Goal: Task Accomplishment & Management: Use online tool/utility

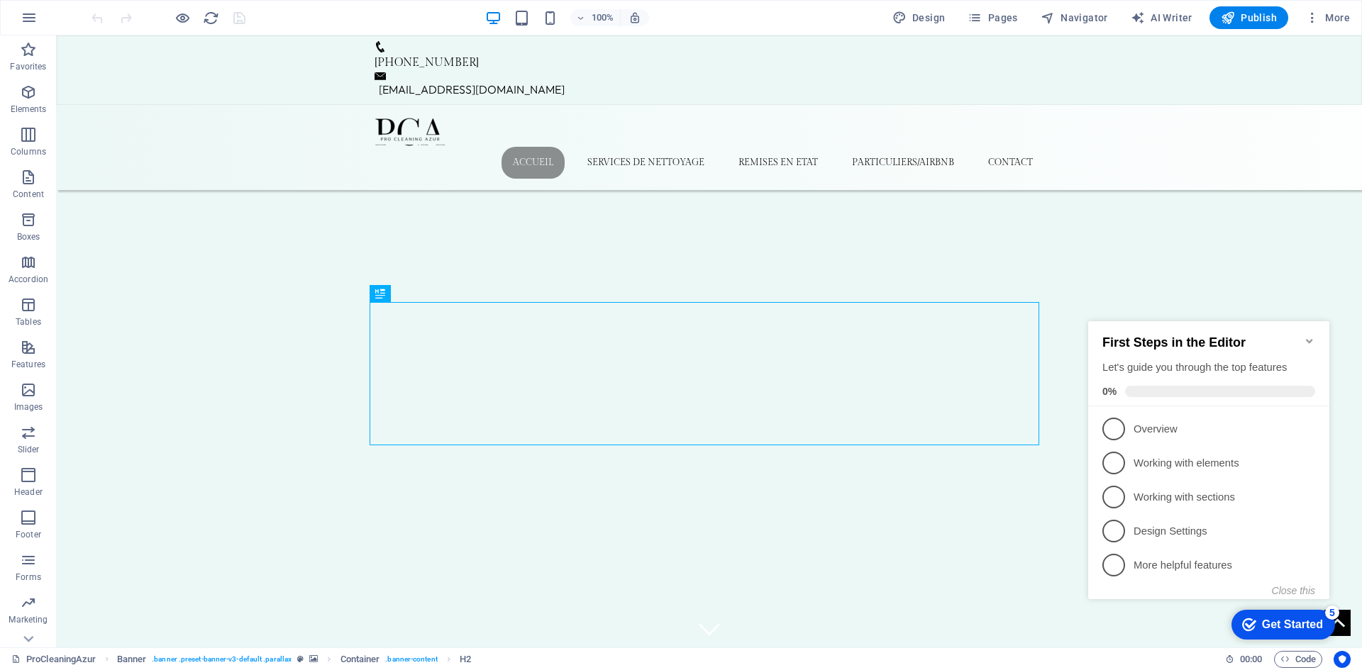
click at [1310, 339] on icon "Minimize checklist" at bounding box center [1309, 341] width 6 height 4
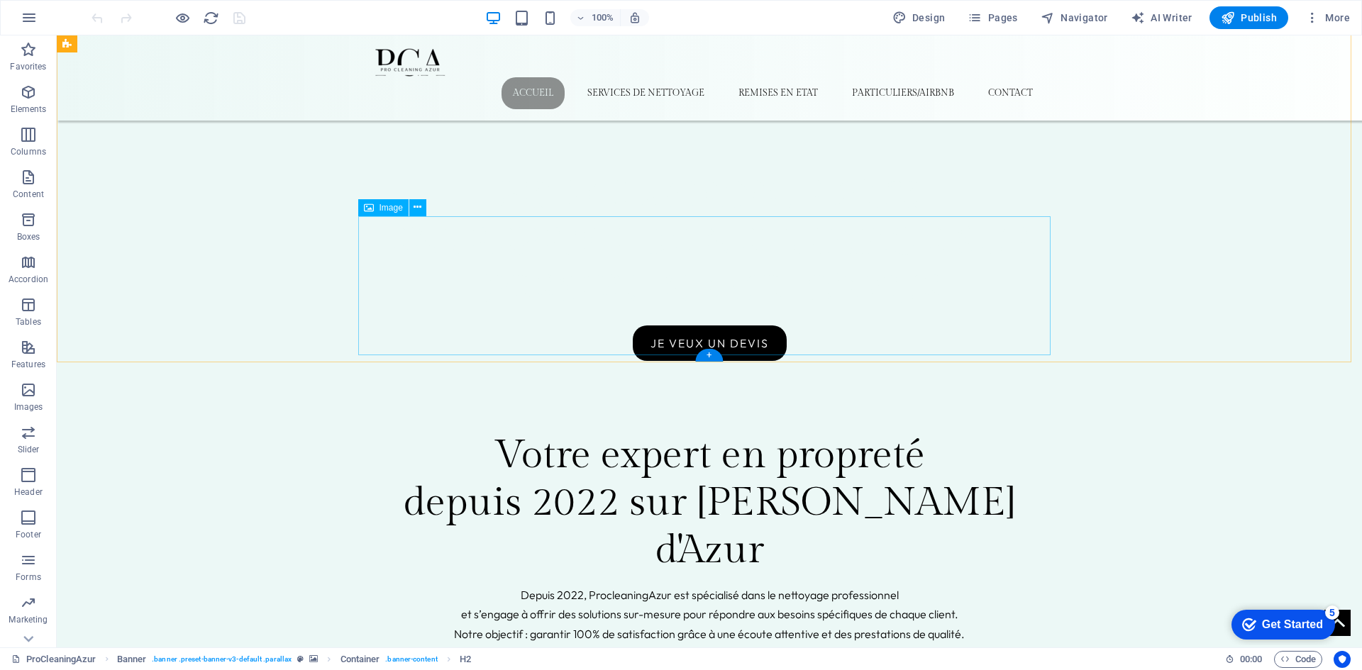
scroll to position [638, 0]
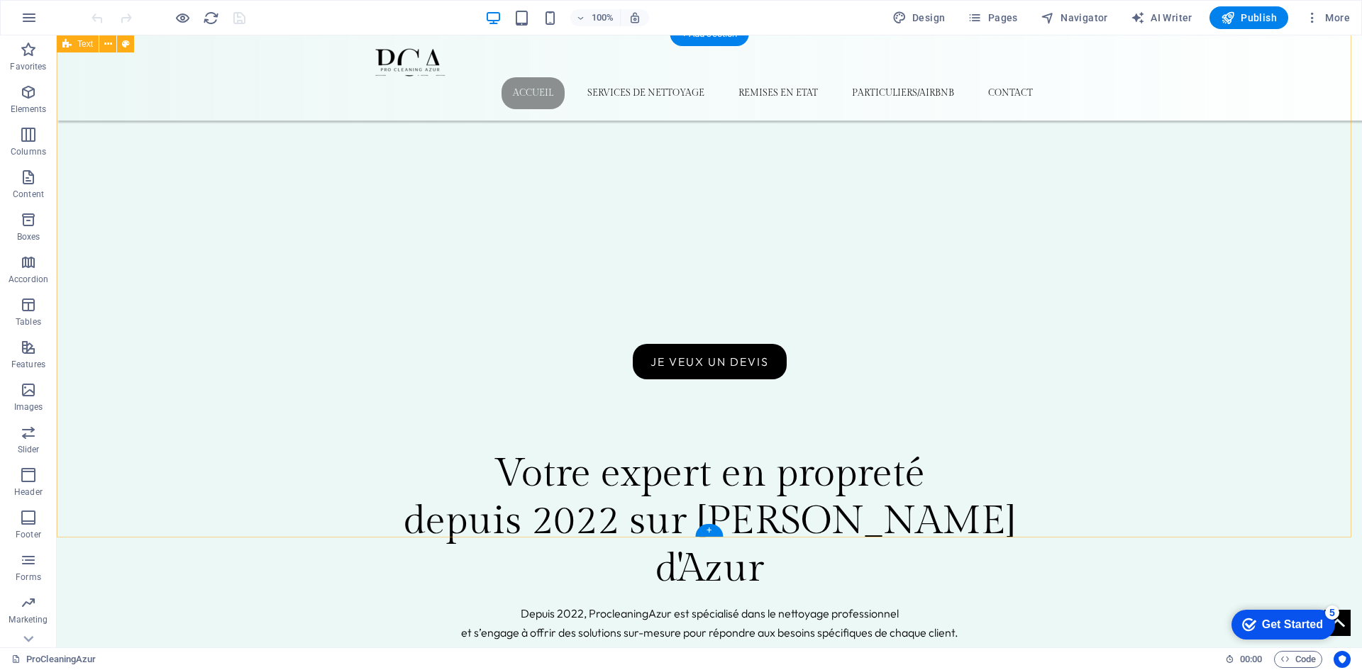
drag, startPoint x: 210, startPoint y: 233, endPoint x: 327, endPoint y: 201, distance: 121.1
click at [397, 64] on figure at bounding box center [708, 62] width 669 height 30
select select "px"
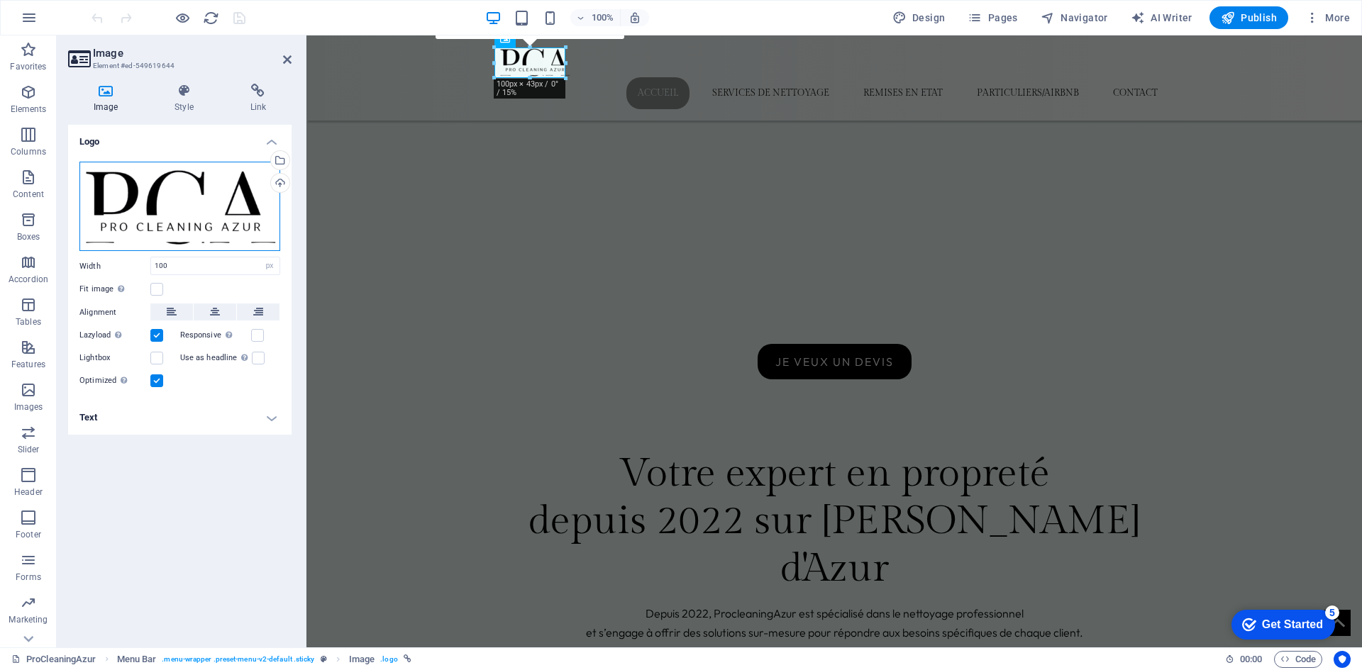
click at [243, 194] on div "Drag files here, click to choose files or select files from Files or our free s…" at bounding box center [179, 207] width 201 height 90
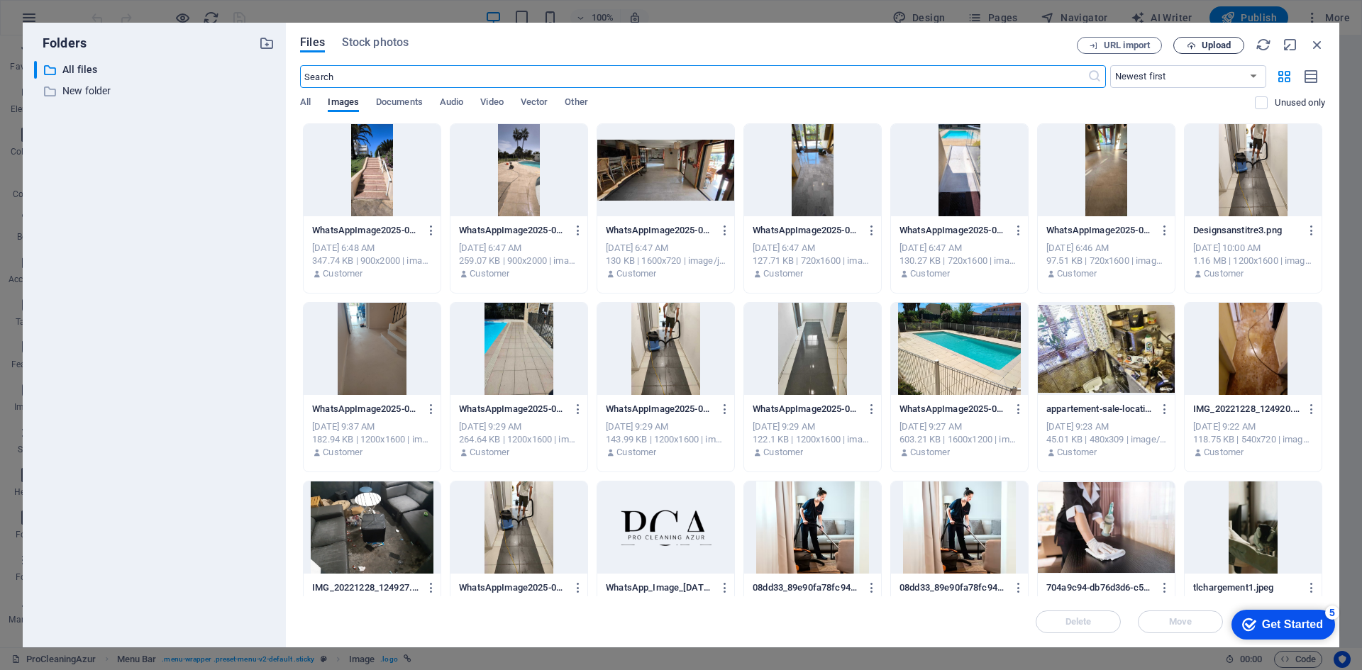
click at [1211, 49] on span "Upload" at bounding box center [1215, 45] width 29 height 9
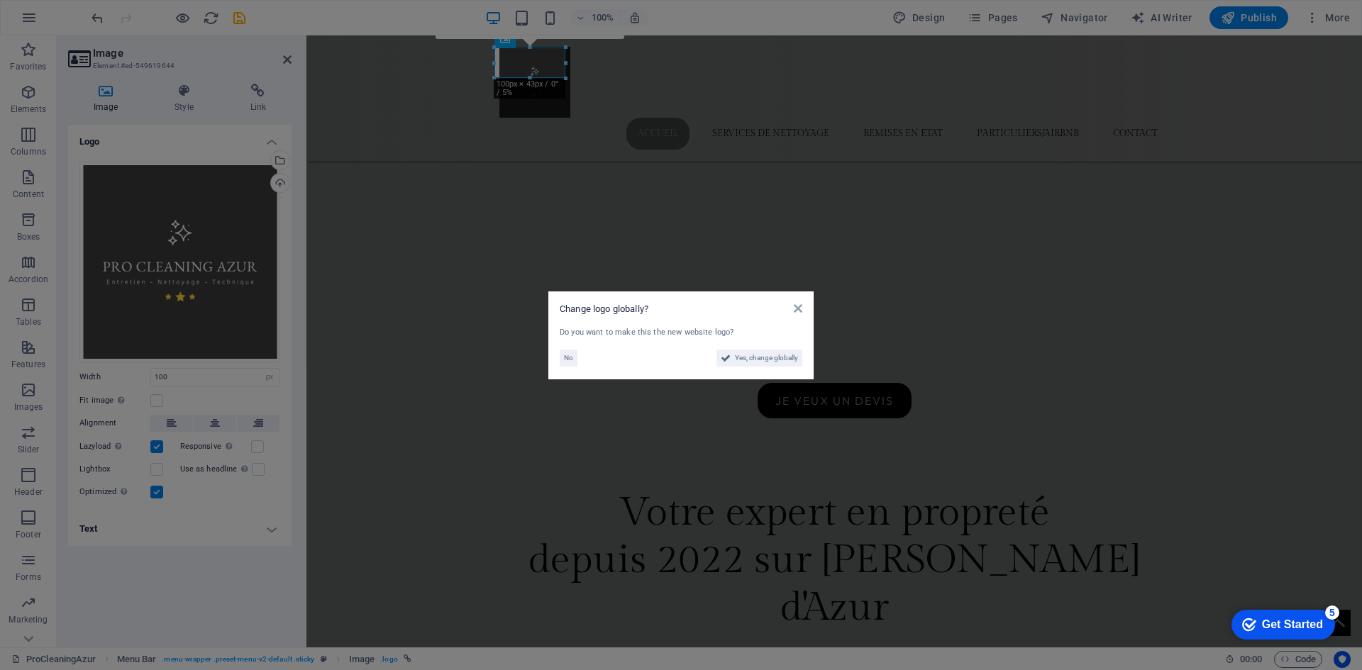
scroll to position [677, 0]
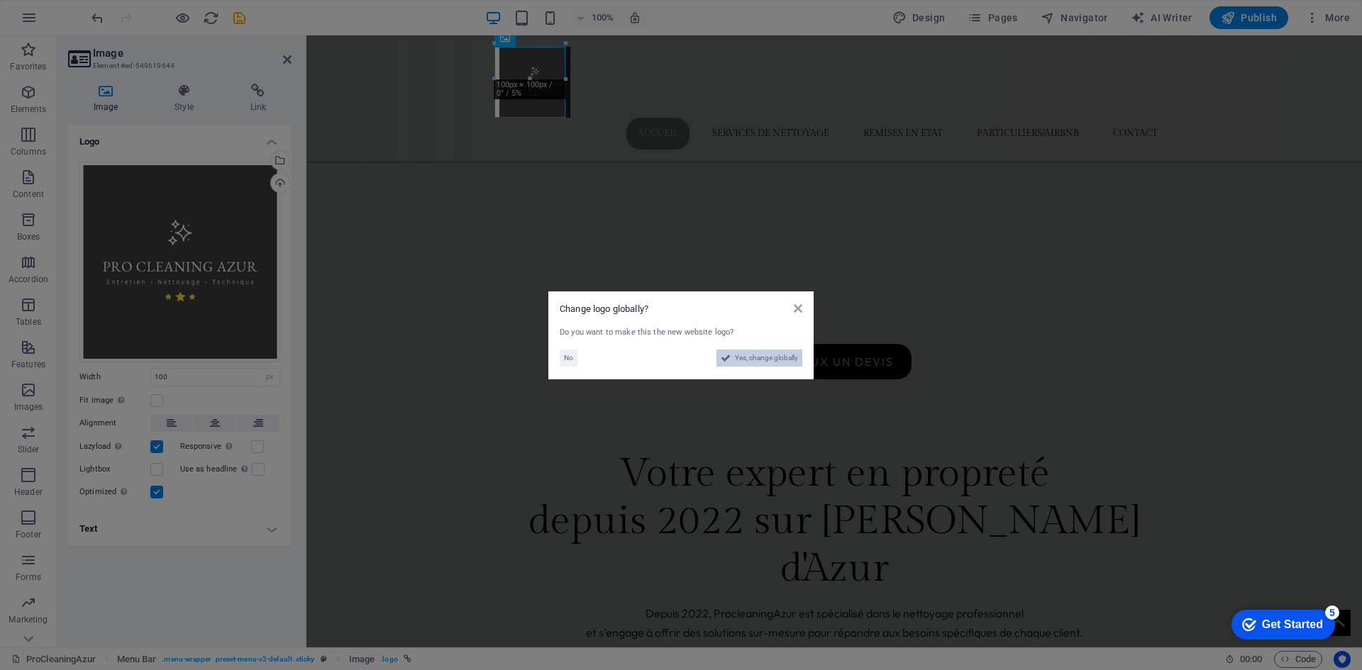
click at [772, 359] on span "Yes, change globally" at bounding box center [766, 358] width 63 height 17
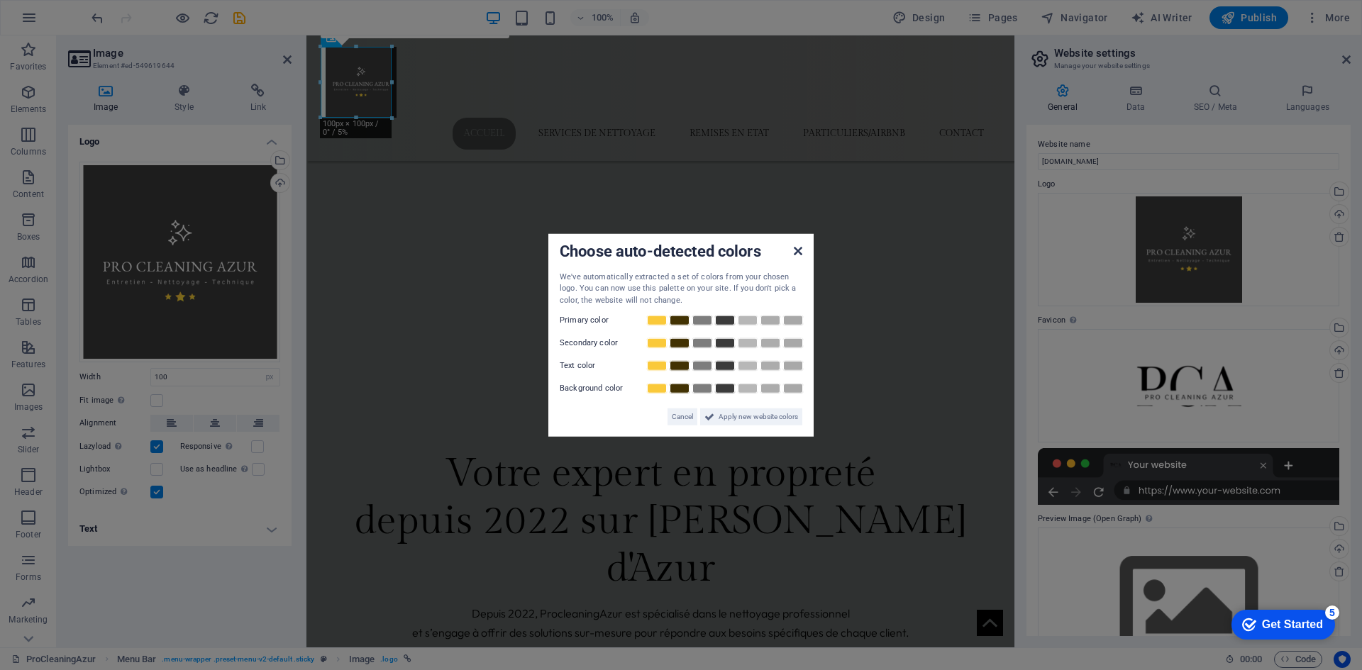
click at [800, 250] on icon at bounding box center [798, 250] width 9 height 11
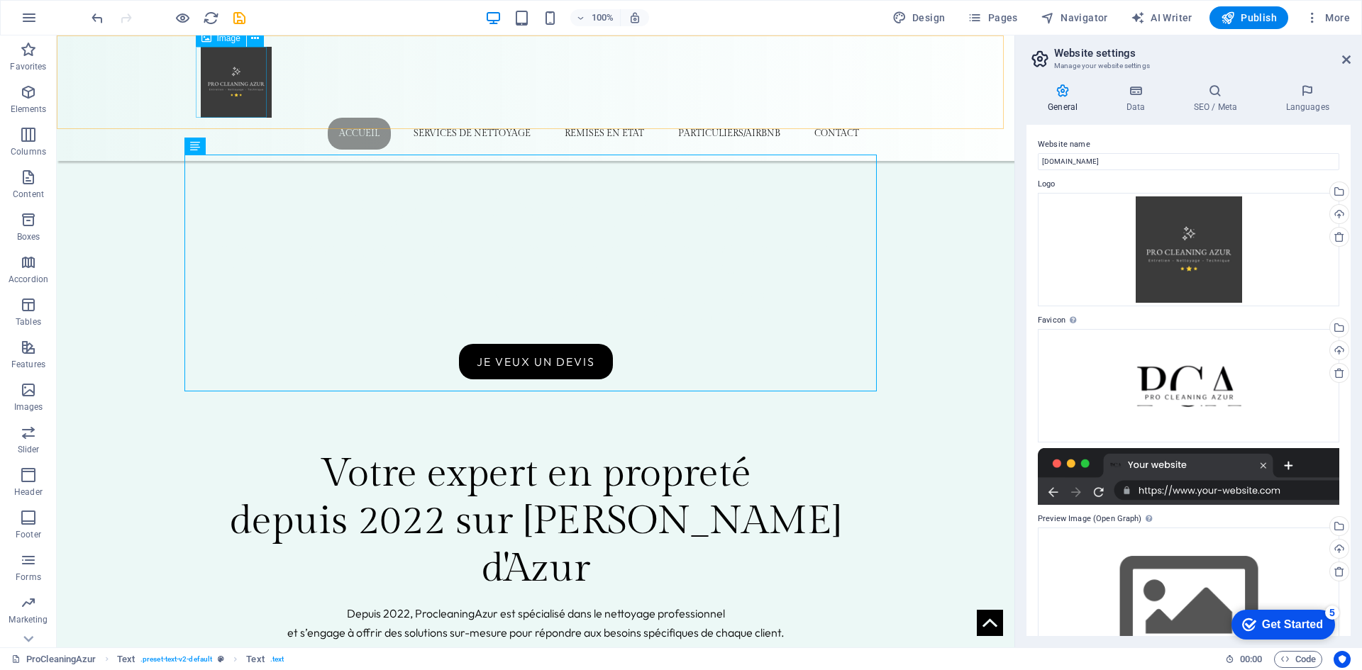
click at [247, 87] on figure at bounding box center [535, 82] width 669 height 71
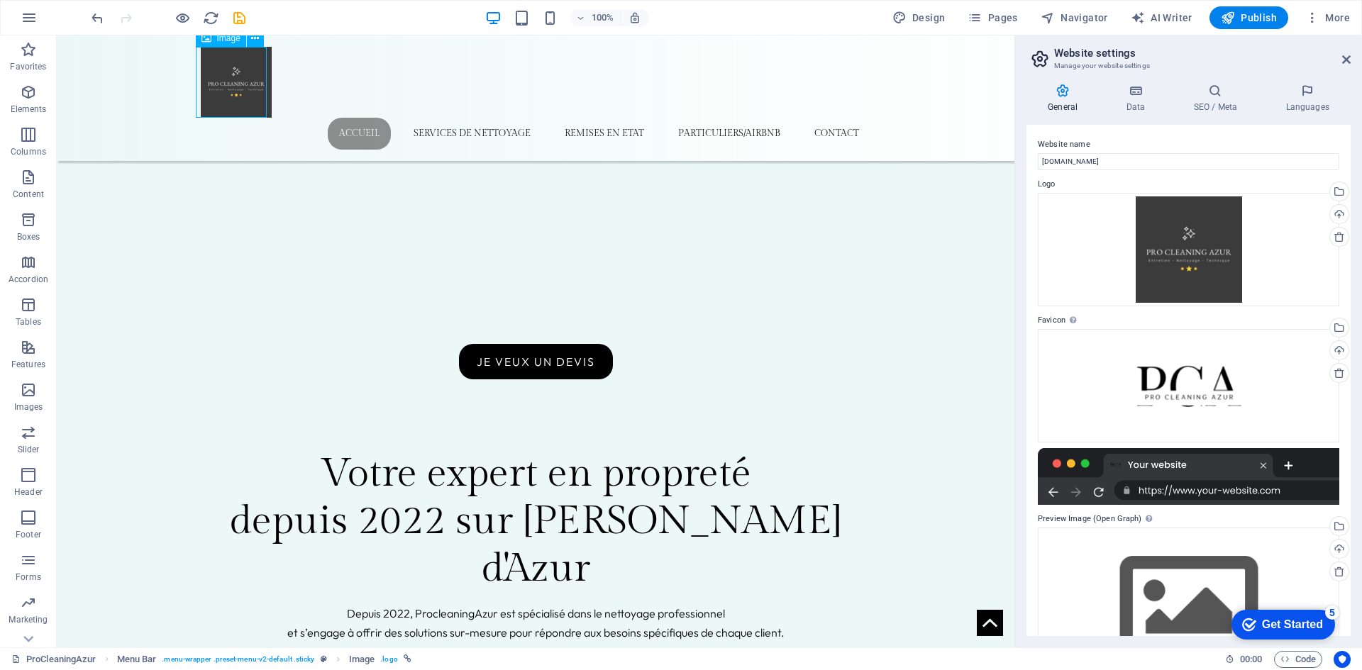
click at [247, 87] on figure at bounding box center [535, 82] width 669 height 71
select select "px"
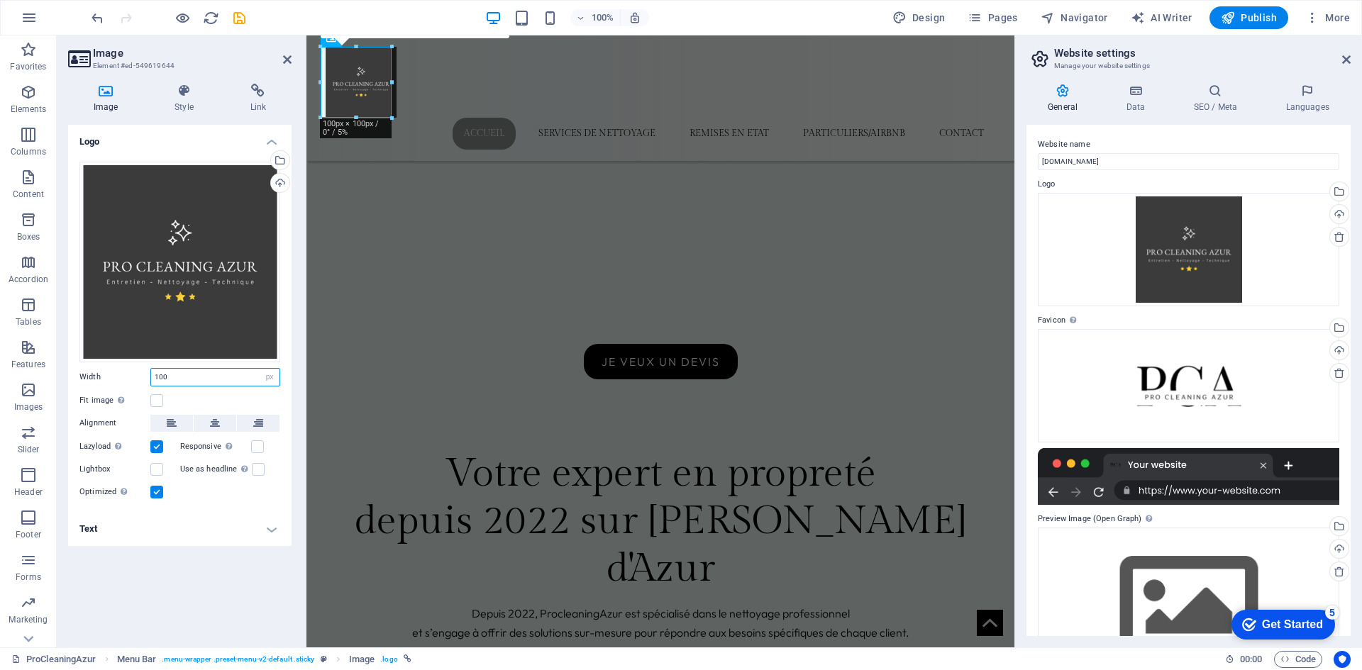
click at [88, 366] on div "Drag files here, click to choose files or select files from Files or our free s…" at bounding box center [179, 331] width 223 height 362
type input "150"
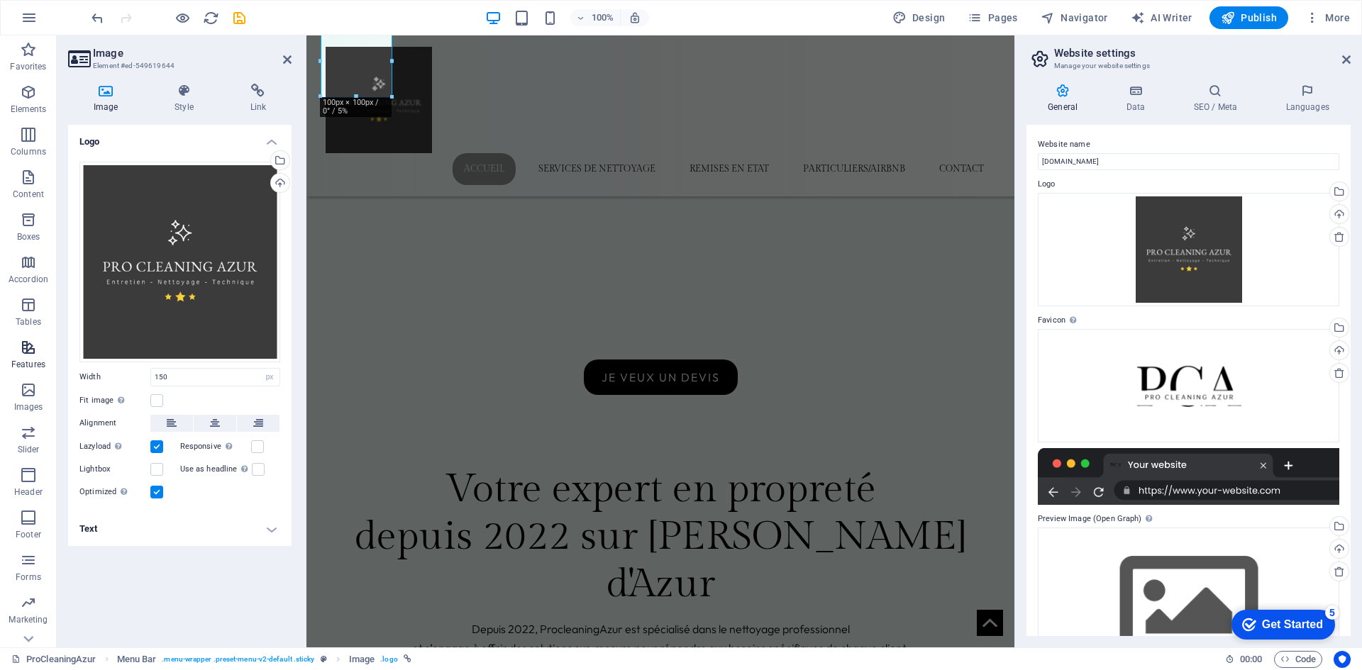
scroll to position [713, 0]
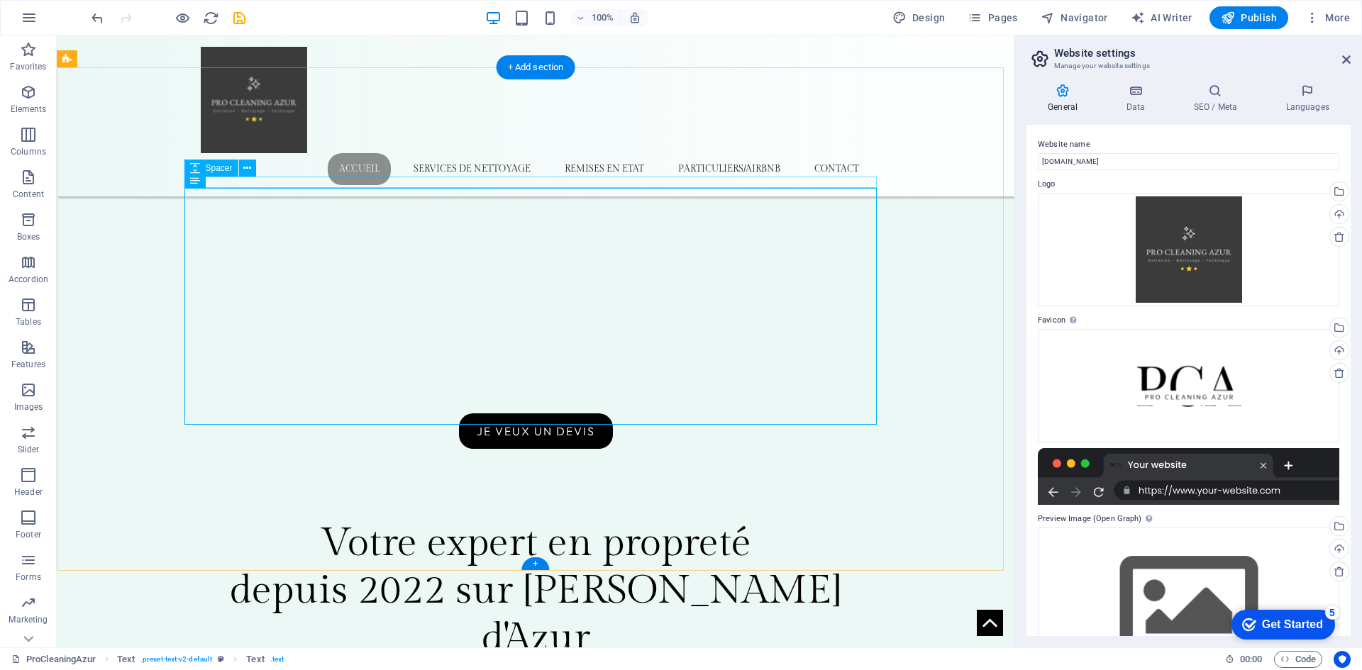
scroll to position [571, 0]
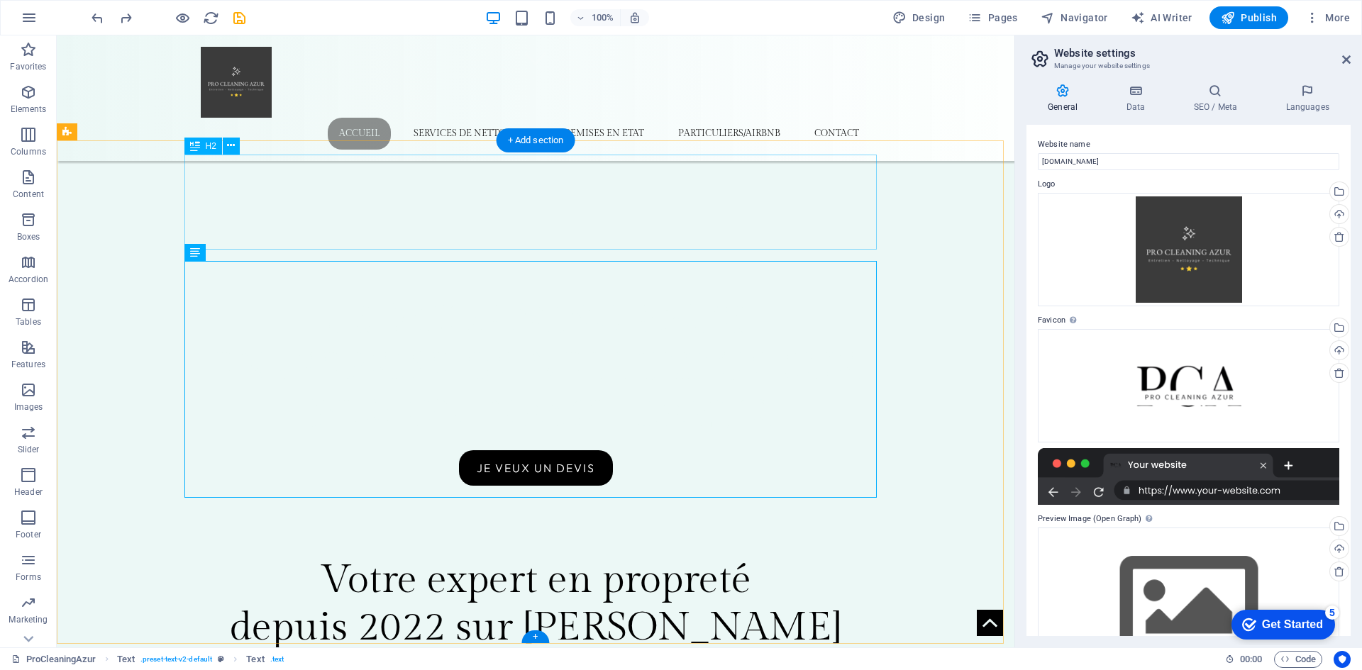
click at [399, 557] on div "Votre expert en propreté depuis 2022 sur [PERSON_NAME] d'Azur" at bounding box center [535, 628] width 692 height 143
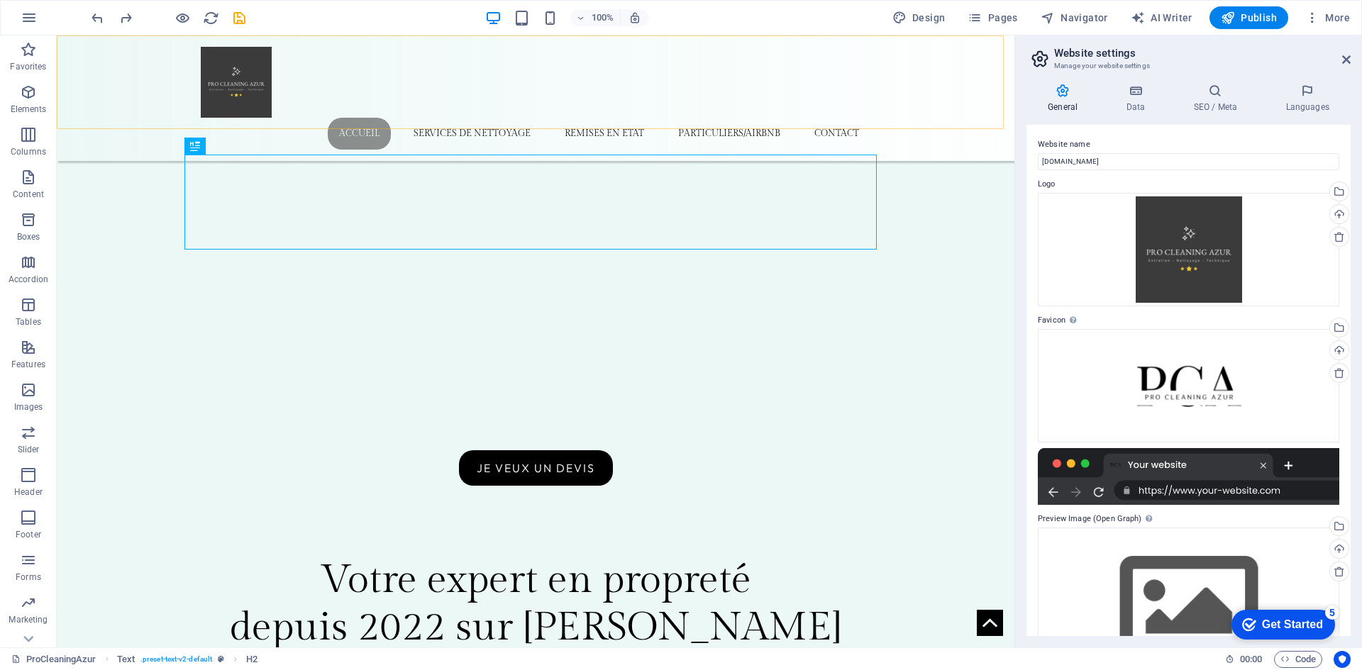
click at [126, 80] on div "Accueil services de nettoyage remises en etat particuliers/airbnb contact" at bounding box center [535, 98] width 957 height 126
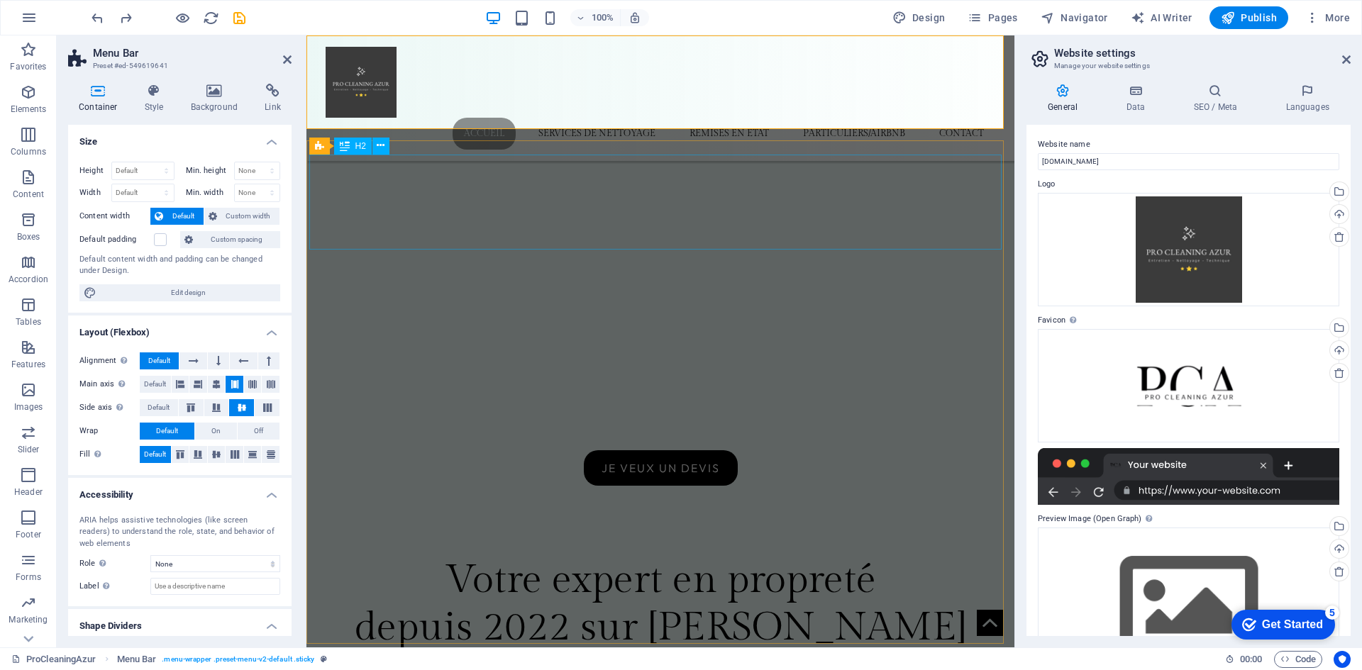
click at [536, 557] on div "Votre expert en propreté depuis 2022 sur [PERSON_NAME] d'Azur" at bounding box center [660, 628] width 692 height 143
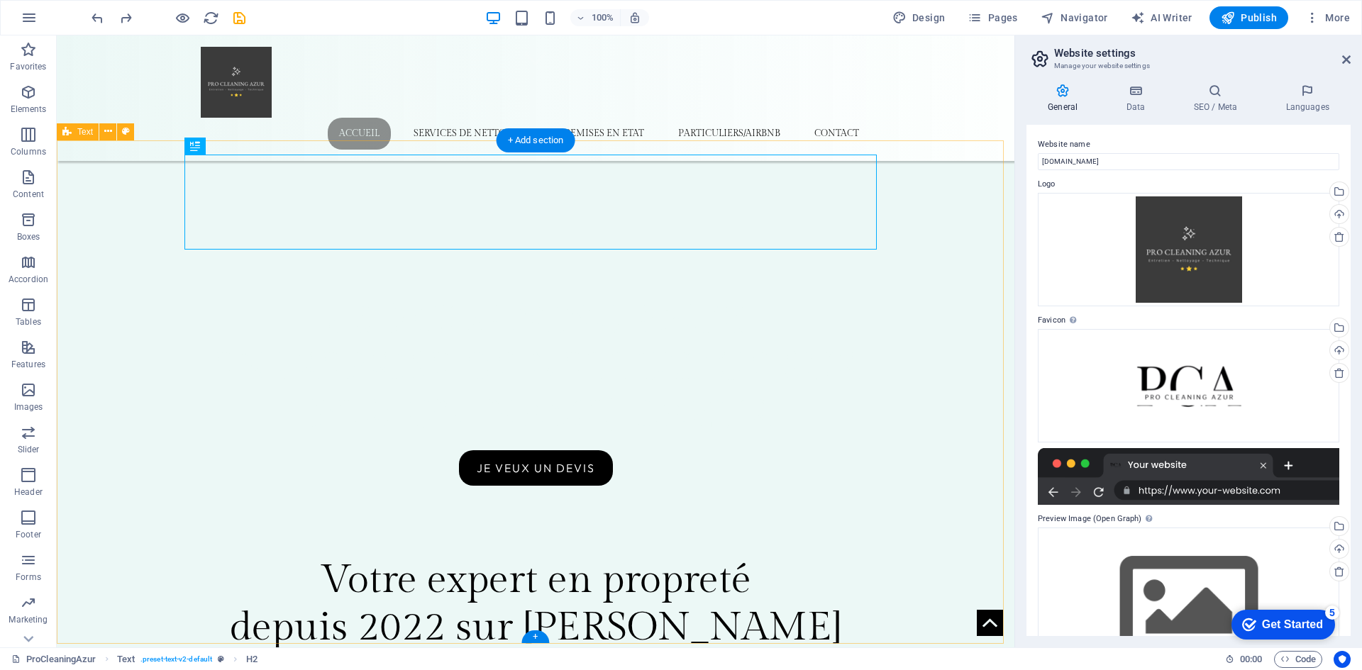
drag, startPoint x: 92, startPoint y: 244, endPoint x: 132, endPoint y: 230, distance: 42.2
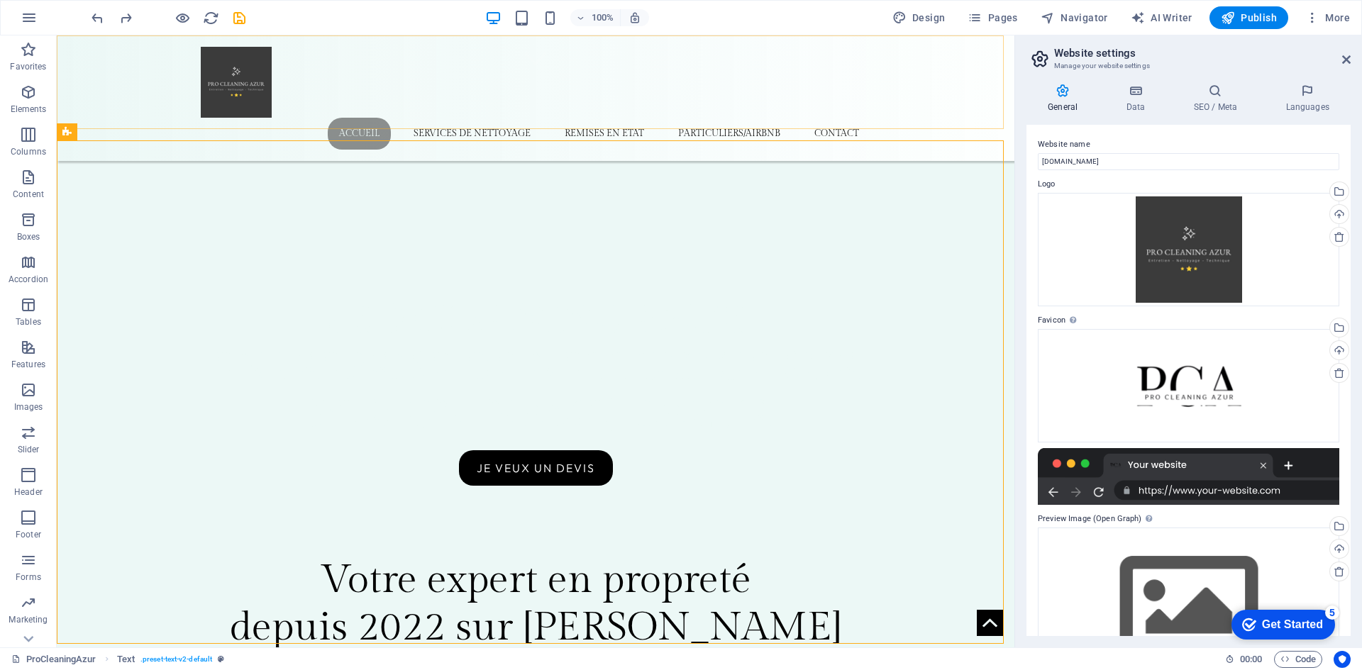
click at [148, 72] on div "Accueil services de nettoyage remises en etat particuliers/airbnb contact" at bounding box center [535, 98] width 957 height 126
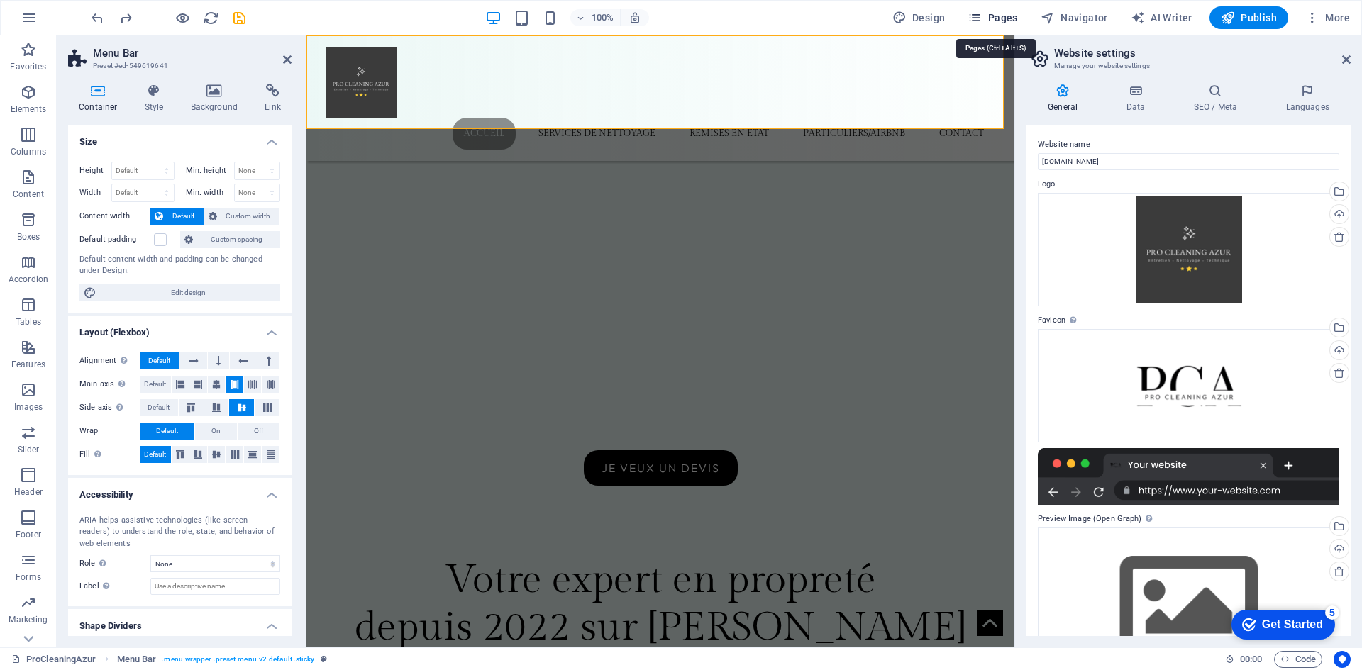
click at [1014, 16] on span "Pages" at bounding box center [992, 18] width 50 height 14
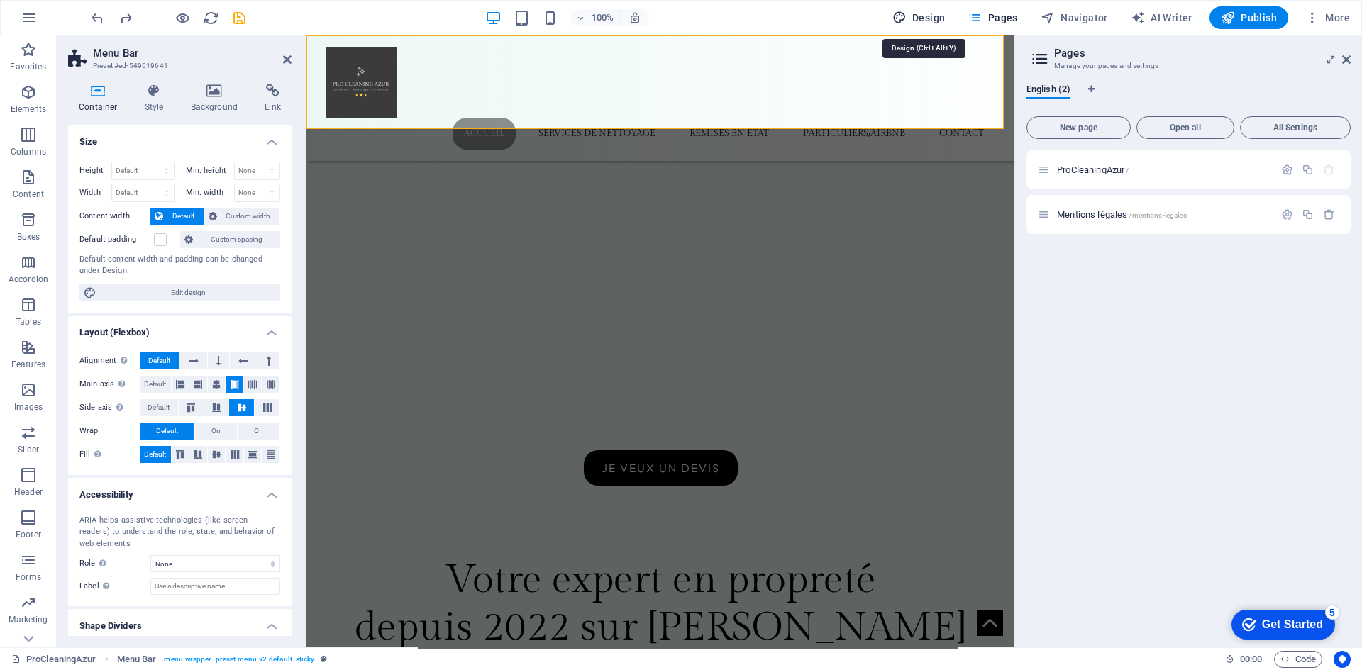
click at [938, 12] on span "Design" at bounding box center [918, 18] width 53 height 14
select select "rem"
select select "300"
select select "px"
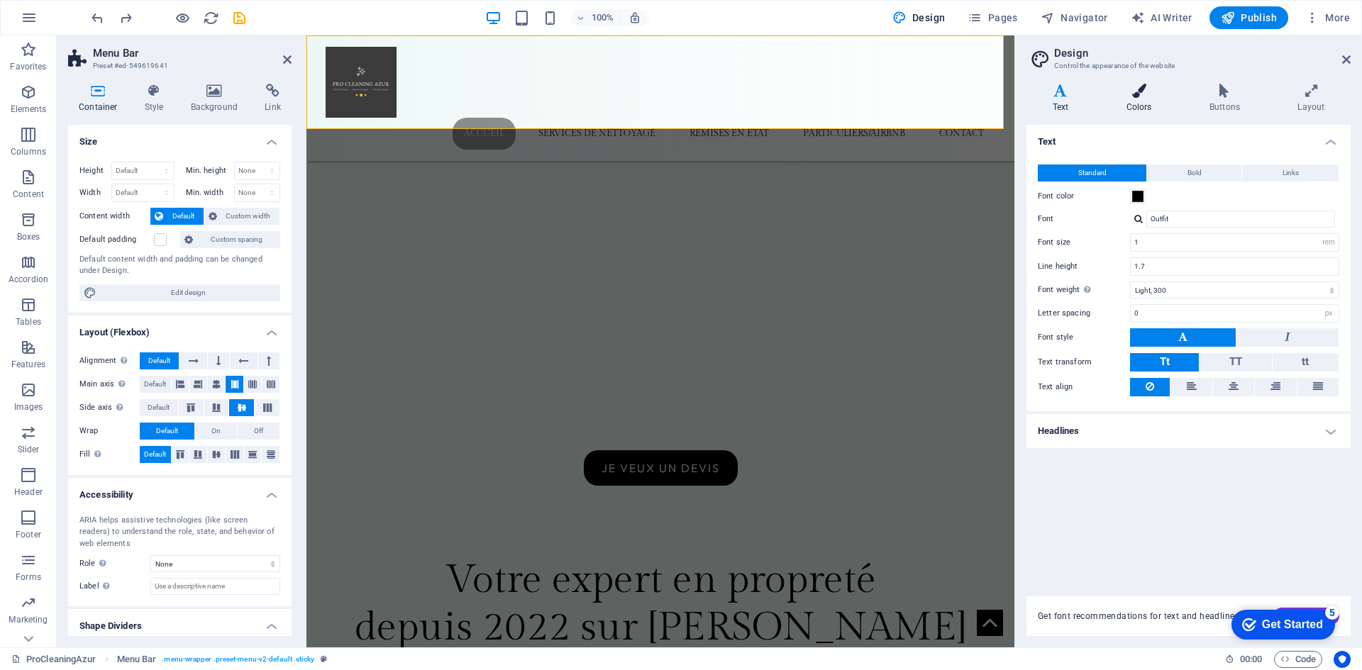
click at [1146, 97] on icon at bounding box center [1138, 91] width 77 height 14
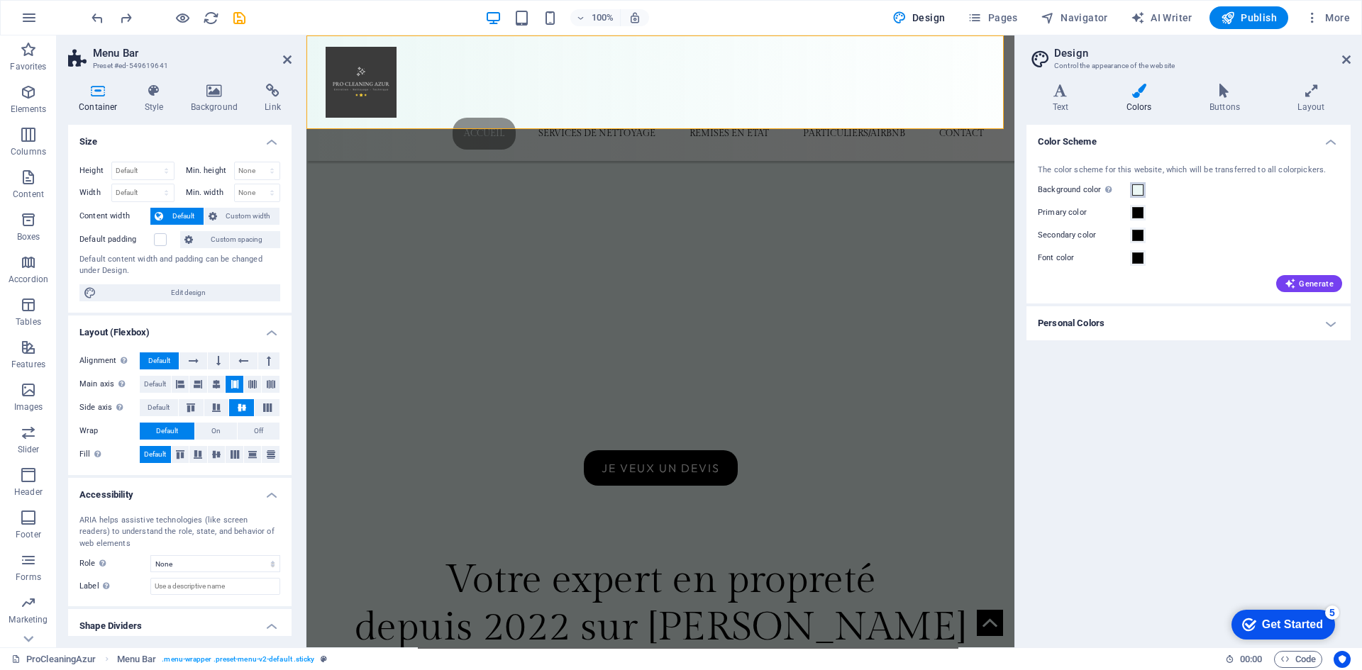
click at [1136, 184] on button "Background color Only visible if it is not covered by other backgrounds." at bounding box center [1138, 190] width 16 height 16
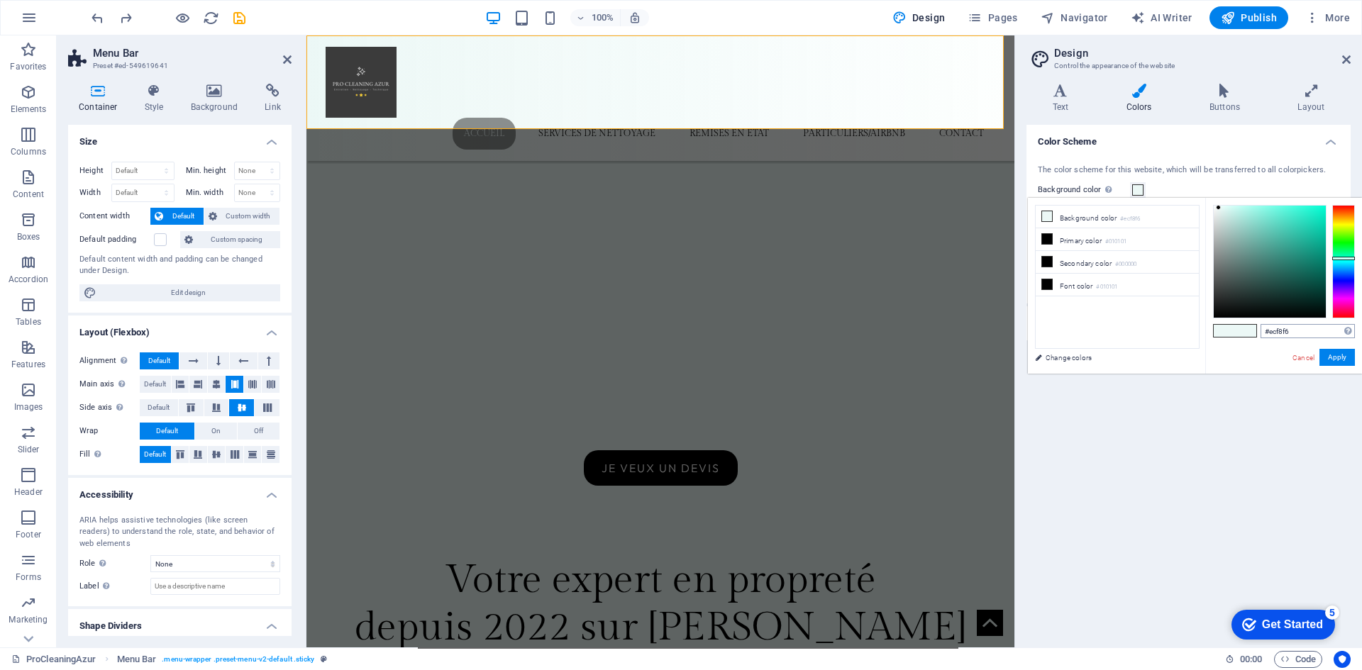
drag, startPoint x: 1284, startPoint y: 335, endPoint x: 1304, endPoint y: 334, distance: 19.9
click at [1275, 333] on div "#ecf8f6 Supported formats #0852ed rgb(8, 82, 237) rgba(8, 82, 237, 90%) hsv(221…" at bounding box center [1307, 331] width 94 height 15
drag, startPoint x: 1308, startPoint y: 334, endPoint x: 1204, endPoint y: 328, distance: 103.7
click at [1184, 323] on div "less Background color #ecf8f6 Primary color #010101 Secondary color #000000 Fon…" at bounding box center [1195, 286] width 334 height 176
paste input "3B3B3B"
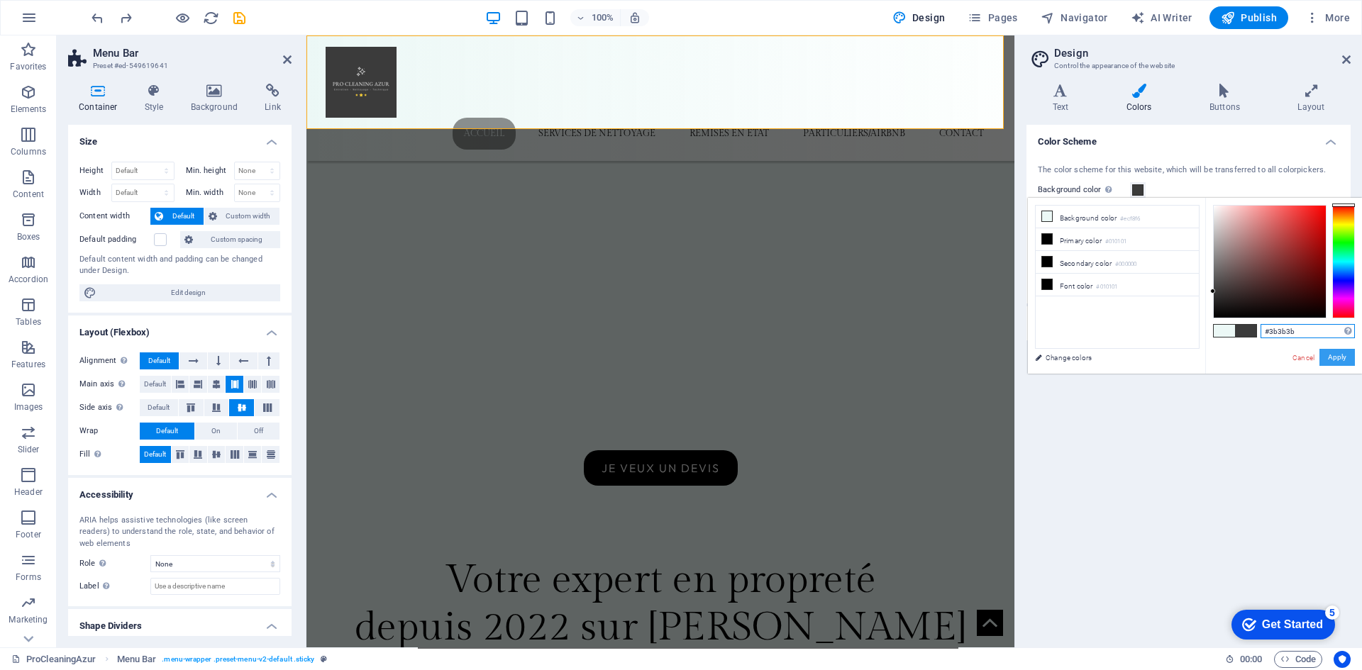
type input "#3b3b3b"
click at [1337, 358] on button "Apply" at bounding box center [1336, 357] width 35 height 17
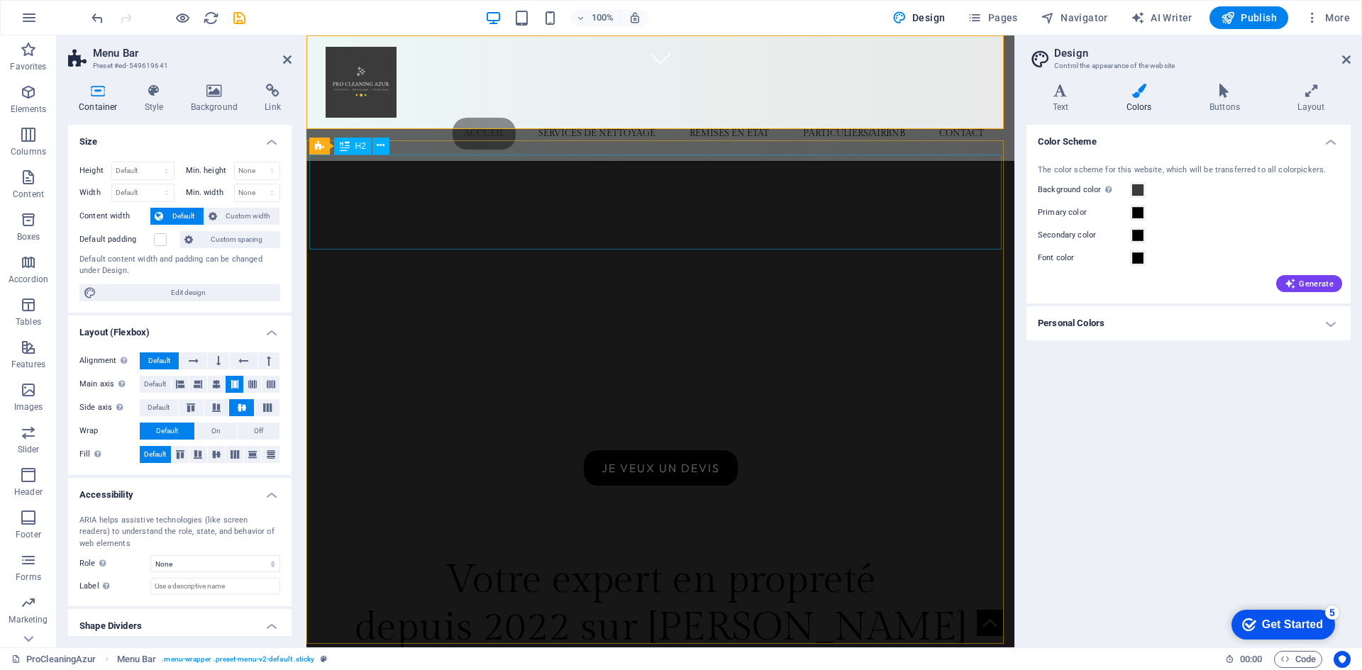
click at [726, 557] on div "Votre expert en propreté depuis 2022 sur [PERSON_NAME] d'Azur" at bounding box center [660, 628] width 692 height 143
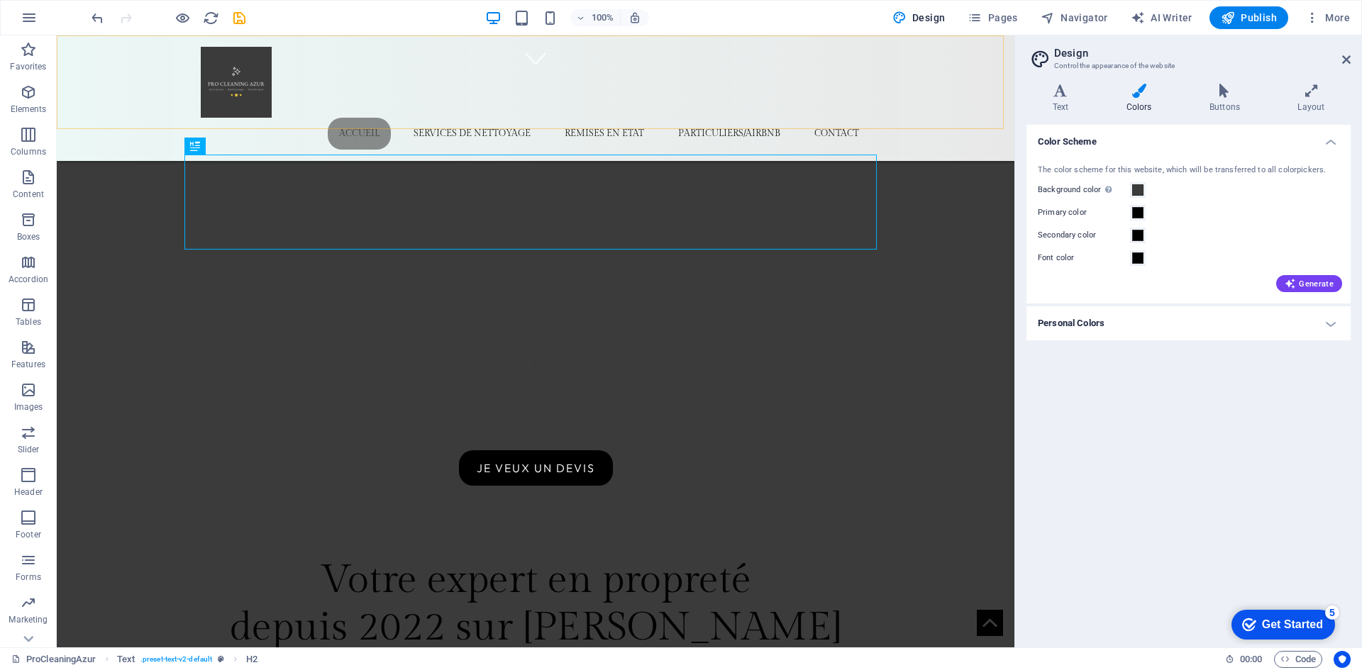
click at [115, 66] on div "Accueil services de nettoyage remises en etat particuliers/airbnb contact" at bounding box center [535, 98] width 957 height 126
select select "rem"
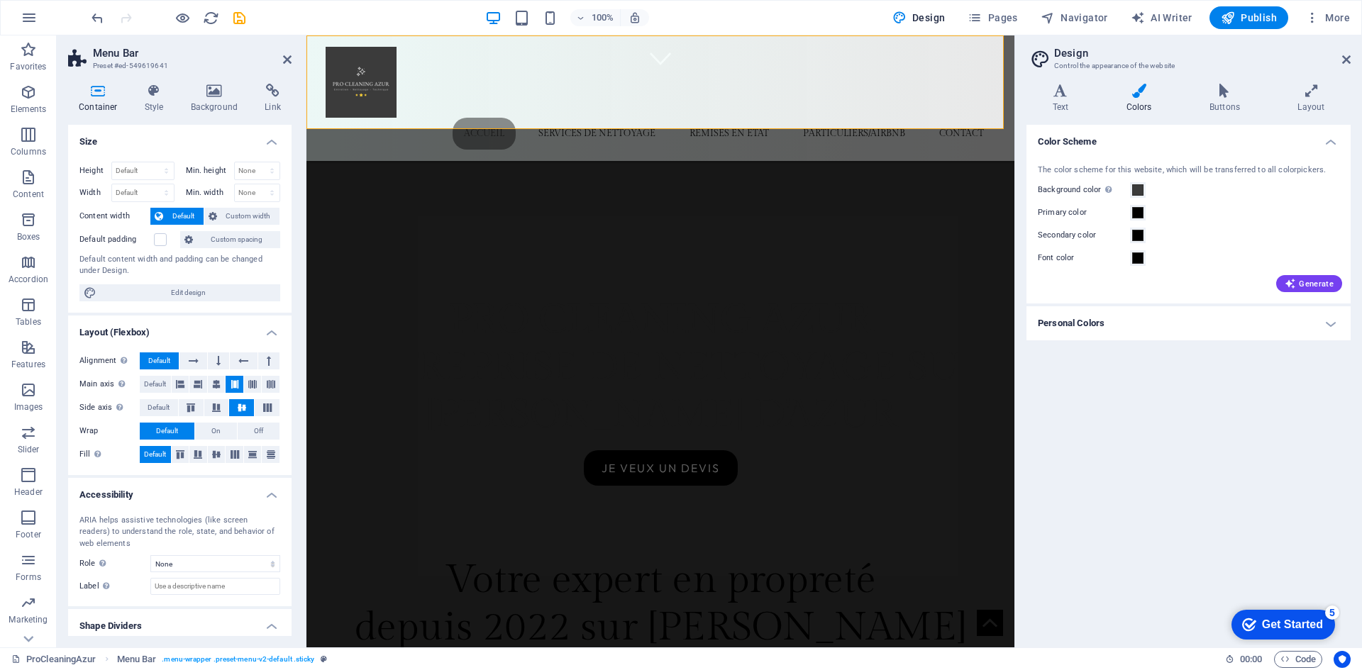
scroll to position [38, 0]
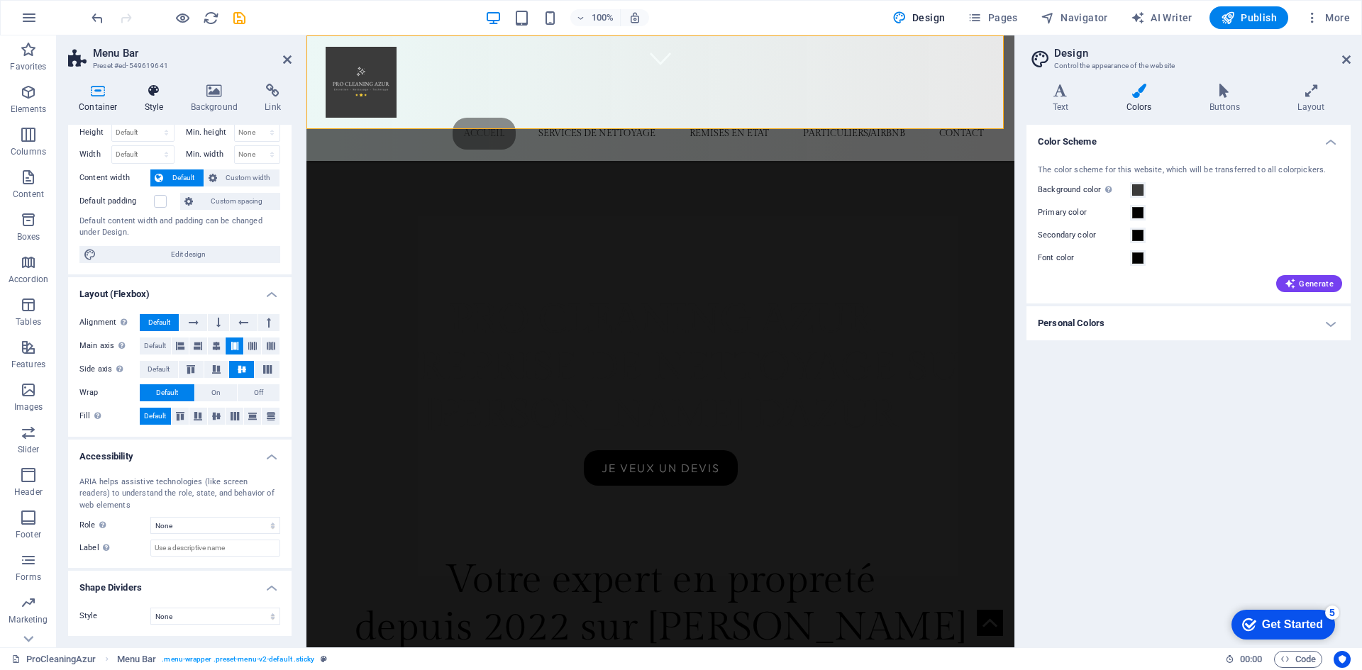
click at [167, 89] on icon at bounding box center [154, 91] width 40 height 14
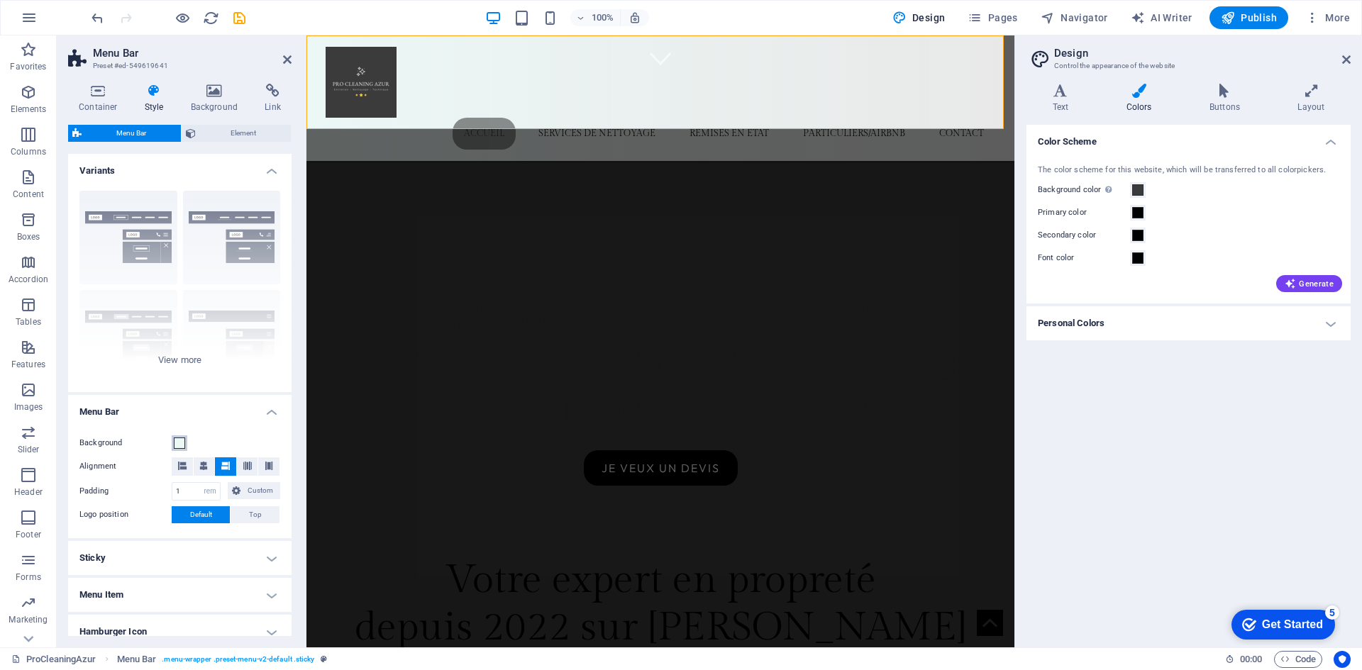
click at [174, 447] on span at bounding box center [179, 443] width 11 height 11
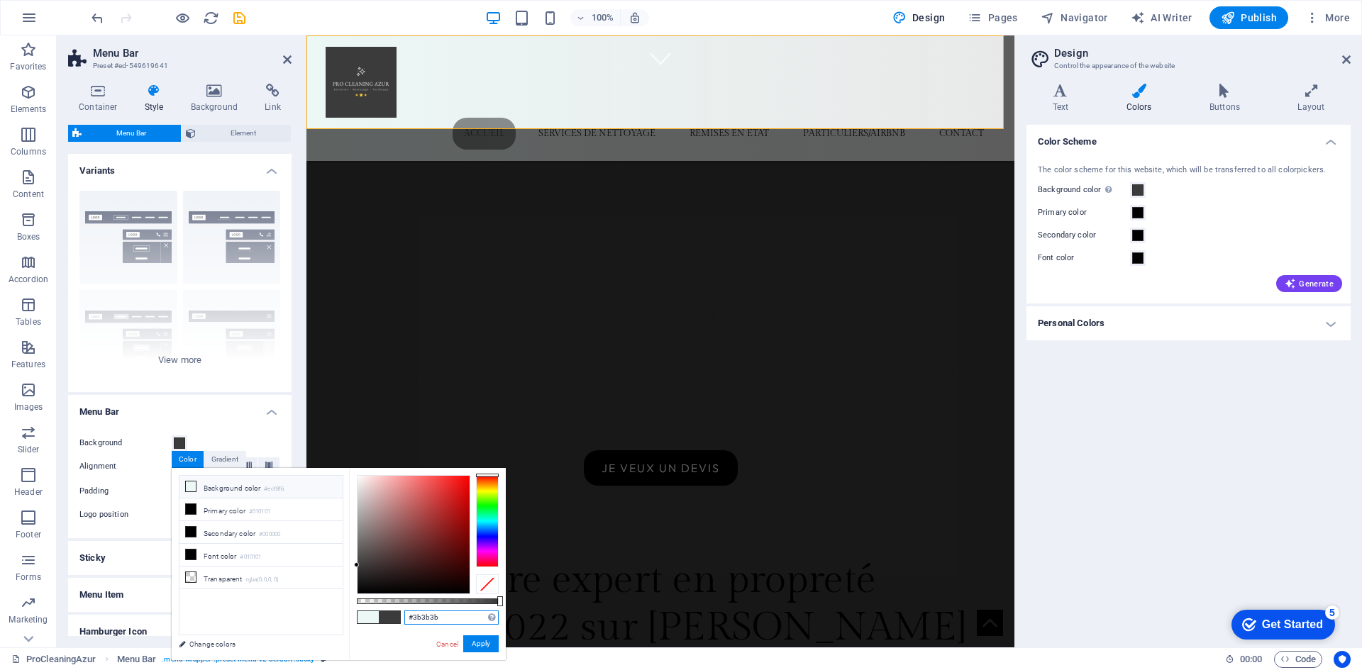
drag, startPoint x: 444, startPoint y: 616, endPoint x: 357, endPoint y: 613, distance: 87.3
click at [352, 612] on div "#3b3b3b Supported formats #0852ed rgb(8, 82, 237) rgba(8, 82, 237, 90%) hsv(221…" at bounding box center [427, 667] width 157 height 398
paste input "B3B3B"
click at [484, 643] on button "Apply" at bounding box center [480, 643] width 35 height 17
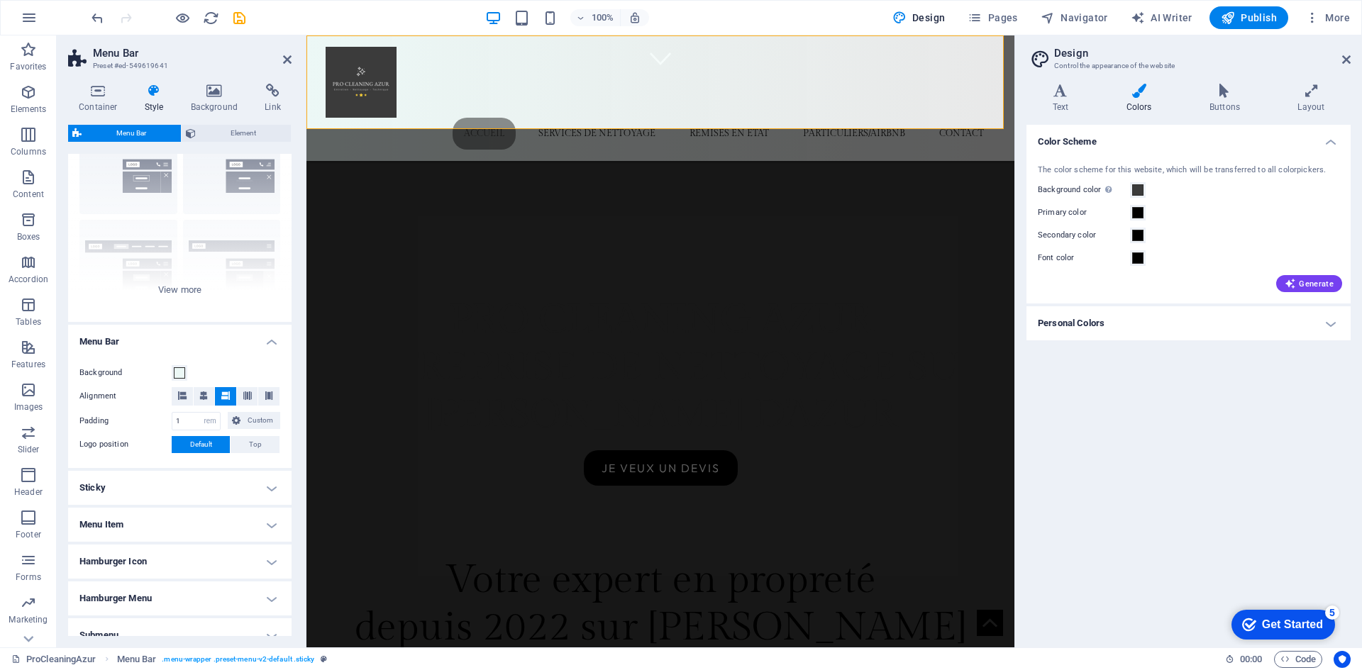
scroll to position [71, 0]
click at [174, 377] on span at bounding box center [179, 372] width 11 height 11
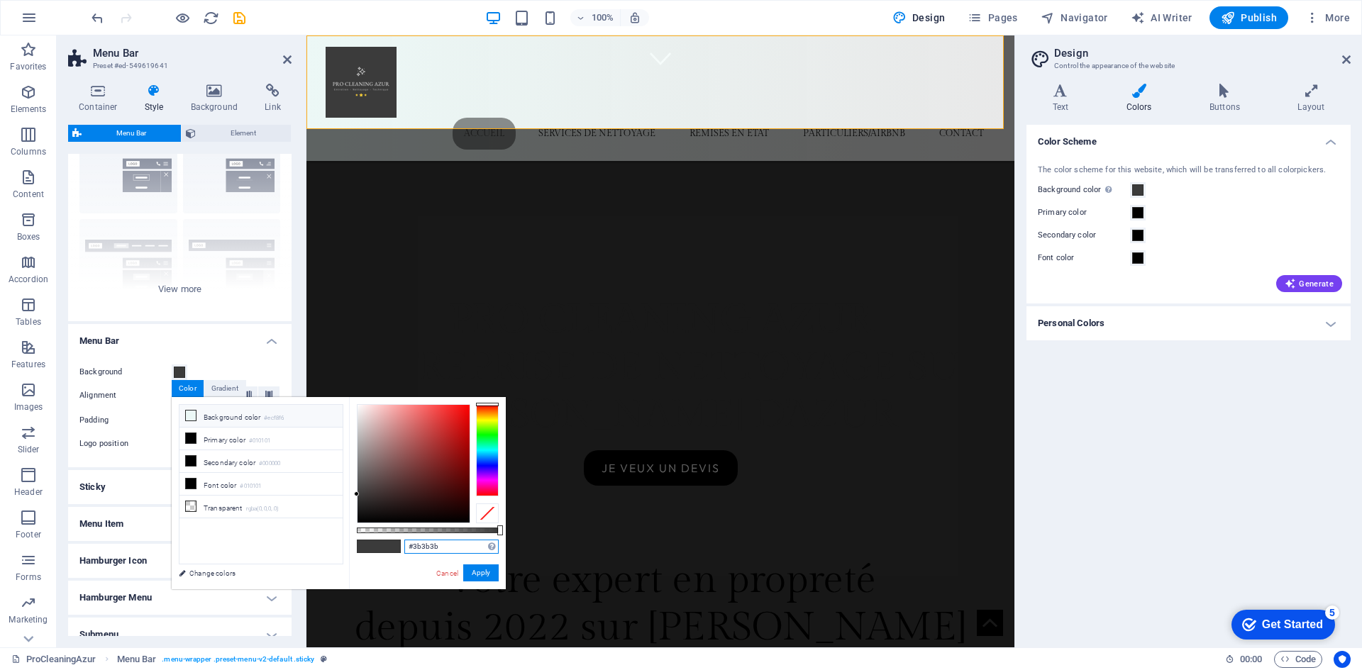
click at [457, 545] on input "#3b3b3b" at bounding box center [451, 547] width 94 height 14
drag, startPoint x: 457, startPoint y: 545, endPoint x: 357, endPoint y: 538, distance: 100.2
click at [357, 538] on div "#3b3b3b Supported formats #0852ed rgb(8, 82, 237) rgba(8, 82, 237, 90%) hsv(221…" at bounding box center [427, 596] width 157 height 398
paste input "B3B3B"
click at [225, 445] on li "Primary color #010101" at bounding box center [260, 439] width 163 height 23
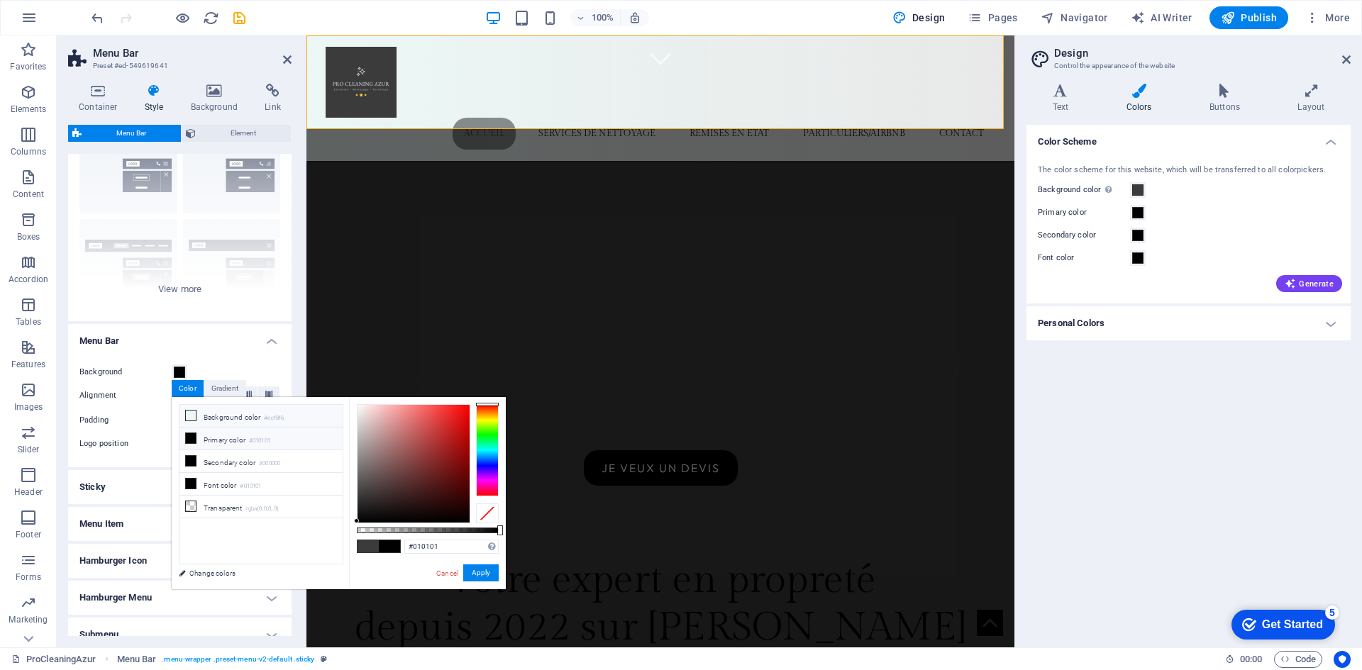
click at [238, 424] on li "Background color #ecf8f6" at bounding box center [260, 416] width 163 height 23
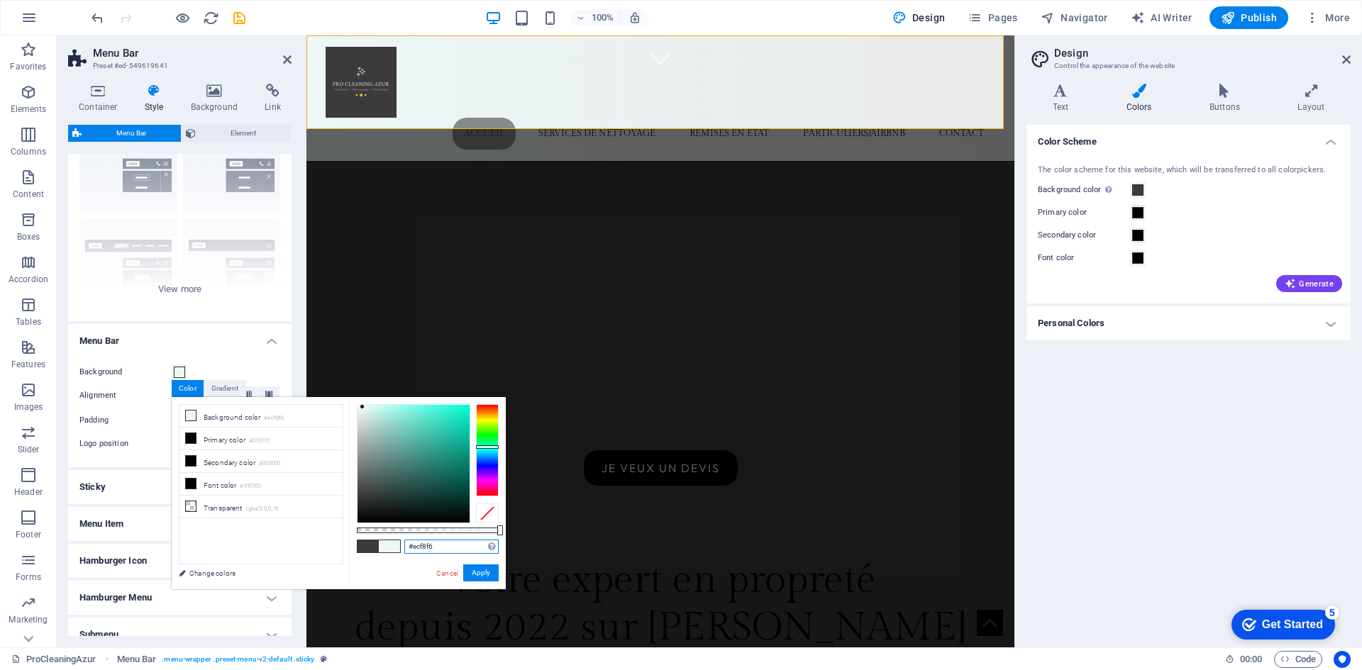
drag, startPoint x: 445, startPoint y: 547, endPoint x: 384, endPoint y: 540, distance: 61.4
click at [369, 536] on div "#ecf8f6 Supported formats #0852ed rgb(8, 82, 237) rgba(8, 82, 237, 90%) hsv(221…" at bounding box center [427, 596] width 157 height 398
paste input "3B3B3B"
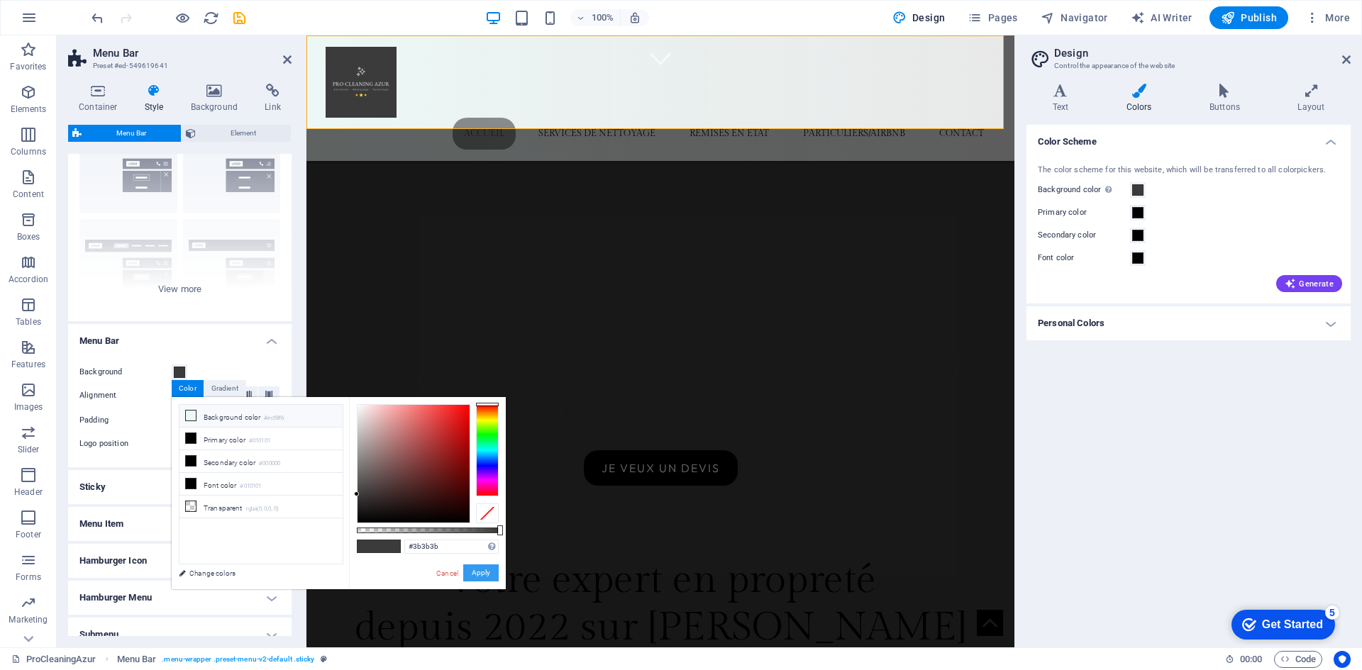
click at [475, 568] on button "Apply" at bounding box center [480, 572] width 35 height 17
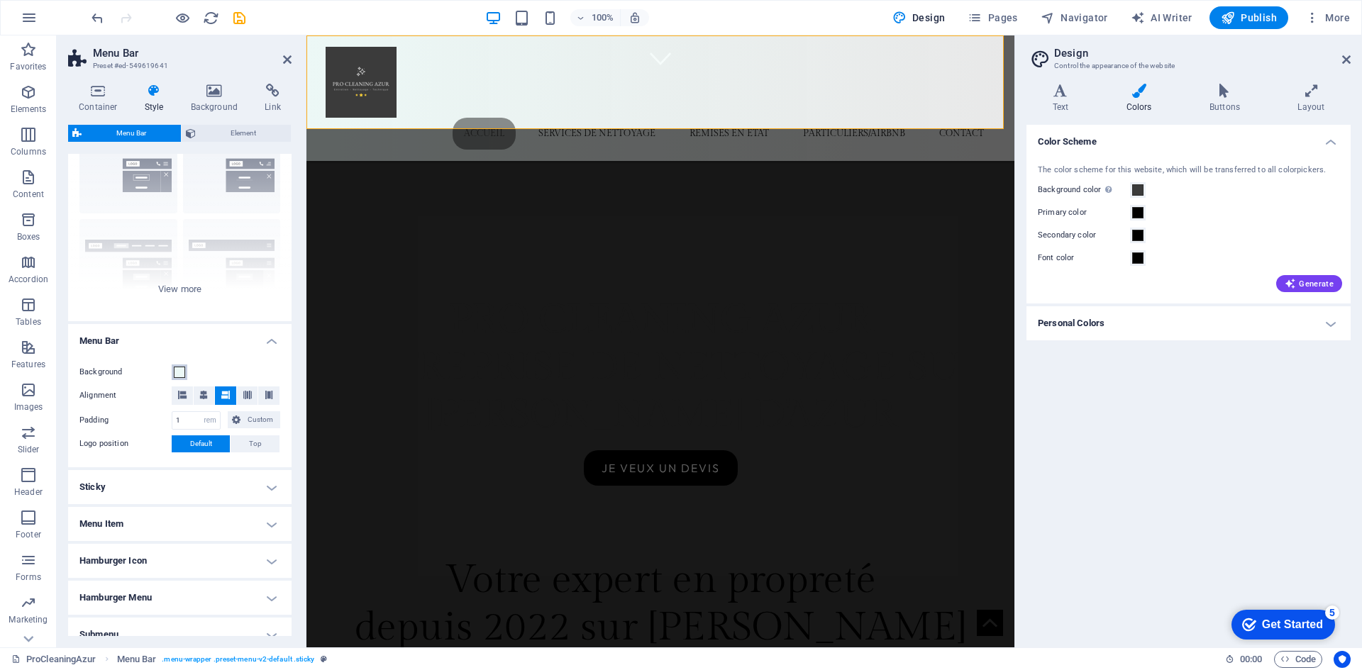
click at [177, 373] on span at bounding box center [179, 372] width 11 height 11
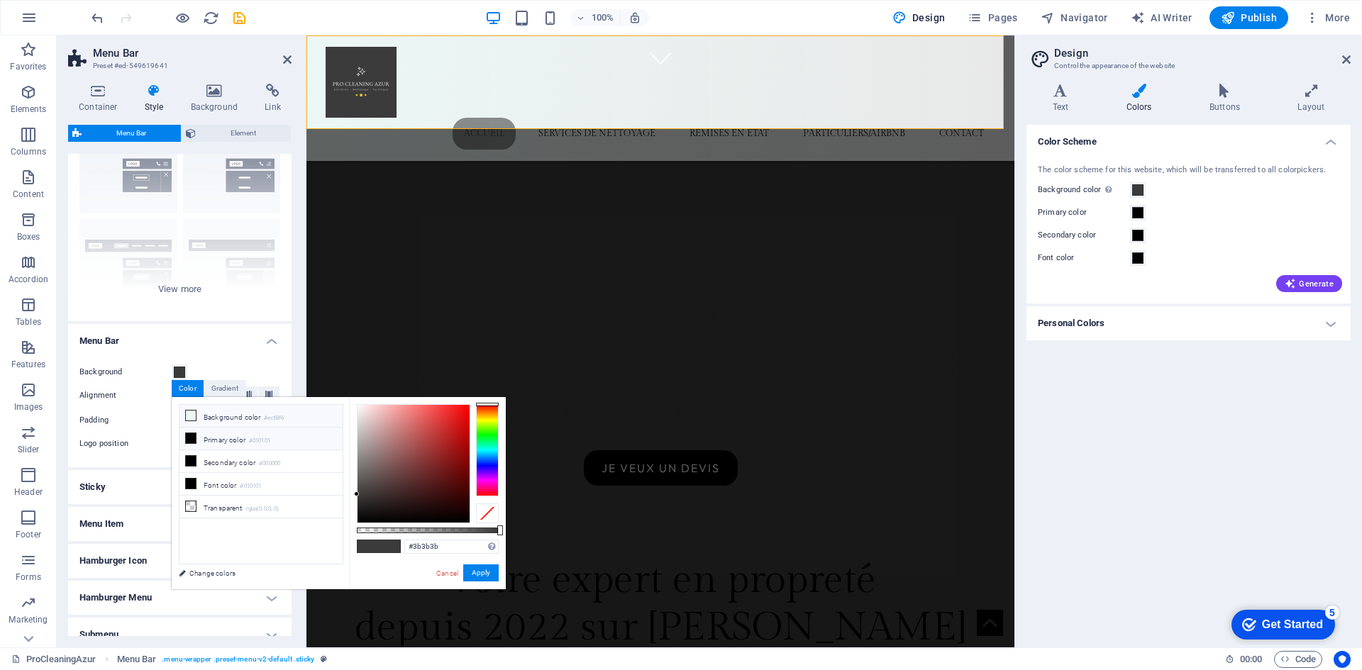
click at [223, 440] on li "Primary color #010101" at bounding box center [260, 439] width 163 height 23
type input "#010101"
click at [486, 573] on button "Apply" at bounding box center [480, 572] width 35 height 17
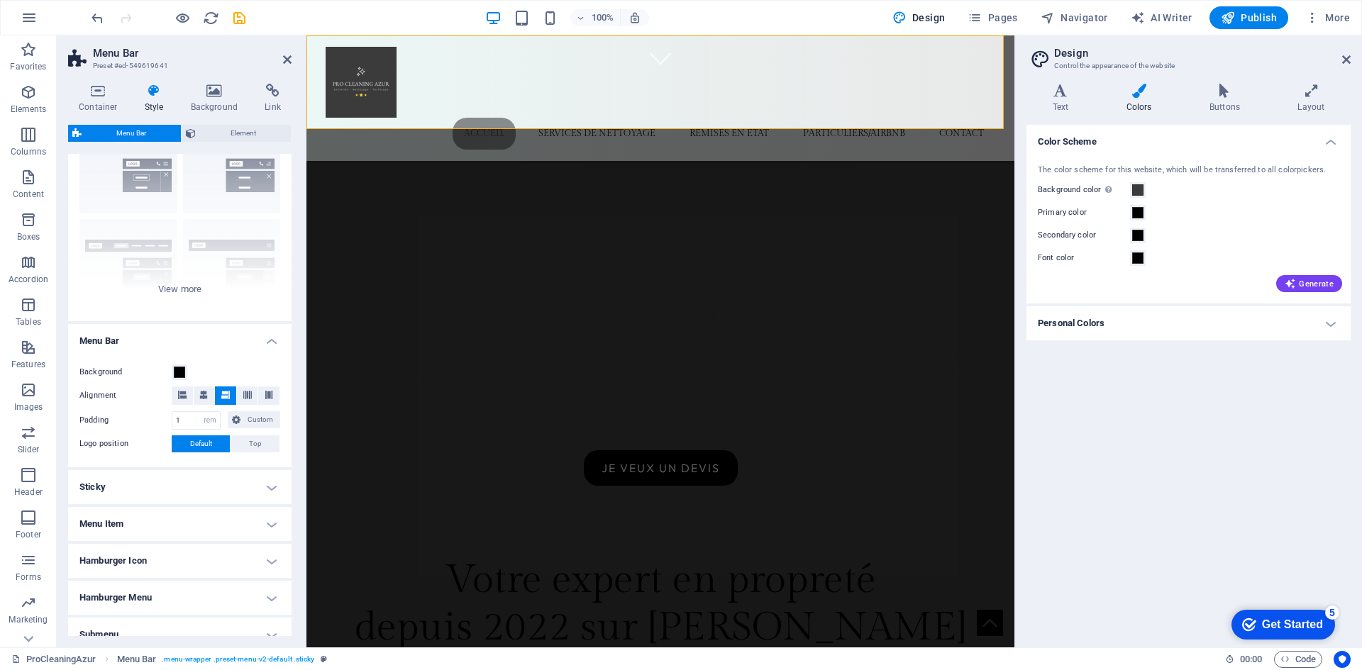
click at [213, 362] on div "Background Alignment Padding 1 px rem % vh vw Custom Custom 1 px rem % vh vw 1 …" at bounding box center [179, 409] width 229 height 118
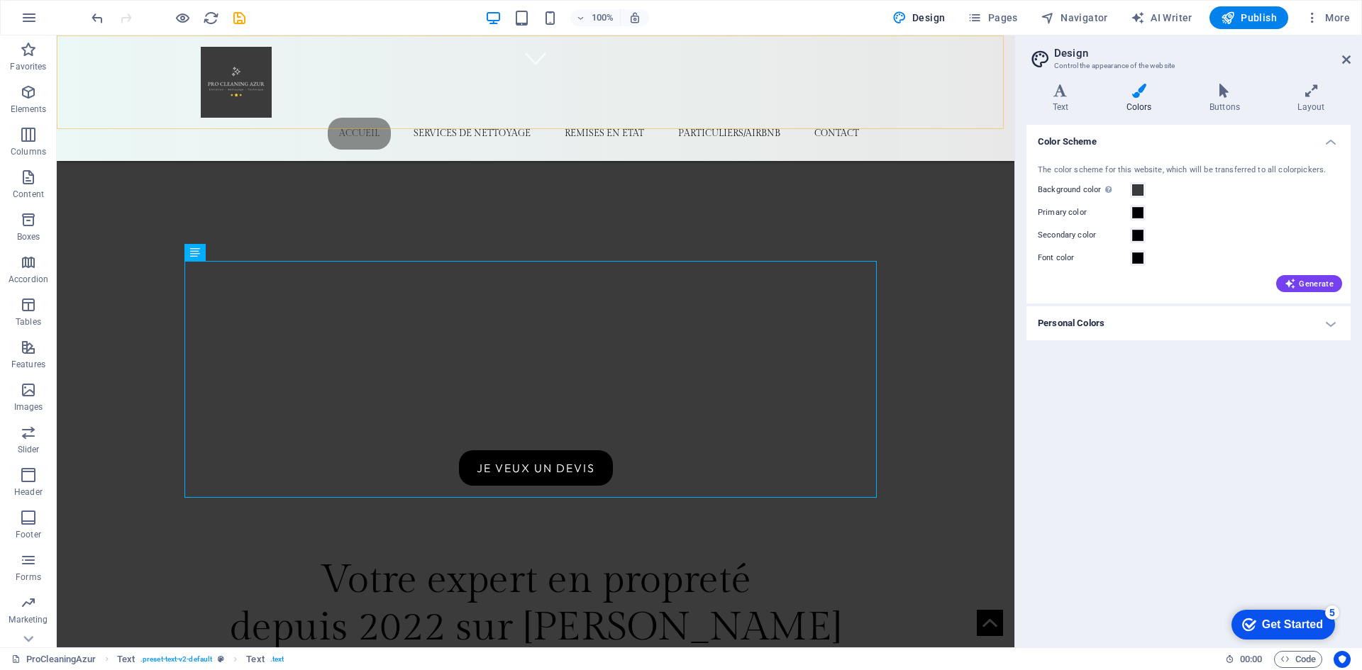
click at [150, 96] on div "Accueil services de nettoyage remises en etat particuliers/airbnb contact" at bounding box center [535, 98] width 957 height 126
select select "rem"
select select "sticky_menu"
select select "px"
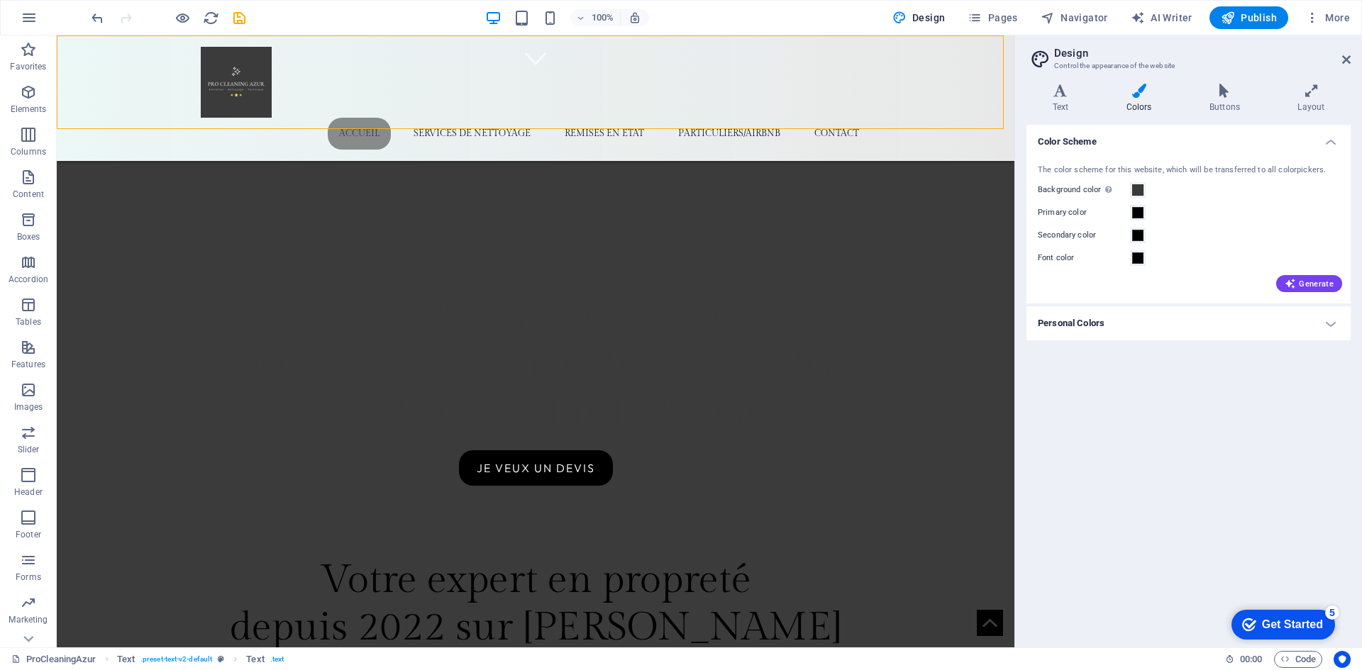
select select "px"
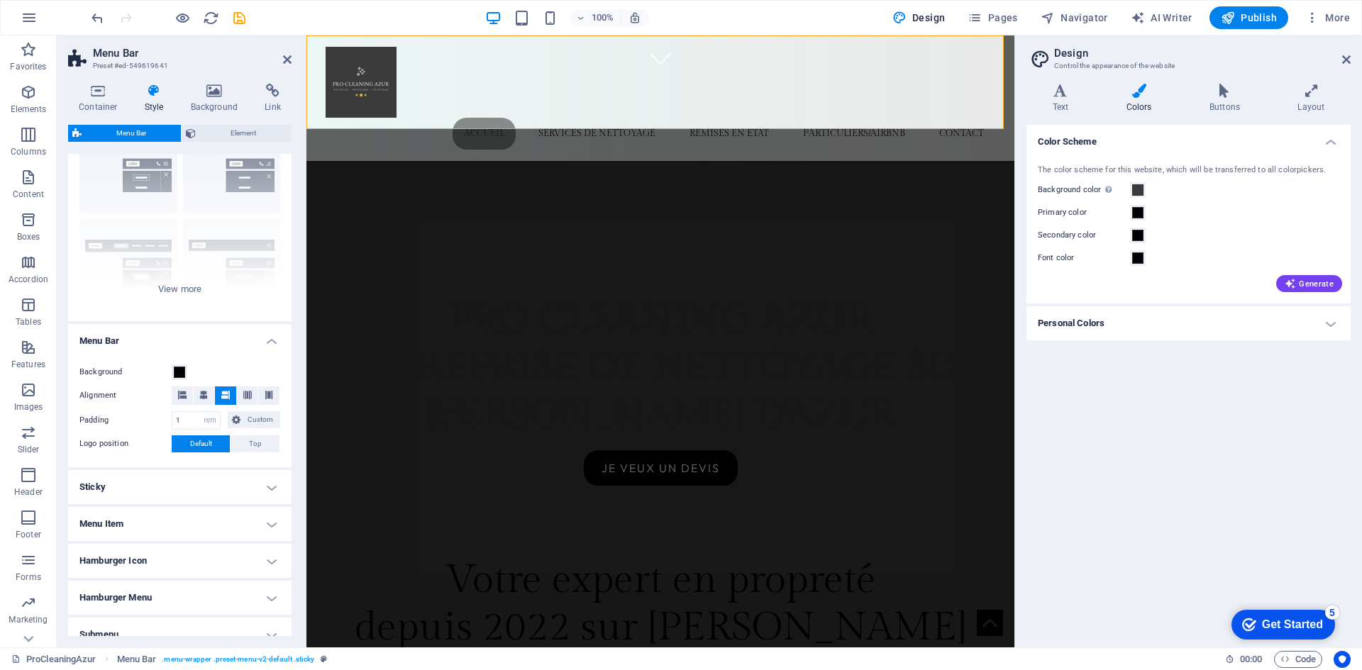
click at [150, 477] on h4 "Sticky" at bounding box center [179, 487] width 223 height 34
click at [180, 582] on span at bounding box center [179, 580] width 11 height 11
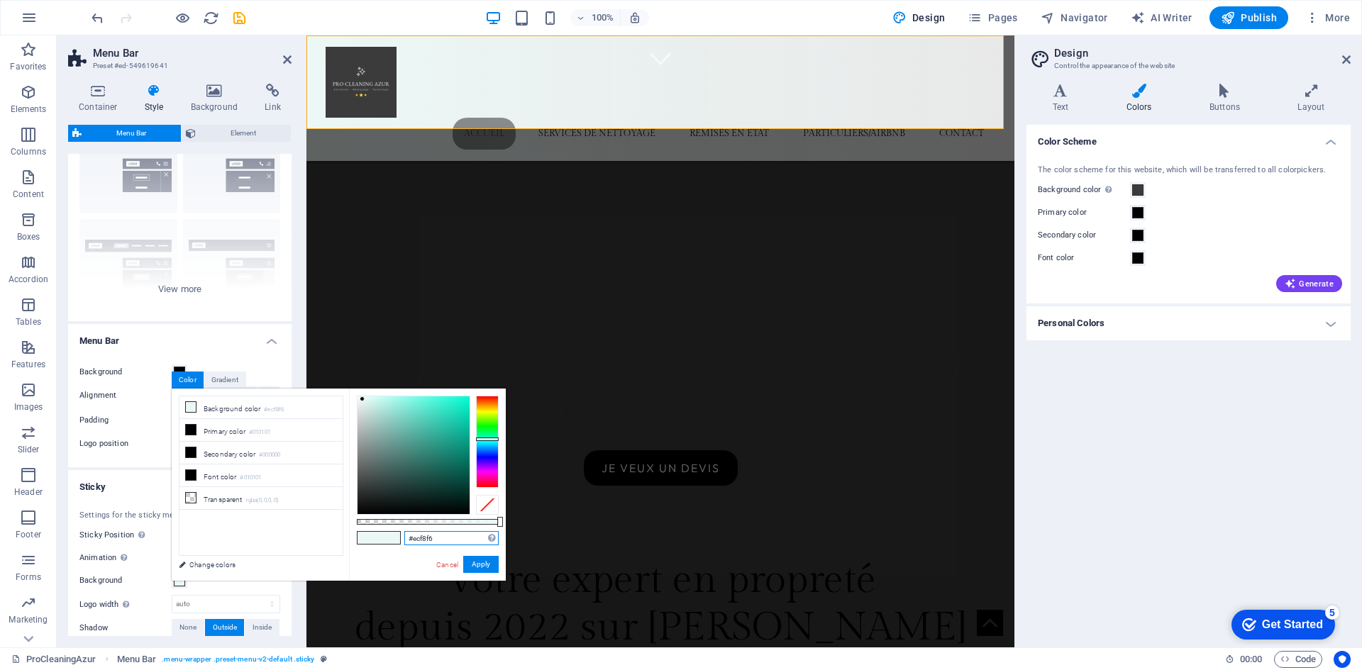
drag, startPoint x: 452, startPoint y: 535, endPoint x: 328, endPoint y: 531, distance: 124.2
click at [325, 529] on div "less Background color #ecf8f6 Primary color #010101 Secondary color #000000 Fon…" at bounding box center [339, 485] width 334 height 192
paste input "3B3B3B"
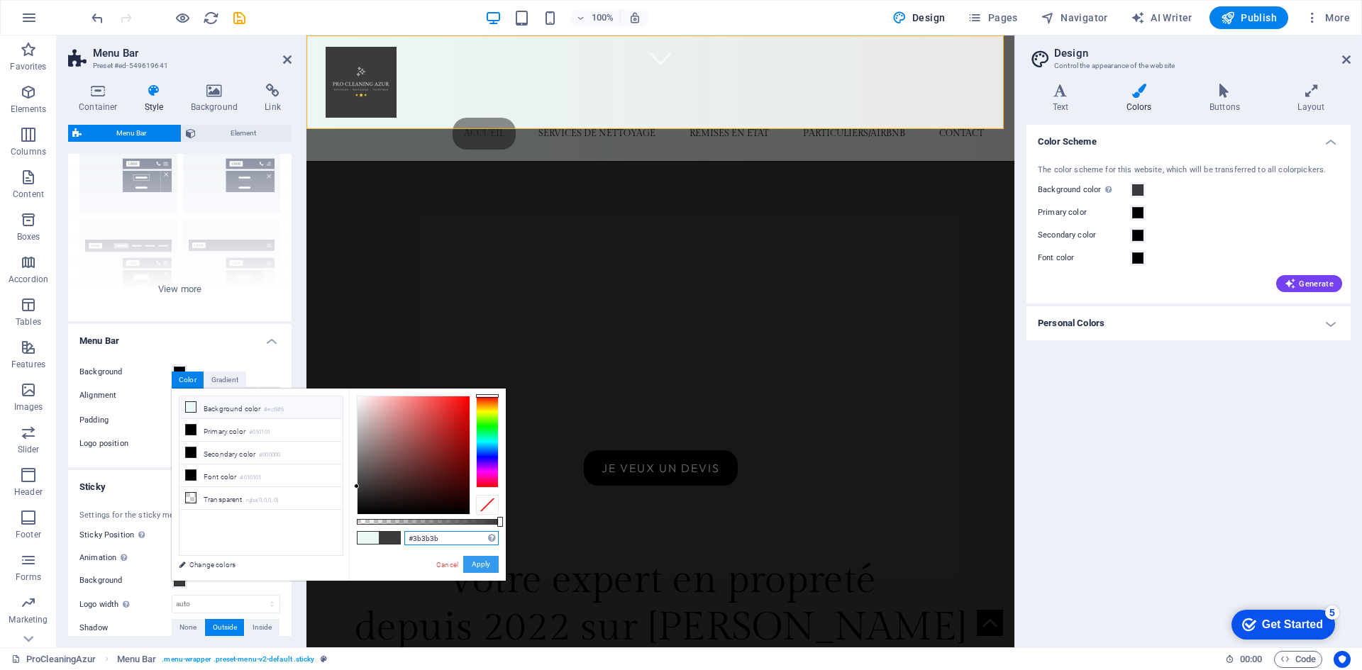
type input "#3b3b3b"
click at [482, 559] on button "Apply" at bounding box center [480, 564] width 35 height 17
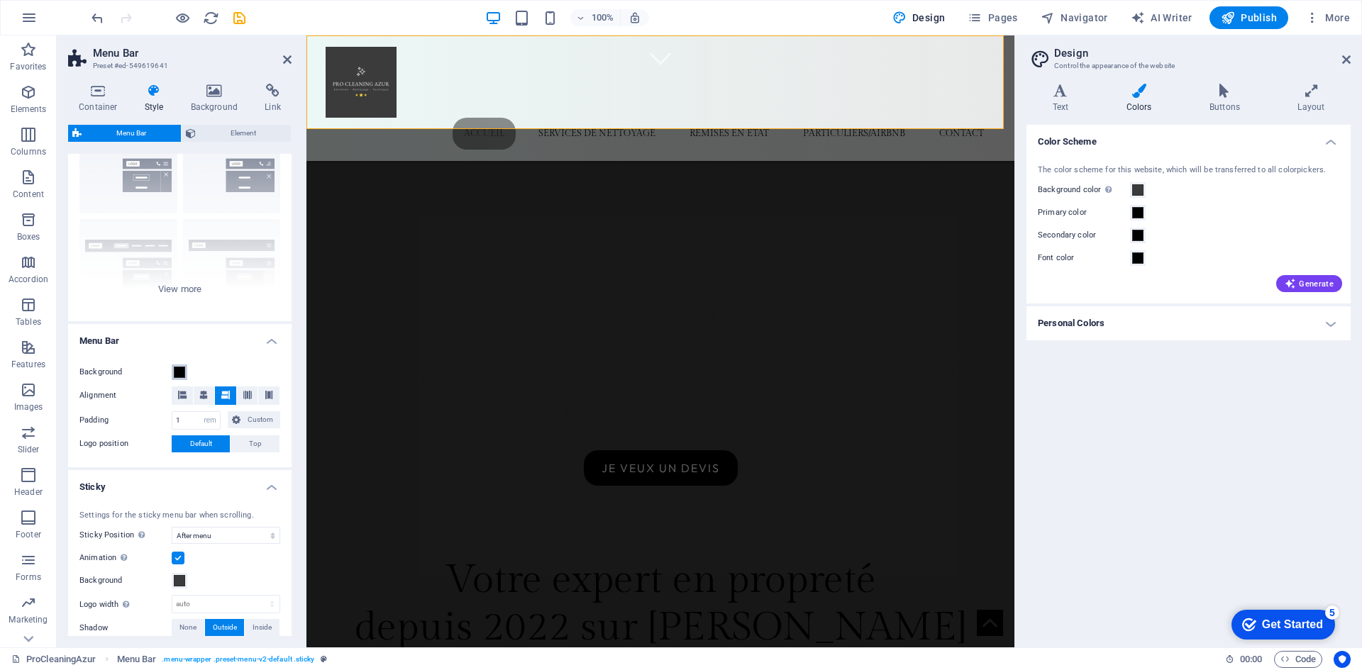
click at [179, 370] on span at bounding box center [179, 372] width 11 height 11
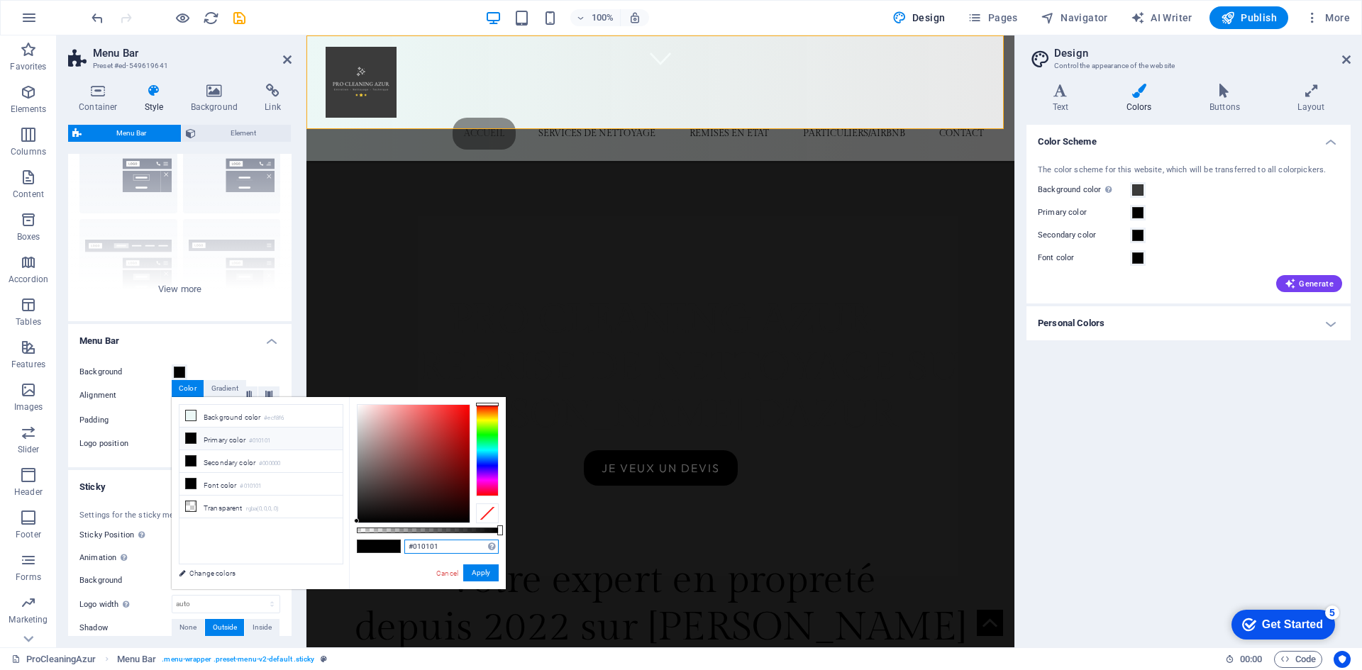
drag, startPoint x: 445, startPoint y: 552, endPoint x: 345, endPoint y: 540, distance: 100.7
click at [342, 540] on div "less Background color #ecf8f6 Primary color #010101 Secondary color #000000 Fon…" at bounding box center [339, 493] width 334 height 192
paste input "3B3B3B"
type input "#3b3b3b"
drag, startPoint x: 485, startPoint y: 580, endPoint x: 180, endPoint y: 545, distance: 306.9
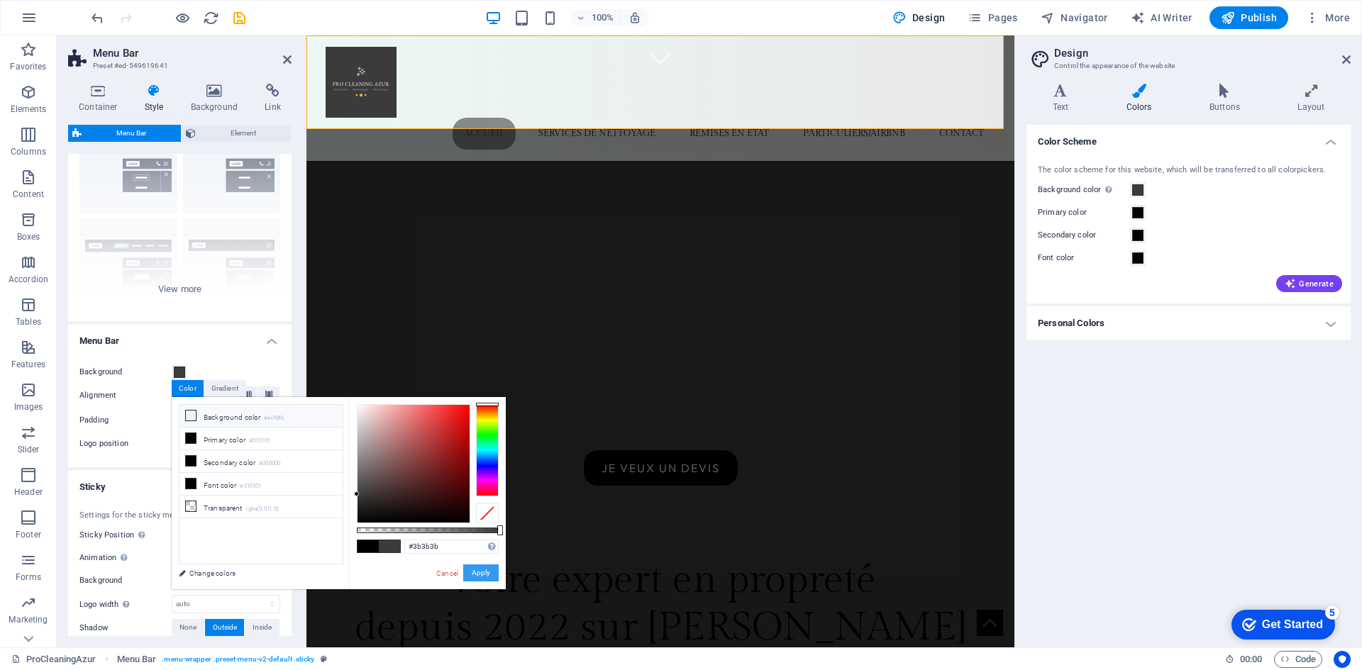
click at [485, 580] on button "Apply" at bounding box center [480, 572] width 35 height 17
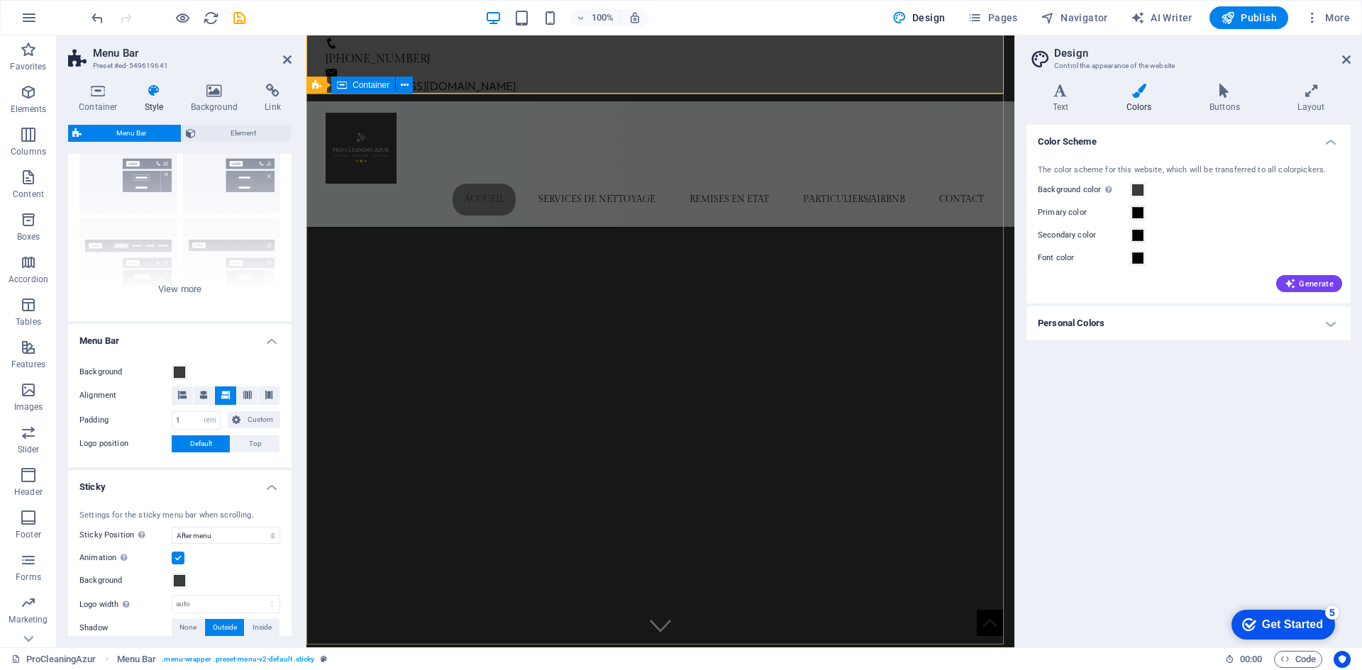
scroll to position [0, 0]
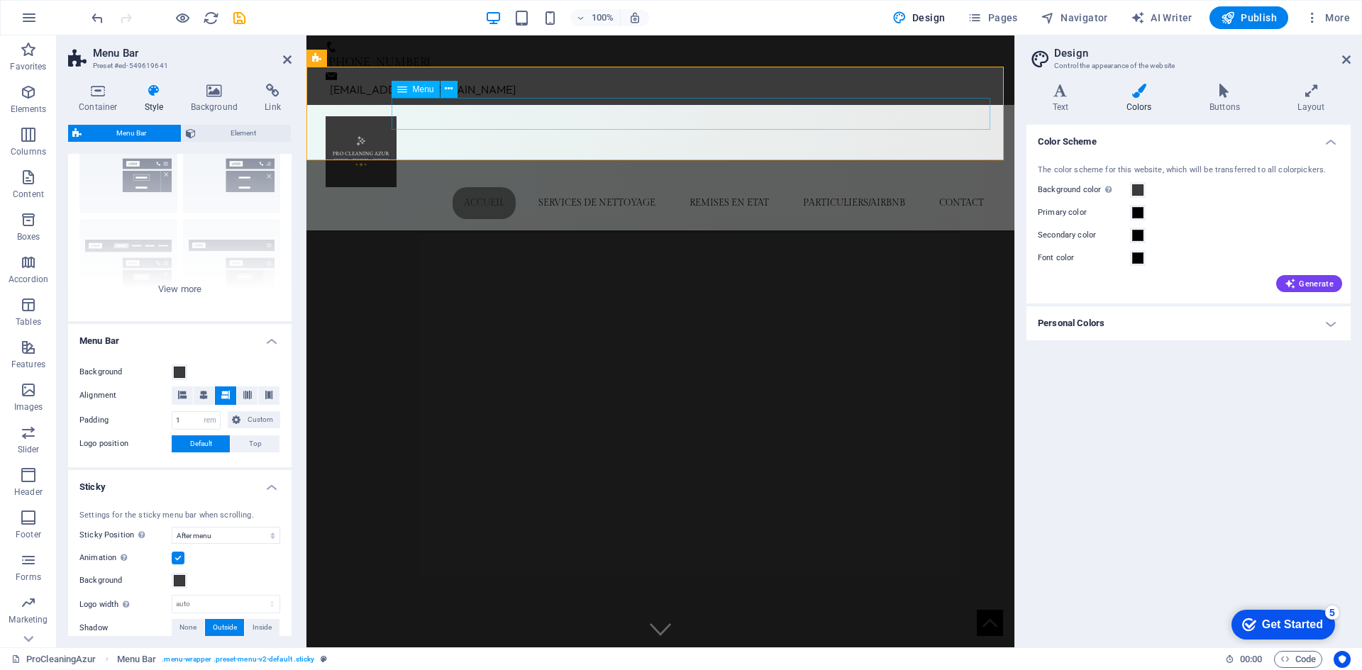
click at [413, 83] on div "Menu" at bounding box center [415, 89] width 48 height 17
click at [507, 59] on div "[PHONE_NUMBER] [EMAIL_ADDRESS][DOMAIN_NAME]" at bounding box center [660, 69] width 708 height 69
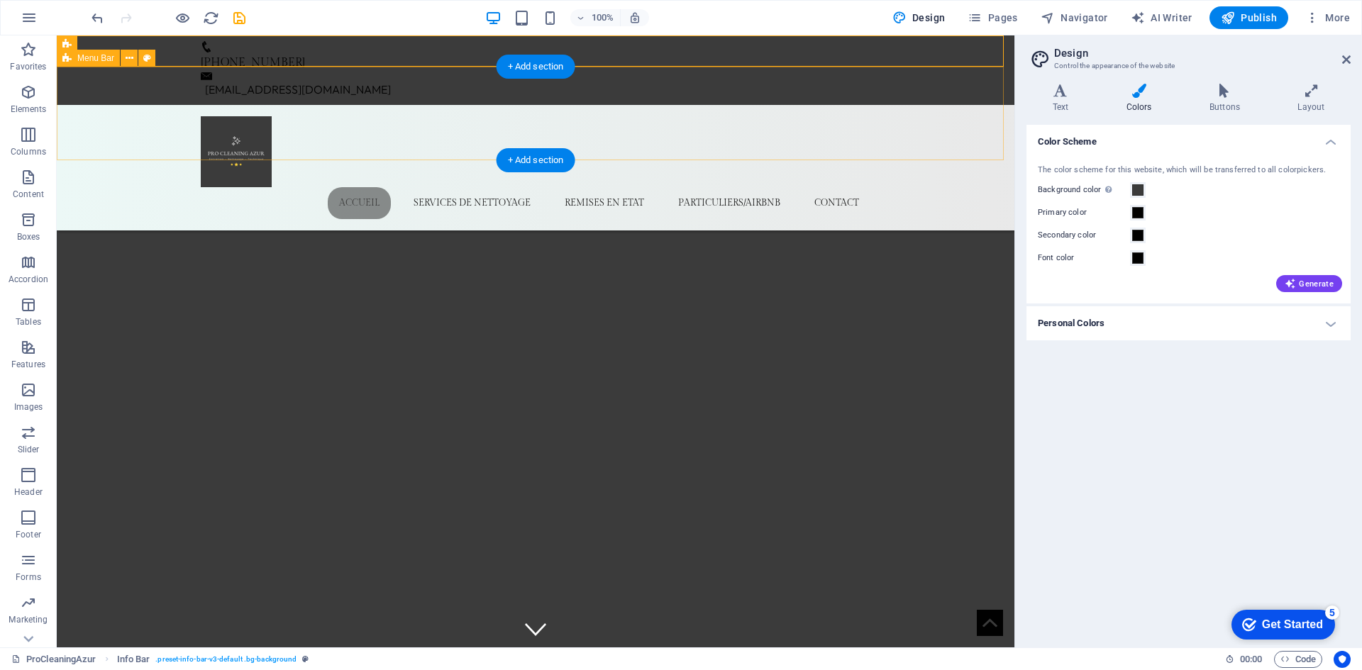
click at [113, 109] on div "Accueil services de nettoyage remises en etat particuliers/airbnb contact" at bounding box center [535, 168] width 957 height 126
select select "rem"
select select "sticky_menu"
select select "px"
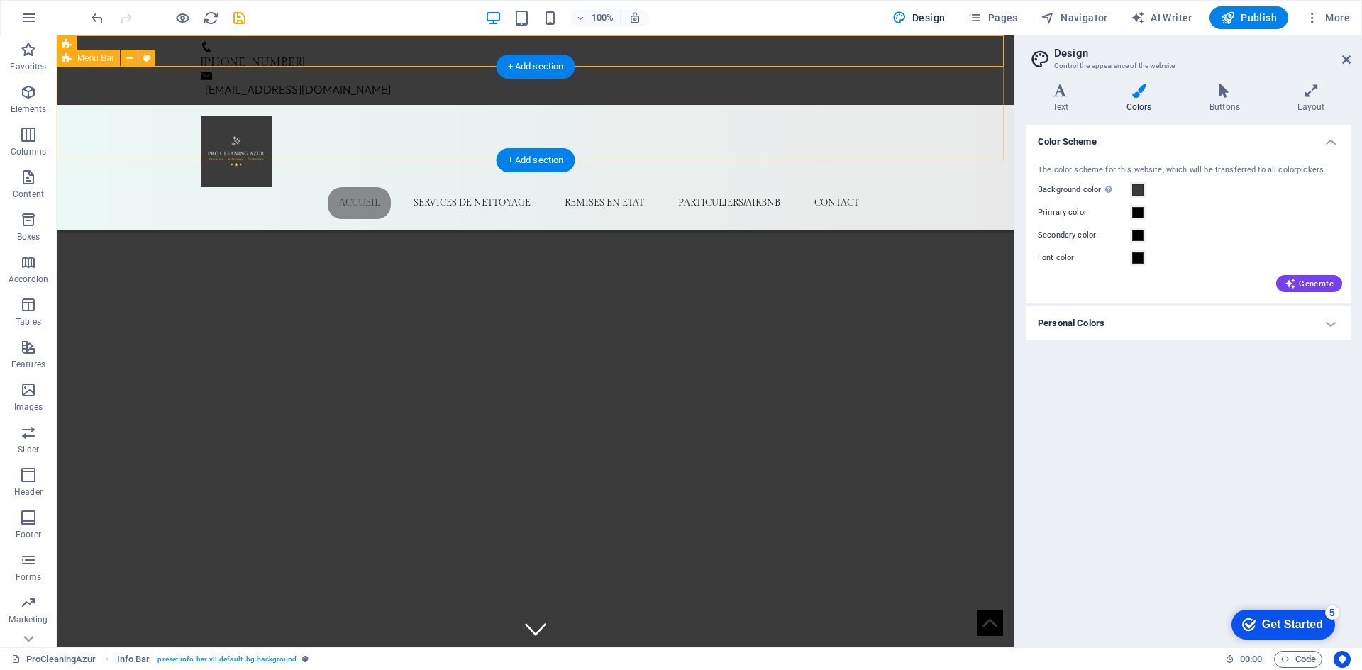
select select "px"
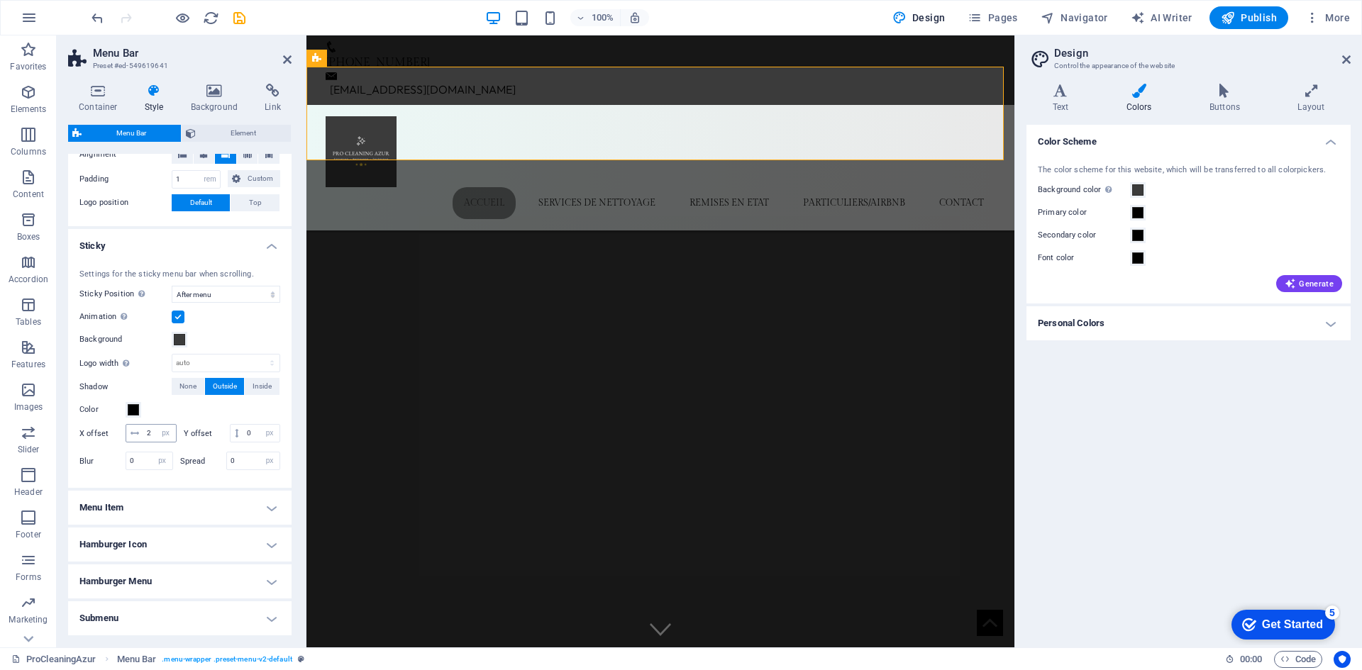
scroll to position [386, 0]
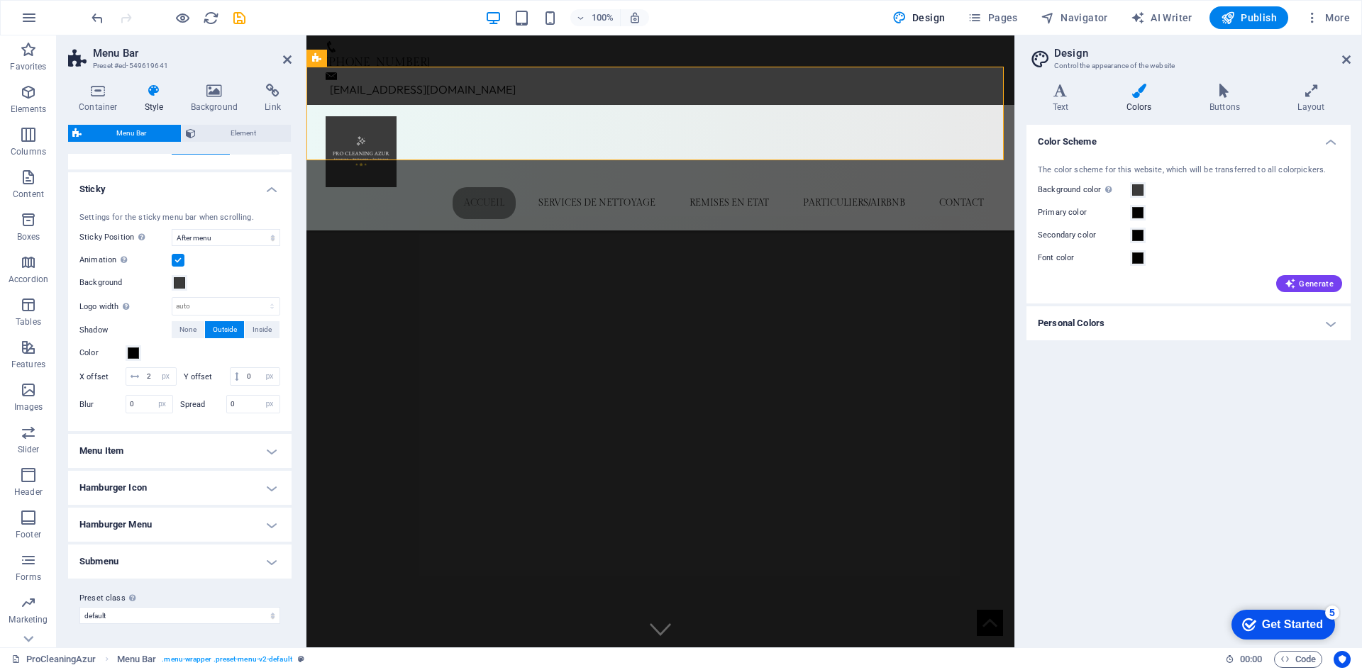
click at [162, 462] on h4 "Menu Item" at bounding box center [179, 451] width 223 height 34
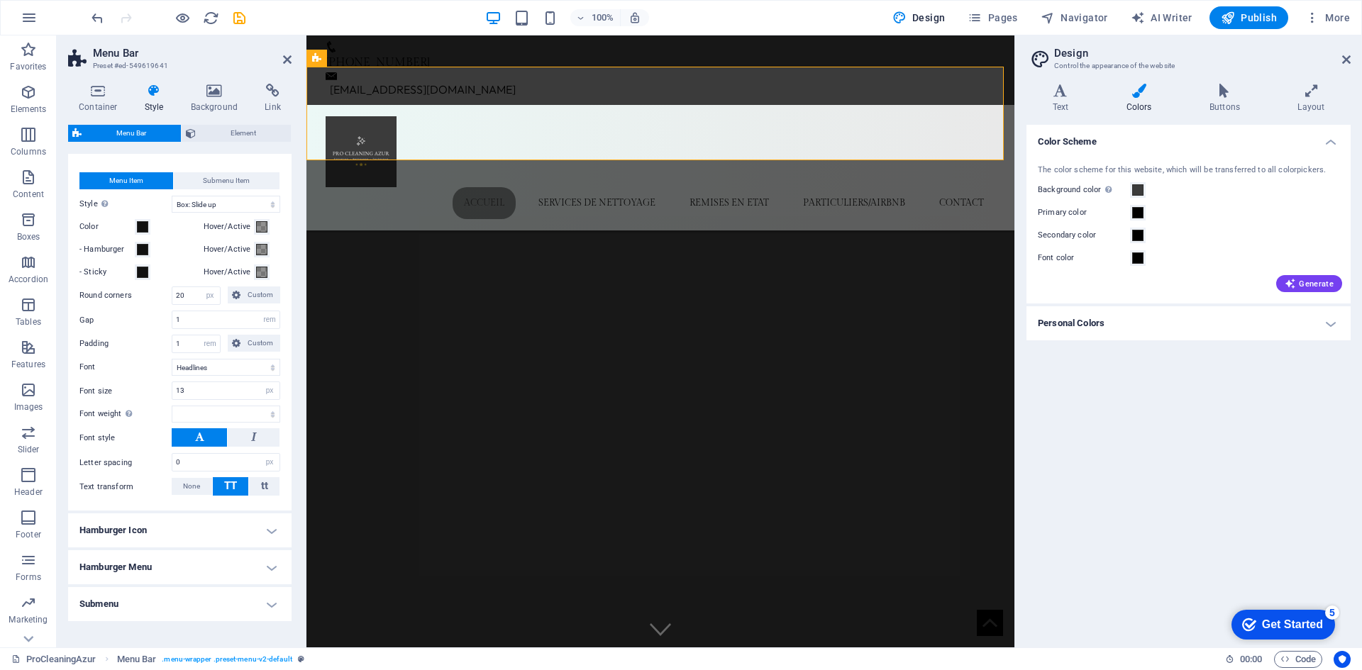
click at [129, 547] on h4 "Hamburger Icon" at bounding box center [179, 530] width 223 height 34
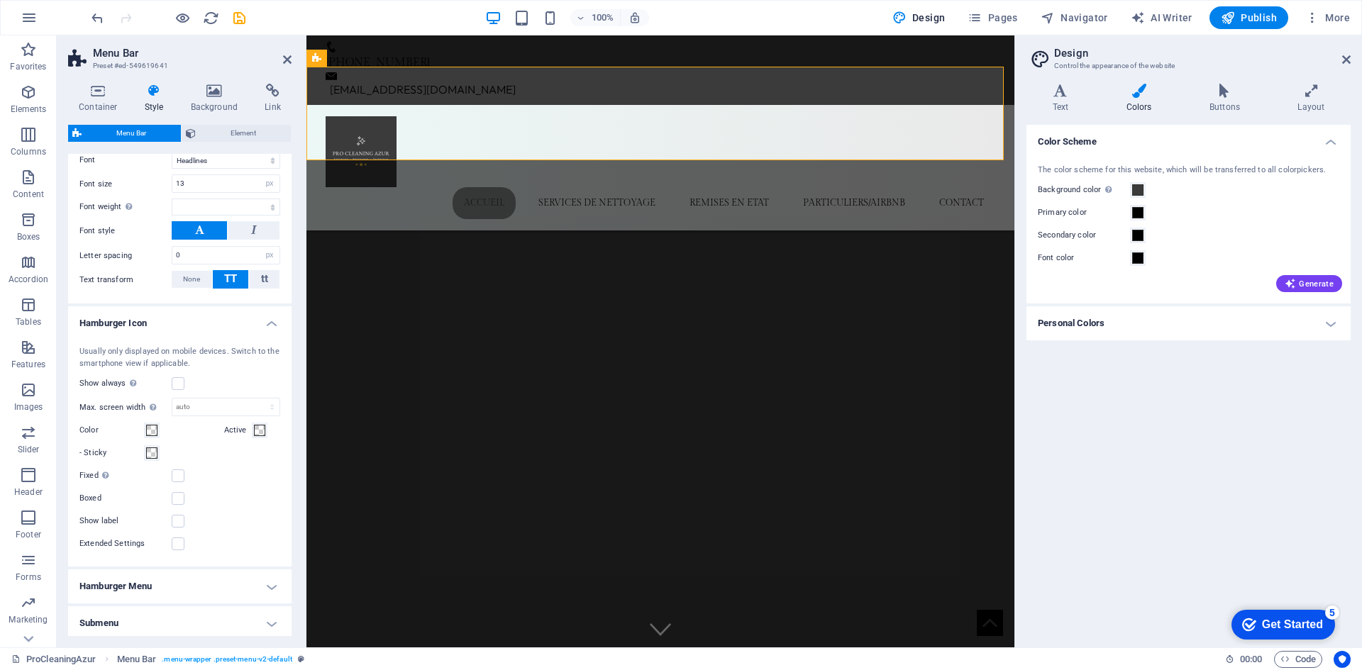
scroll to position [954, 0]
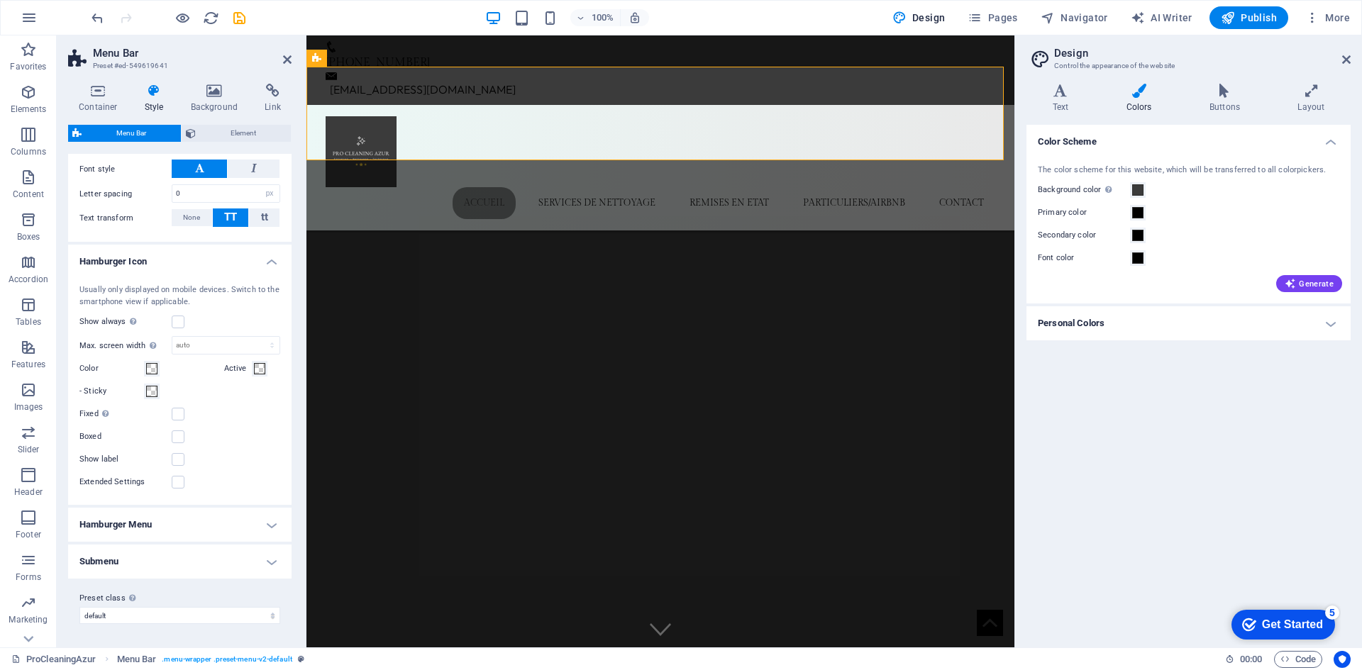
click at [129, 523] on h4 "Hamburger Menu" at bounding box center [179, 525] width 223 height 34
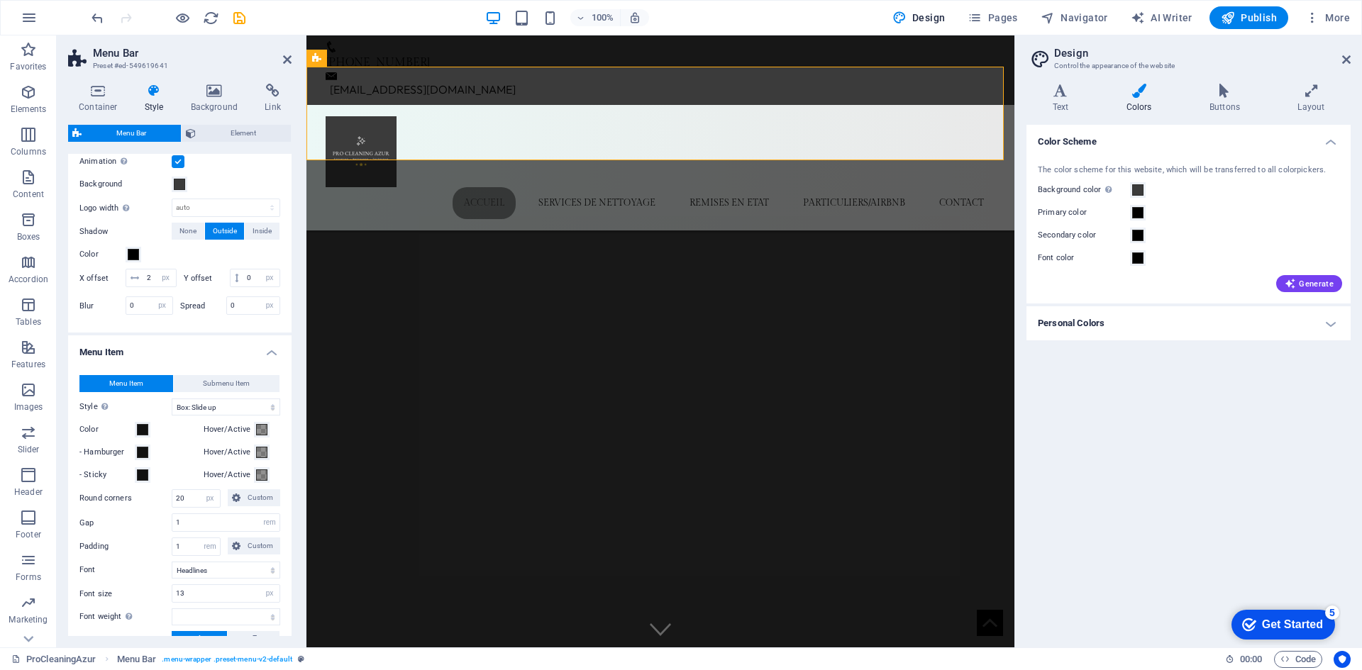
scroll to position [460, 0]
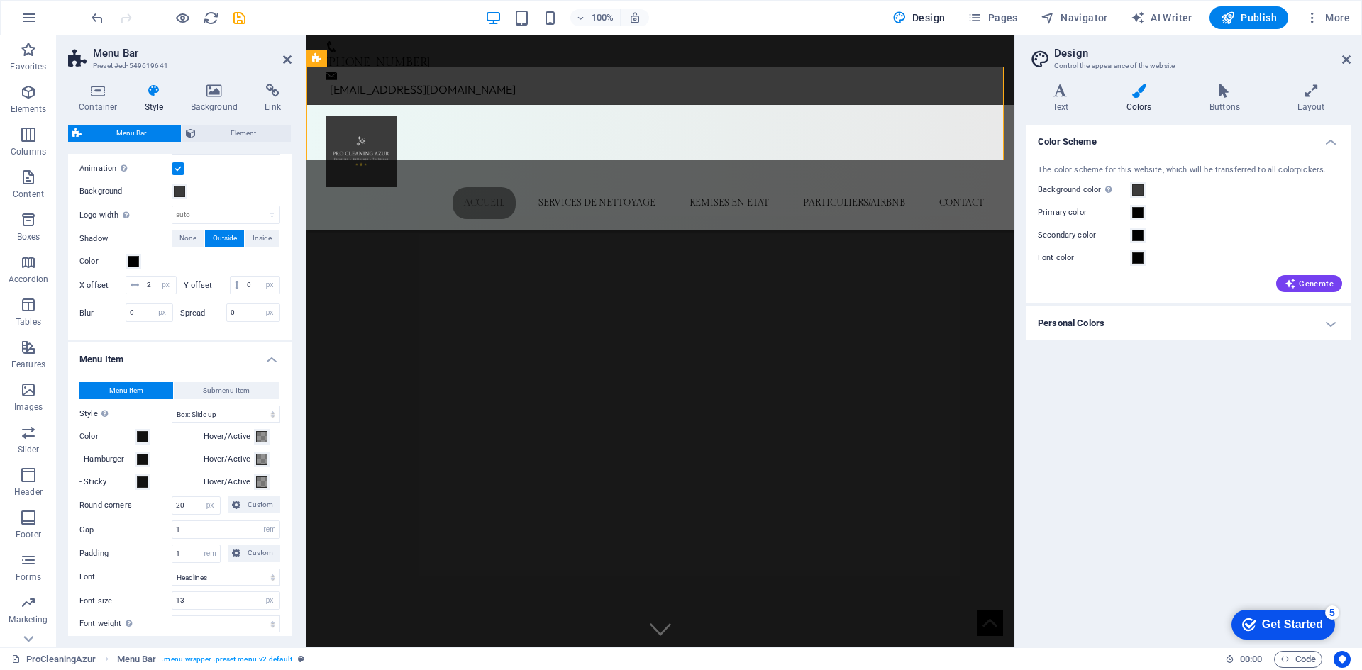
click at [207, 143] on div "Menu Bar Element Layout How this element expands within the layout (Flexbox). S…" at bounding box center [179, 380] width 223 height 511
click at [209, 135] on span "Element" at bounding box center [243, 133] width 87 height 17
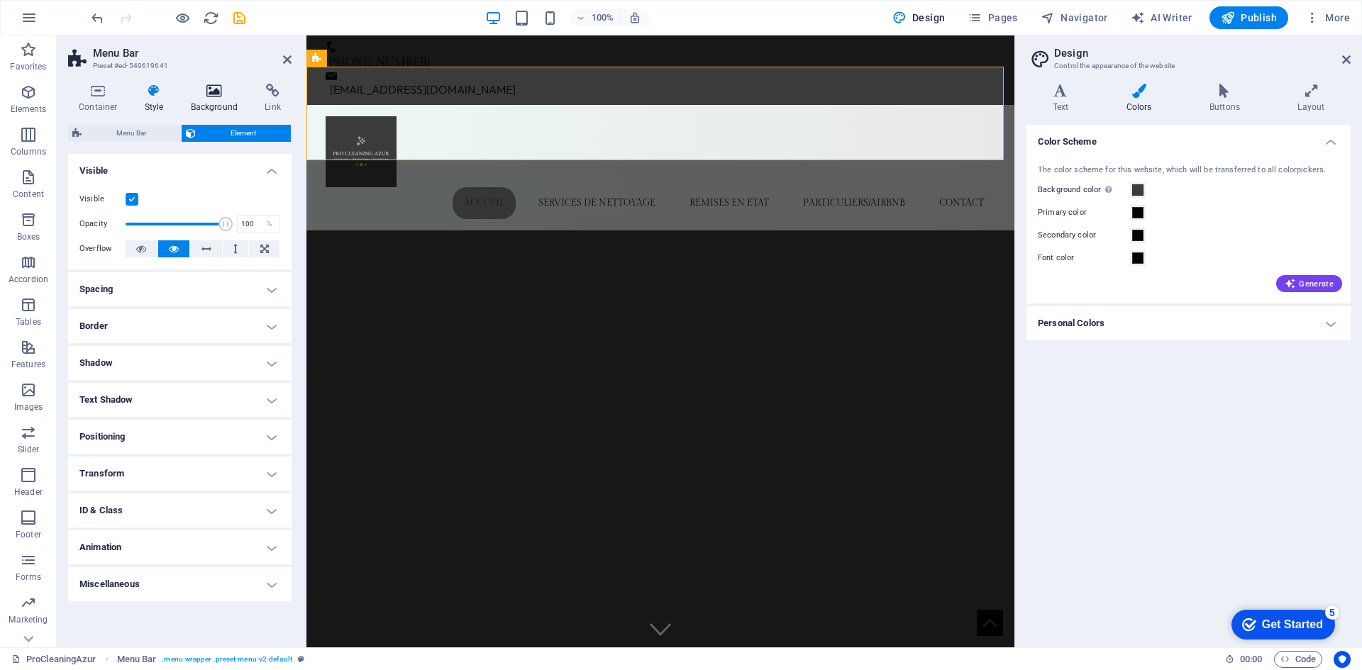
click at [196, 98] on h4 "Background" at bounding box center [217, 99] width 74 height 30
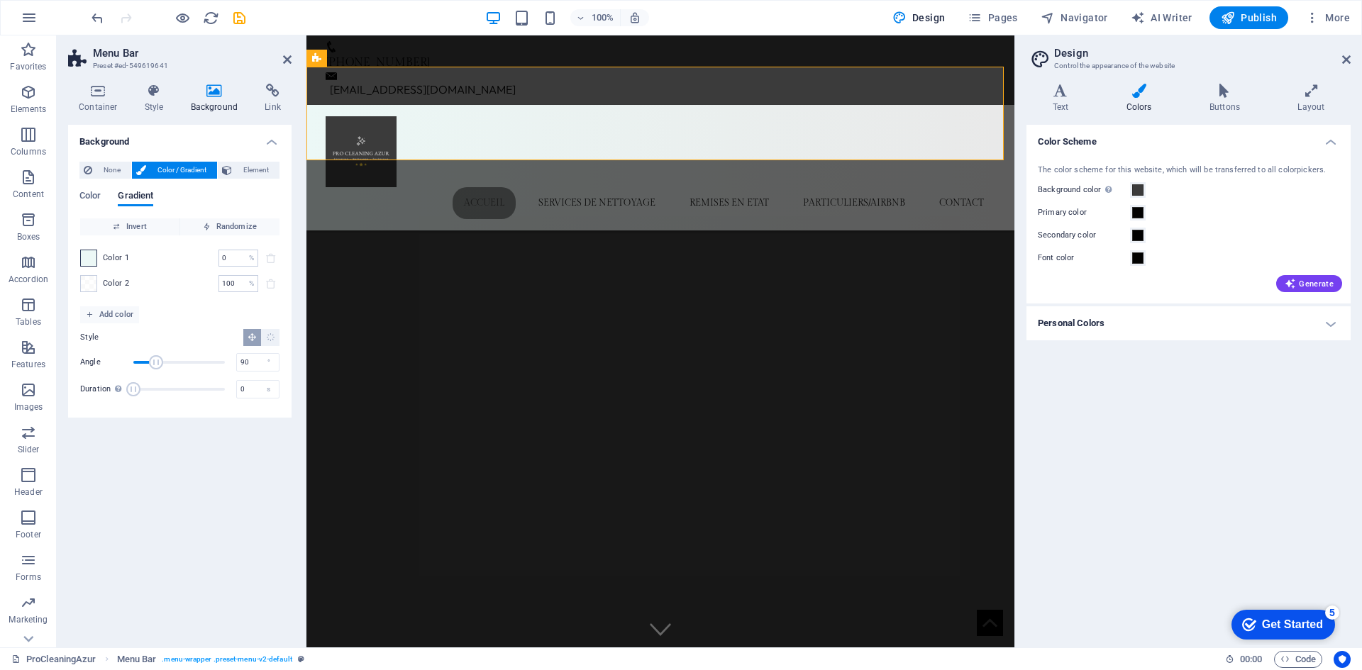
click at [89, 260] on span at bounding box center [89, 258] width 16 height 16
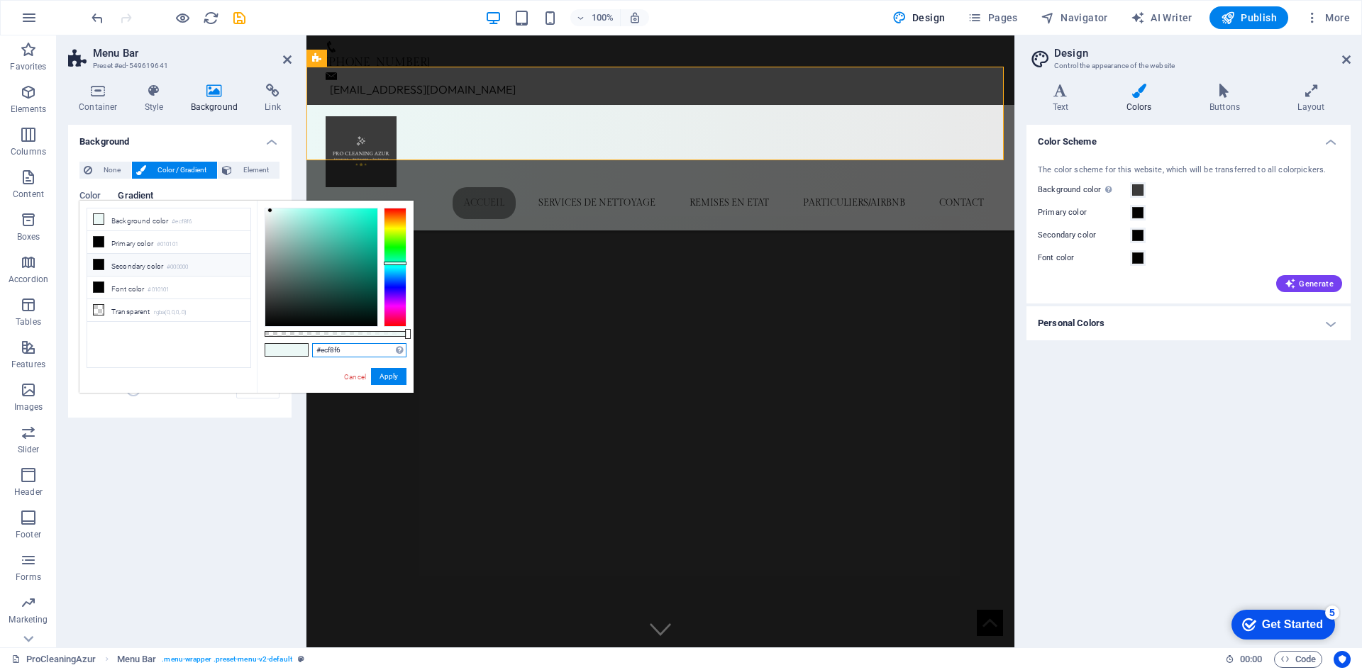
drag, startPoint x: 374, startPoint y: 351, endPoint x: 266, endPoint y: 338, distance: 109.3
click at [268, 338] on div "#ecf8f6 Supported formats #0852ed rgb(8, 82, 237) rgba(8, 82, 237, 90%) hsv(221…" at bounding box center [335, 400] width 157 height 398
paste input "3B3B3B"
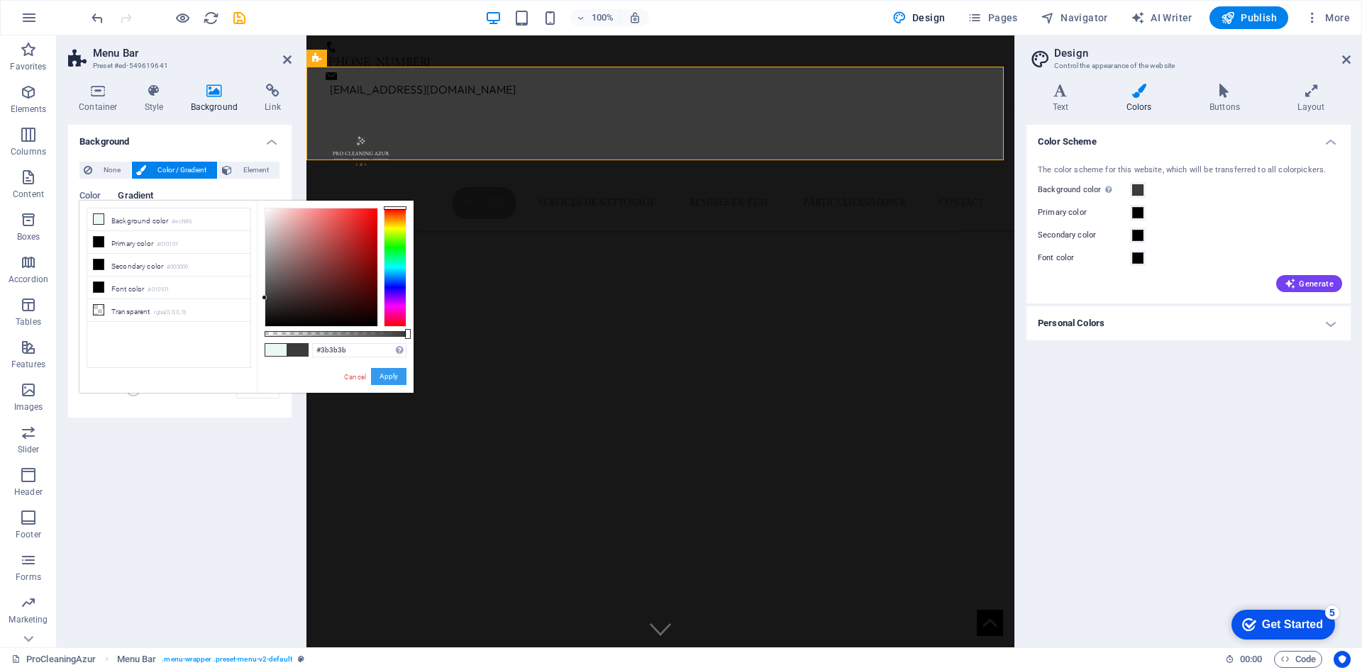
click at [393, 376] on button "Apply" at bounding box center [388, 376] width 35 height 17
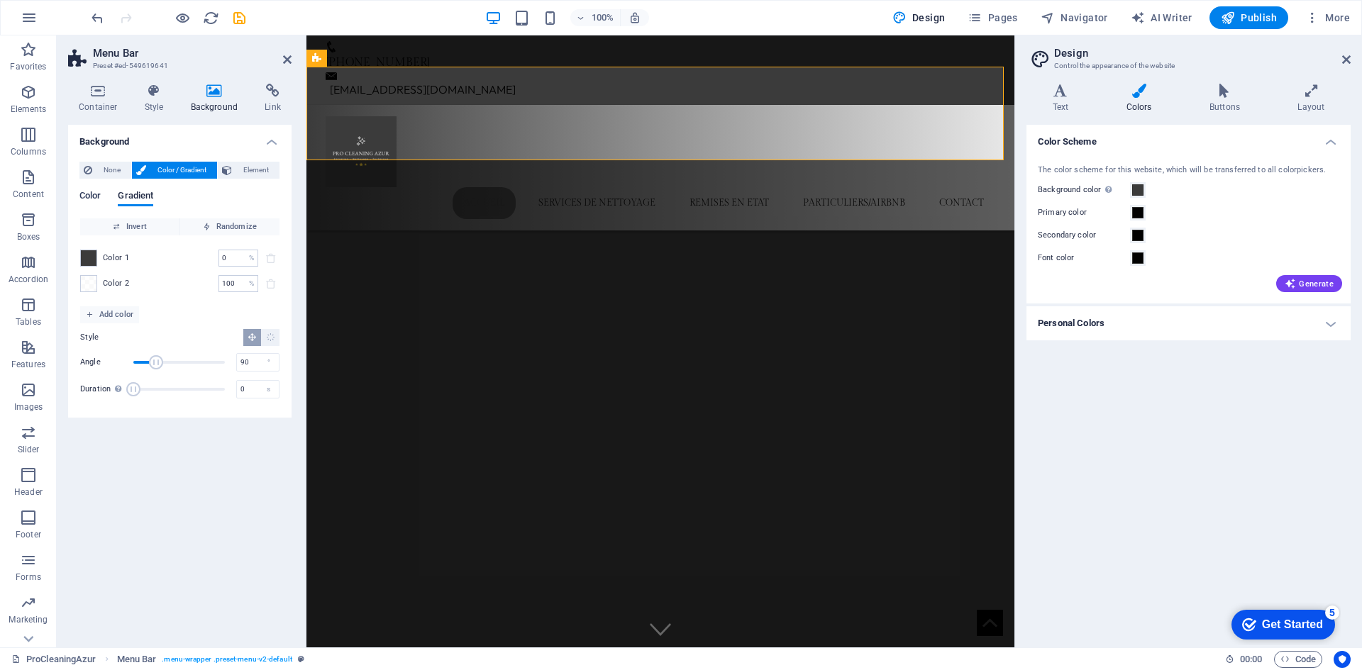
click at [92, 194] on span "Color" at bounding box center [89, 197] width 21 height 20
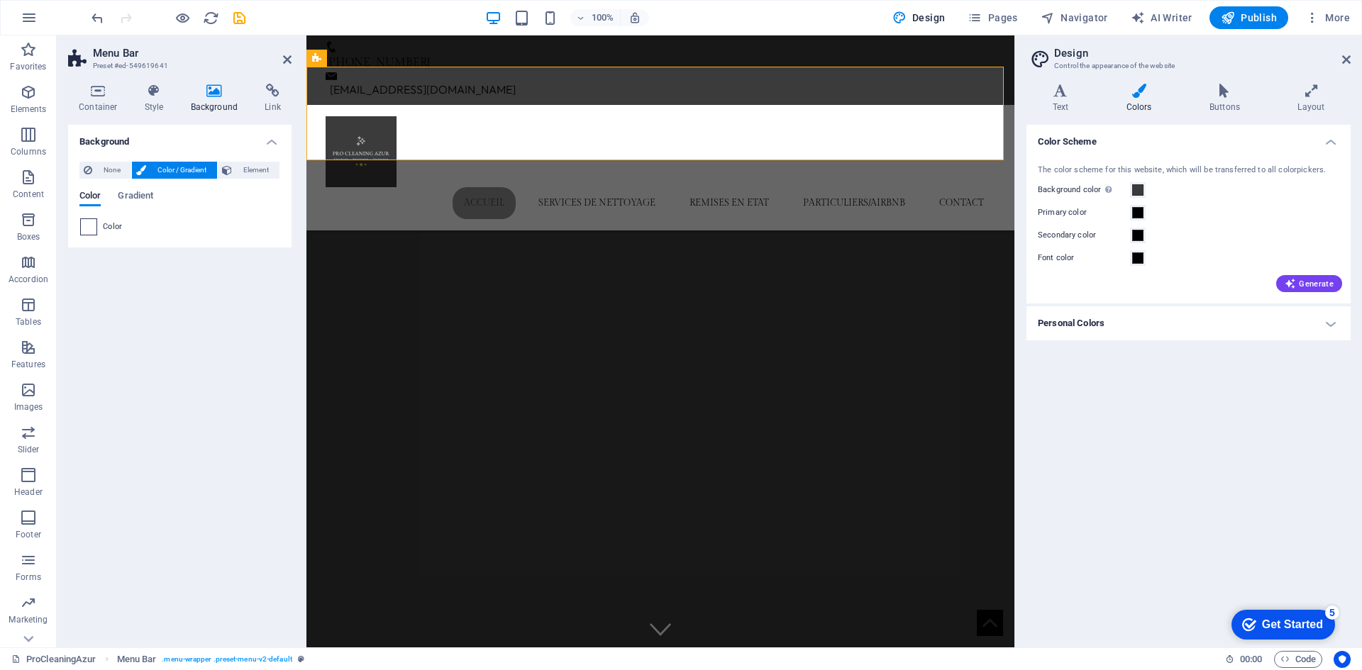
click at [89, 231] on span at bounding box center [89, 227] width 16 height 16
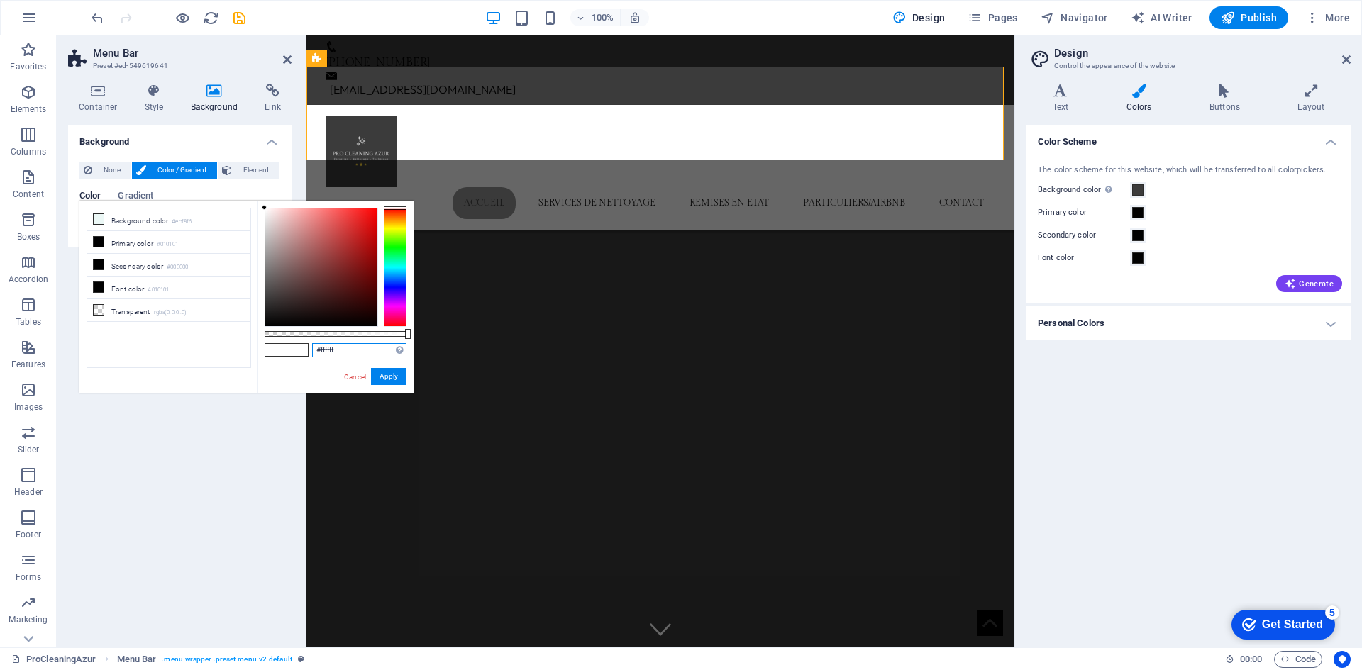
drag, startPoint x: 369, startPoint y: 350, endPoint x: 270, endPoint y: 347, distance: 99.3
click at [252, 341] on div "less Background color #ecf8f6 Primary color #010101 Secondary color #000000 Fon…" at bounding box center [246, 297] width 334 height 192
paste input "3B3B3B"
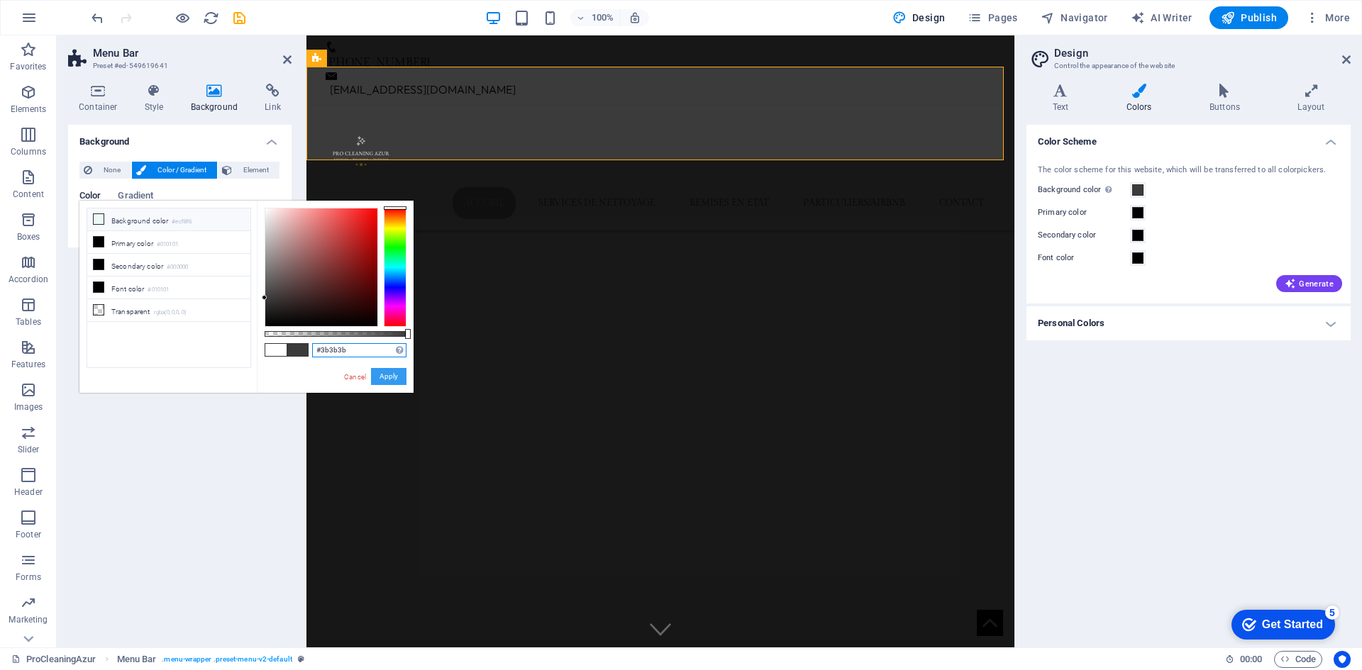
type input "#3b3b3b"
click at [394, 376] on button "Apply" at bounding box center [388, 376] width 35 height 17
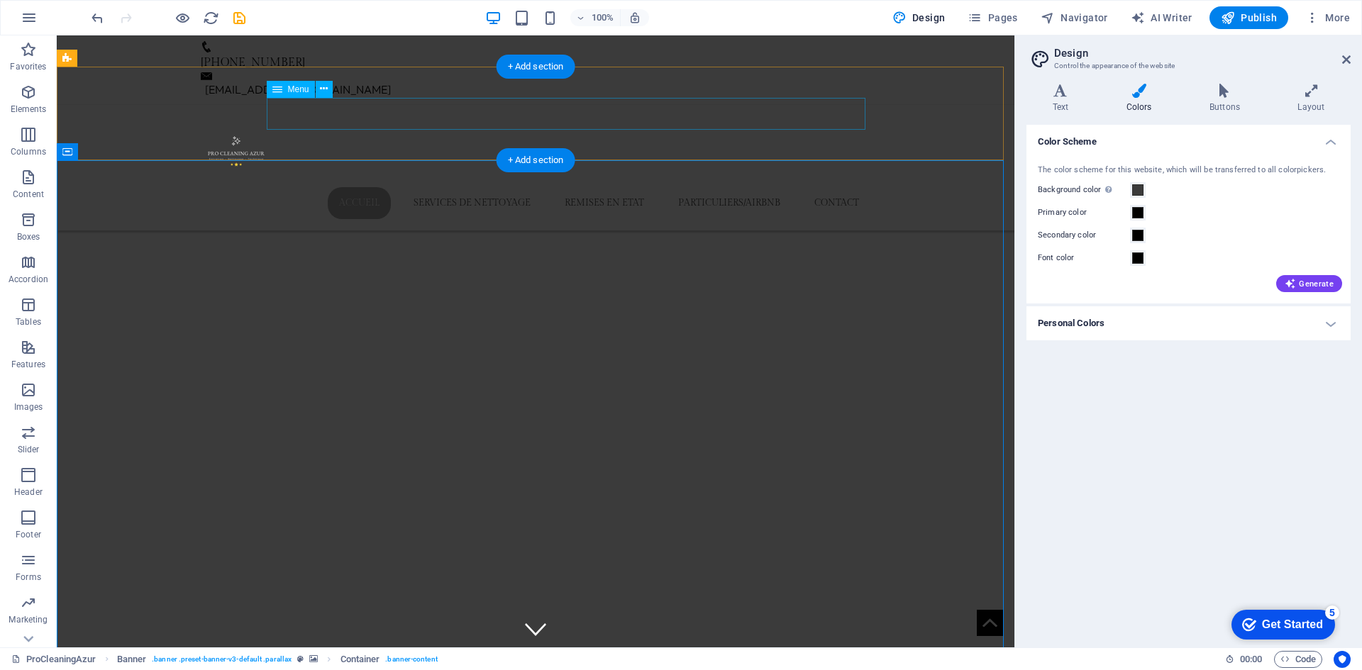
click at [420, 187] on nav "Accueil services de nettoyage remises en etat particuliers/airbnb contact" at bounding box center [535, 203] width 669 height 32
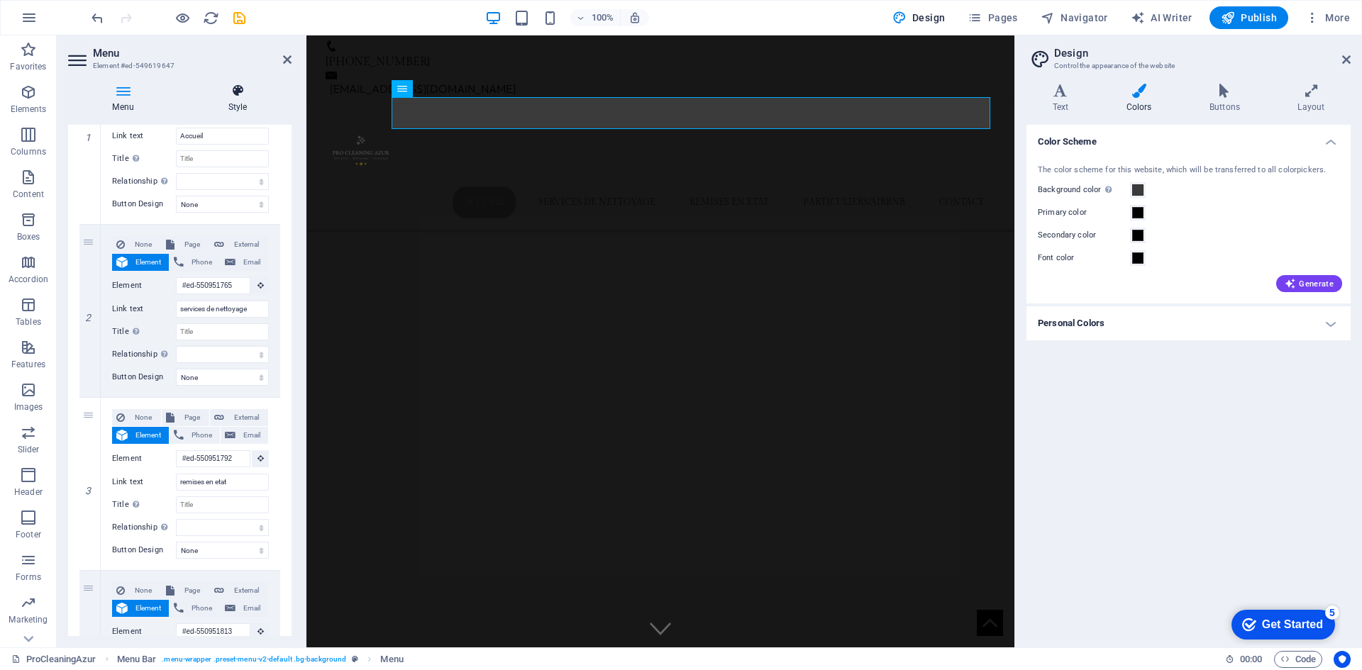
scroll to position [213, 0]
click at [227, 88] on icon at bounding box center [238, 91] width 108 height 14
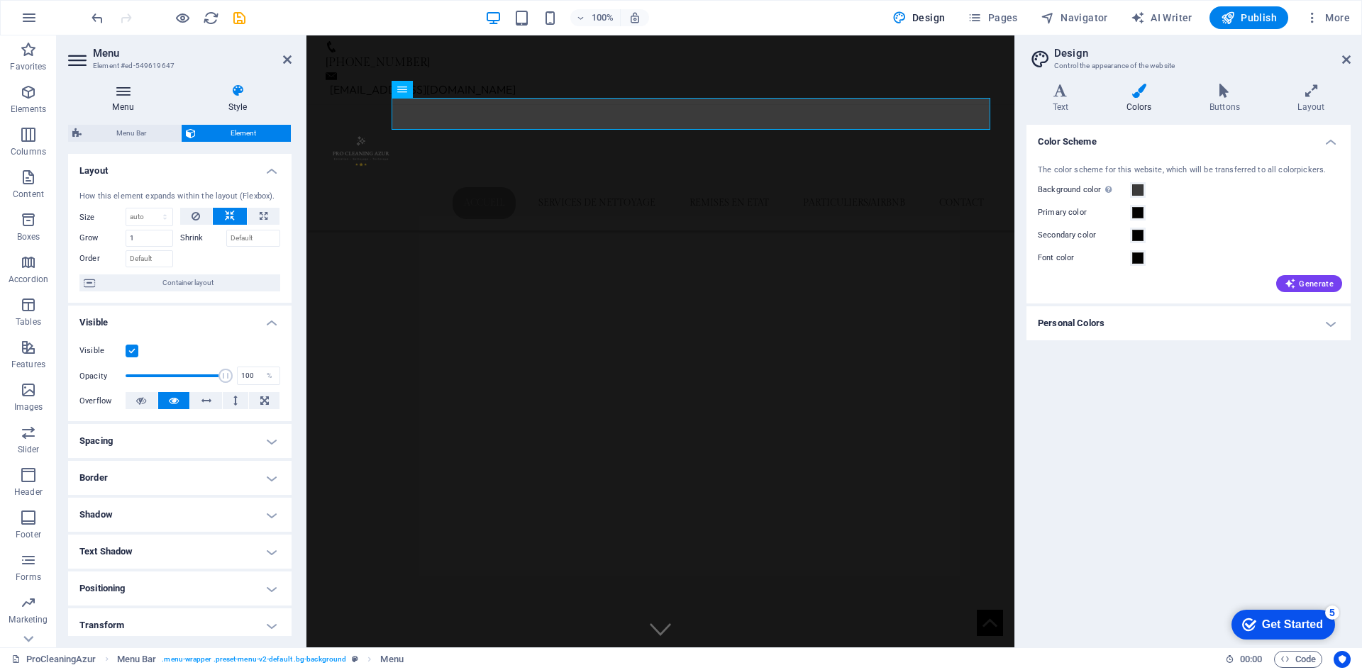
click at [128, 107] on h4 "Menu" at bounding box center [126, 99] width 116 height 30
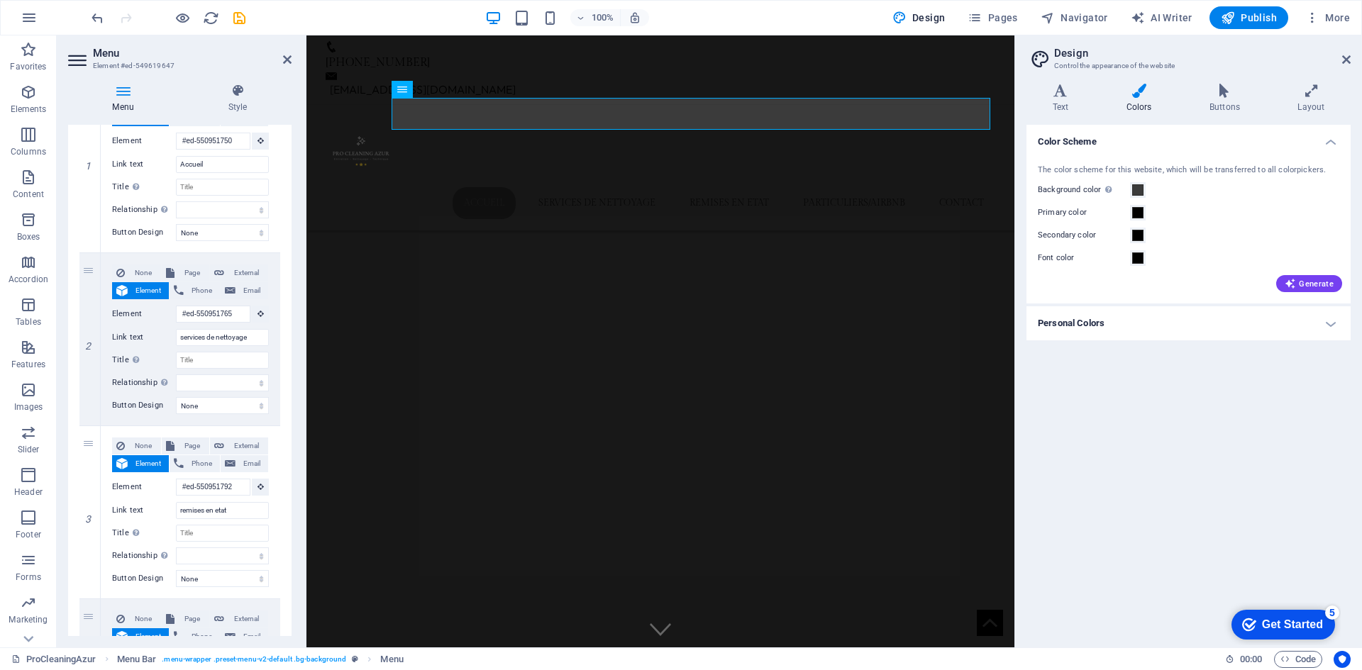
scroll to position [142, 0]
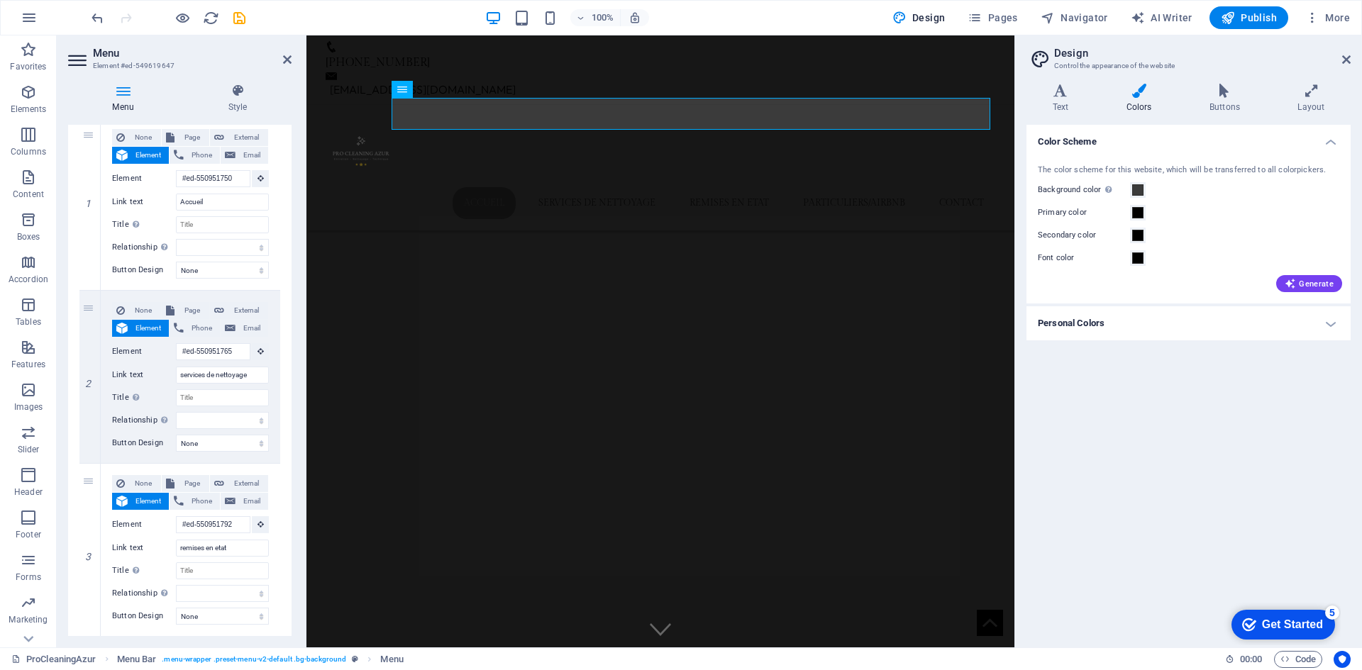
click at [246, 83] on div "Menu Style Menu Auto Custom Create custom menu items for this menu. Recommended…" at bounding box center [180, 359] width 246 height 575
click at [233, 101] on h4 "Style" at bounding box center [238, 99] width 108 height 30
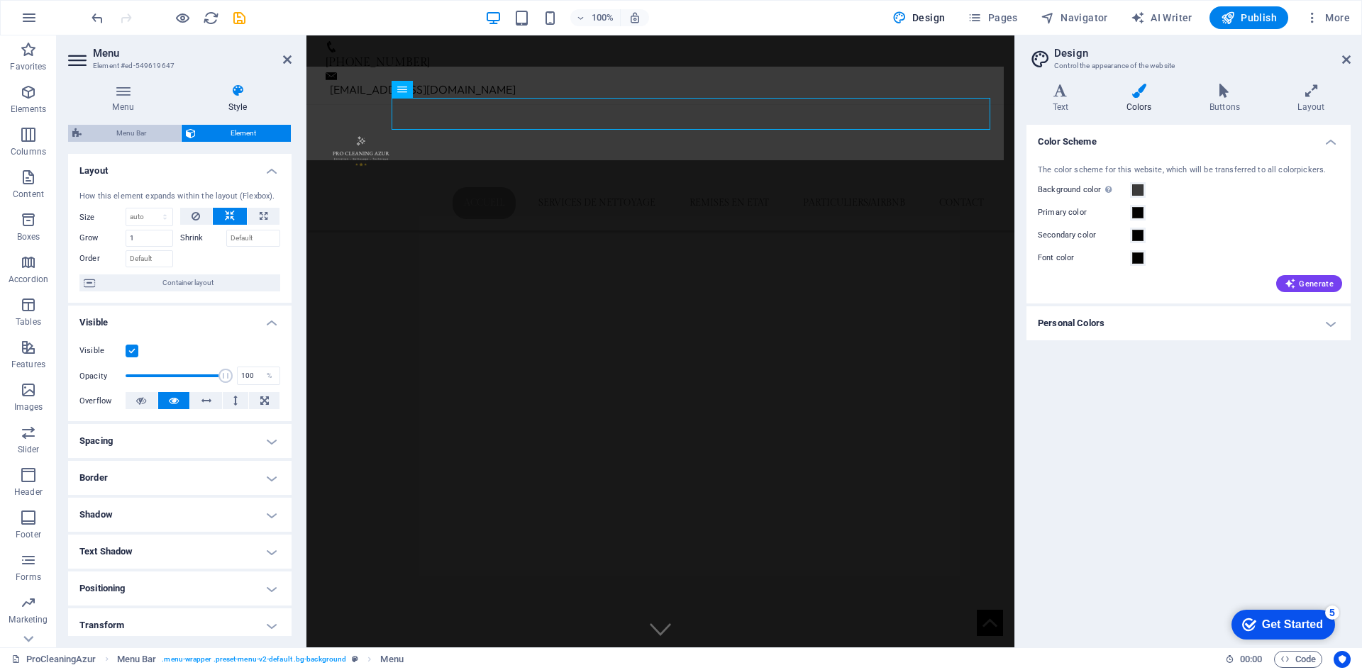
click at [145, 134] on span "Menu Bar" at bounding box center [131, 133] width 91 height 17
select select "rem"
select select "sticky_menu"
select select "px"
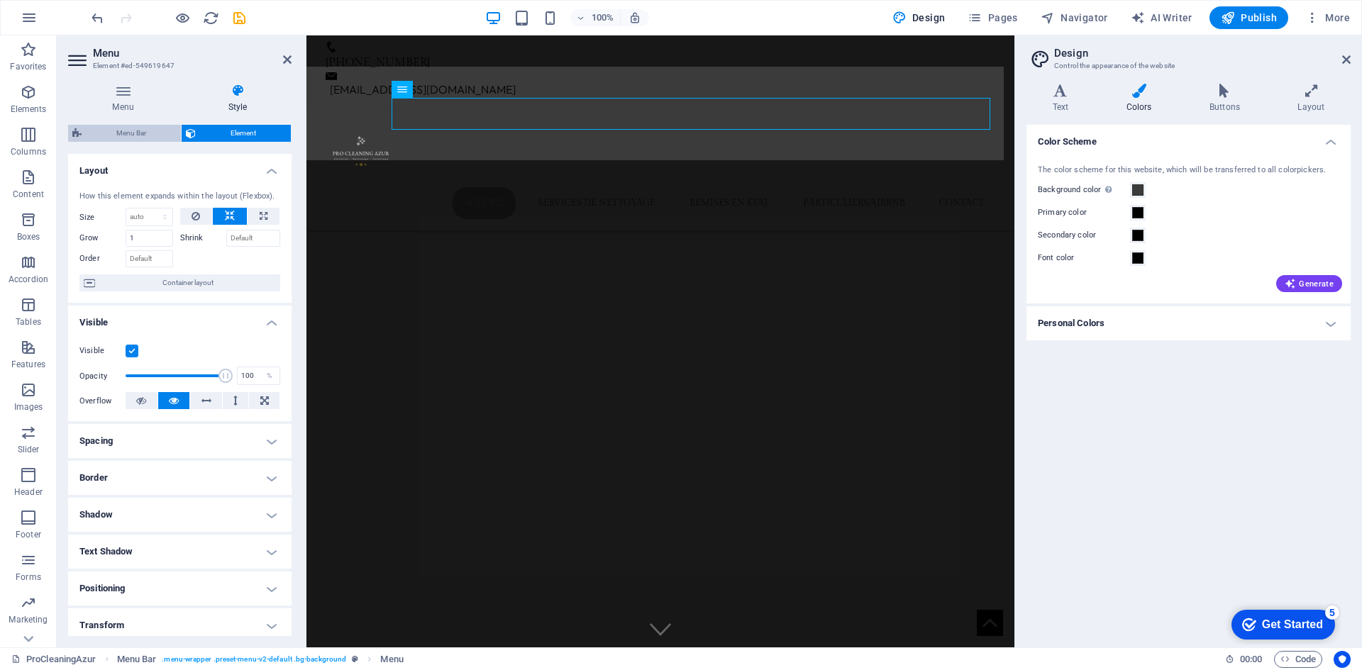
select select "px"
select select "hover_box_bottom"
select select "px"
select select "rem"
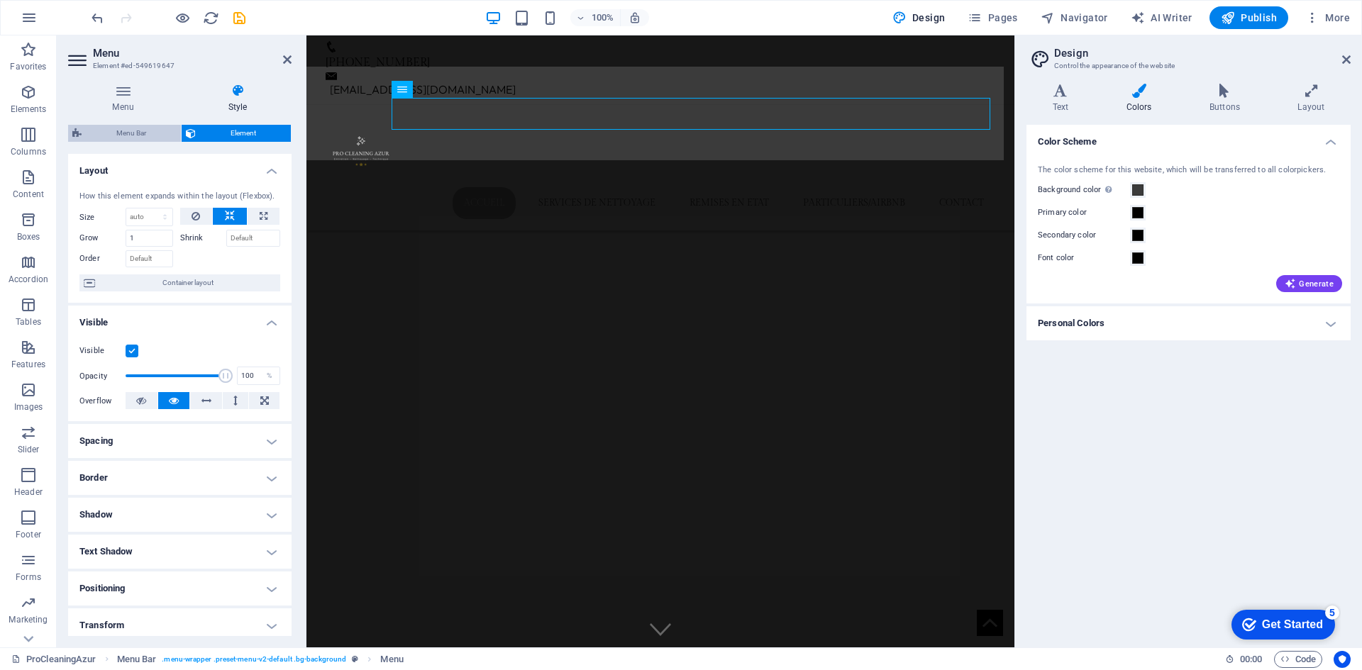
select select "rem"
select select "link-special-font"
select select "px"
select select
select select "px"
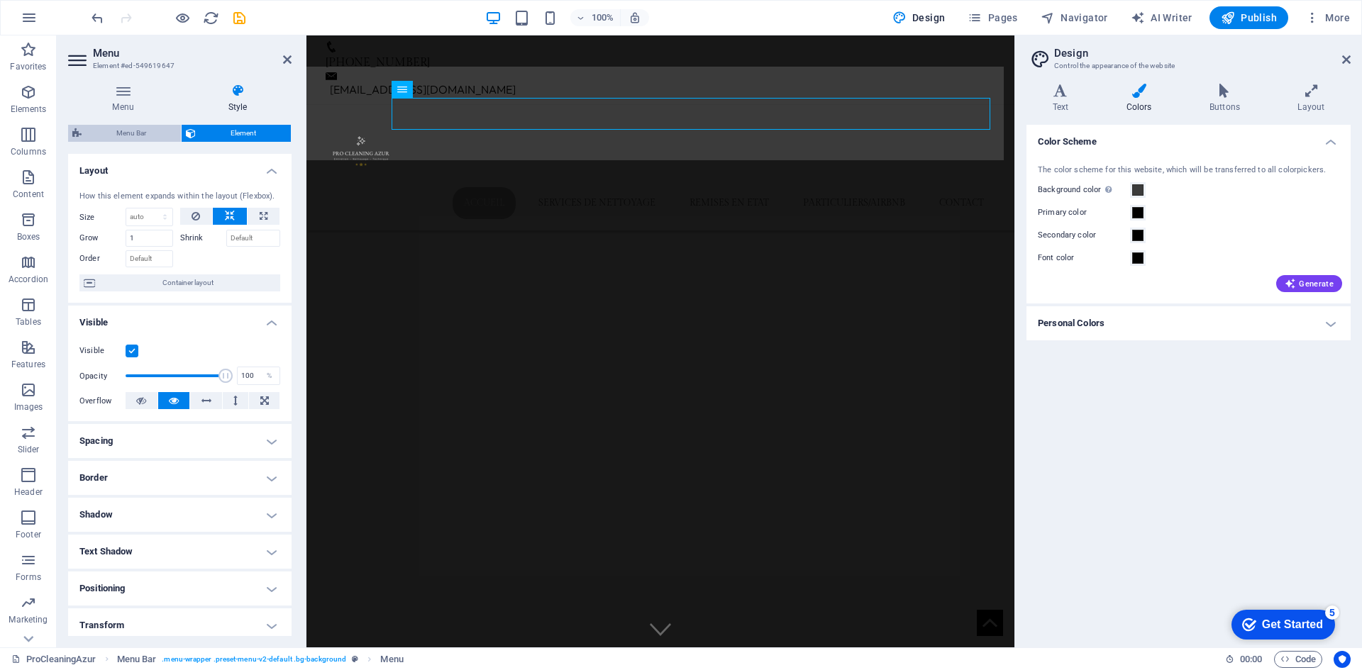
select select "%"
select select "rem"
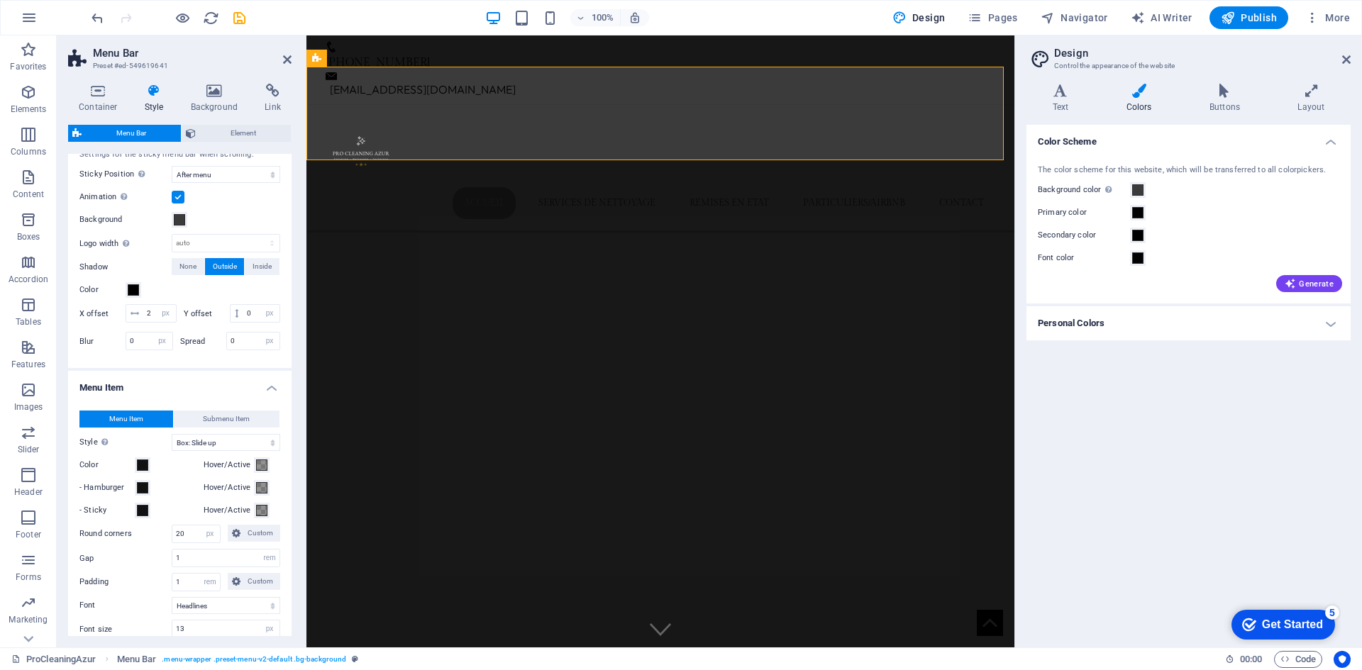
scroll to position [496, 0]
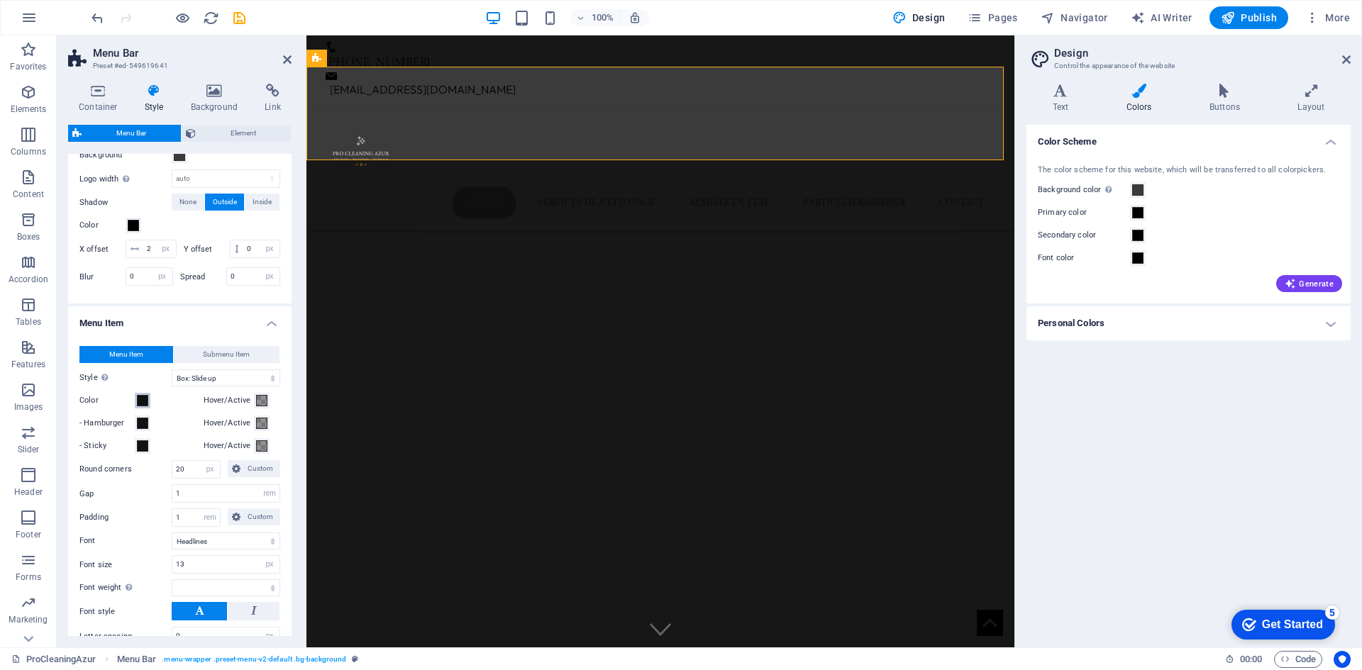
click at [141, 406] on span at bounding box center [142, 400] width 11 height 11
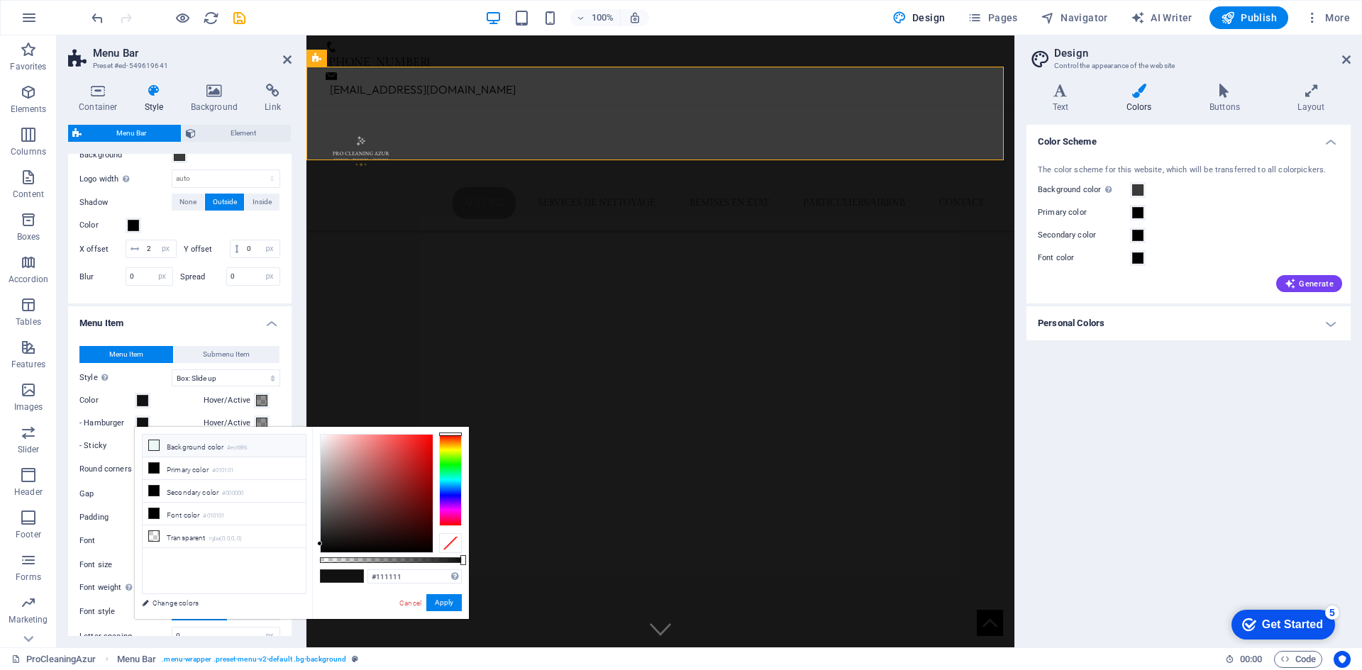
click at [186, 450] on li "Background color #ecf8f6" at bounding box center [224, 446] width 163 height 23
type input "#ecf8f6"
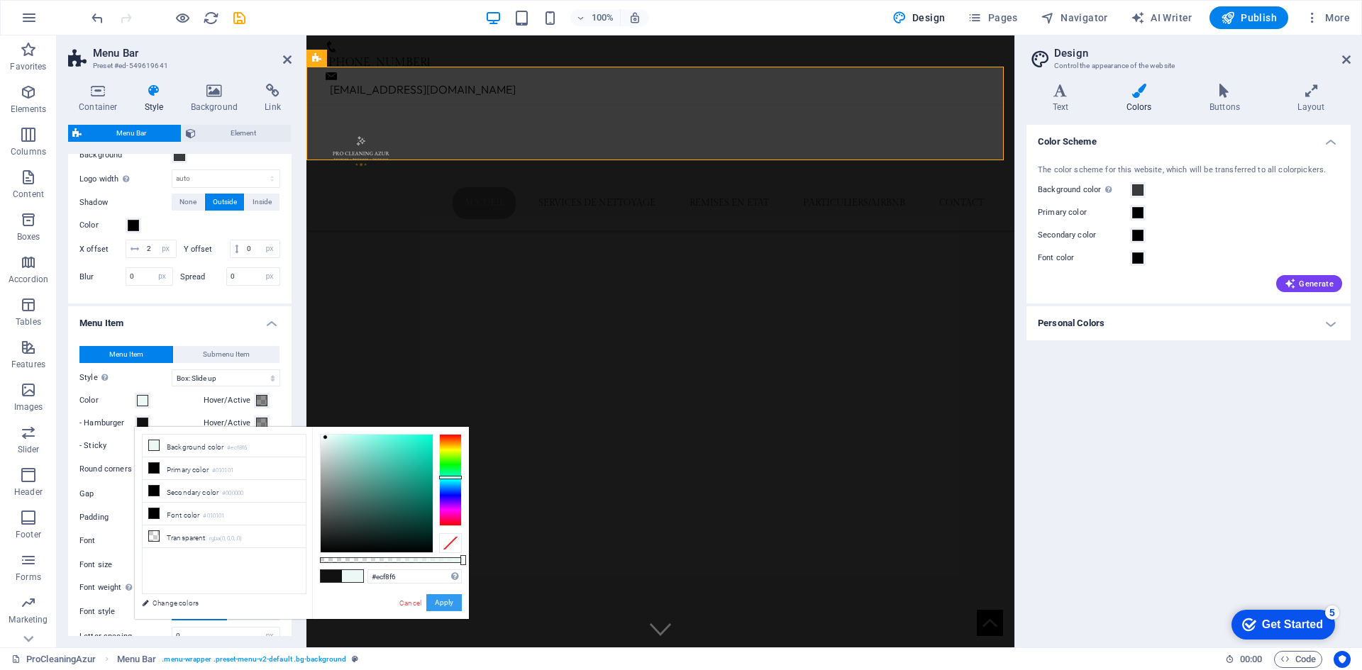
click at [455, 603] on button "Apply" at bounding box center [443, 602] width 35 height 17
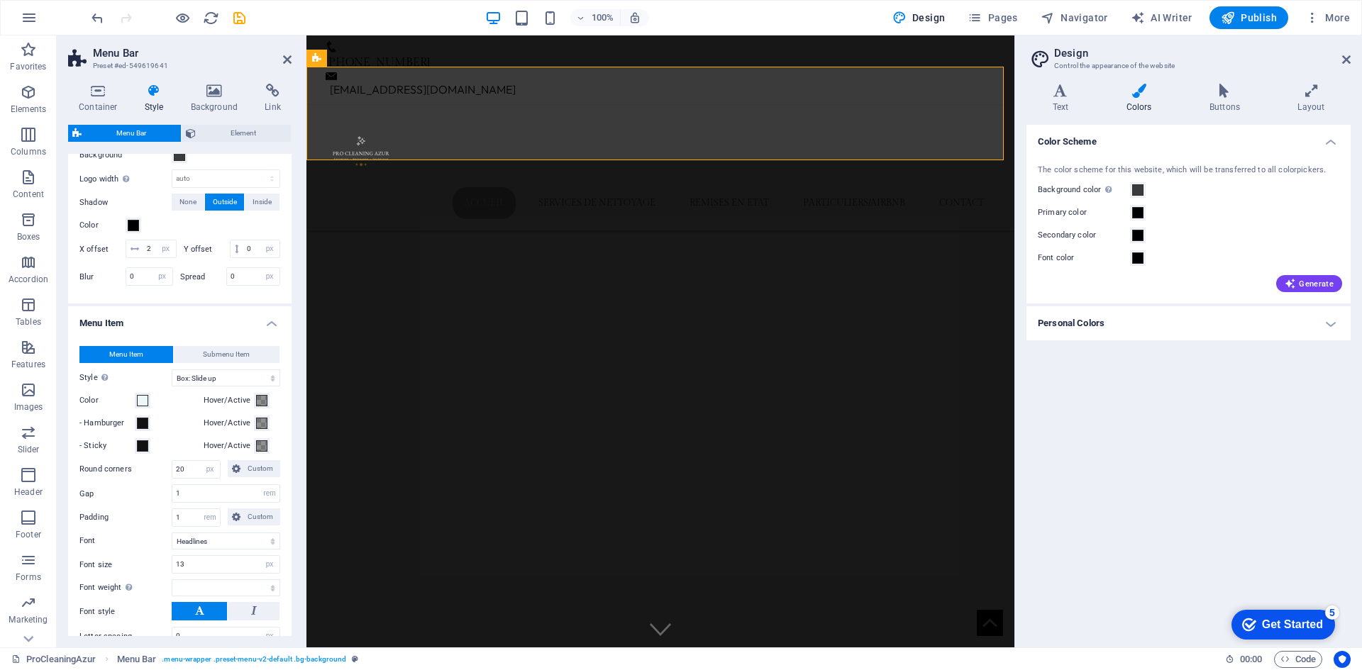
select select
click at [141, 432] on div "- Hamburger" at bounding box center [138, 423] width 118 height 17
click at [262, 406] on span at bounding box center [261, 400] width 11 height 11
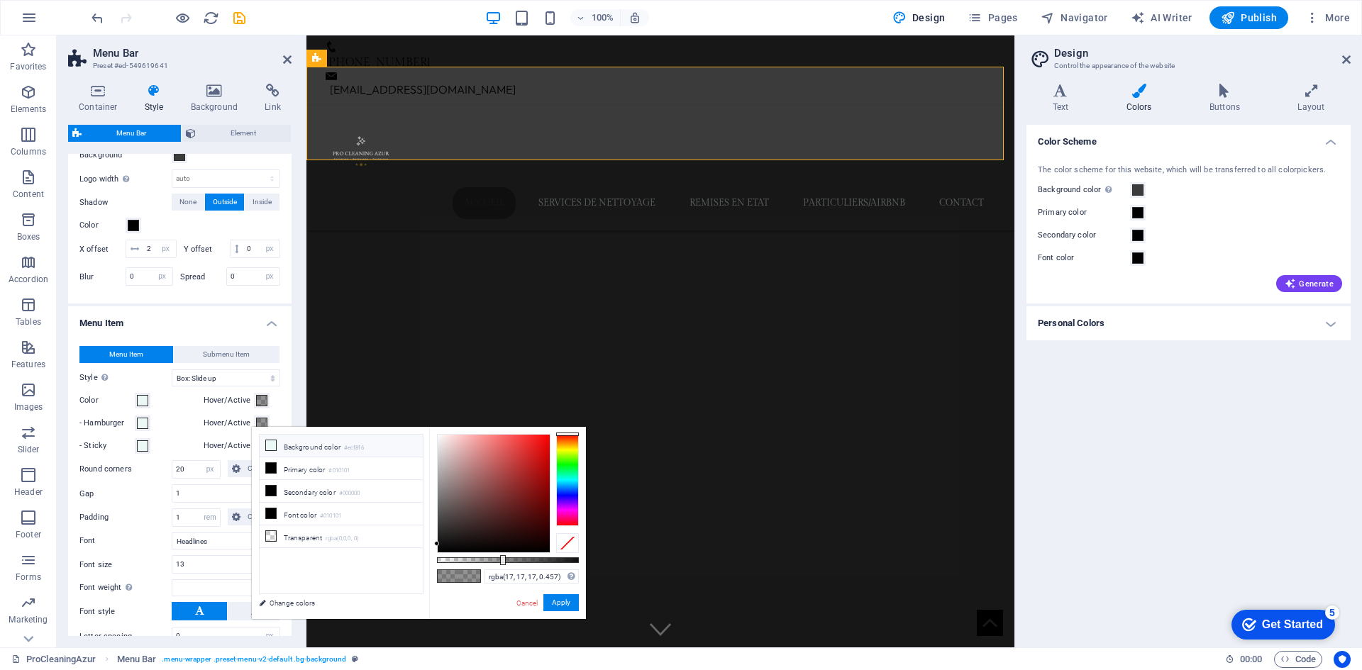
click at [315, 448] on li "Background color #ecf8f6" at bounding box center [341, 446] width 163 height 23
type input "#ecf8f6"
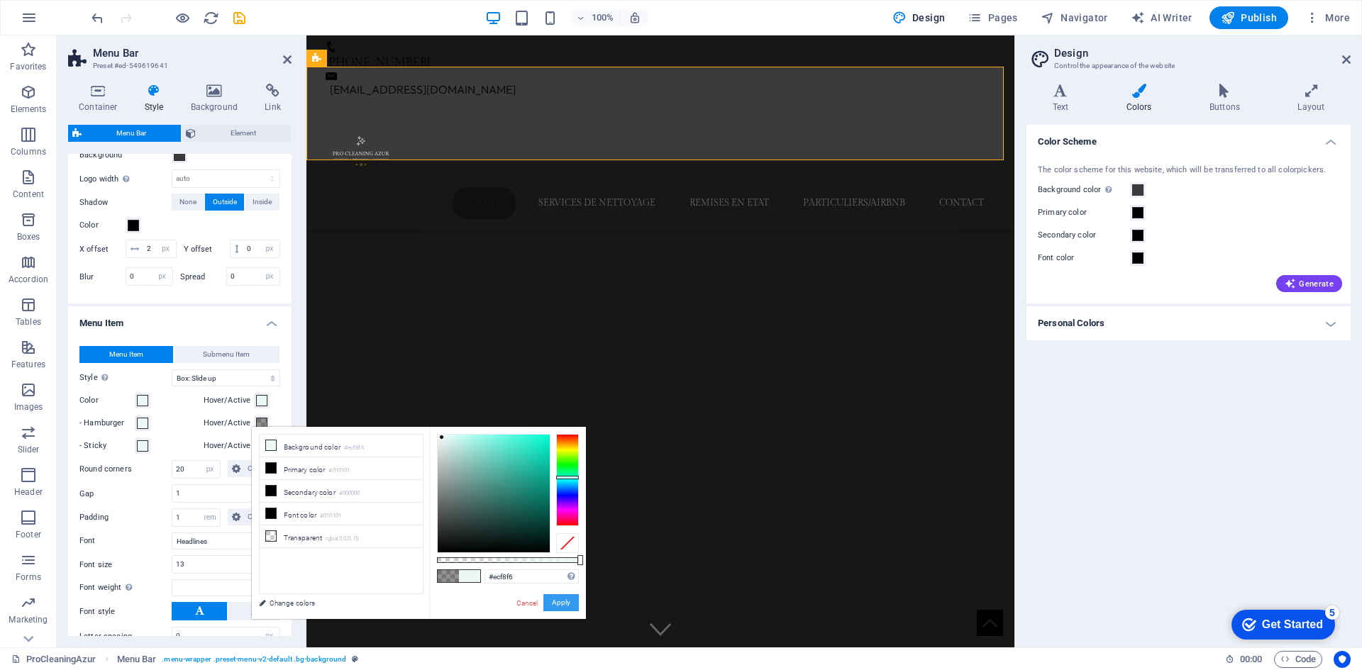
click at [569, 603] on button "Apply" at bounding box center [560, 602] width 35 height 17
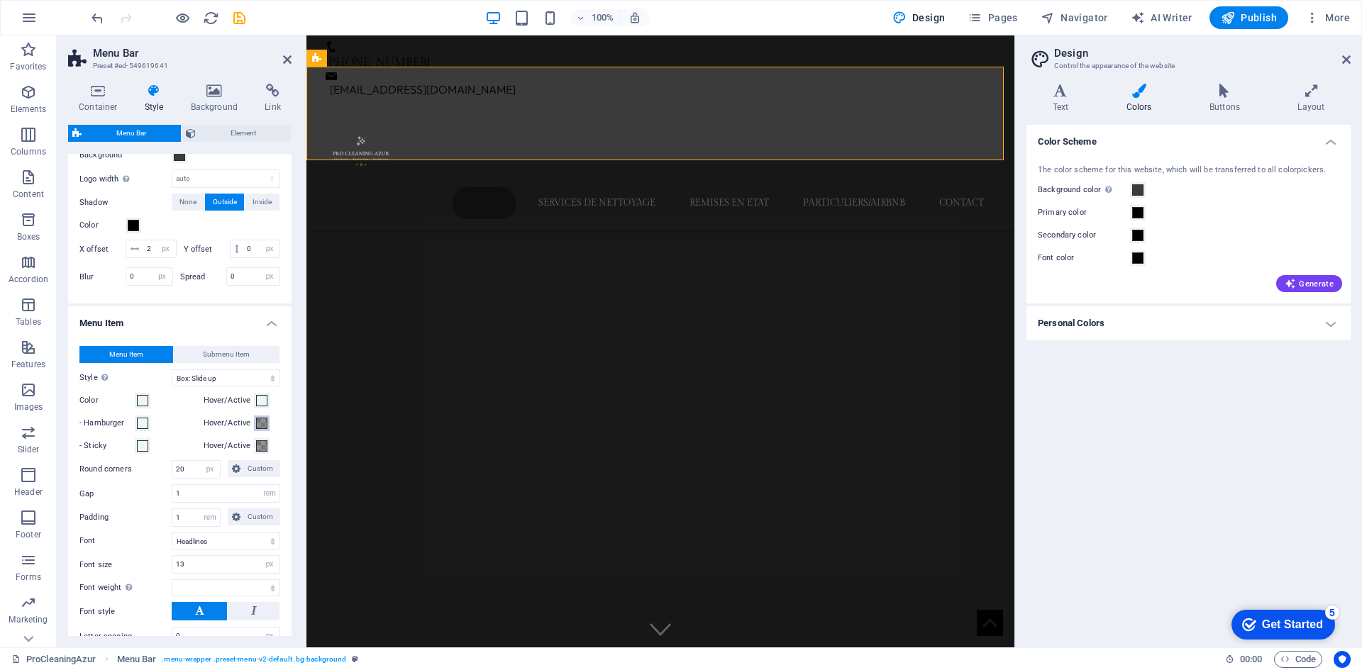
click at [256, 429] on span at bounding box center [261, 423] width 11 height 11
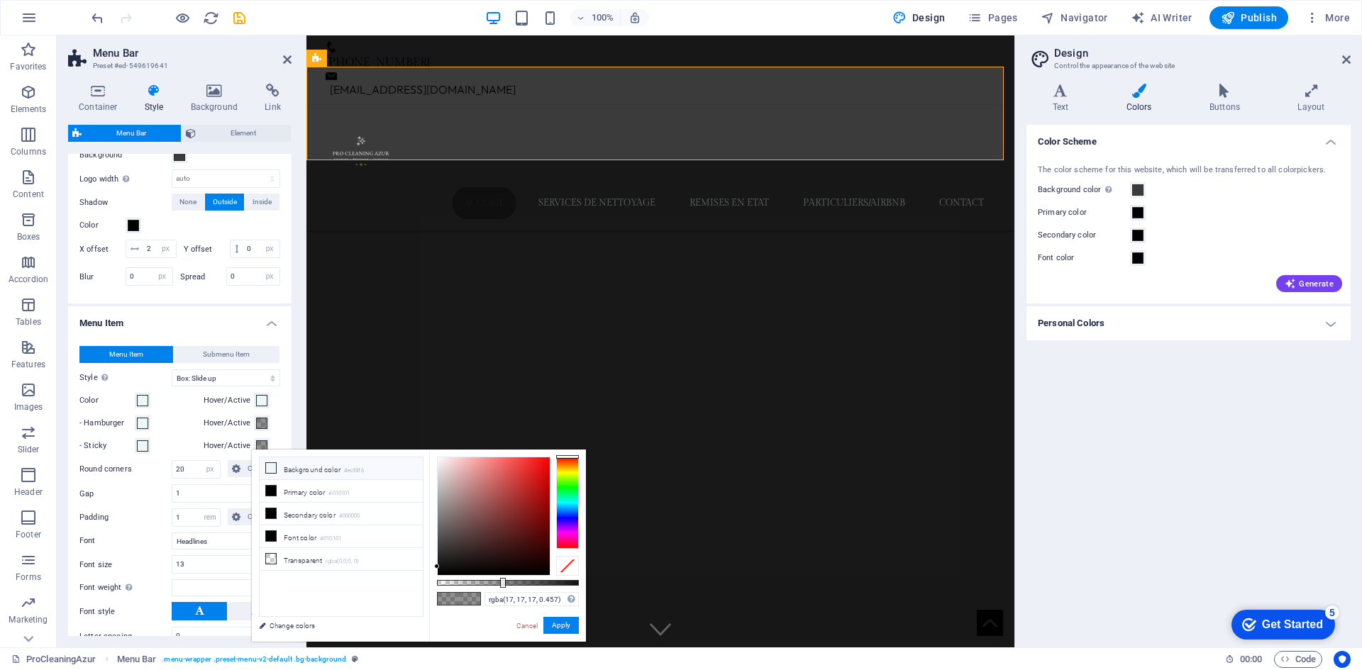
click at [357, 472] on small "#ecf8f6" at bounding box center [354, 471] width 20 height 10
type input "#ecf8f6"
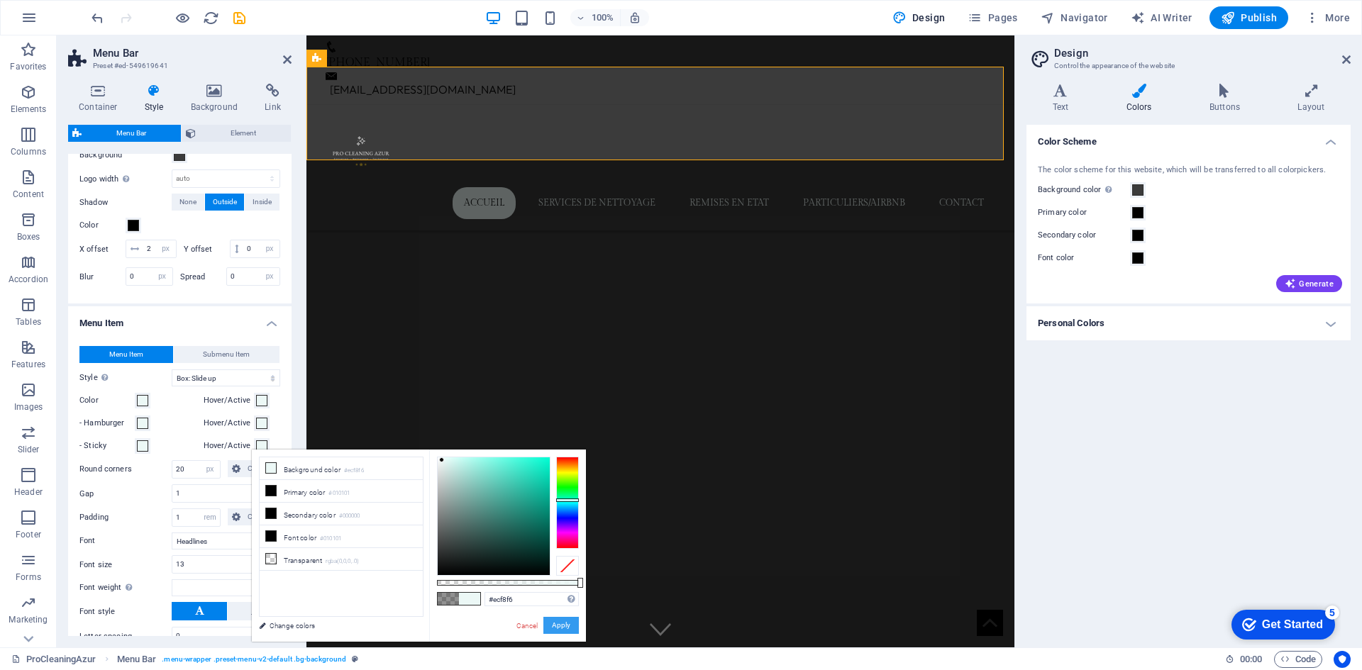
click at [563, 621] on button "Apply" at bounding box center [560, 625] width 35 height 17
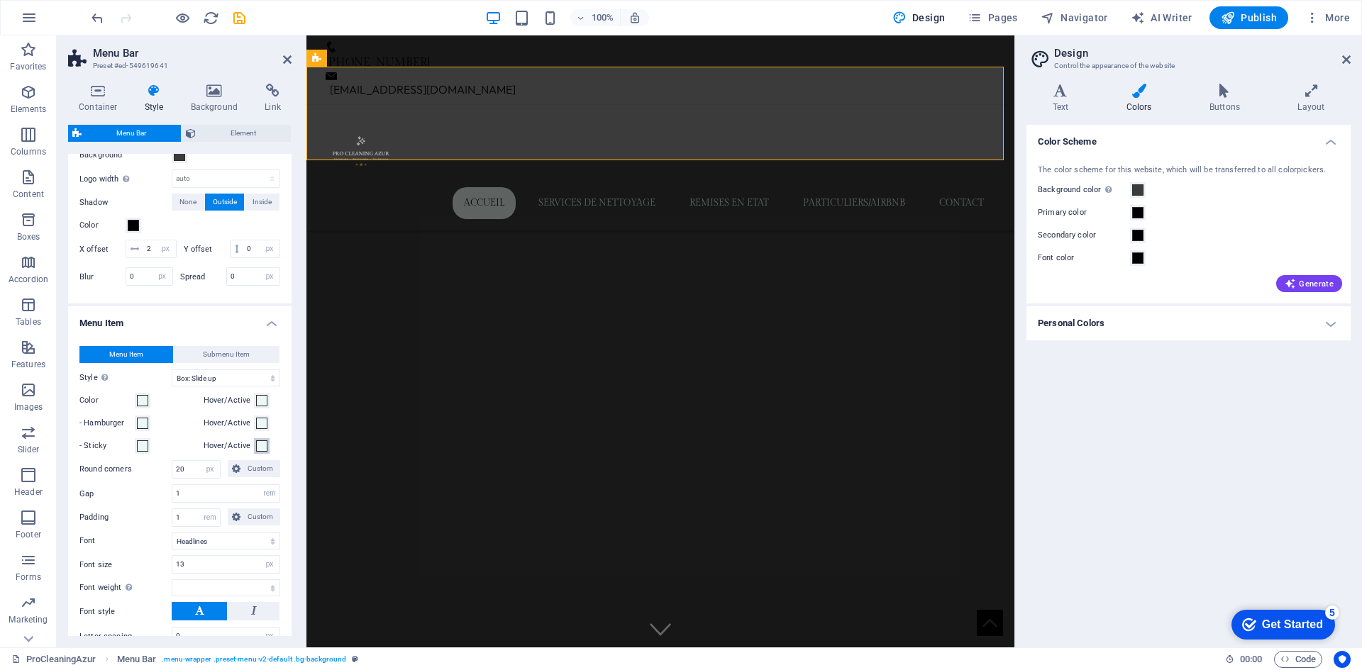
click at [258, 452] on span at bounding box center [261, 445] width 11 height 11
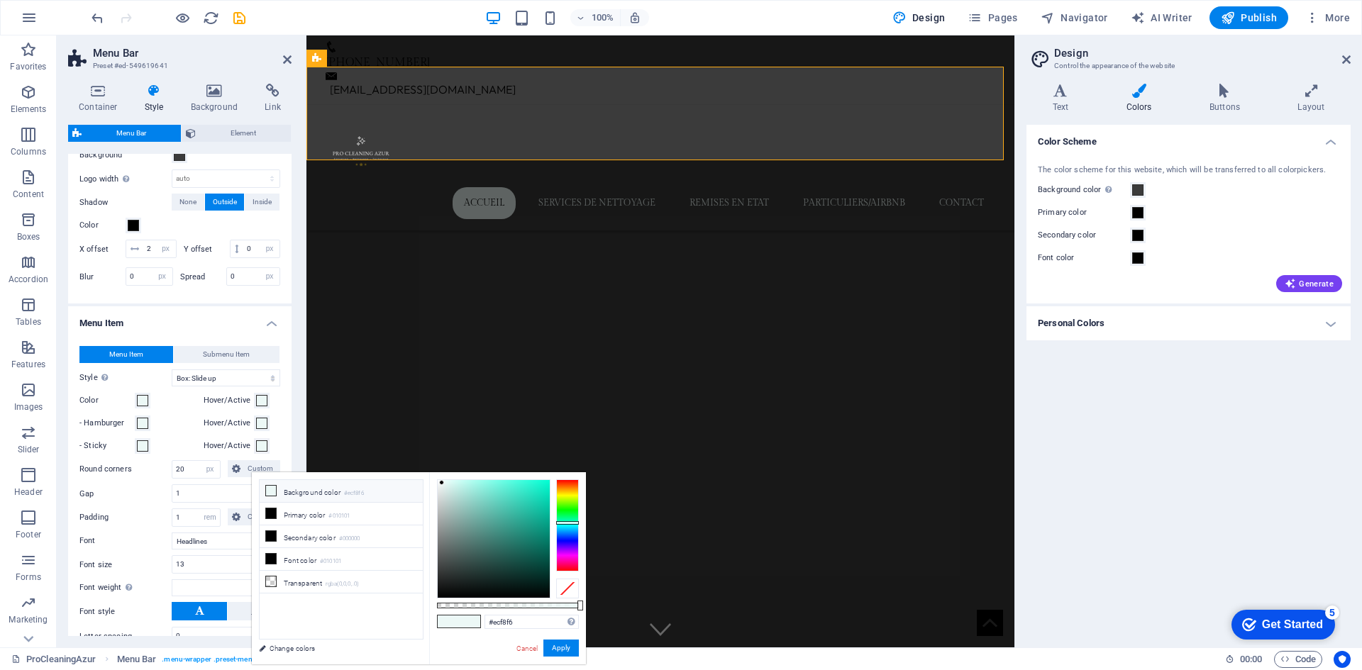
select select
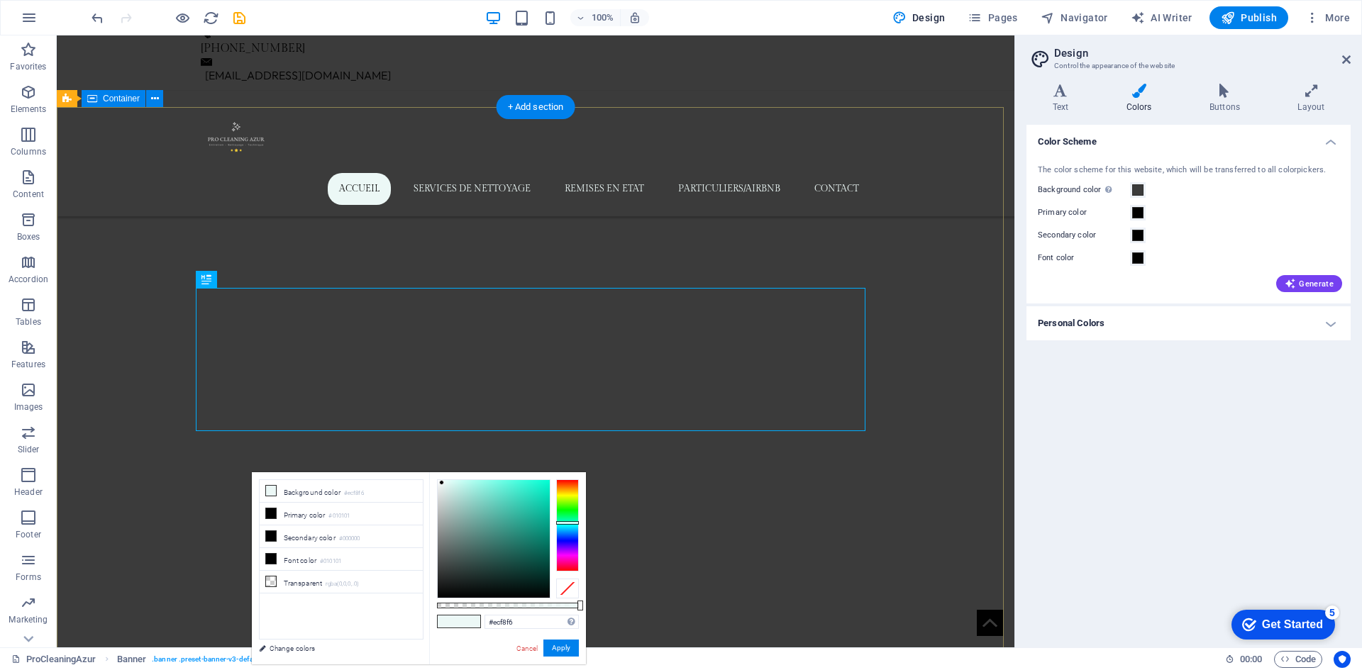
scroll to position [0, 0]
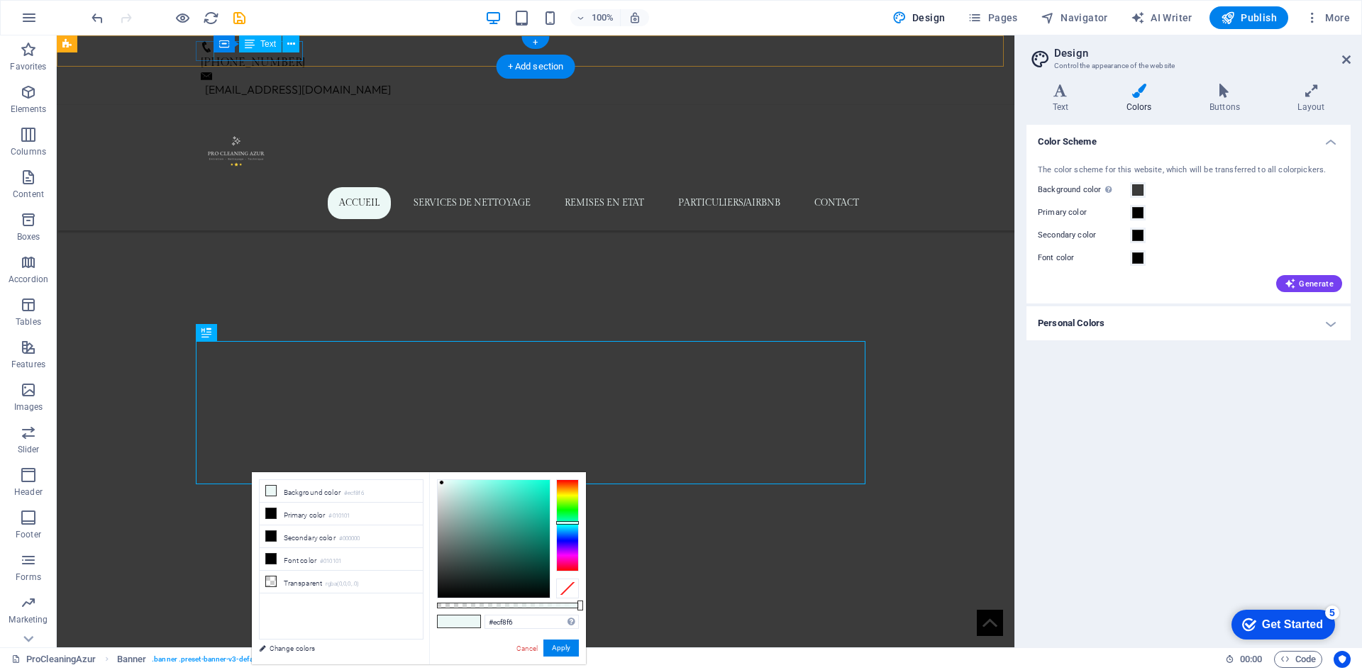
click at [0, 0] on span "Container" at bounding box center [0, 0] width 0 height 0
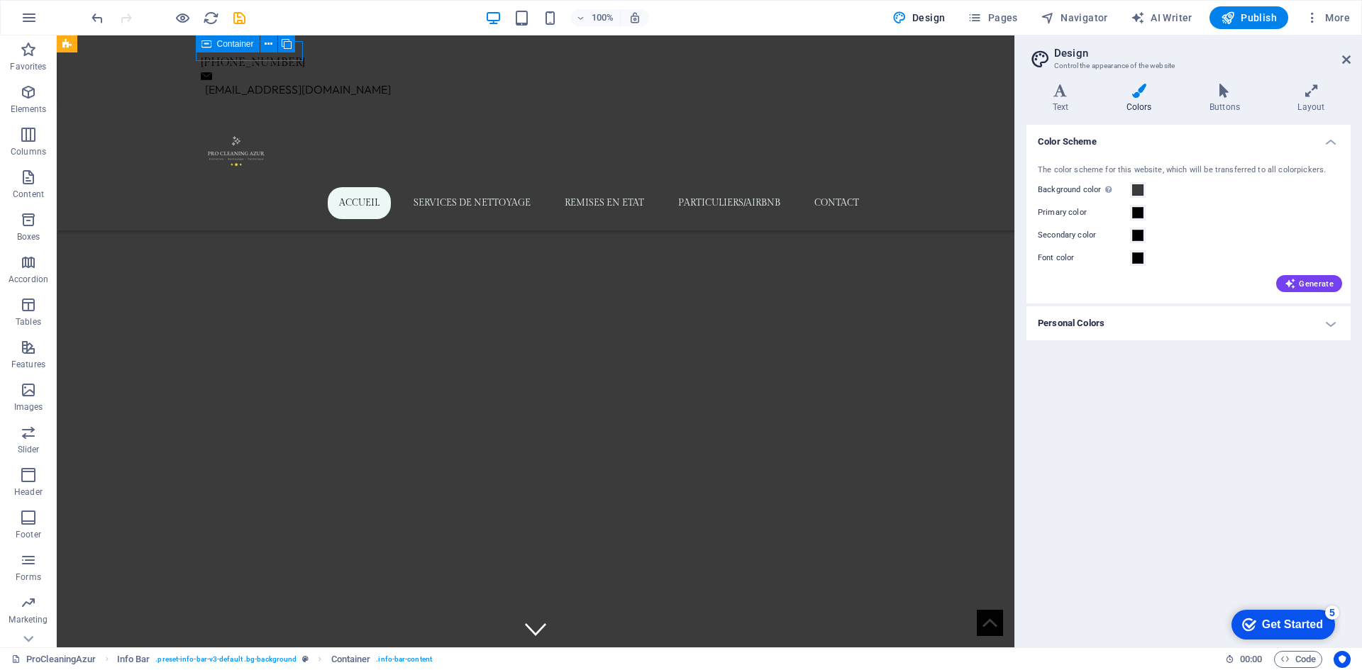
click at [235, 46] on span "Container" at bounding box center [235, 44] width 37 height 9
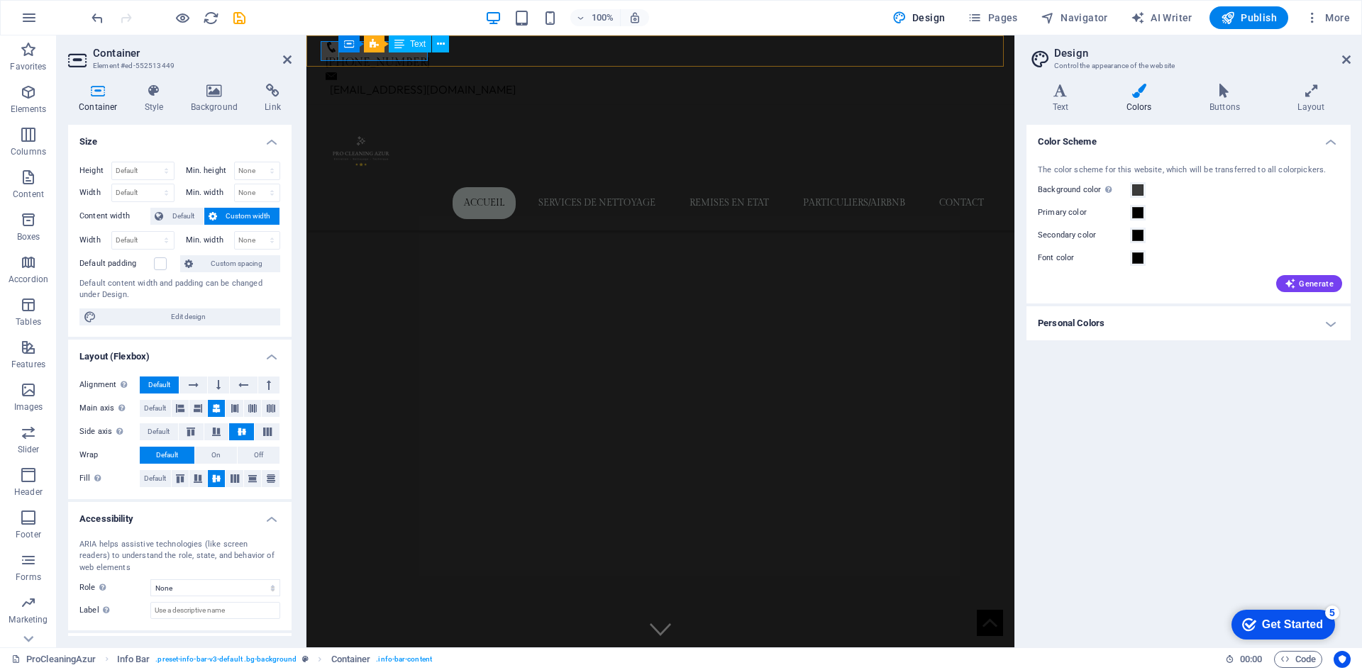
drag, startPoint x: 399, startPoint y: 46, endPoint x: 95, endPoint y: 13, distance: 306.0
click at [399, 46] on icon at bounding box center [399, 43] width 10 height 17
click at [399, 52] on div "Container Info Bar Text" at bounding box center [398, 44] width 120 height 18
click at [400, 48] on icon at bounding box center [399, 43] width 10 height 17
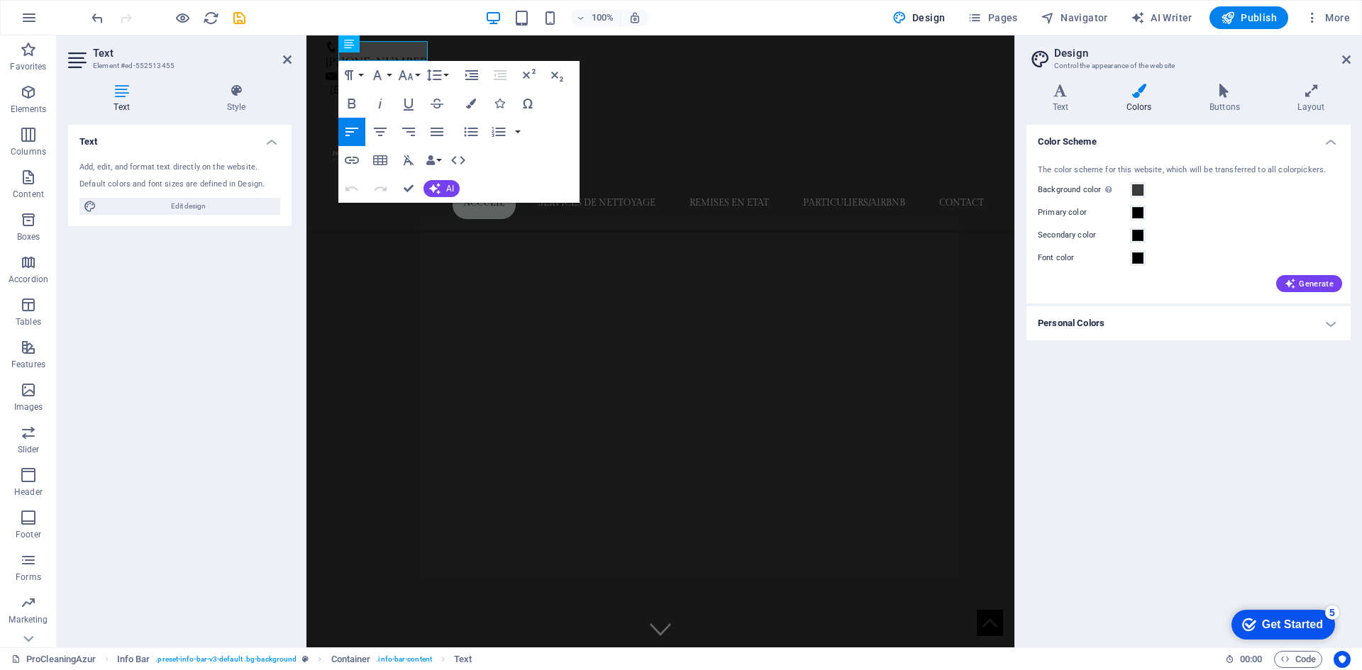
click at [453, 99] on div "Paragraph Format Normal Heading 1 Heading 2 Heading 3 Heading 4 Heading 5 Headi…" at bounding box center [458, 132] width 241 height 142
click at [469, 99] on icon "button" at bounding box center [471, 104] width 10 height 10
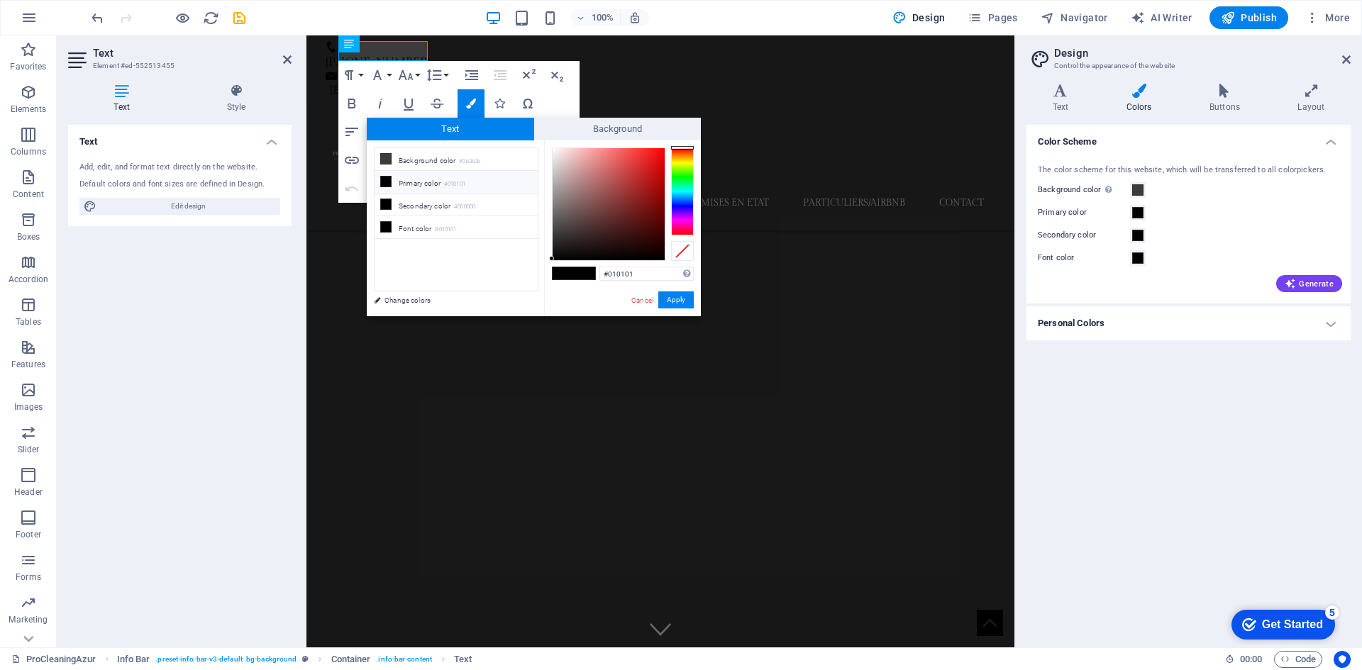
drag, startPoint x: 642, startPoint y: 273, endPoint x: 542, endPoint y: 265, distance: 100.3
click at [543, 266] on div "less Background color #3b3b3b Primary color #010101 Secondary color #000000 Fon…" at bounding box center [534, 228] width 334 height 176
type input "#3b3b3b"
click at [683, 297] on button "Apply" at bounding box center [675, 299] width 35 height 17
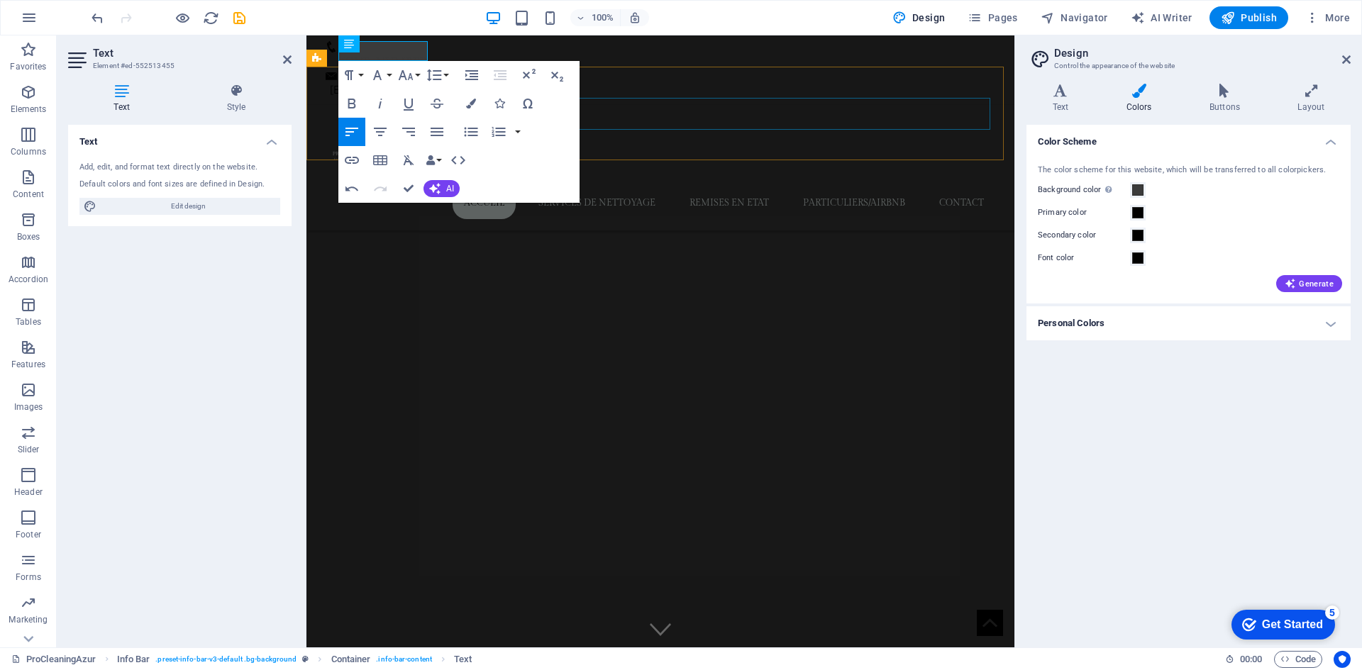
click at [633, 187] on nav "Accueil services de nettoyage remises en etat particuliers/airbnb contact" at bounding box center [660, 203] width 669 height 32
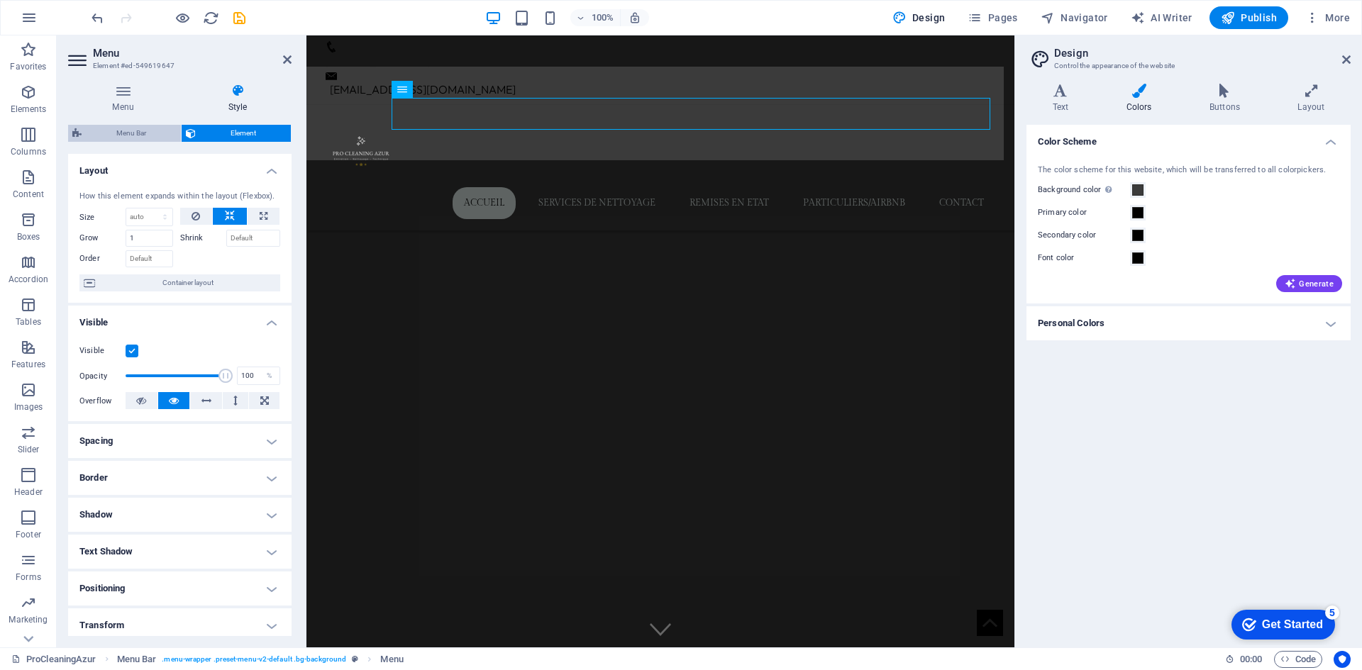
click at [133, 129] on span "Menu Bar" at bounding box center [131, 133] width 91 height 17
select select "rem"
select select "sticky_menu"
select select "px"
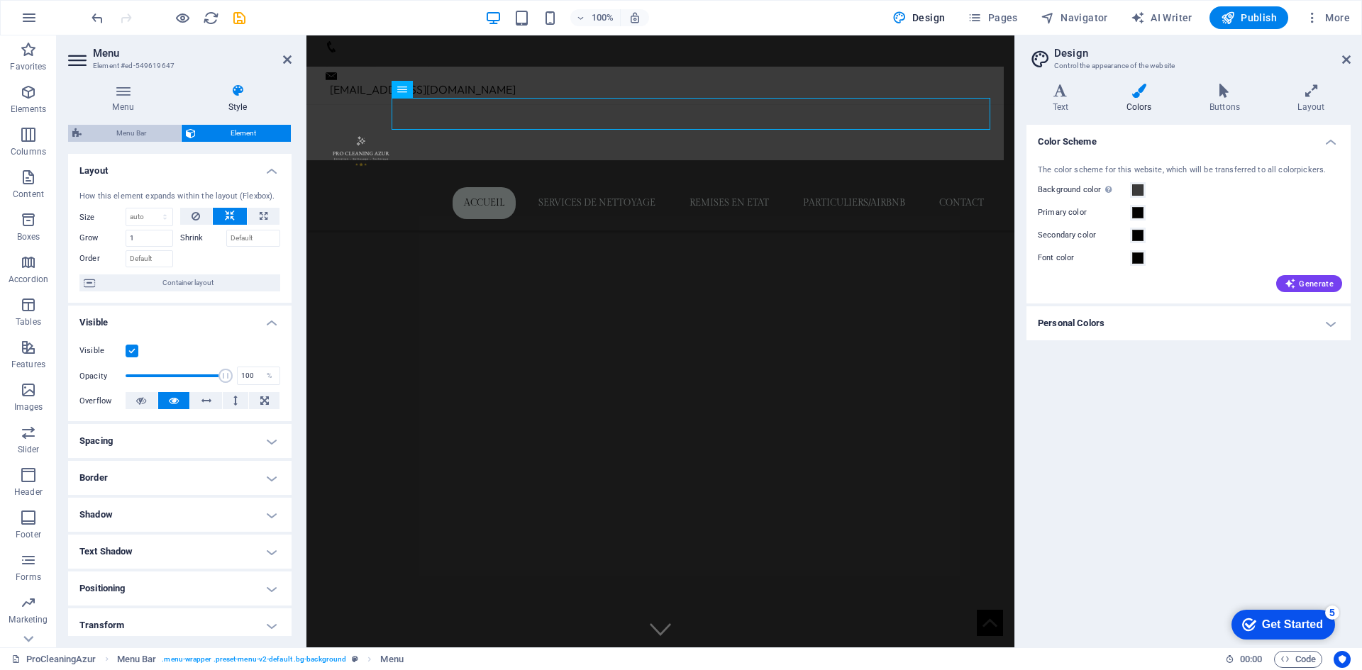
select select "px"
select select "hover_box_bottom"
select select "px"
select select "rem"
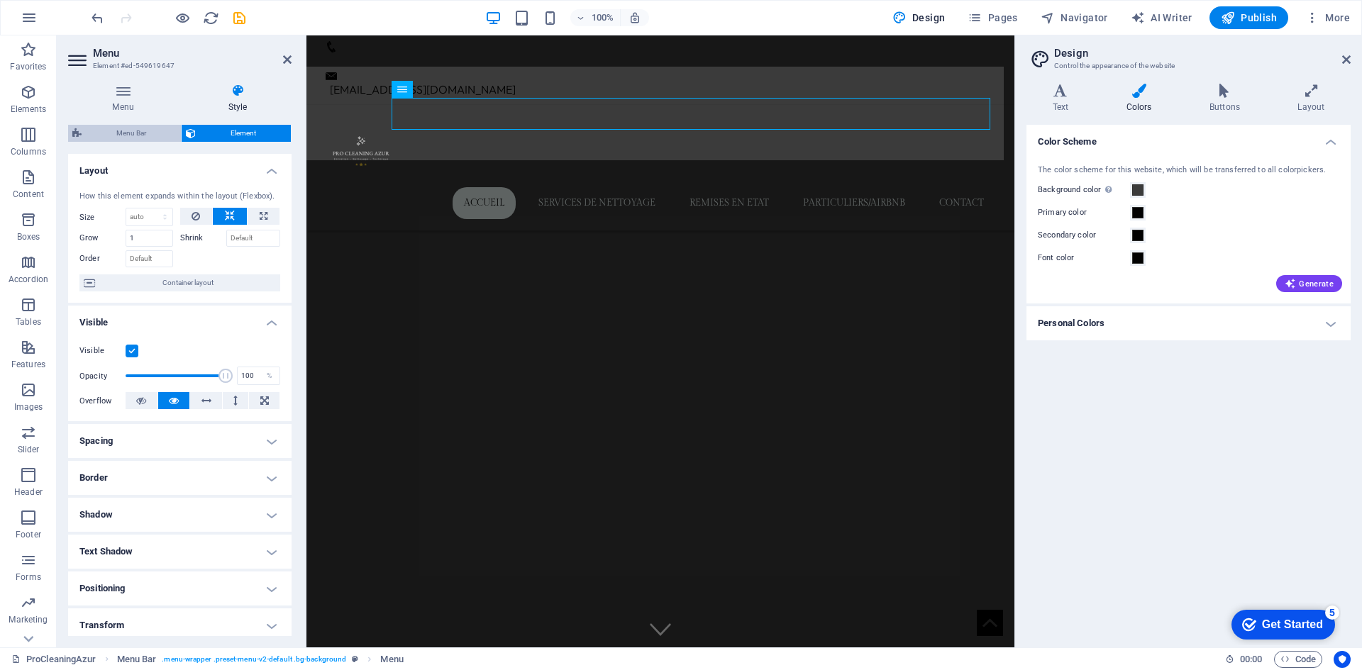
select select "rem"
select select "link-special-font"
select select "px"
select select
select select "px"
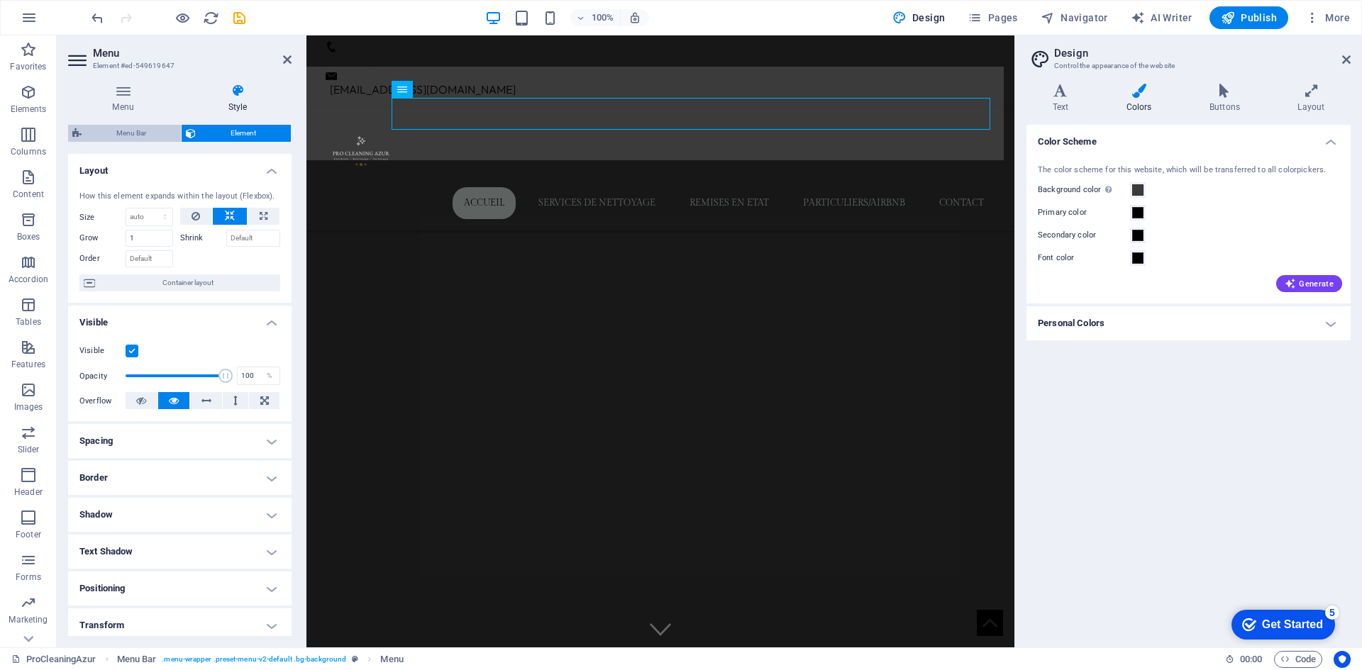
select select "%"
select select "rem"
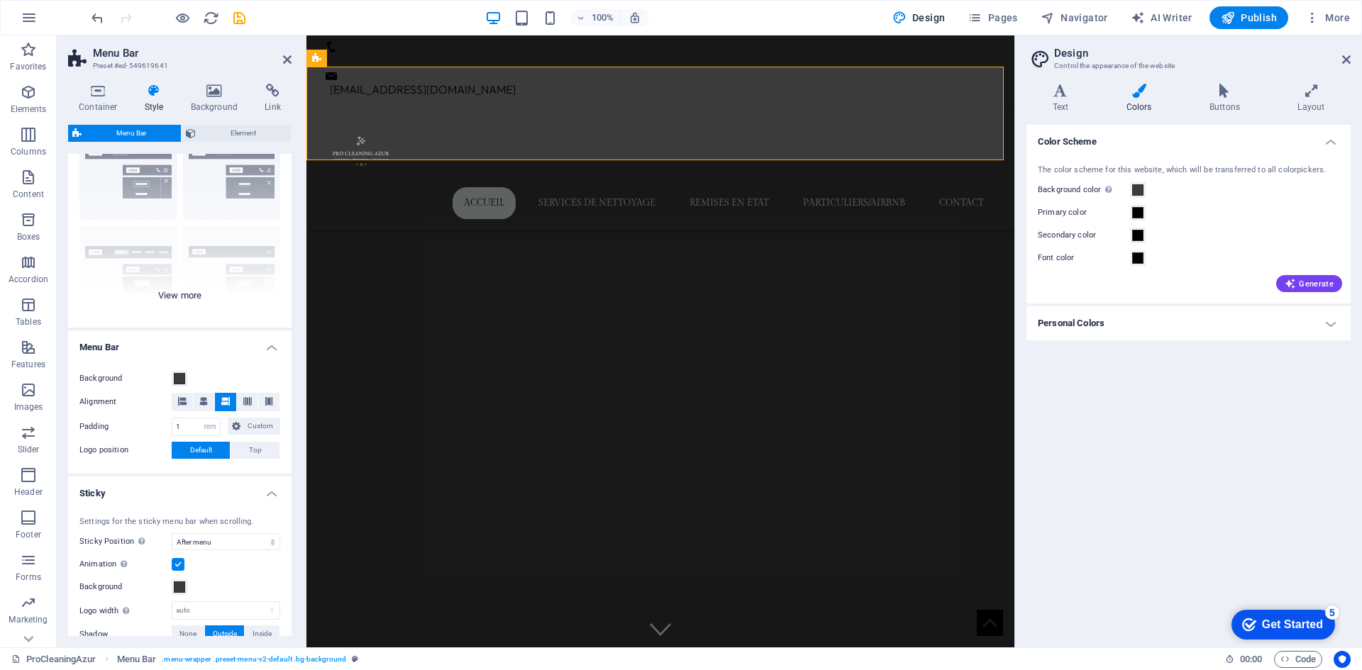
scroll to position [142, 0]
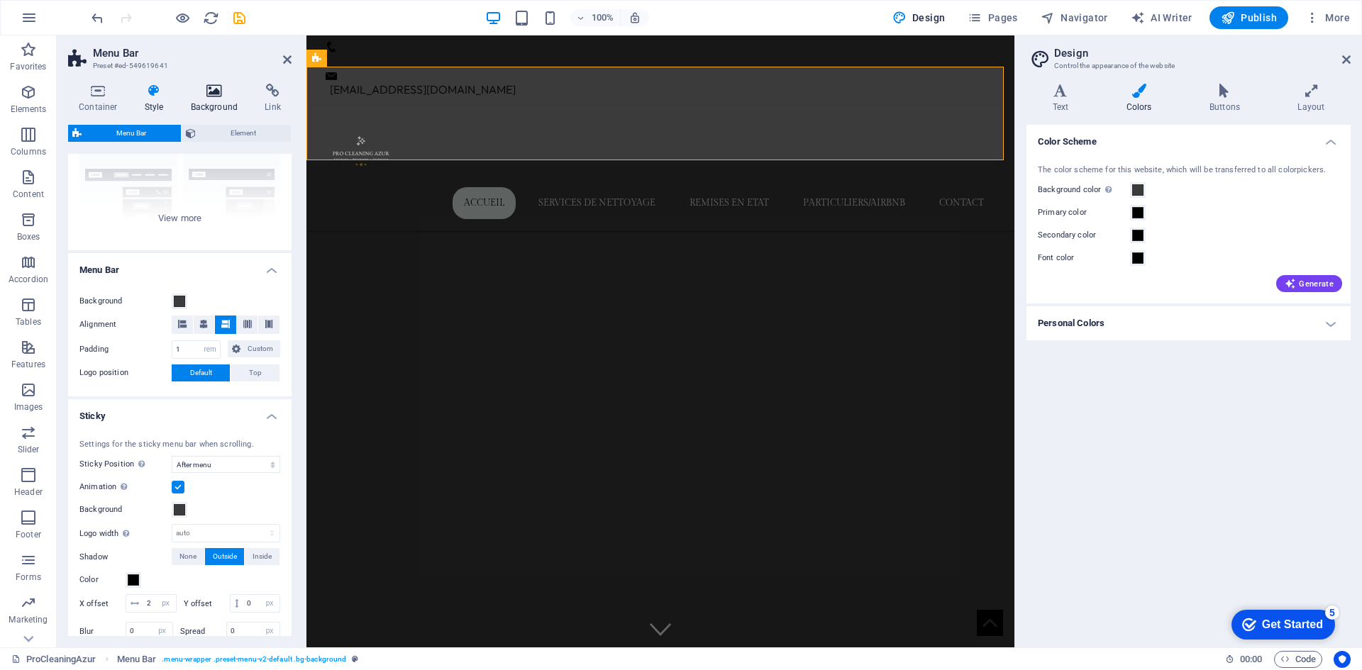
click at [205, 96] on icon at bounding box center [214, 91] width 69 height 14
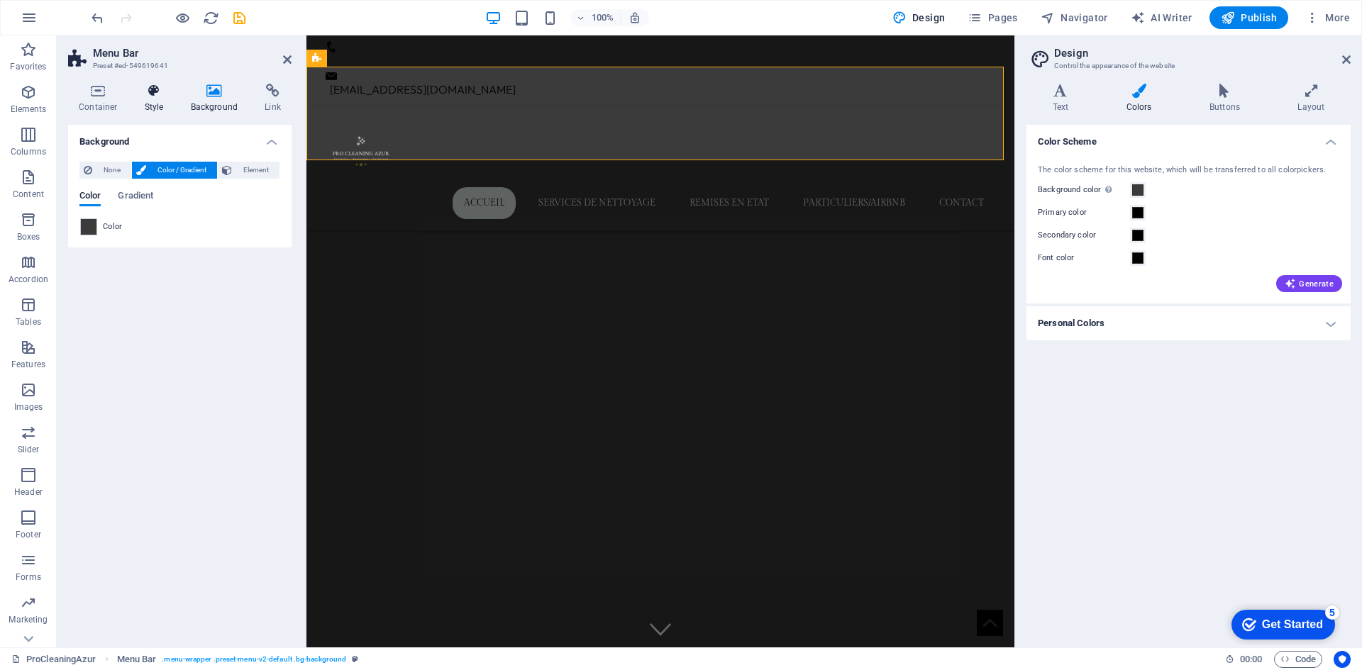
click at [167, 99] on h4 "Style" at bounding box center [157, 99] width 46 height 30
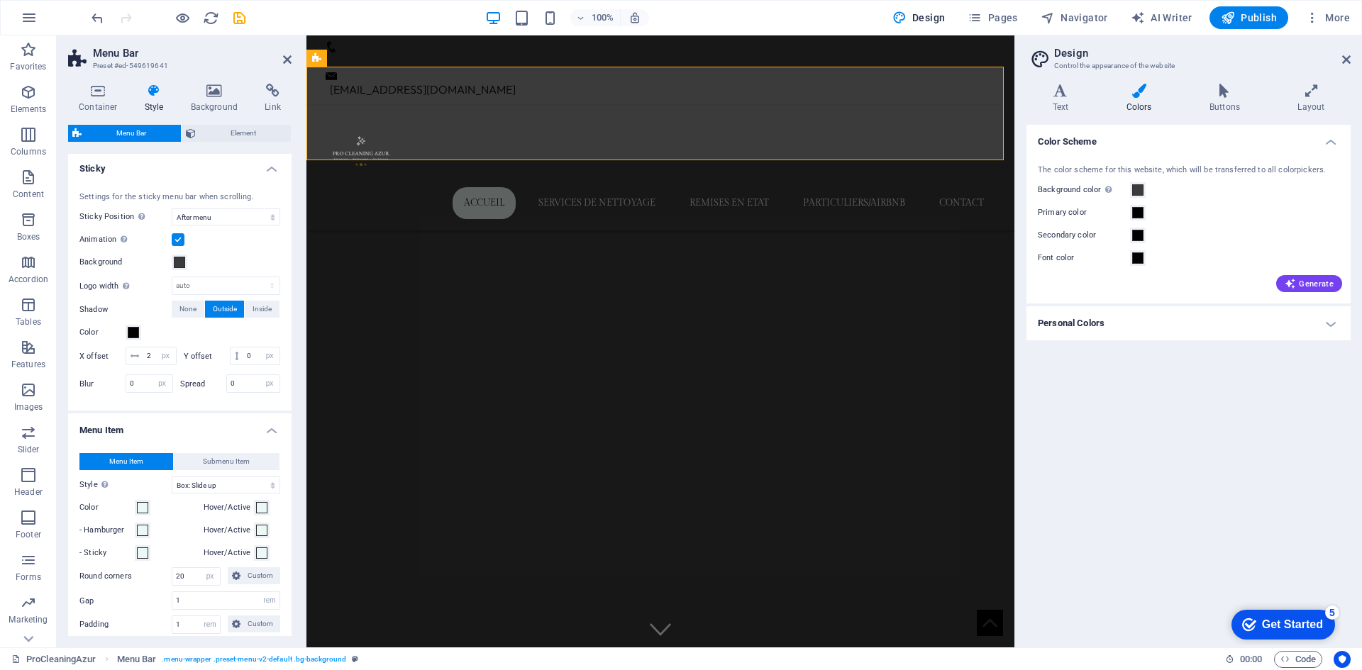
scroll to position [425, 0]
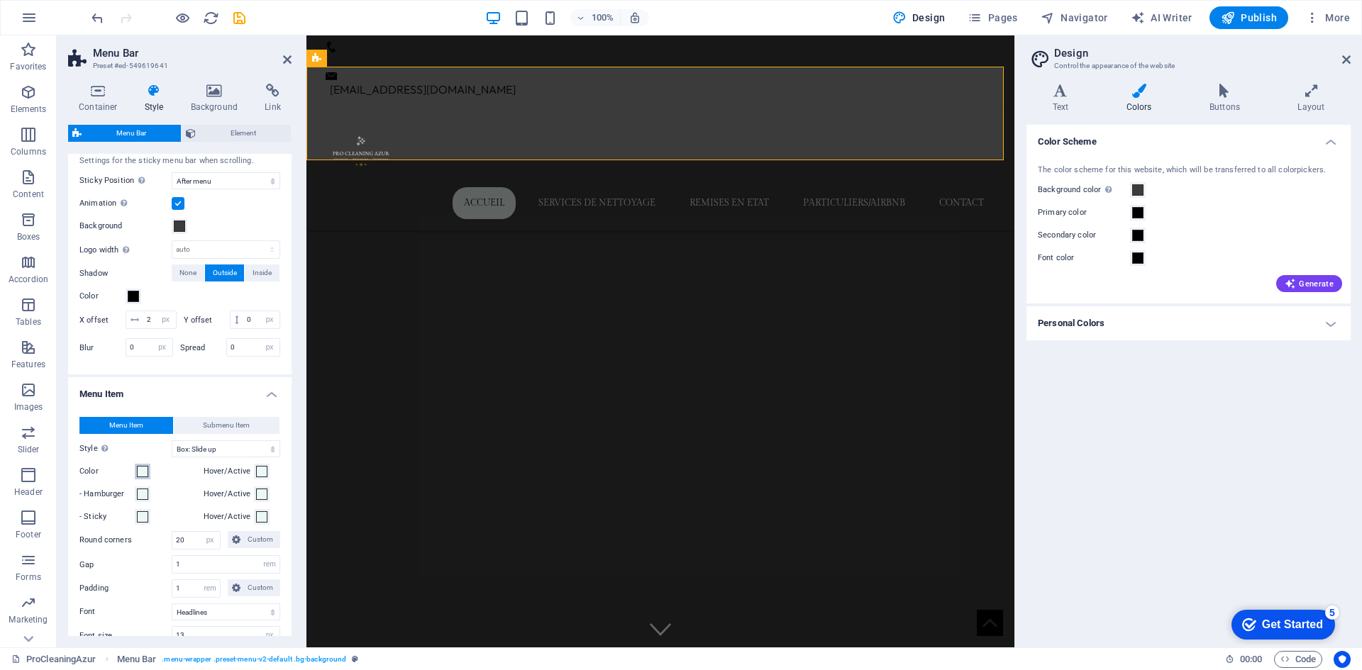
click at [140, 477] on span at bounding box center [142, 471] width 11 height 11
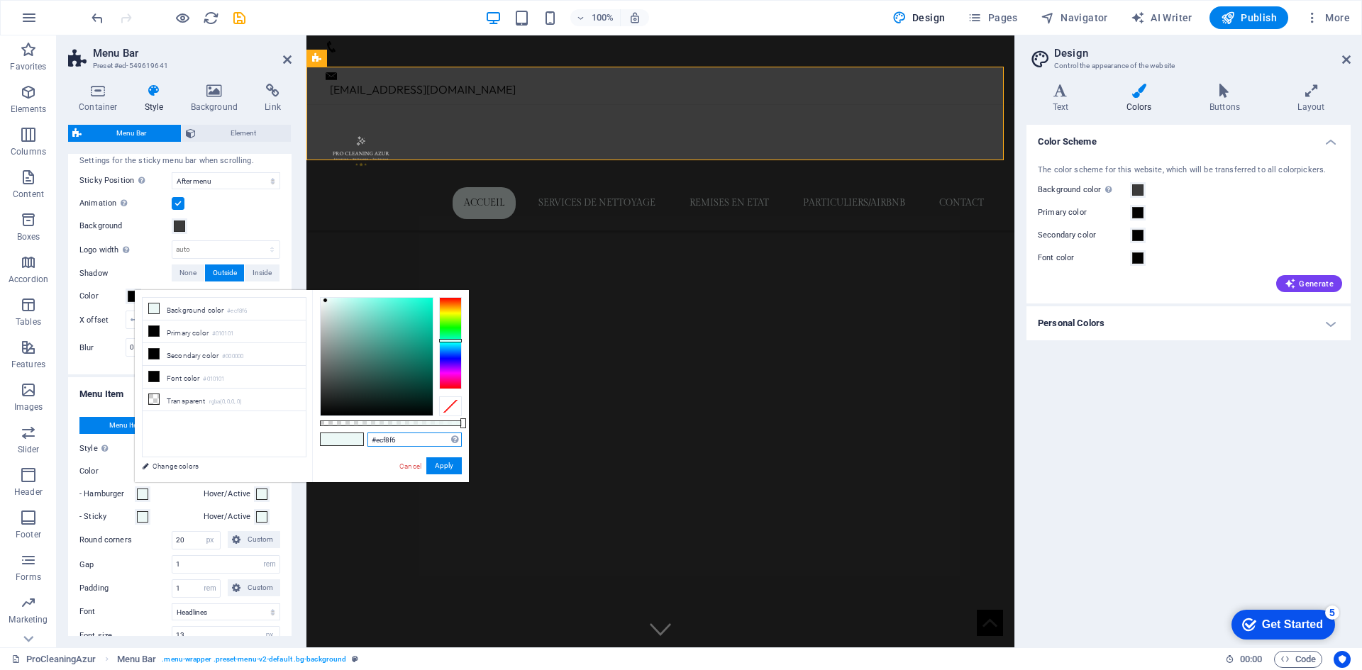
drag, startPoint x: 408, startPoint y: 442, endPoint x: 322, endPoint y: 440, distance: 86.5
click at [322, 439] on div "#ecf8f6 Supported formats #0852ed rgb(8, 82, 237) rgba(8, 82, 237, 90%) hsv(221…" at bounding box center [390, 489] width 157 height 398
click at [447, 466] on button "Apply" at bounding box center [443, 465] width 35 height 17
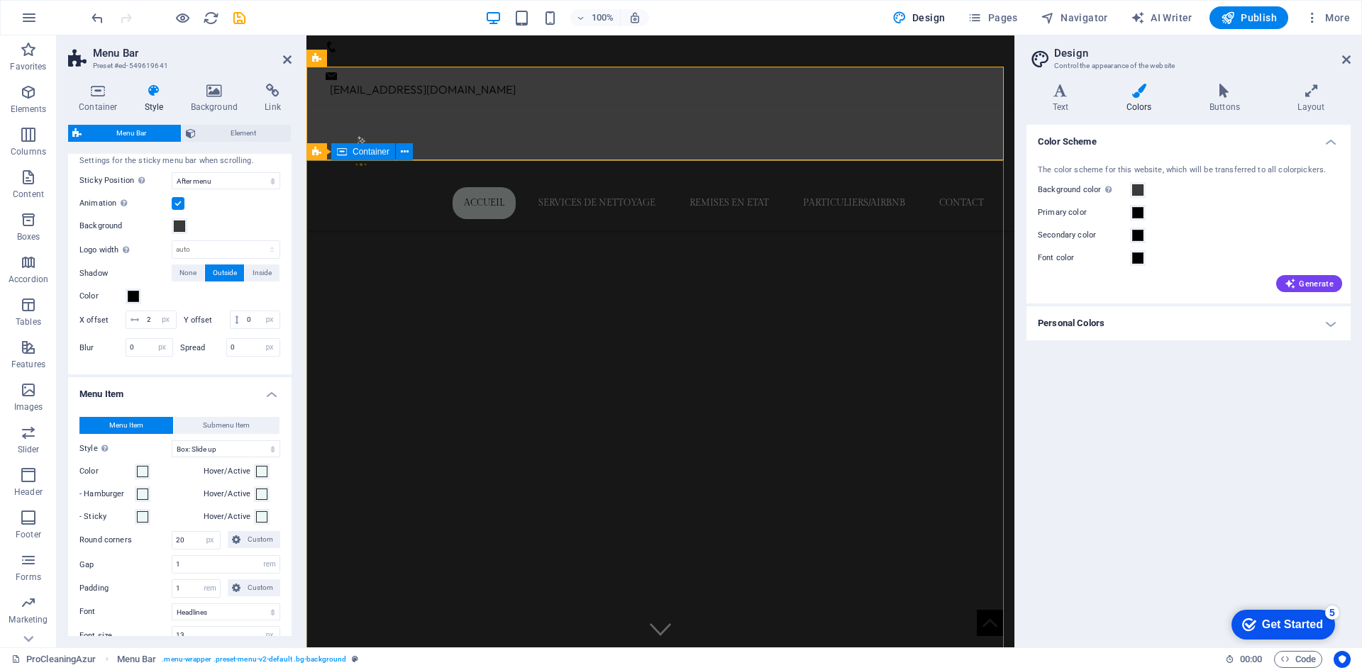
select select
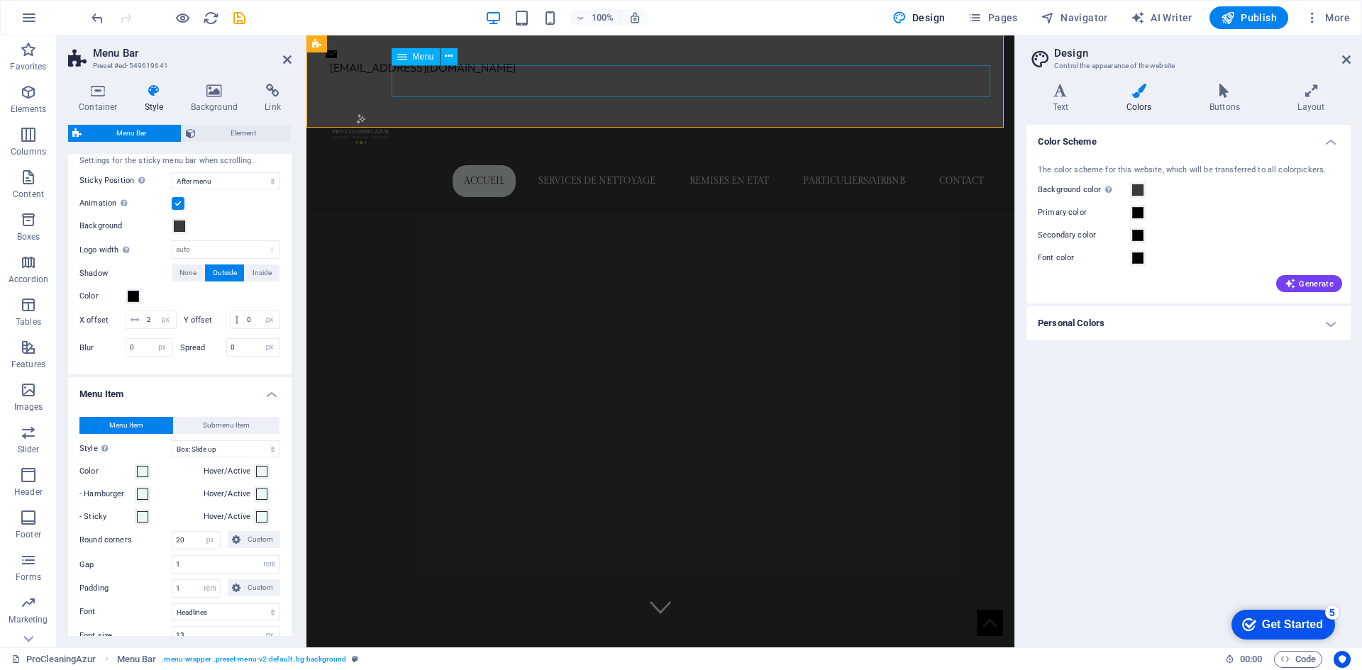
scroll to position [0, 0]
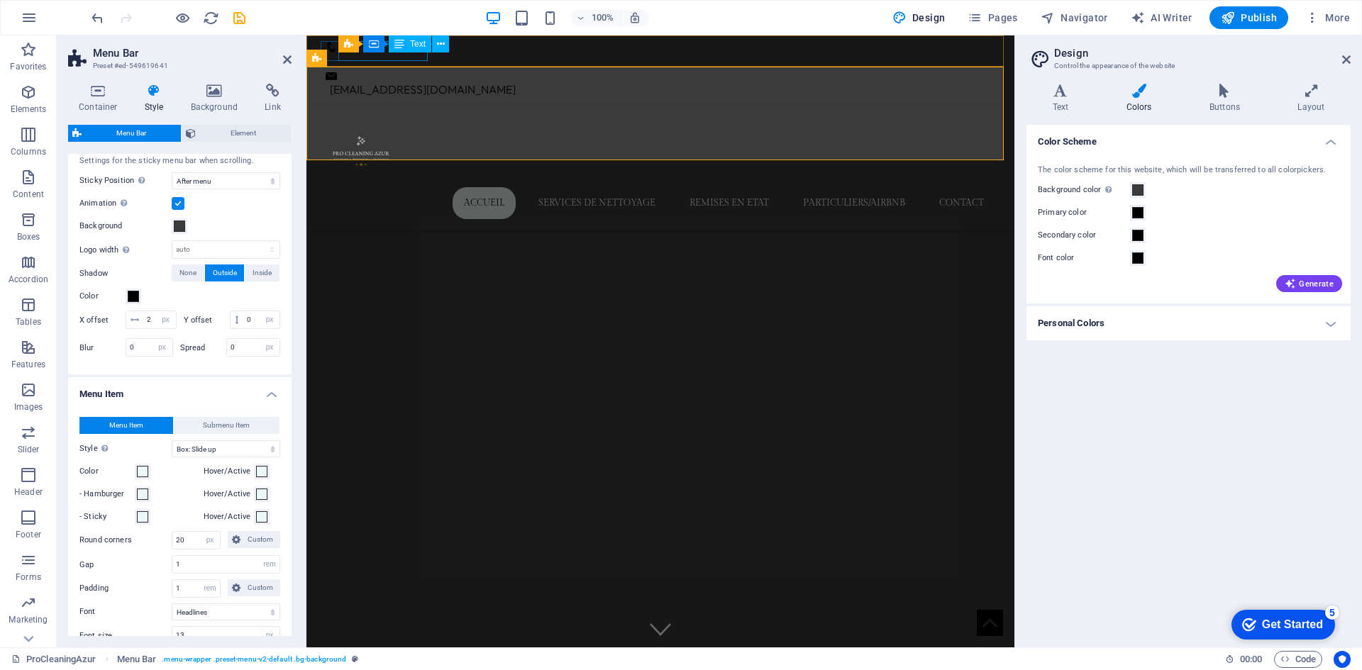
click at [406, 56] on div "[PHONE_NUMBER]" at bounding box center [655, 62] width 658 height 20
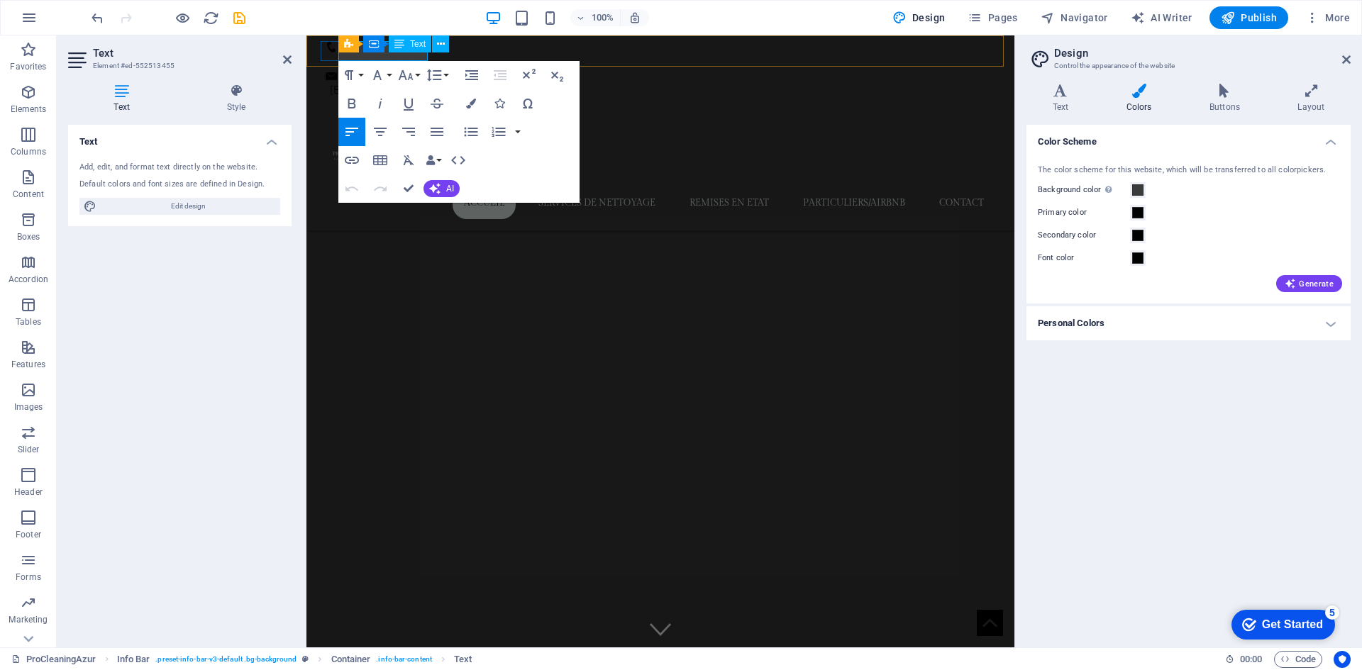
click at [421, 44] on span "Text" at bounding box center [418, 44] width 16 height 9
click at [464, 102] on button "Colors" at bounding box center [470, 103] width 27 height 28
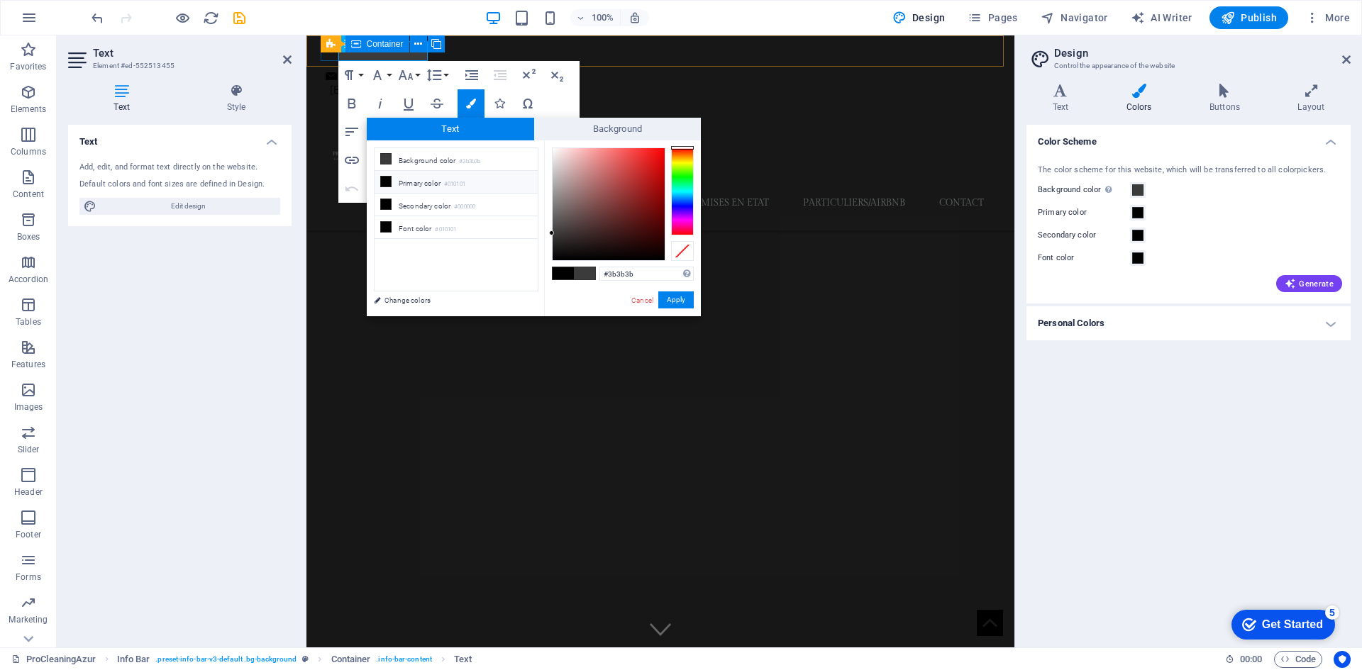
click at [384, 50] on div "Container" at bounding box center [377, 43] width 64 height 17
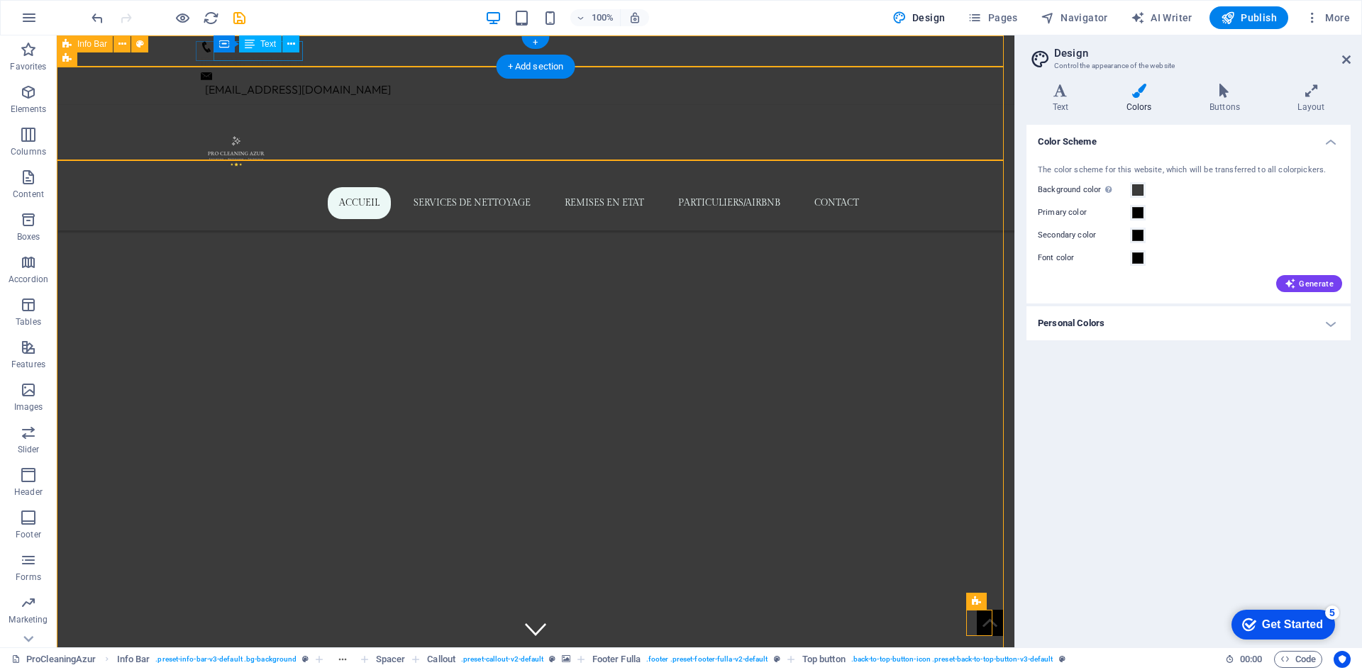
click at [389, 59] on div "[PHONE_NUMBER] [EMAIL_ADDRESS][DOMAIN_NAME]" at bounding box center [535, 69] width 957 height 69
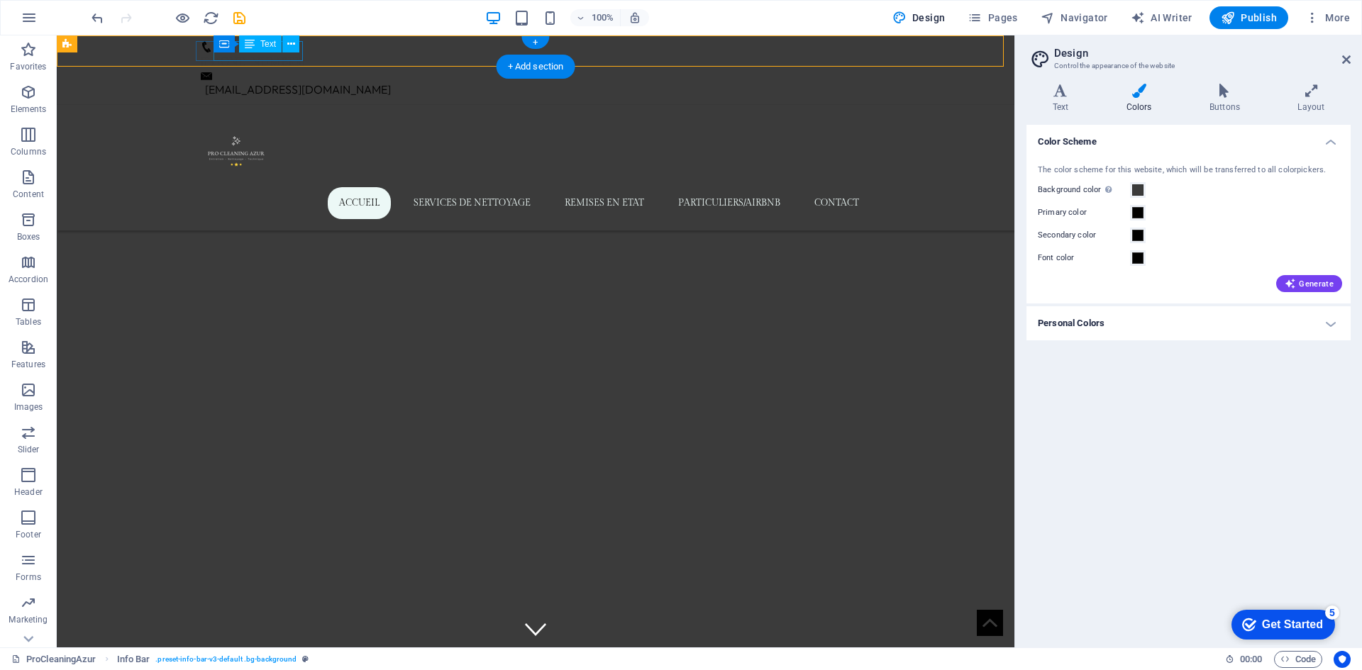
click at [288, 56] on div "[PHONE_NUMBER]" at bounding box center [530, 62] width 658 height 20
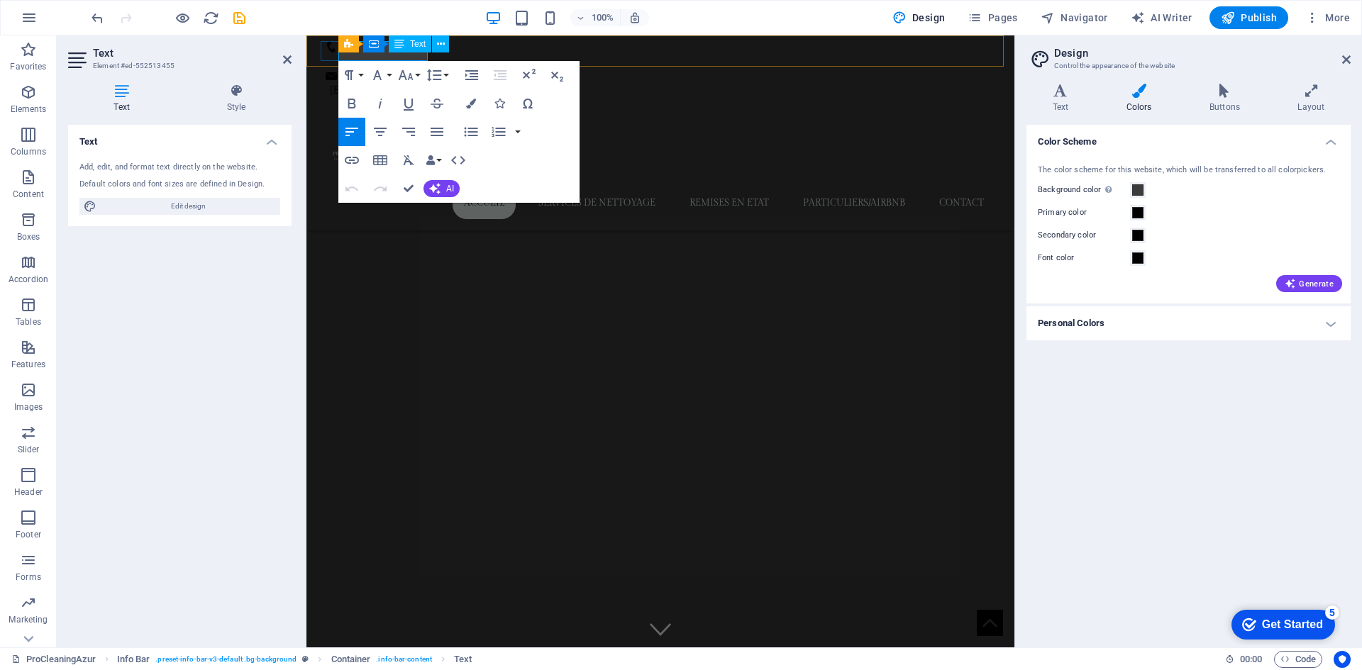
click at [397, 57] on span "[PHONE_NUMBER]" at bounding box center [378, 62] width 104 height 13
click at [462, 109] on button "Colors" at bounding box center [470, 103] width 27 height 28
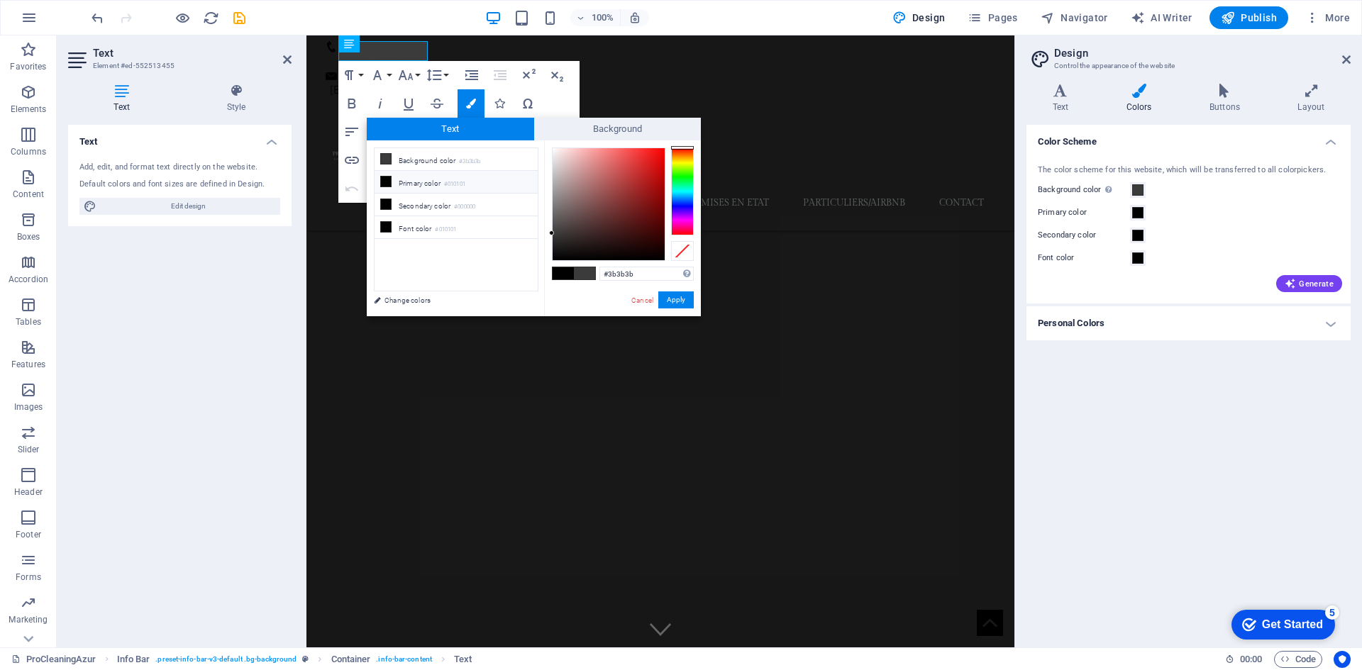
click at [557, 269] on div "#3b3b3b Supported formats #0852ed rgb(8, 82, 237) rgba(8, 82, 237, 90%) hsv(221…" at bounding box center [622, 331] width 157 height 382
type input "#ecf8f6"
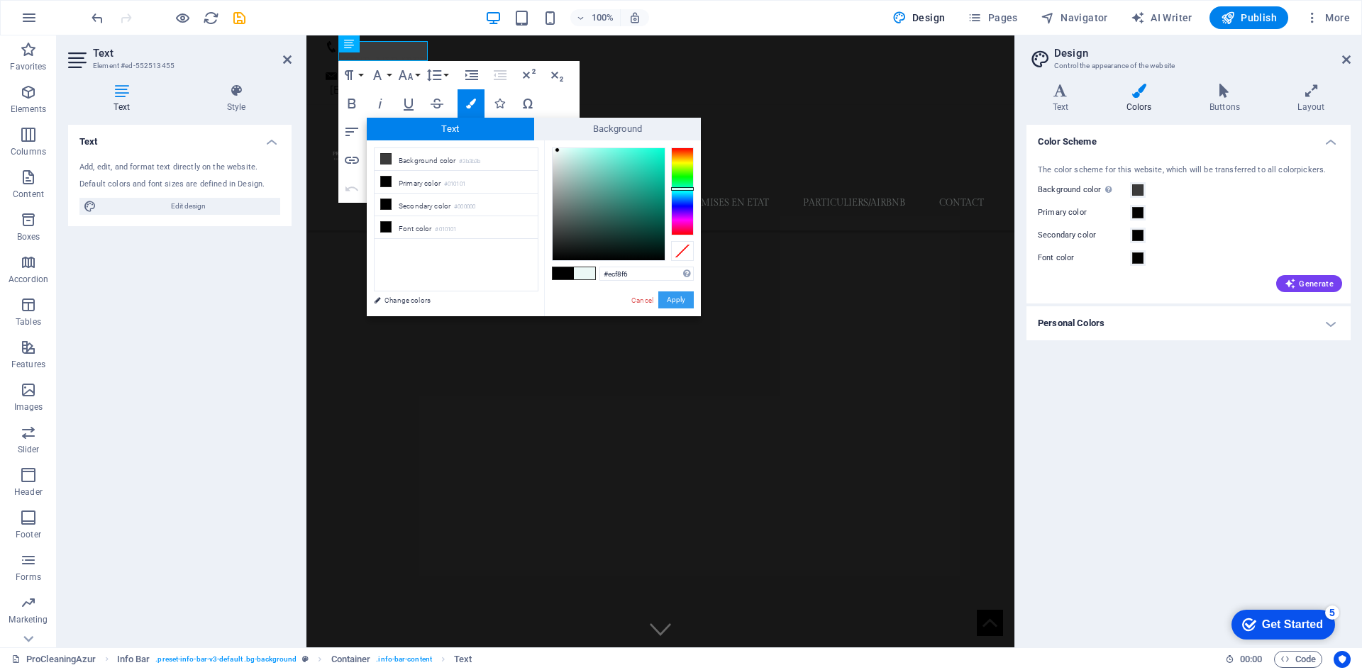
click at [679, 304] on button "Apply" at bounding box center [675, 299] width 35 height 17
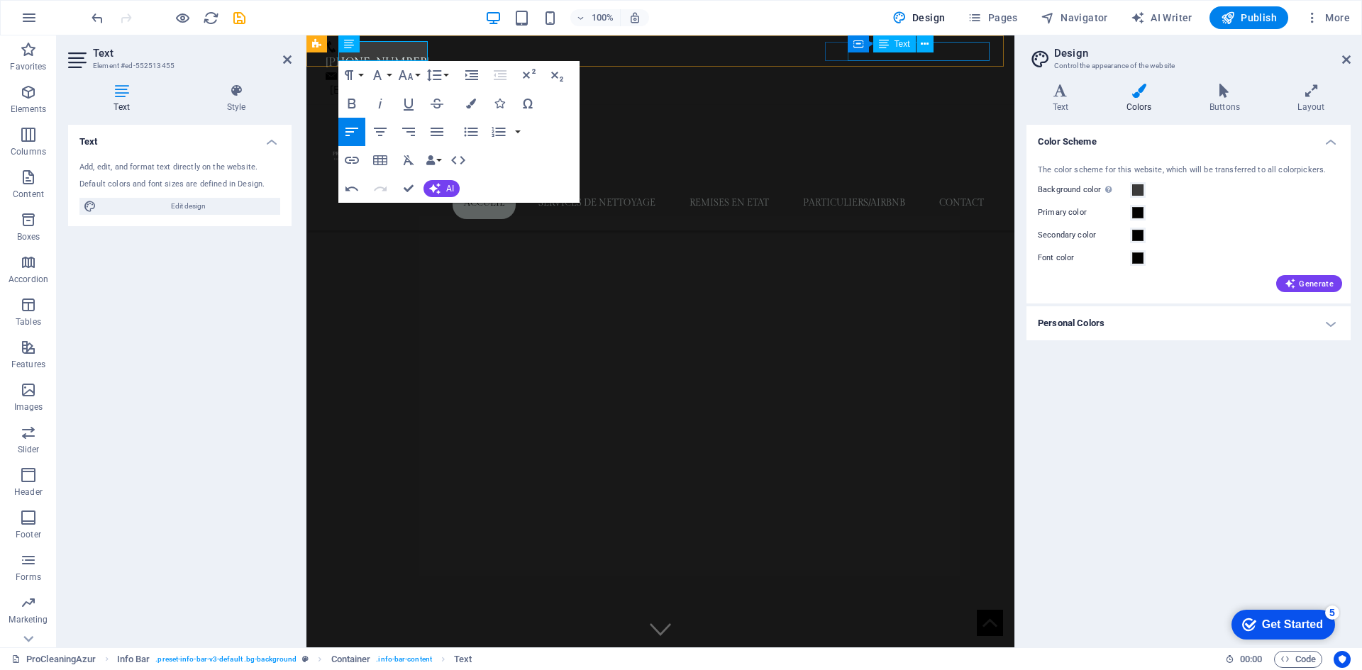
click at [915, 80] on div "[EMAIL_ADDRESS][DOMAIN_NAME]" at bounding box center [662, 89] width 665 height 19
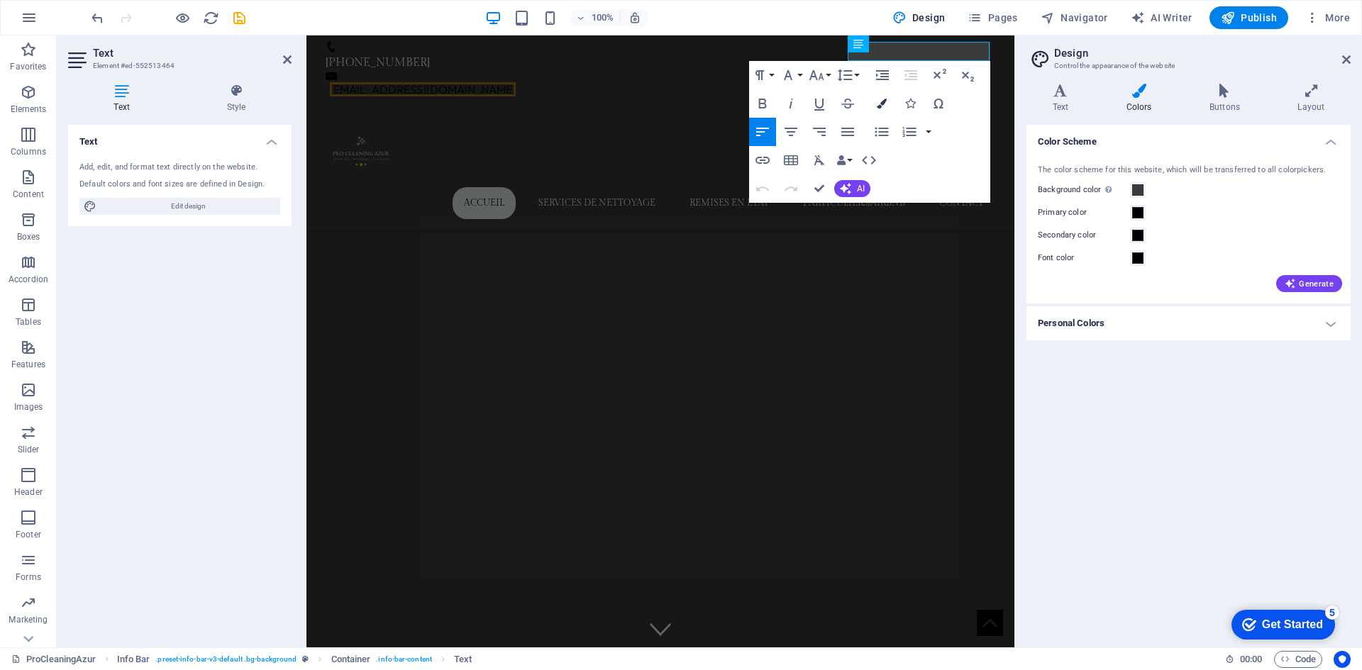
click at [879, 104] on icon "button" at bounding box center [882, 104] width 10 height 10
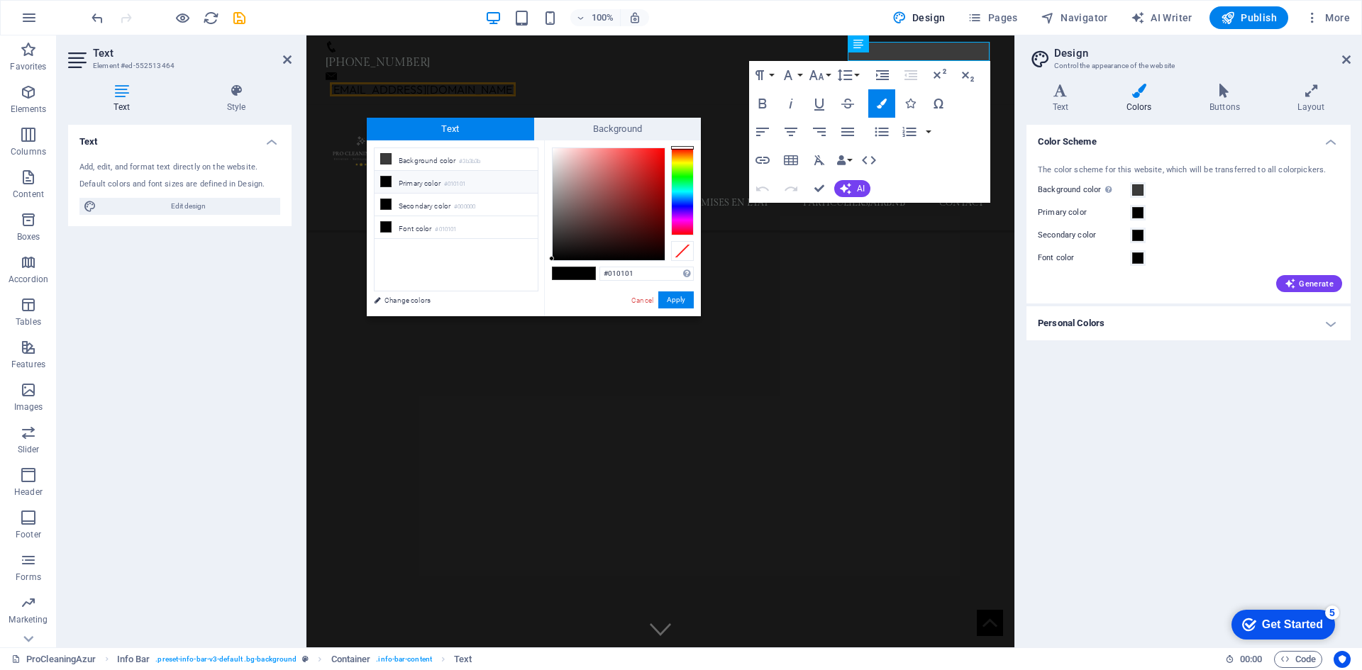
drag, startPoint x: 638, startPoint y: 277, endPoint x: 591, endPoint y: 274, distance: 46.2
click at [594, 274] on div "#010101 Supported formats #0852ed rgb(8, 82, 237) rgba(8, 82, 237, 90%) hsv(221…" at bounding box center [622, 331] width 157 height 382
type input "#ecf8f6"
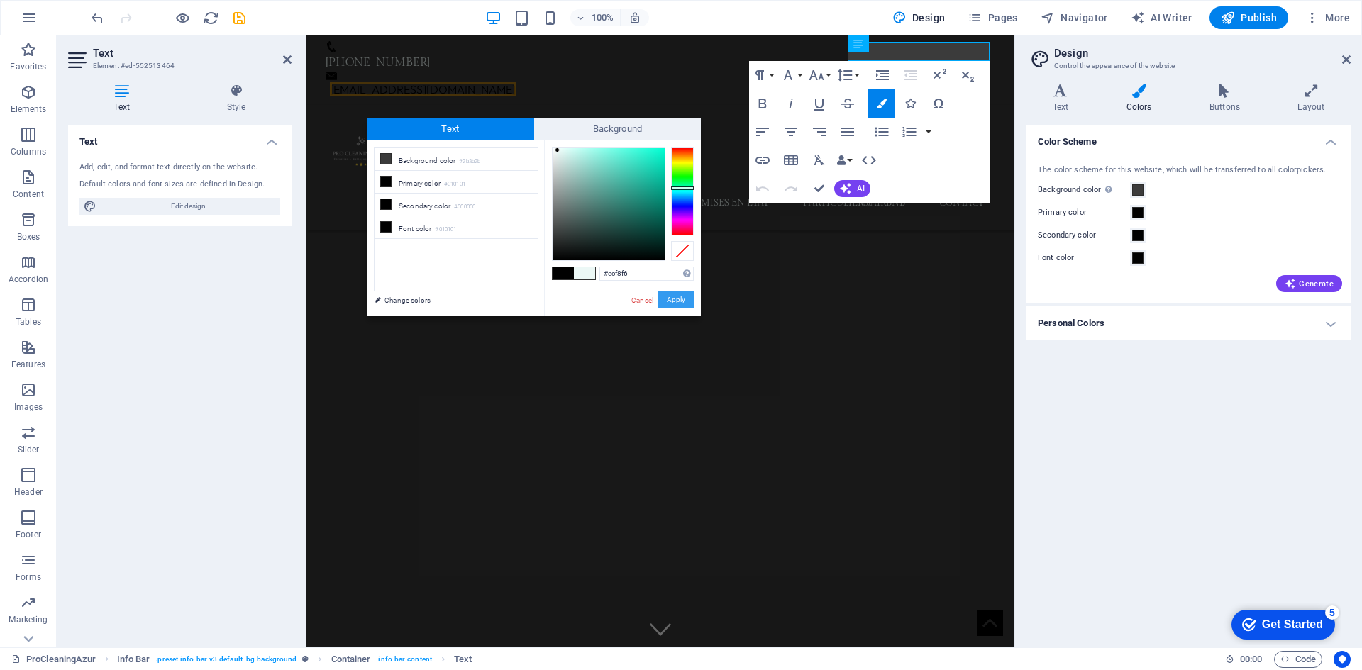
click at [675, 299] on button "Apply" at bounding box center [675, 299] width 35 height 17
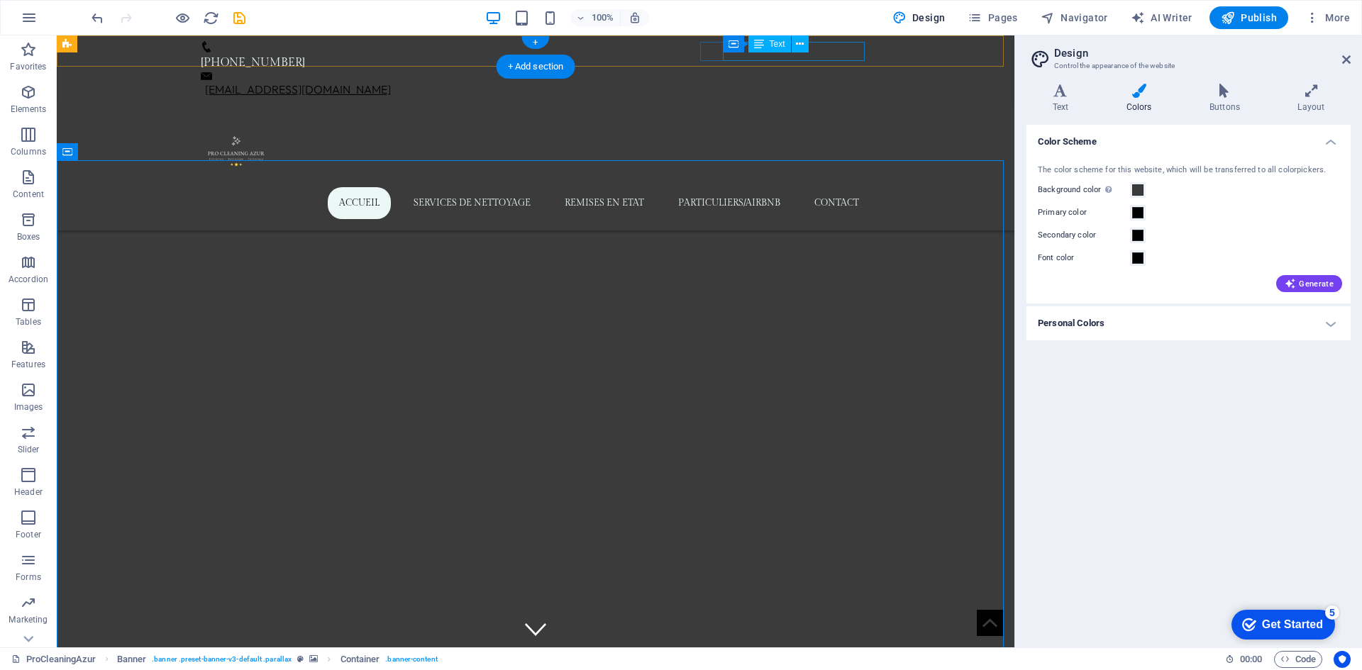
click at [391, 82] on link "[EMAIL_ADDRESS][DOMAIN_NAME]" at bounding box center [298, 89] width 186 height 14
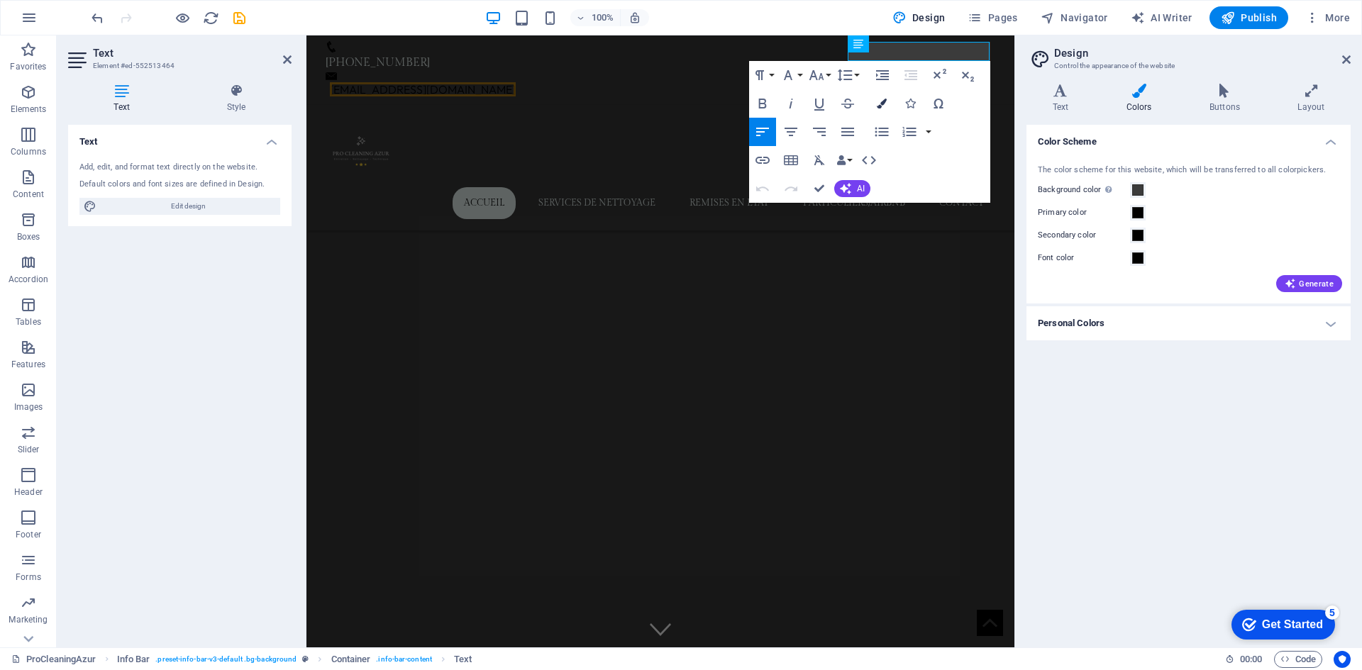
click at [878, 99] on icon "button" at bounding box center [882, 104] width 10 height 10
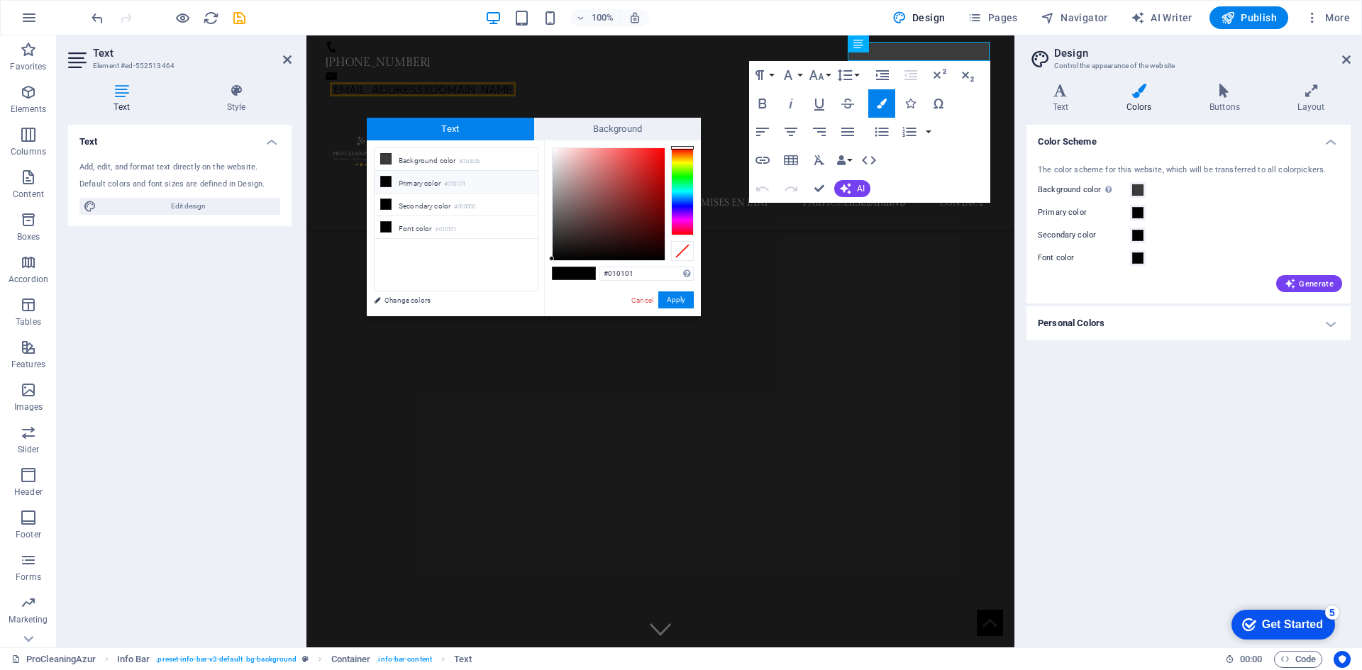
drag, startPoint x: 647, startPoint y: 273, endPoint x: 545, endPoint y: 267, distance: 103.0
click at [539, 267] on div "less Background color #3b3b3b Primary color #010101 Secondary color #000000 Fon…" at bounding box center [534, 228] width 334 height 176
type input "#ecf8f6"
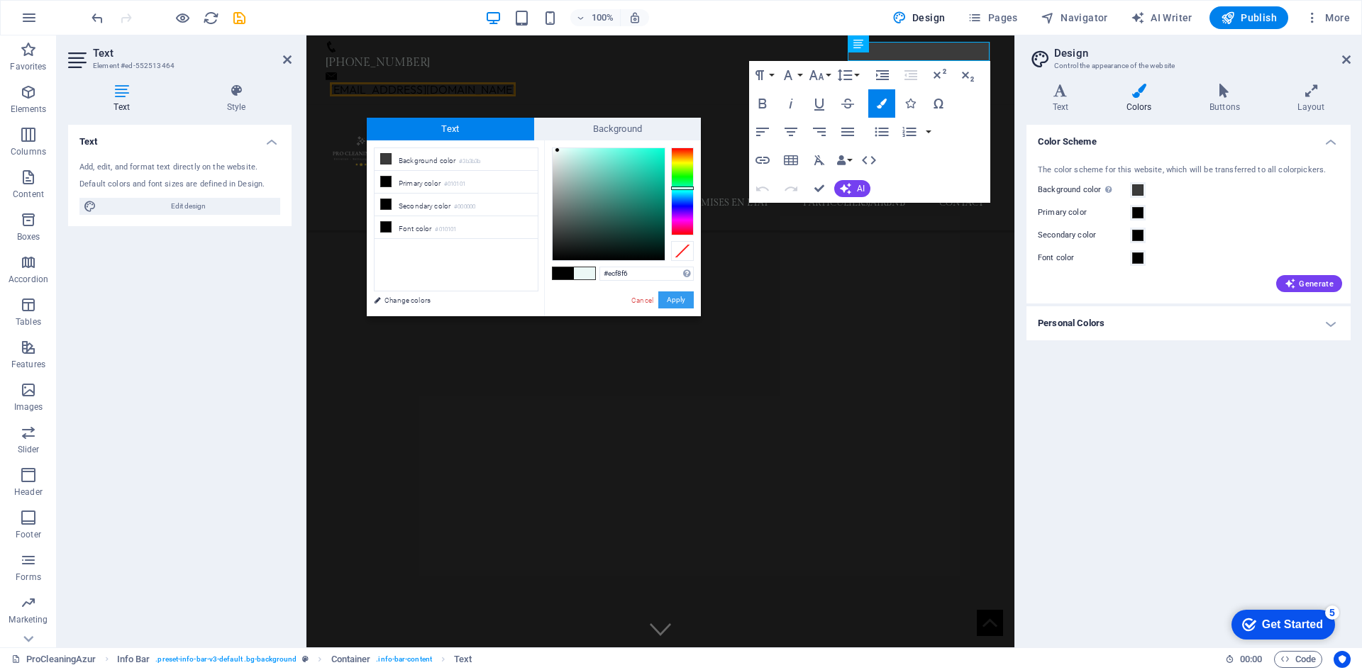
click at [679, 297] on button "Apply" at bounding box center [675, 299] width 35 height 17
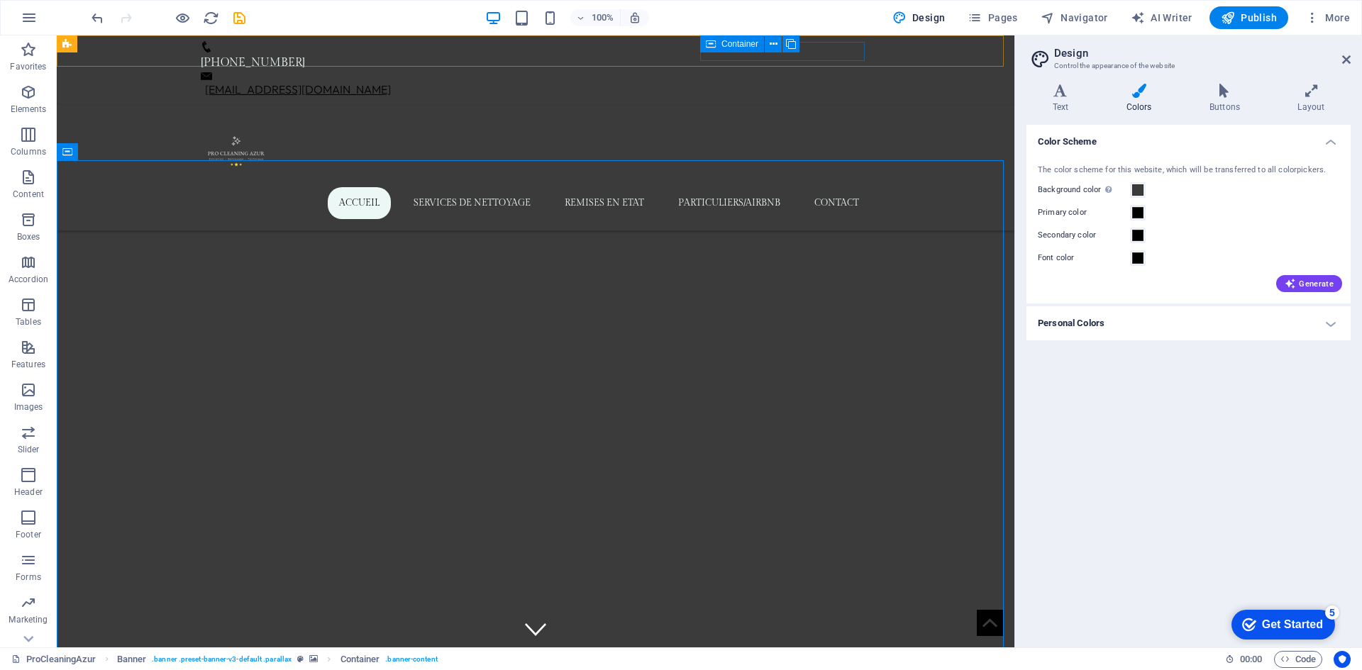
click at [391, 82] on link "[EMAIL_ADDRESS][DOMAIN_NAME]" at bounding box center [298, 89] width 186 height 14
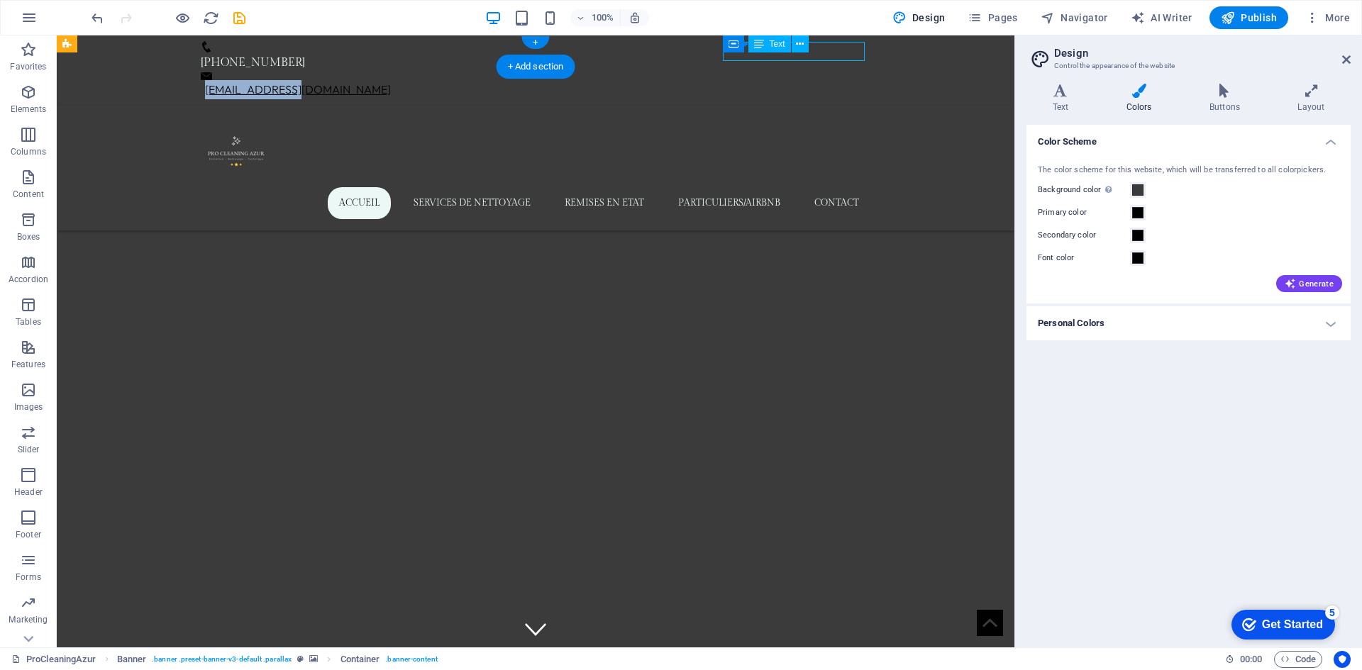
click at [391, 82] on link "[EMAIL_ADDRESS][DOMAIN_NAME]" at bounding box center [298, 89] width 186 height 14
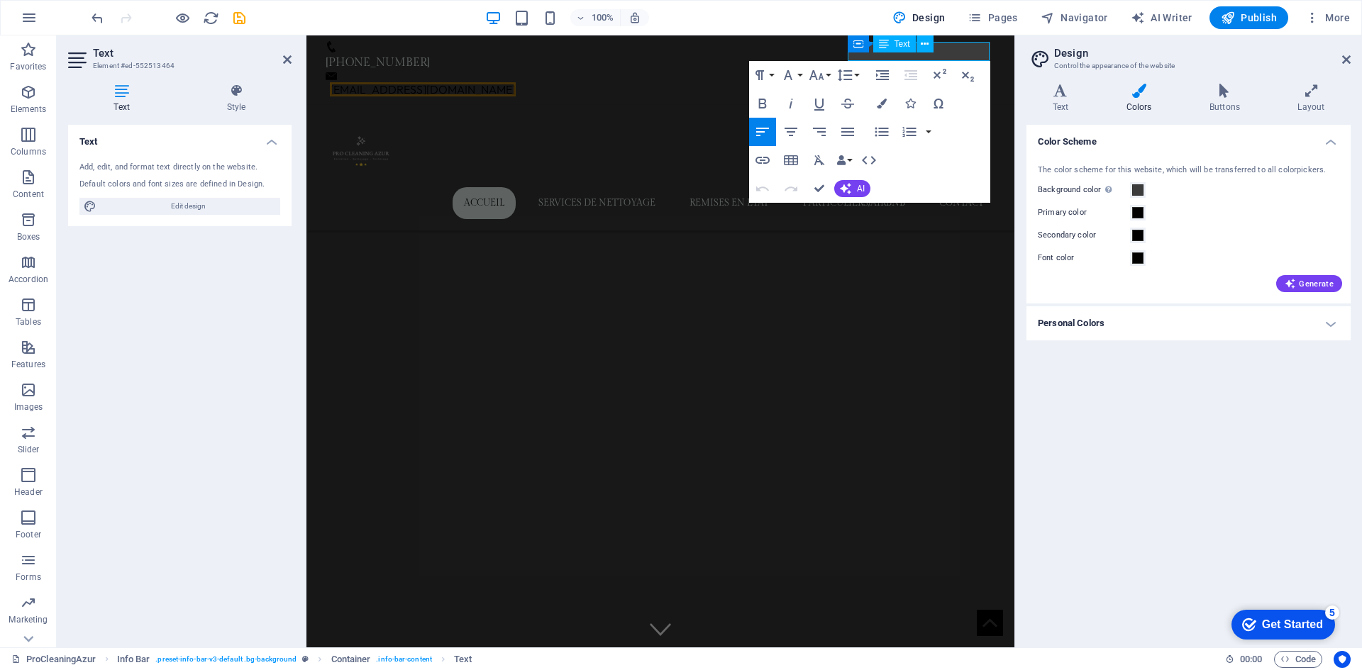
click at [1126, 104] on h4 "Colors" at bounding box center [1141, 99] width 83 height 30
click at [1068, 101] on h4 "Text" at bounding box center [1063, 99] width 74 height 30
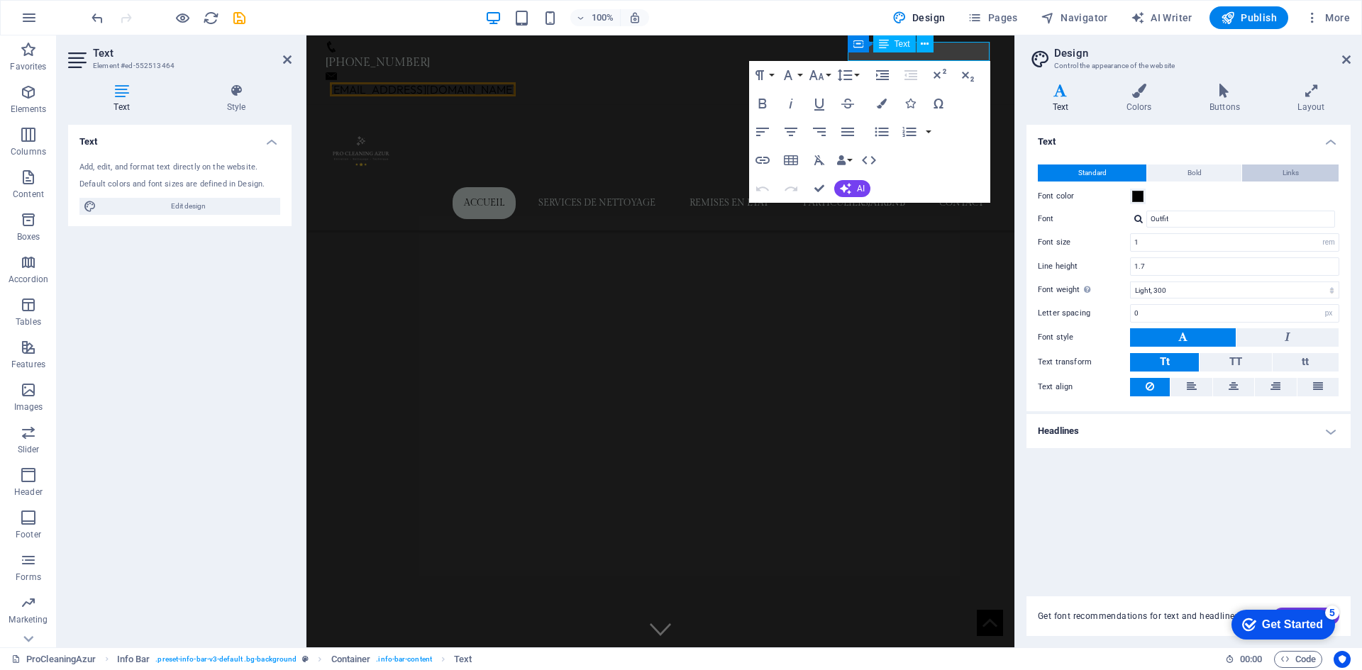
click at [1272, 174] on button "Links" at bounding box center [1290, 173] width 96 height 17
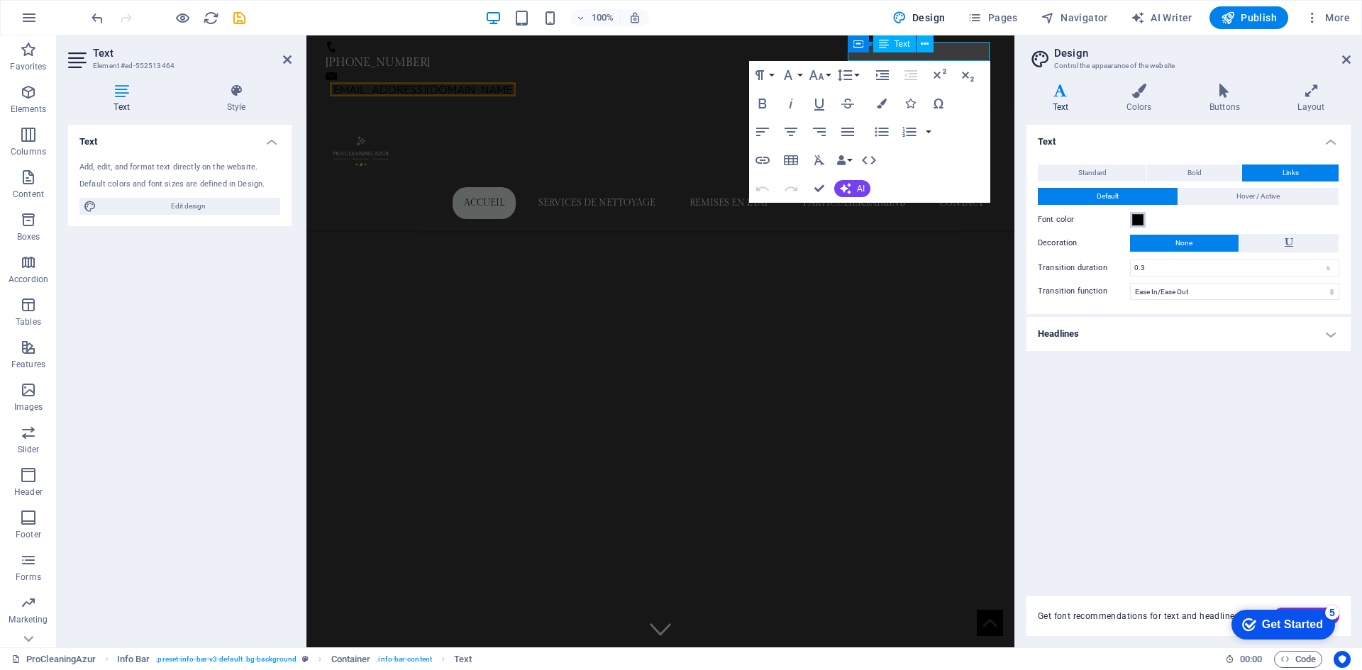
click at [1135, 218] on span at bounding box center [1137, 219] width 11 height 11
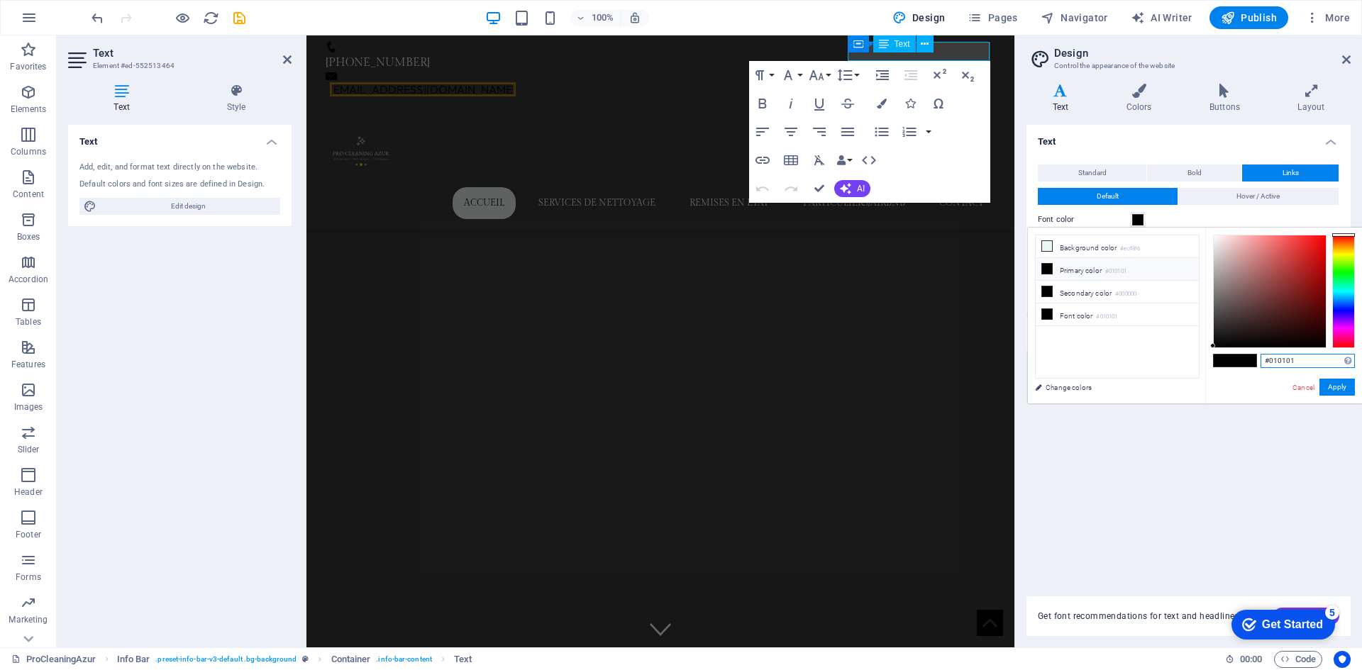
drag, startPoint x: 1282, startPoint y: 357, endPoint x: 1201, endPoint y: 357, distance: 80.8
click at [1203, 357] on div "less Background color #ecf8f6 Primary color #010101 Secondary color #000000 Fon…" at bounding box center [1195, 316] width 334 height 176
paste input "ecf8f6"
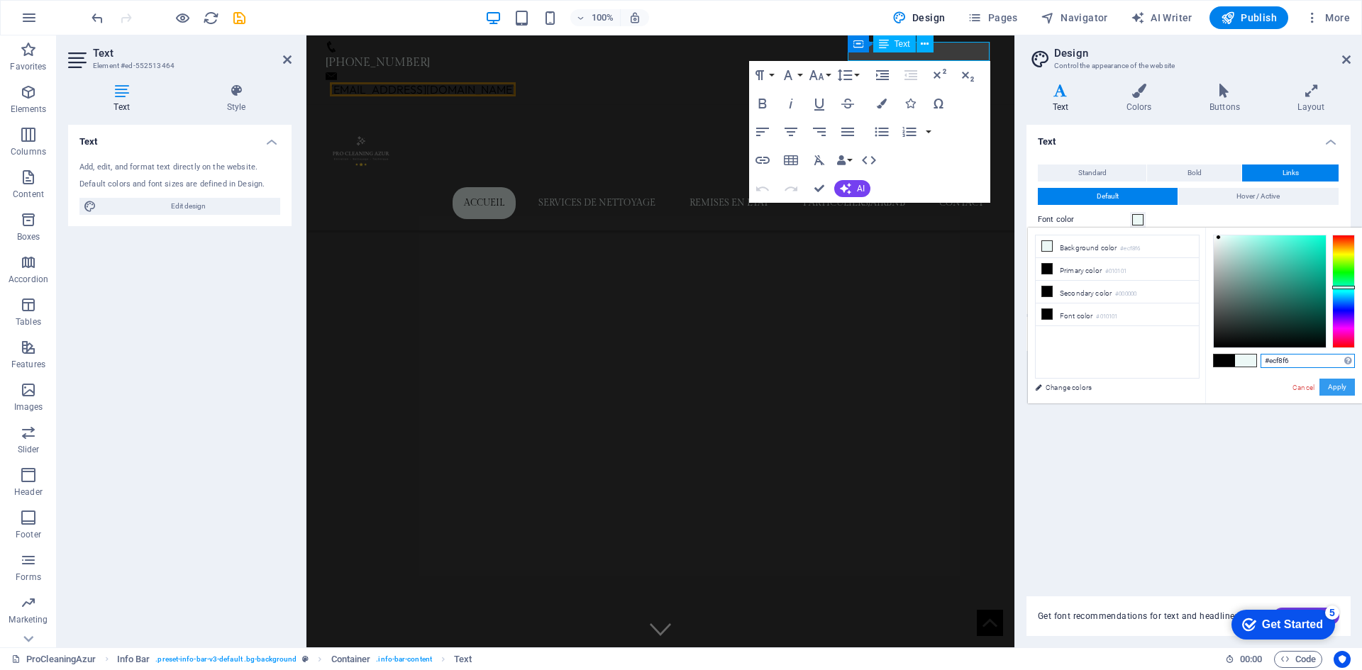
type input "#ecf8f6"
click at [1339, 389] on button "Apply" at bounding box center [1336, 387] width 35 height 17
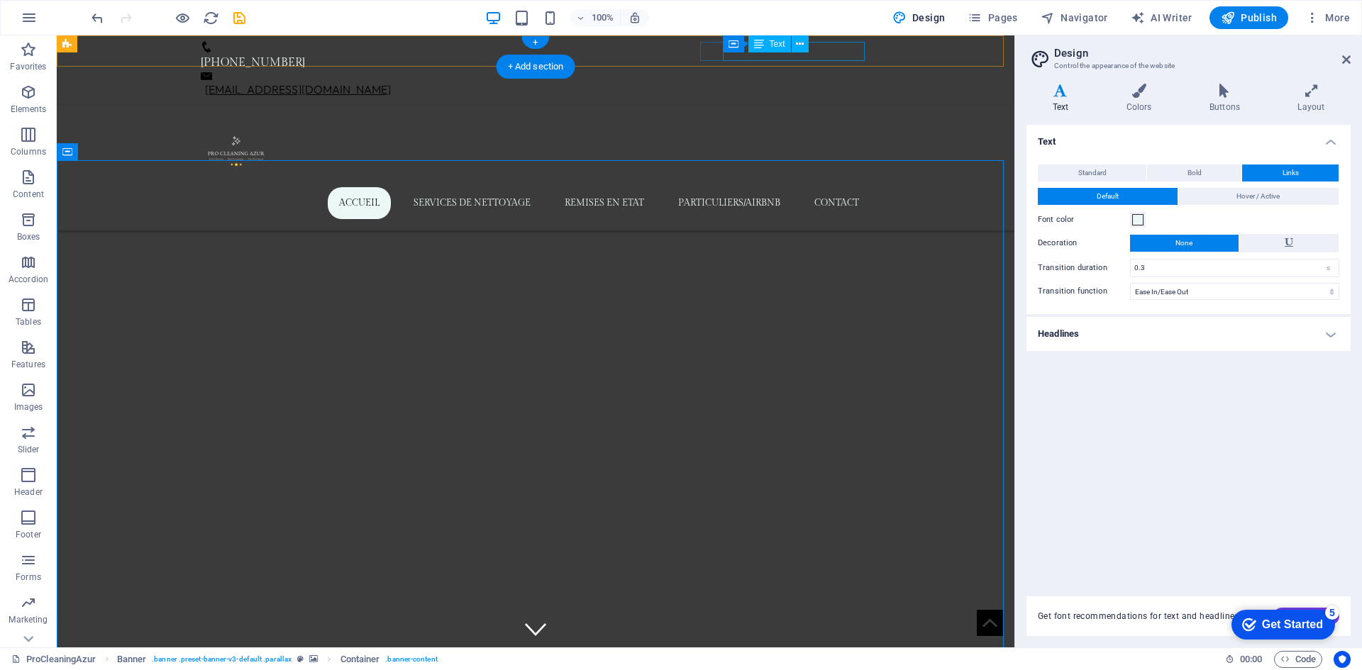
click at [391, 82] on link "[EMAIL_ADDRESS][DOMAIN_NAME]" at bounding box center [298, 89] width 186 height 14
drag, startPoint x: 845, startPoint y: 48, endPoint x: 980, endPoint y: 133, distance: 159.7
click at [391, 82] on link "[EMAIL_ADDRESS][DOMAIN_NAME]" at bounding box center [298, 89] width 186 height 14
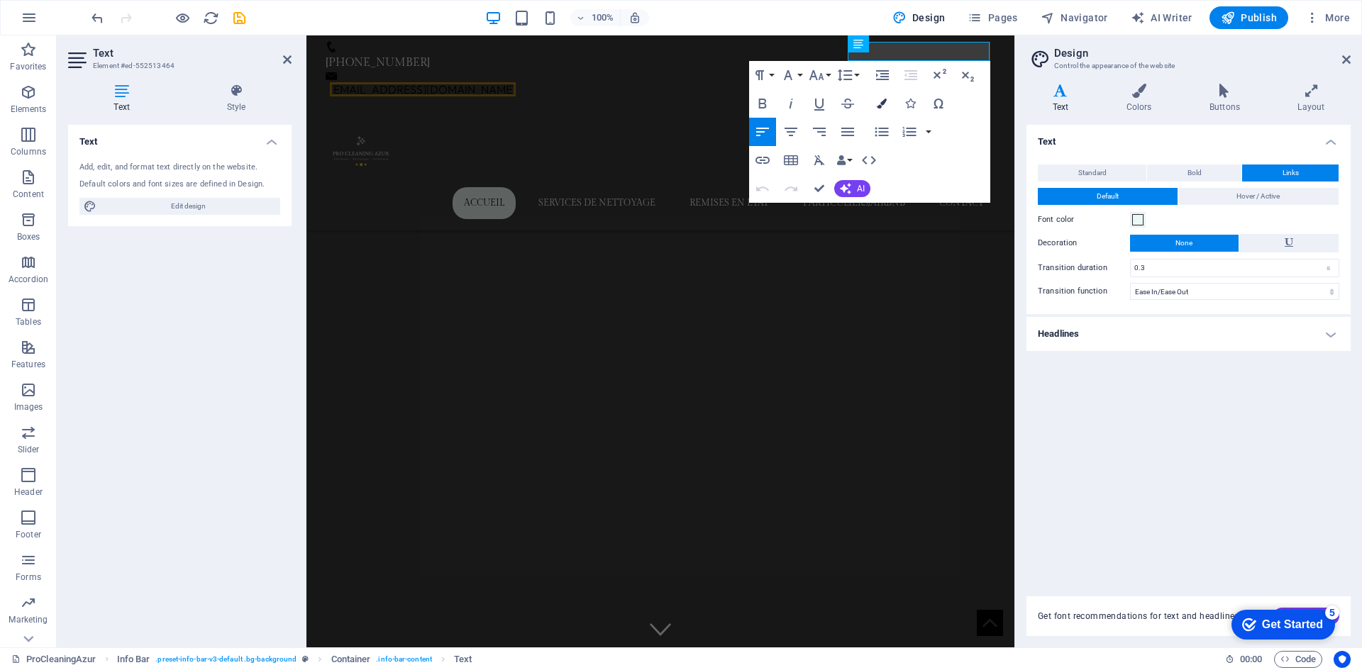
click at [879, 101] on icon "button" at bounding box center [882, 104] width 10 height 10
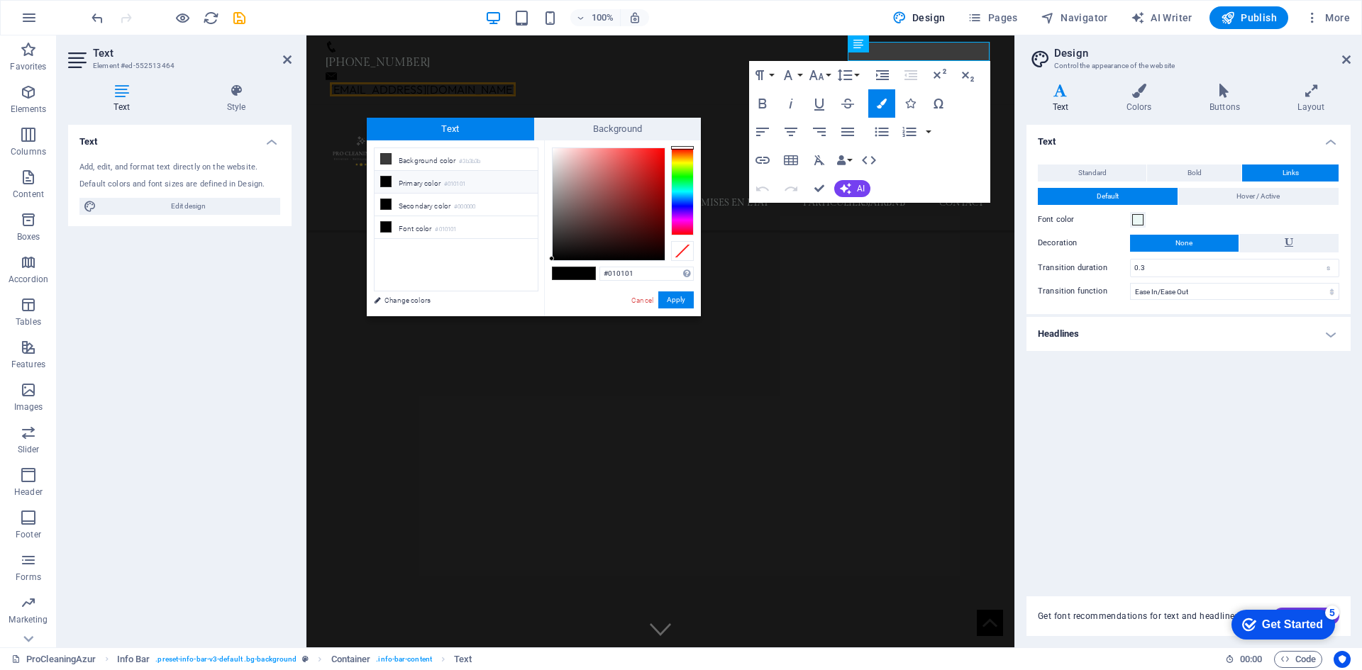
drag, startPoint x: 648, startPoint y: 274, endPoint x: 543, endPoint y: 266, distance: 105.3
click at [535, 267] on div "less Background color #3b3b3b Primary color #010101 Secondary color #000000 Fon…" at bounding box center [534, 228] width 334 height 176
type input "#ecf8f6"
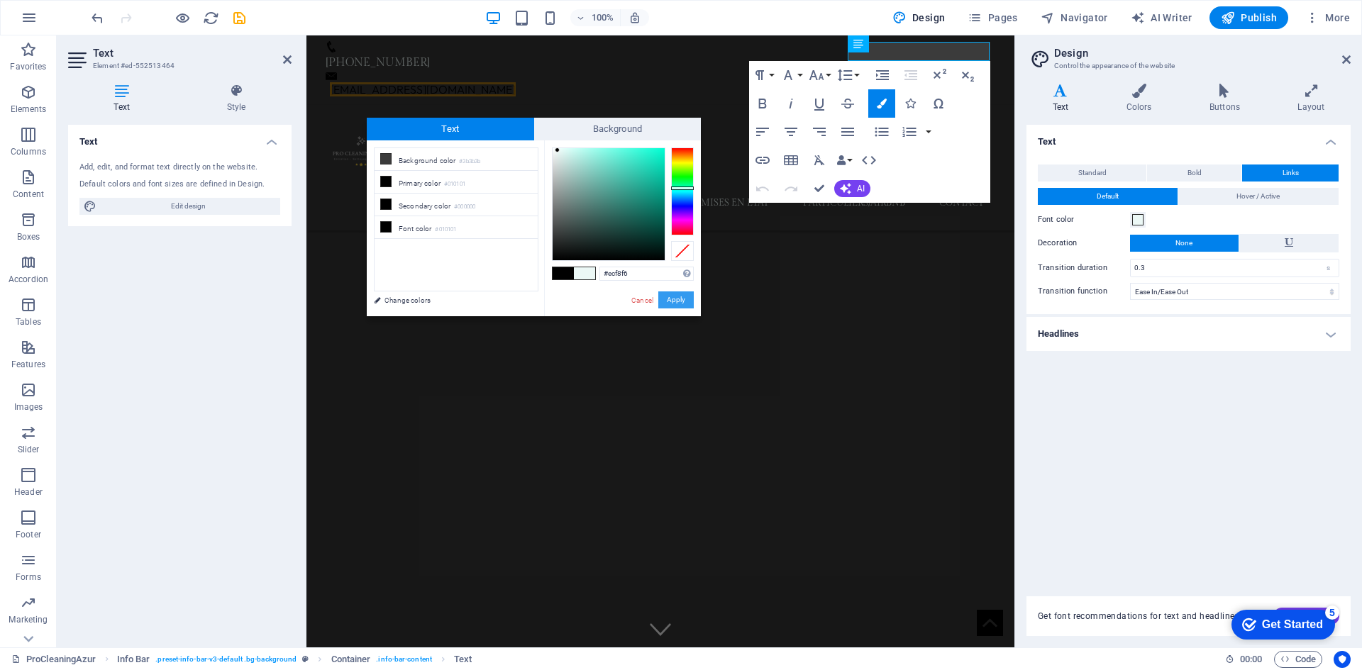
click at [679, 302] on button "Apply" at bounding box center [675, 299] width 35 height 17
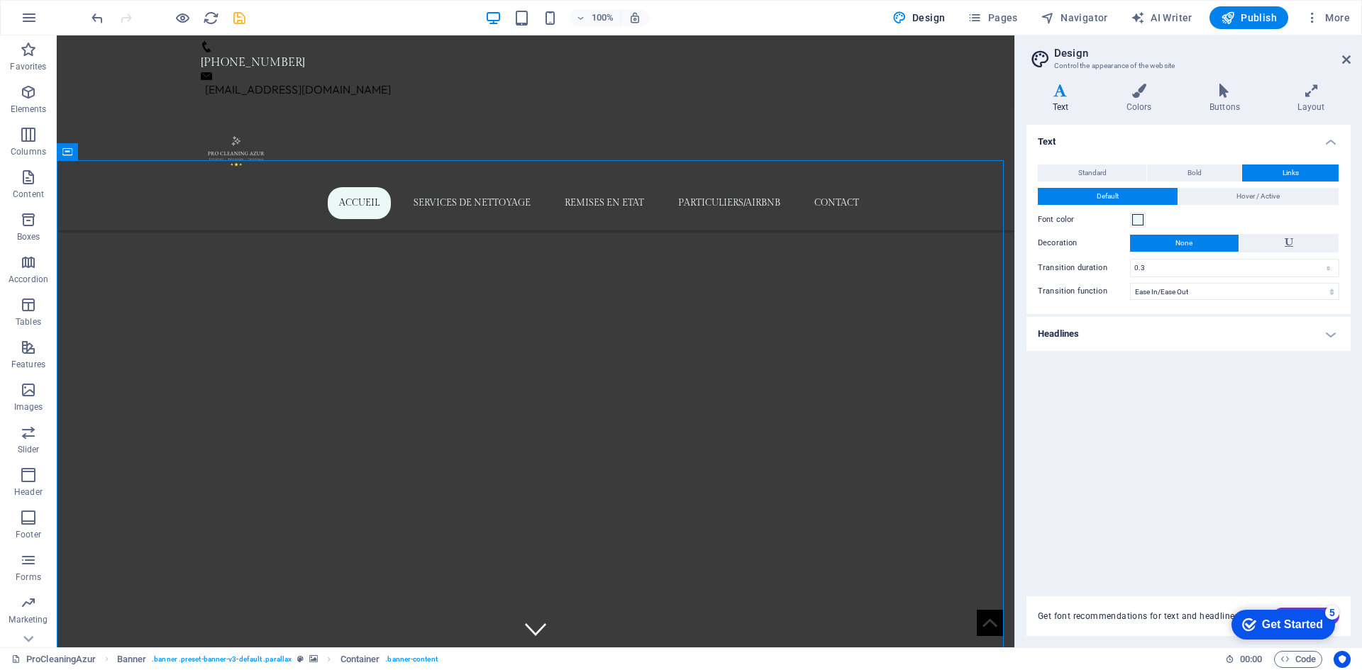
click at [246, 15] on icon "save" at bounding box center [239, 18] width 16 height 16
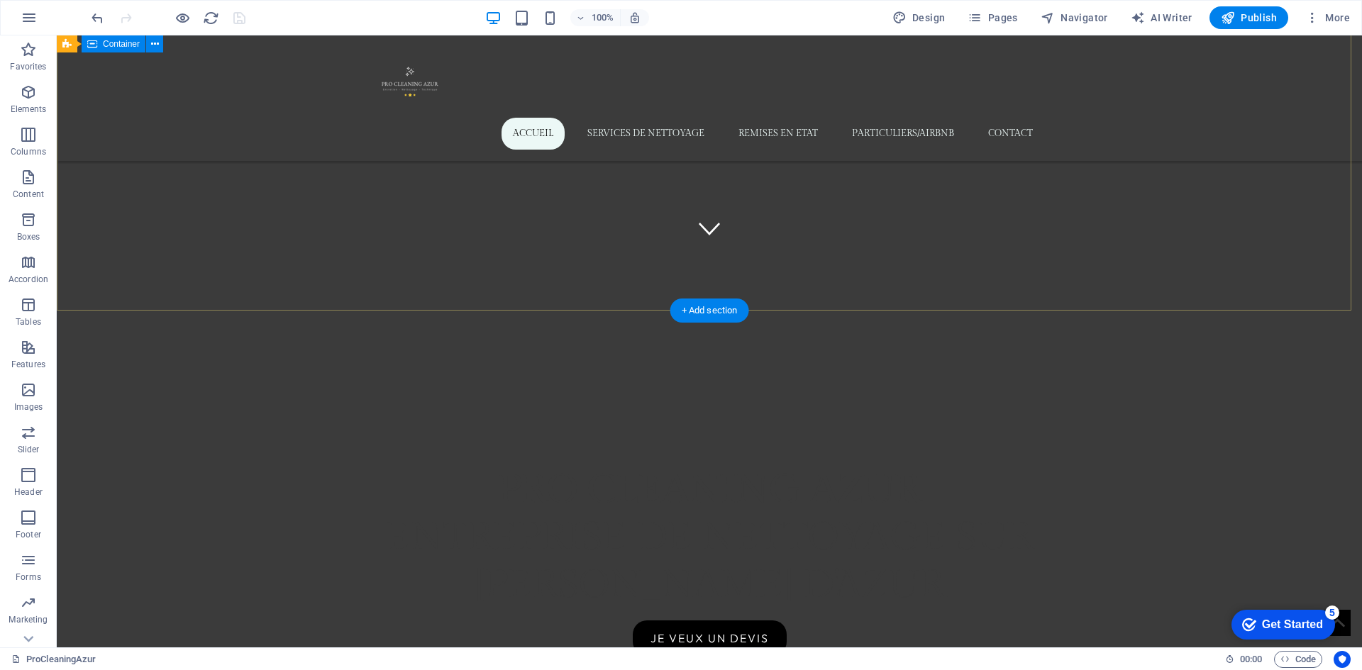
scroll to position [425, 0]
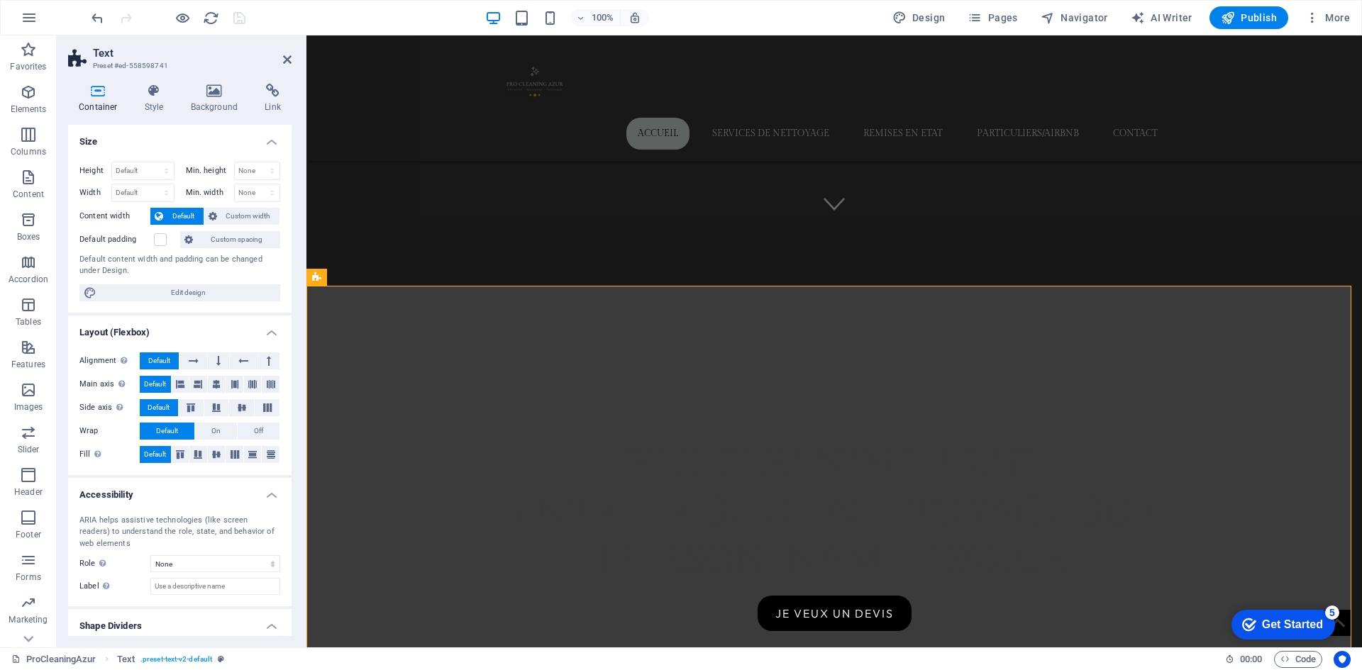
click at [208, 82] on div "Container Style Background Link Size Height Default px rem % vh vw Min. height …" at bounding box center [180, 359] width 246 height 575
click at [207, 89] on icon at bounding box center [214, 91] width 69 height 14
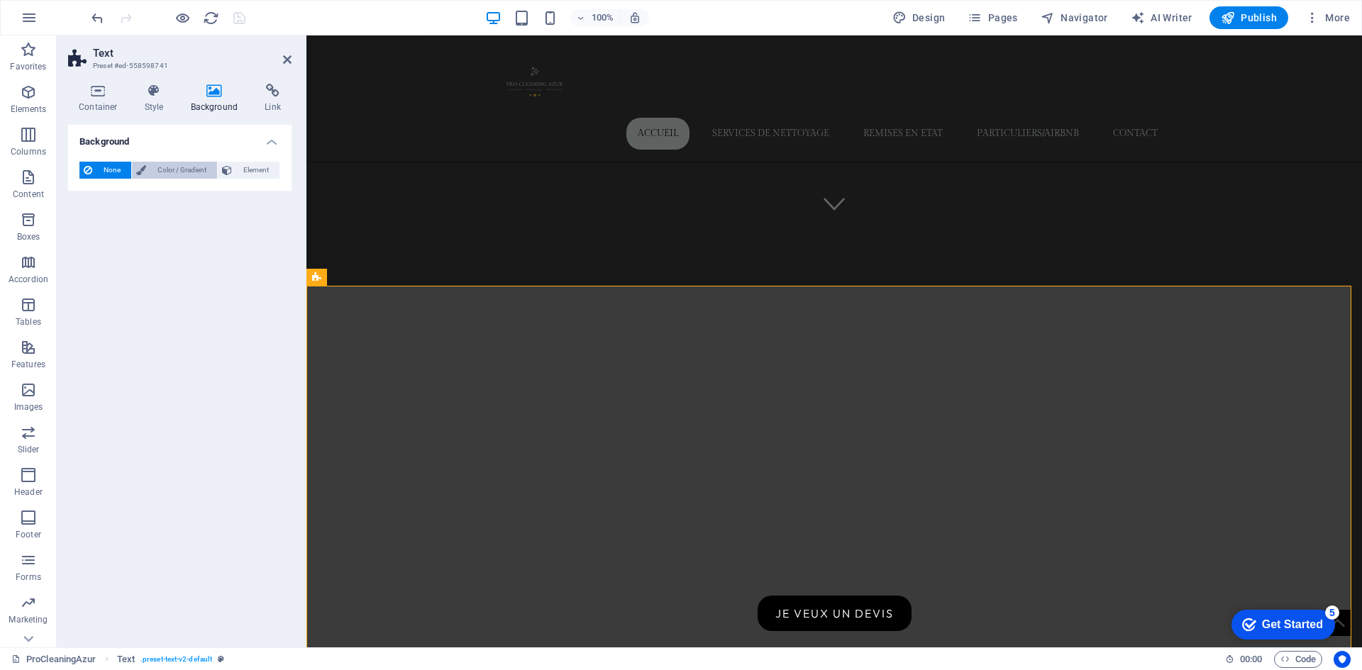
click at [184, 169] on span "Color / Gradient" at bounding box center [181, 170] width 62 height 17
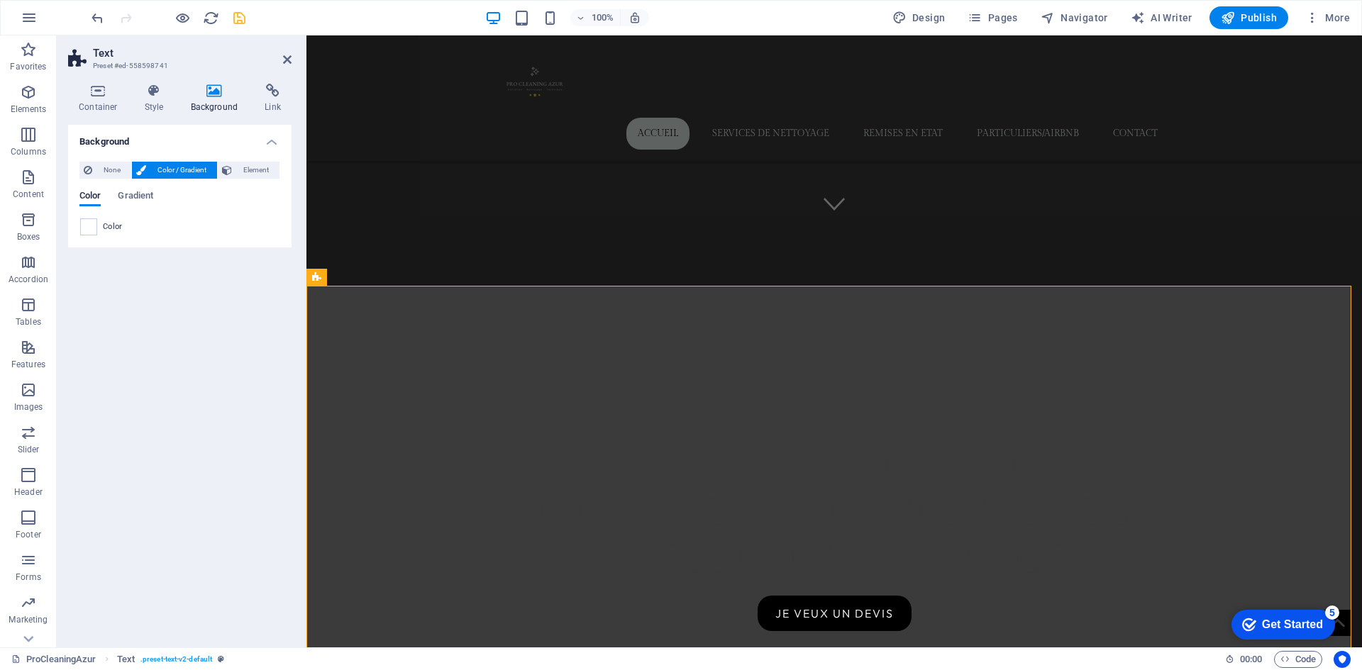
click at [77, 226] on div "None Color / Gradient Element Stretch background to full-width Color overlay Pl…" at bounding box center [179, 198] width 223 height 97
click at [89, 226] on span at bounding box center [89, 227] width 16 height 16
type input "#ffffff"
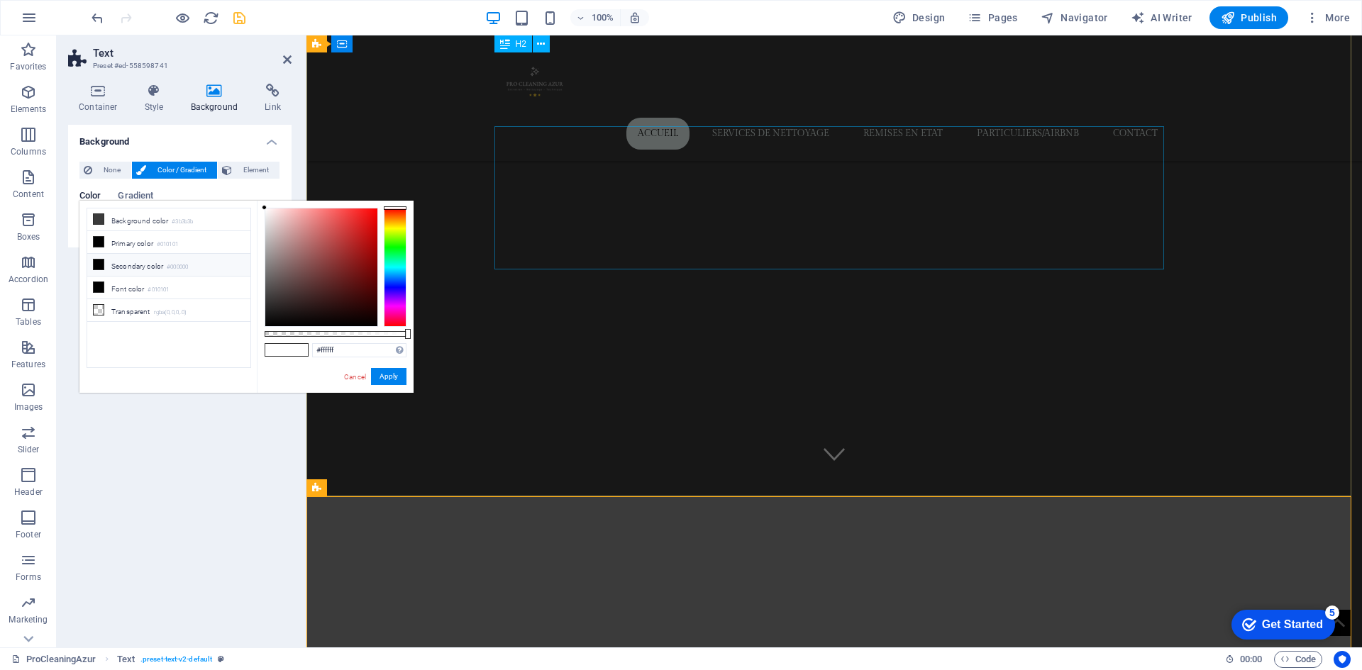
scroll to position [71, 0]
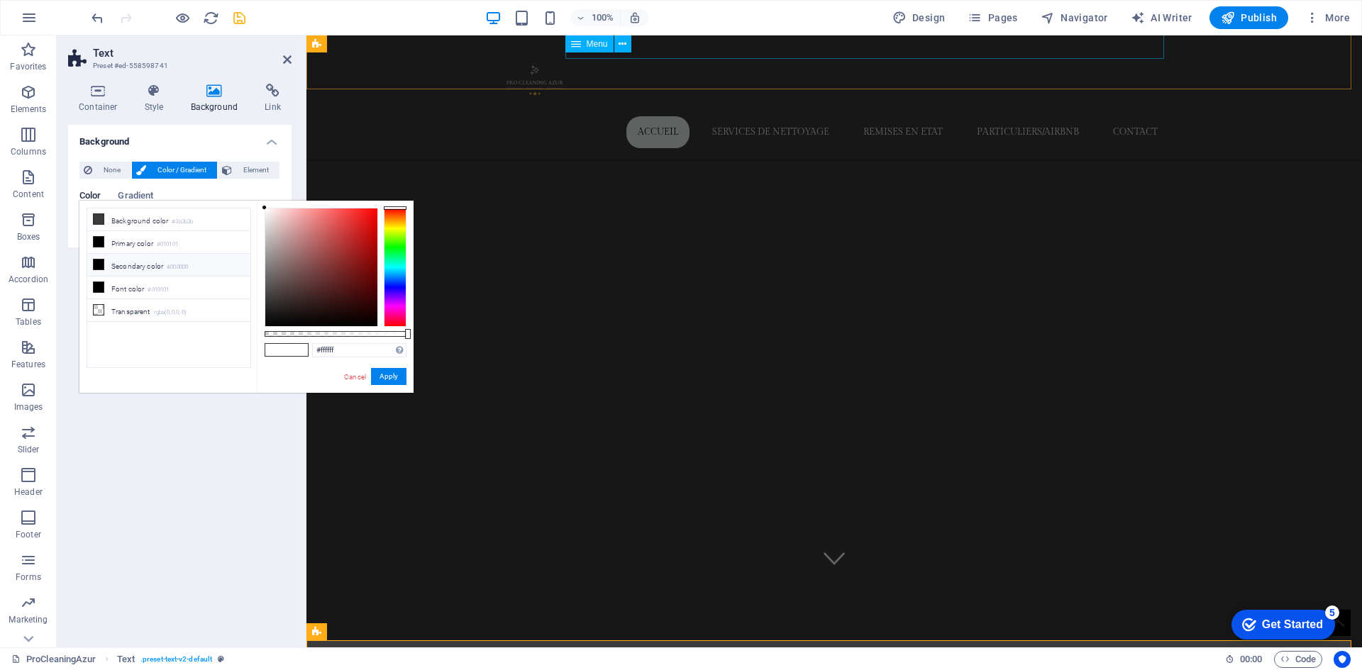
click at [749, 116] on nav "Accueil services de nettoyage remises en etat particuliers/airbnb contact" at bounding box center [833, 132] width 669 height 32
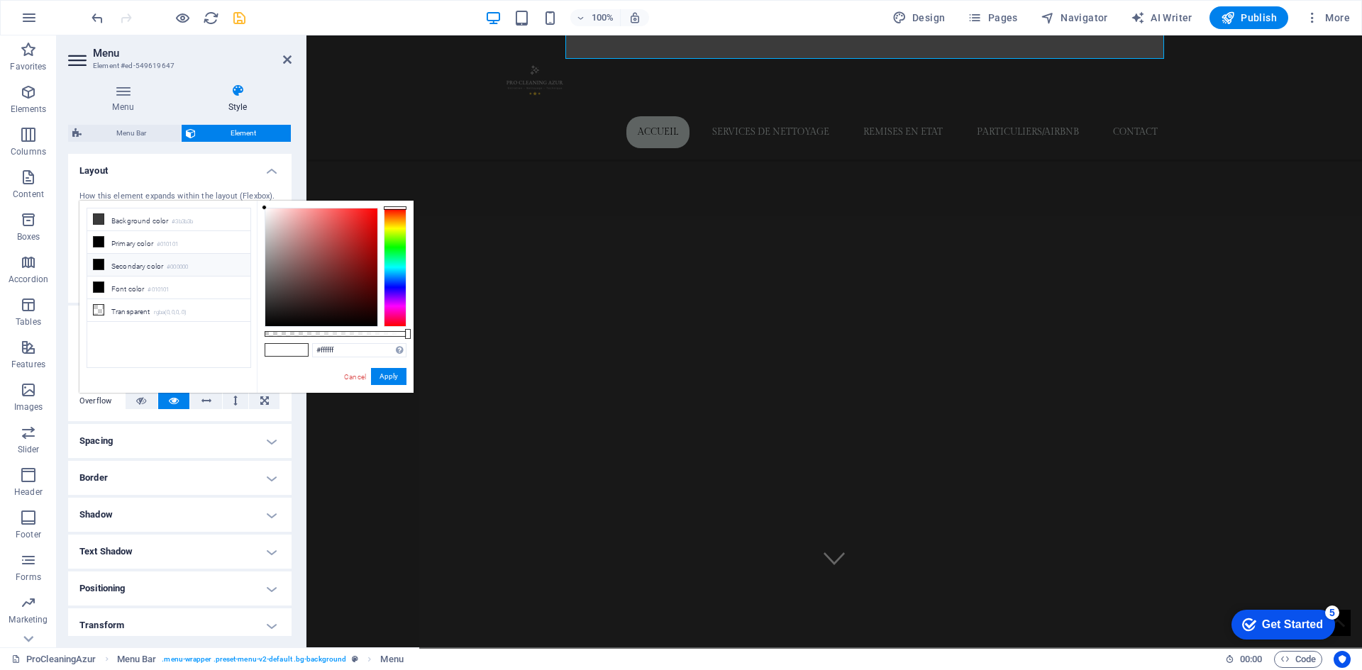
click at [257, 462] on h4 "Border" at bounding box center [179, 478] width 223 height 34
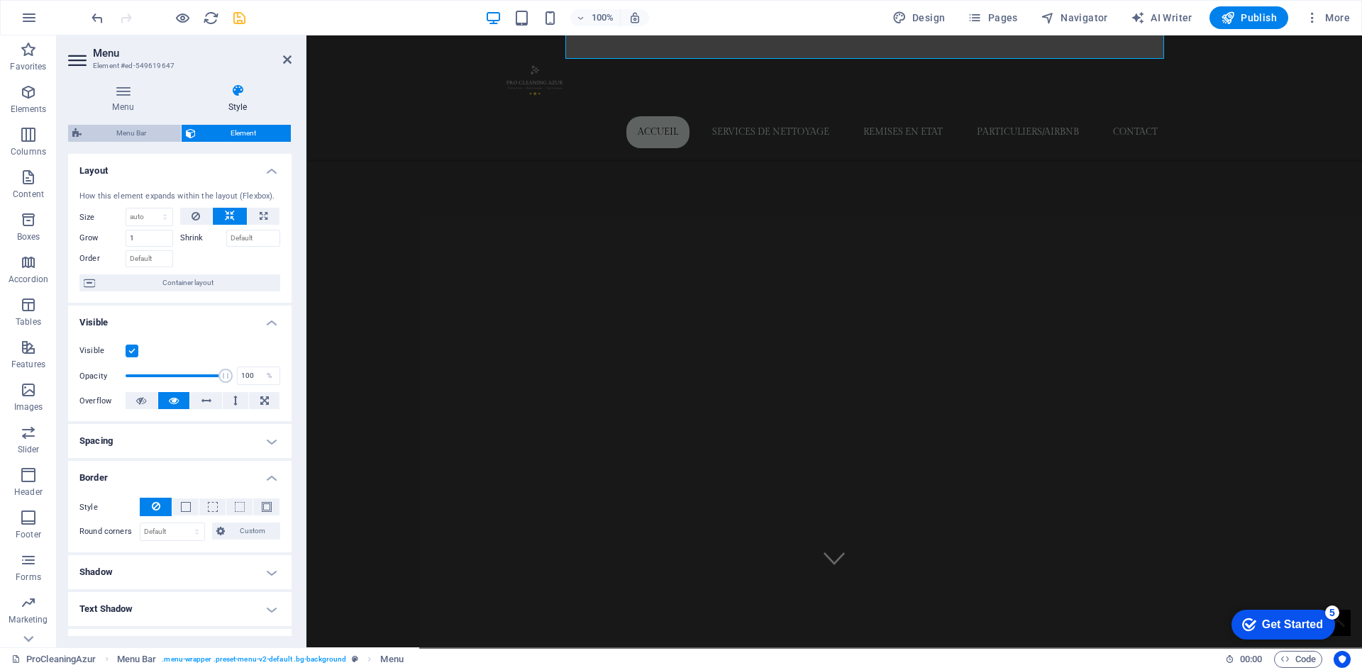
click at [128, 126] on span "Menu Bar" at bounding box center [131, 133] width 91 height 17
select select "rem"
select select "sticky_menu"
select select "px"
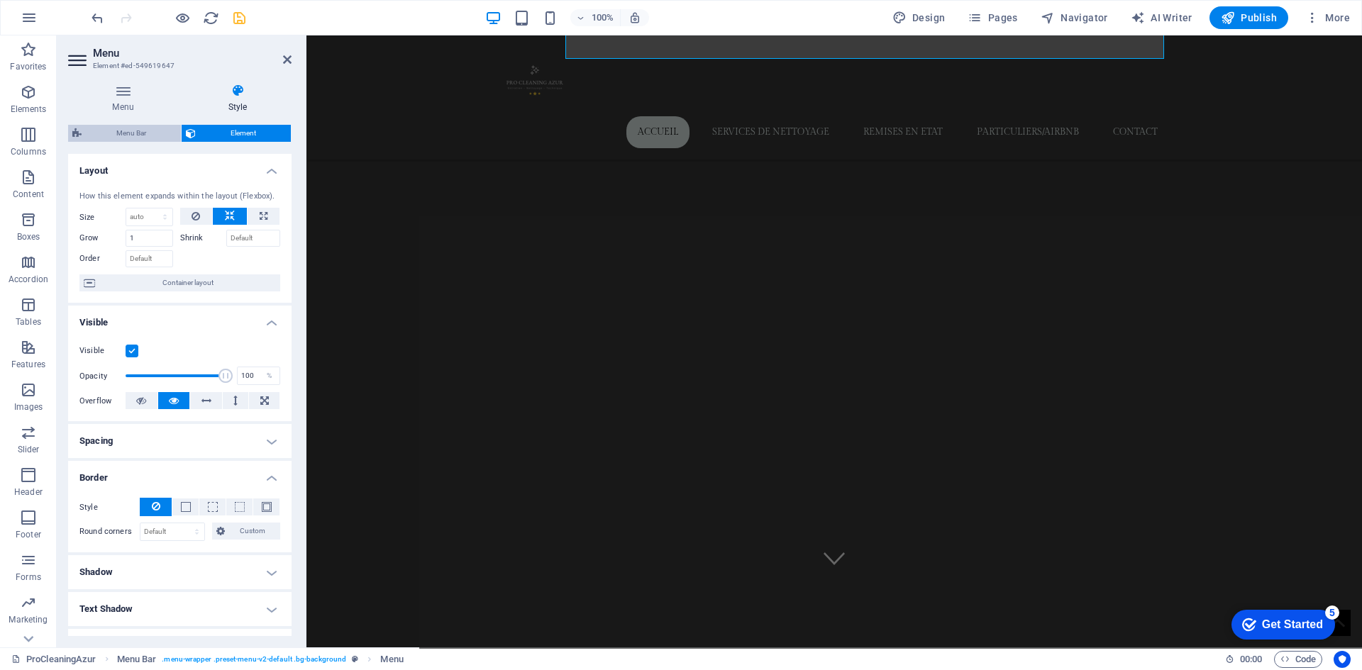
select select "px"
select select "hover_box_bottom"
select select "px"
select select "rem"
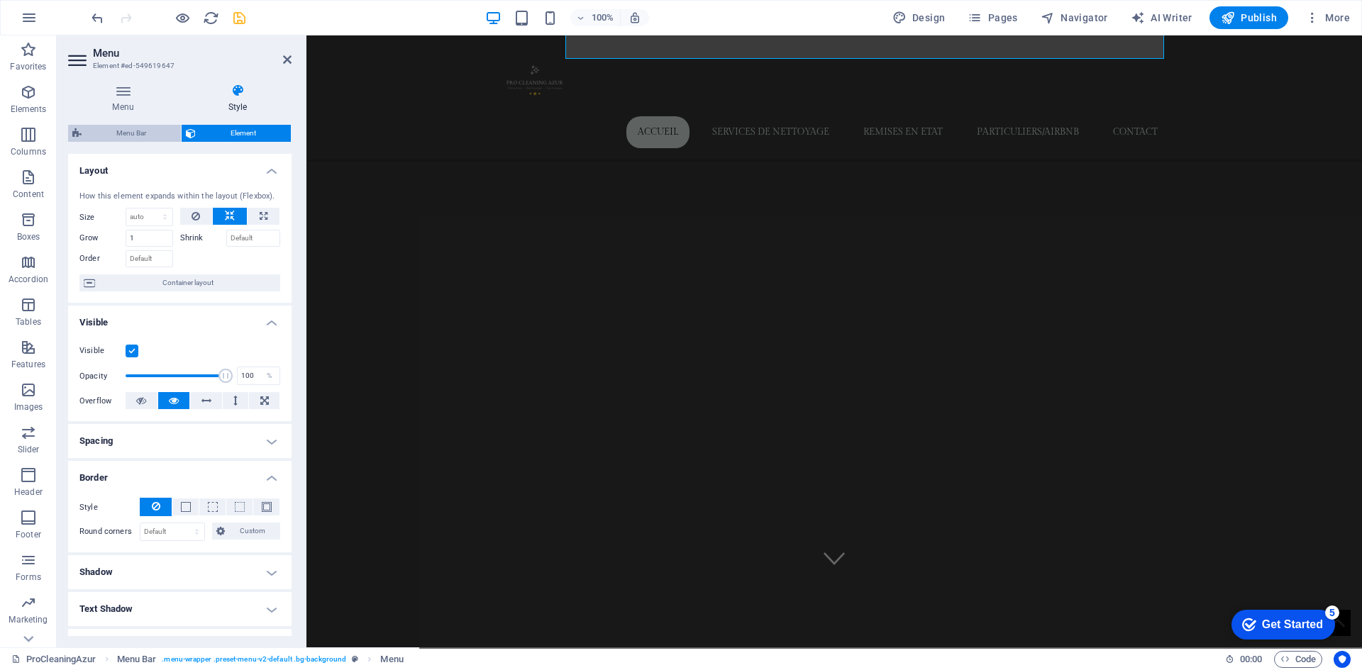
select select "rem"
select select "link-special-font"
select select "px"
select select
select select "px"
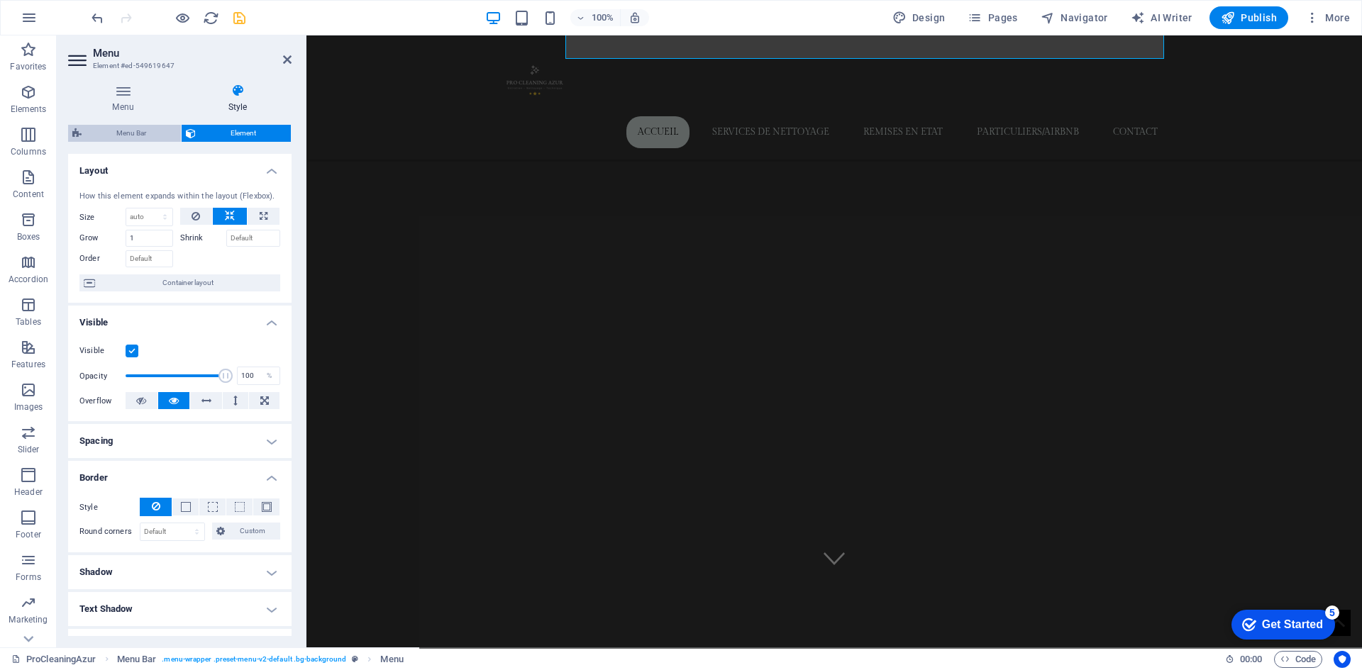
select select "%"
select select "rem"
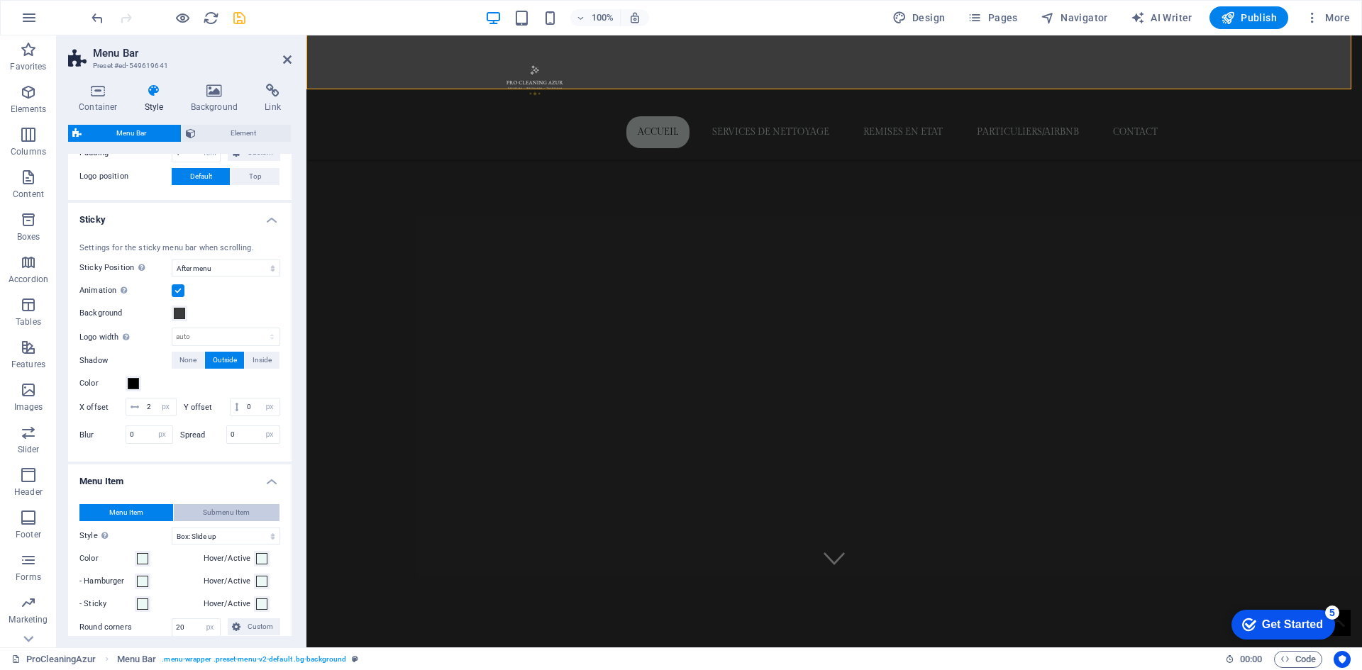
scroll to position [496, 0]
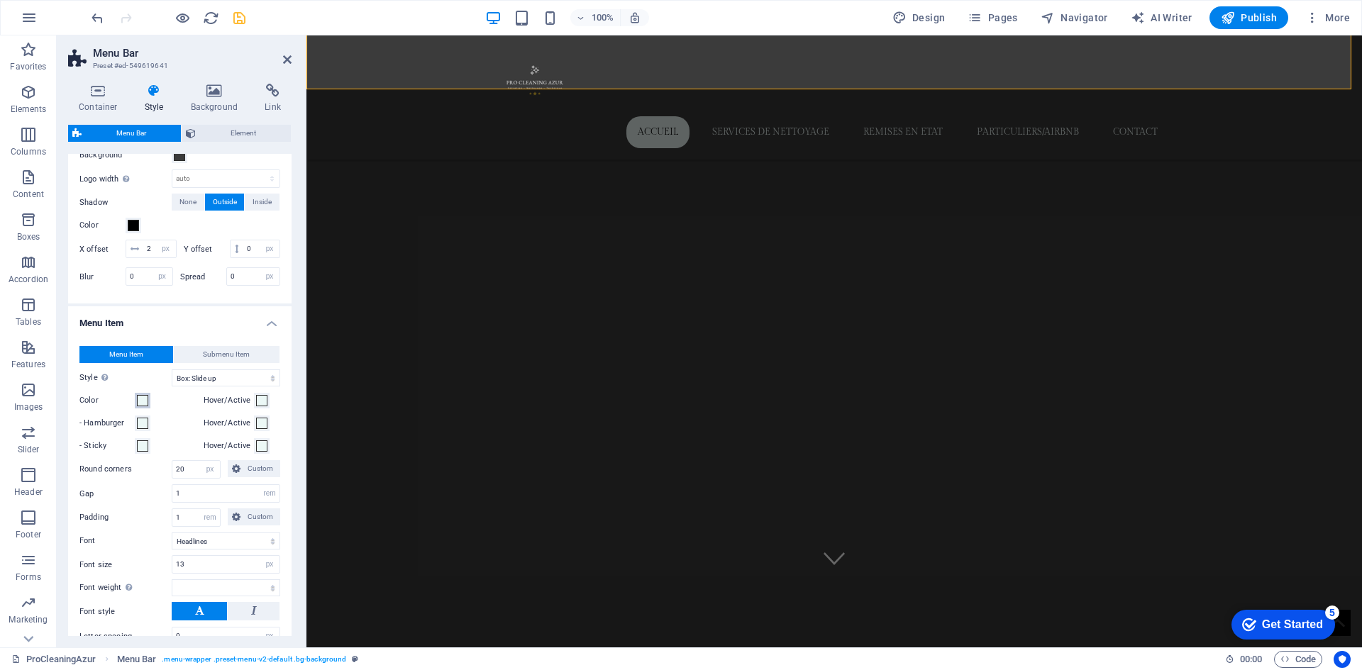
click at [143, 406] on span at bounding box center [142, 400] width 11 height 11
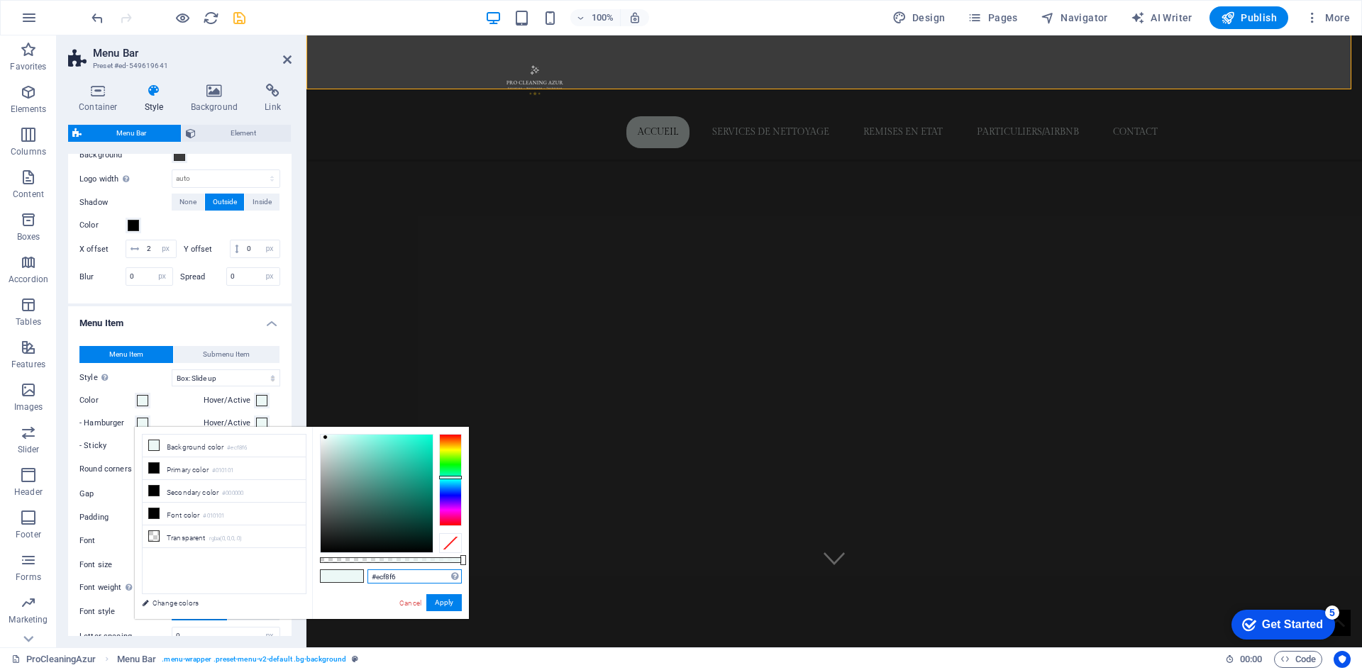
drag, startPoint x: 414, startPoint y: 579, endPoint x: 321, endPoint y: 574, distance: 93.0
click at [299, 569] on div "less Background color #ecf8f6 Primary color #010101 Secondary color #000000 Fon…" at bounding box center [302, 523] width 334 height 192
click at [453, 604] on button "Apply" at bounding box center [443, 602] width 35 height 17
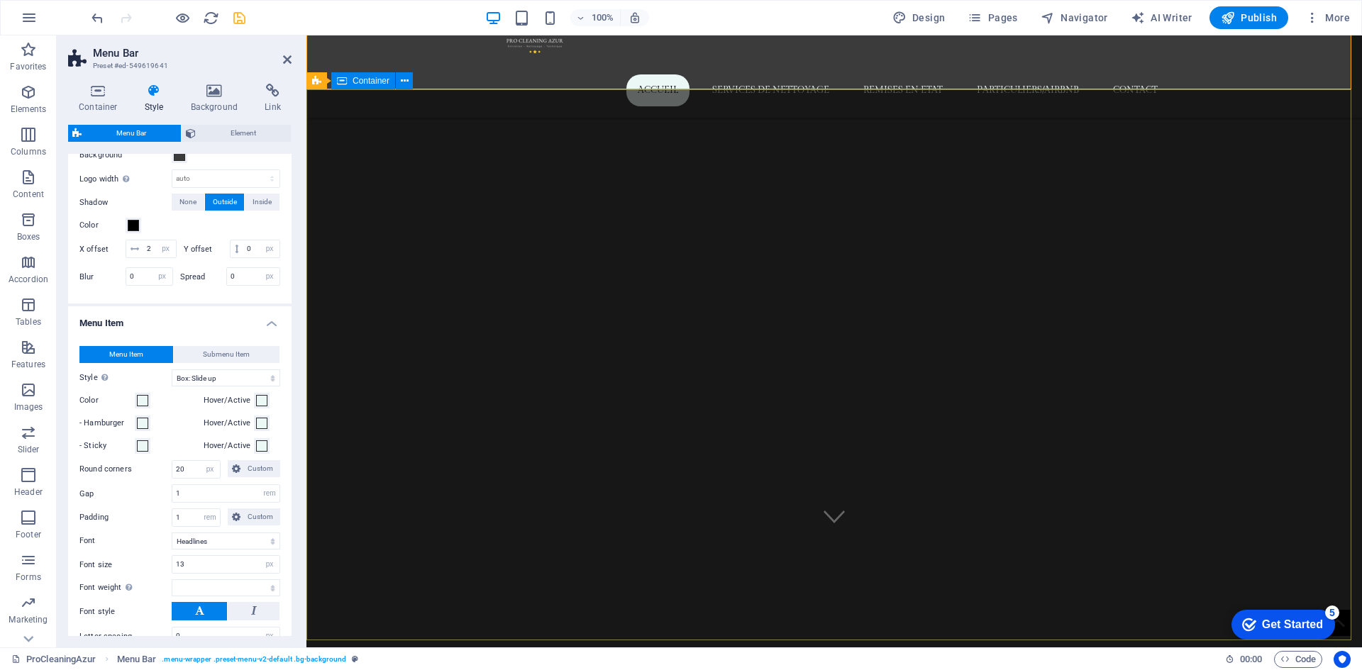
select select
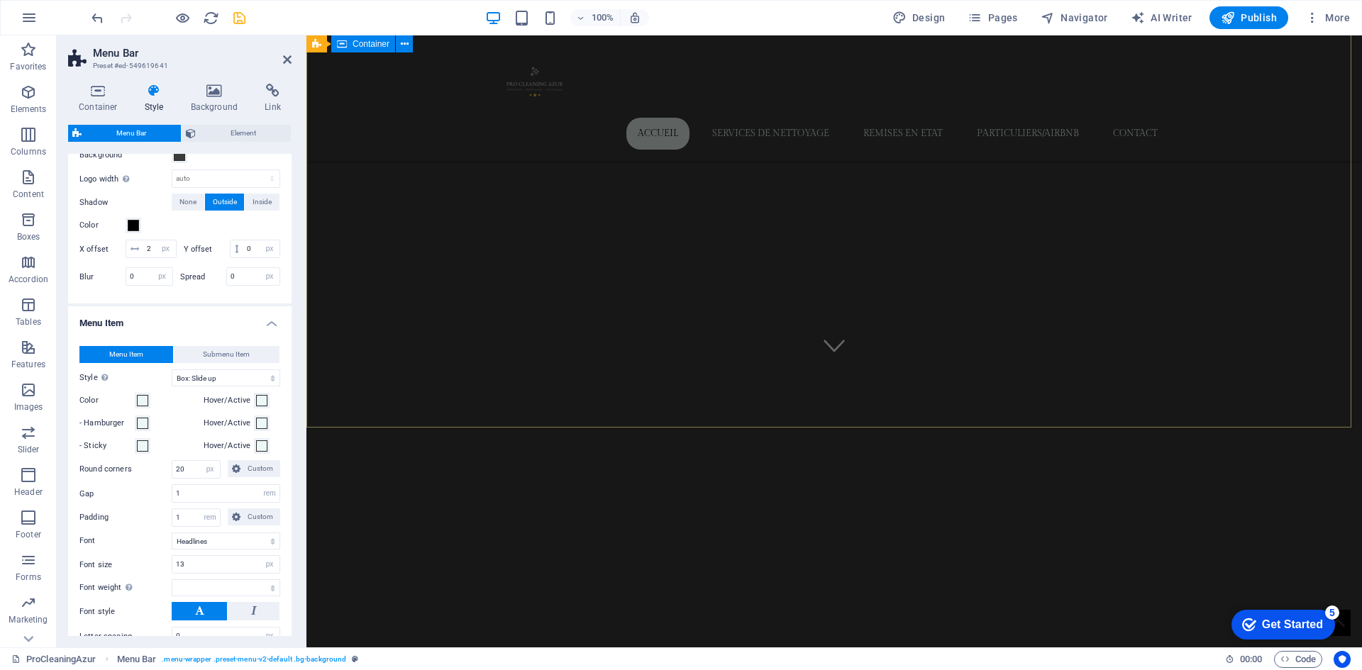
click at [683, 527] on div "PRO CLEANING AZUR ENTREPRISE DE NETTOYAGE SUR [PERSON_NAME] D'AZUR je veux un d…" at bounding box center [833, 678] width 1055 height 303
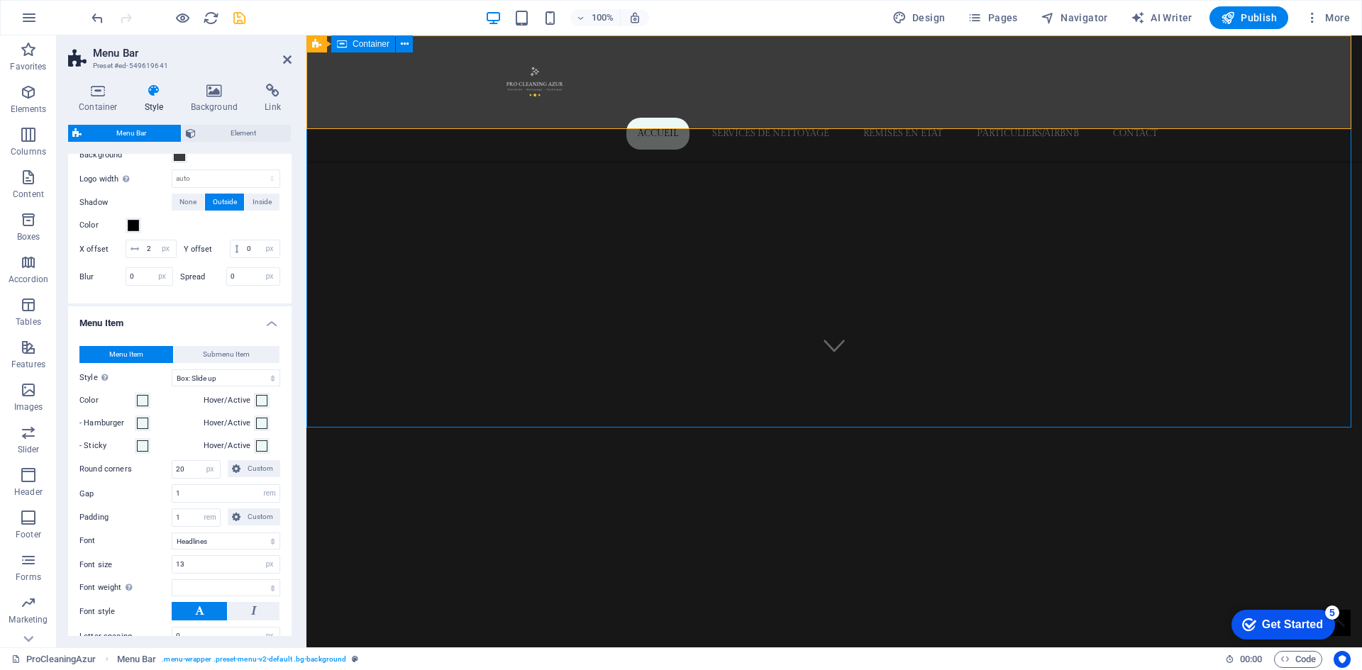
click at [683, 527] on div "PRO CLEANING AZUR ENTREPRISE DE NETTOYAGE SUR [PERSON_NAME] D'AZUR je veux un d…" at bounding box center [833, 678] width 1055 height 303
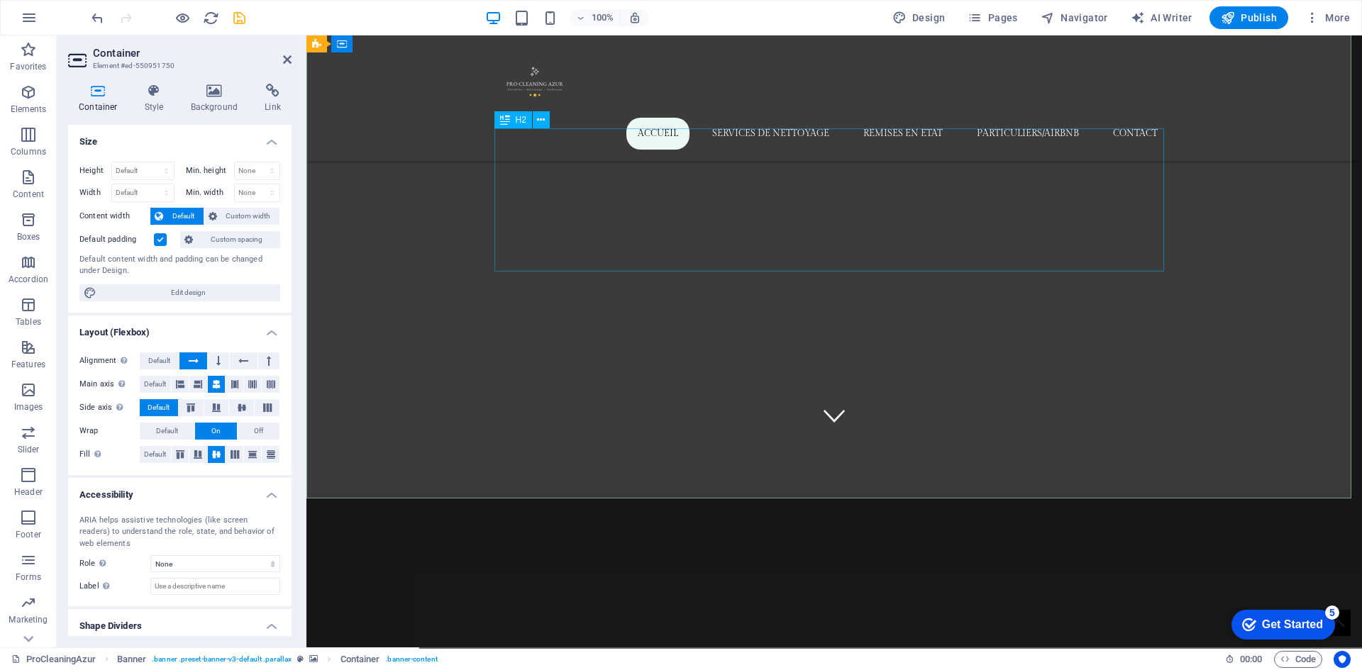
scroll to position [213, 0]
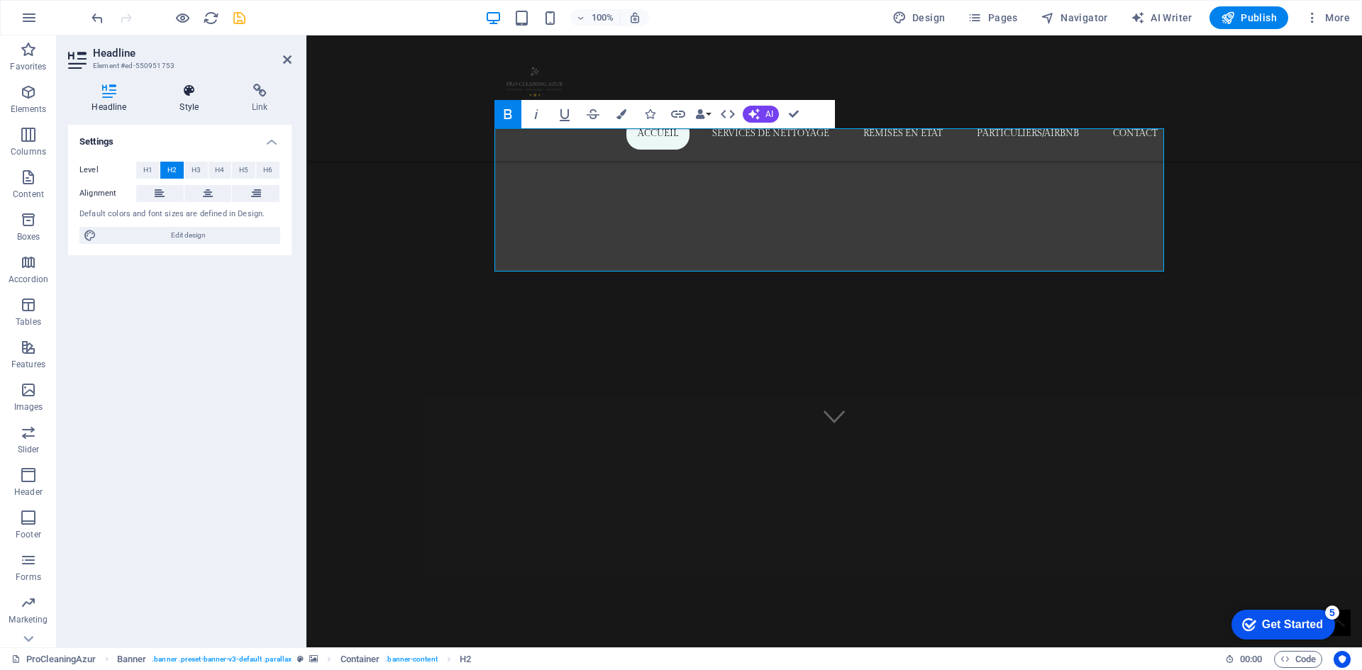
click at [192, 92] on icon at bounding box center [189, 91] width 67 height 14
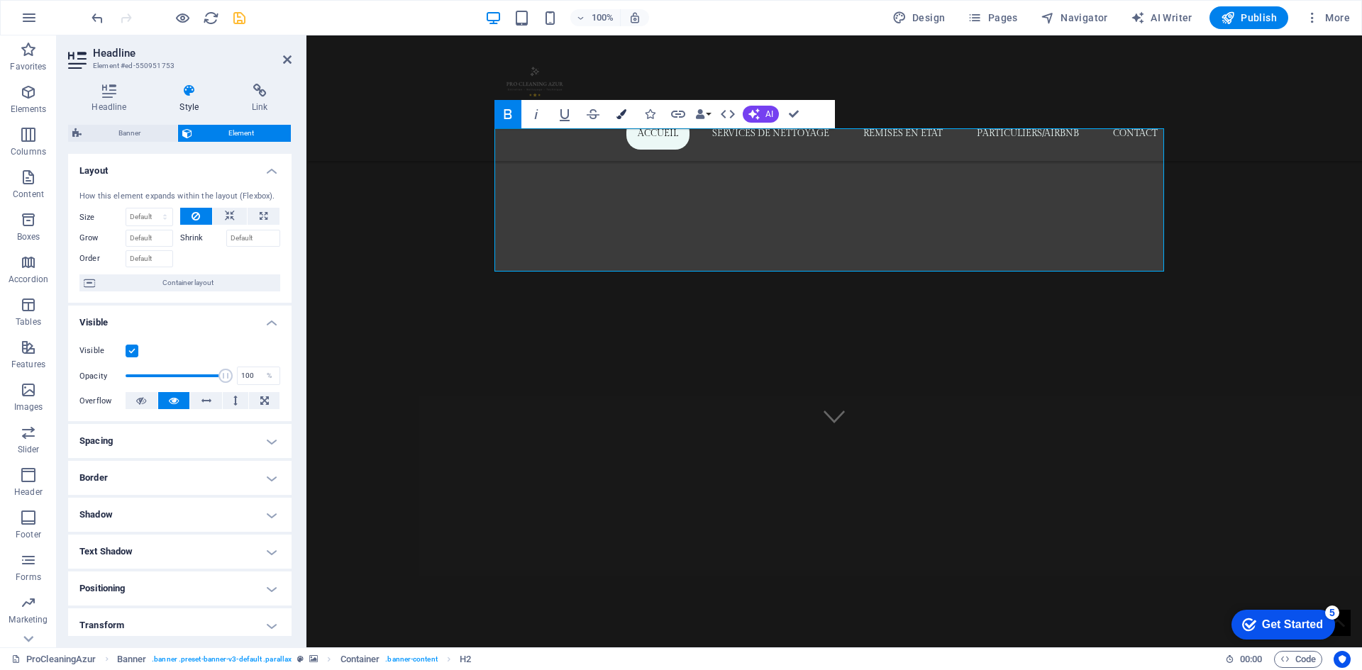
click at [623, 119] on icon "button" at bounding box center [621, 114] width 10 height 10
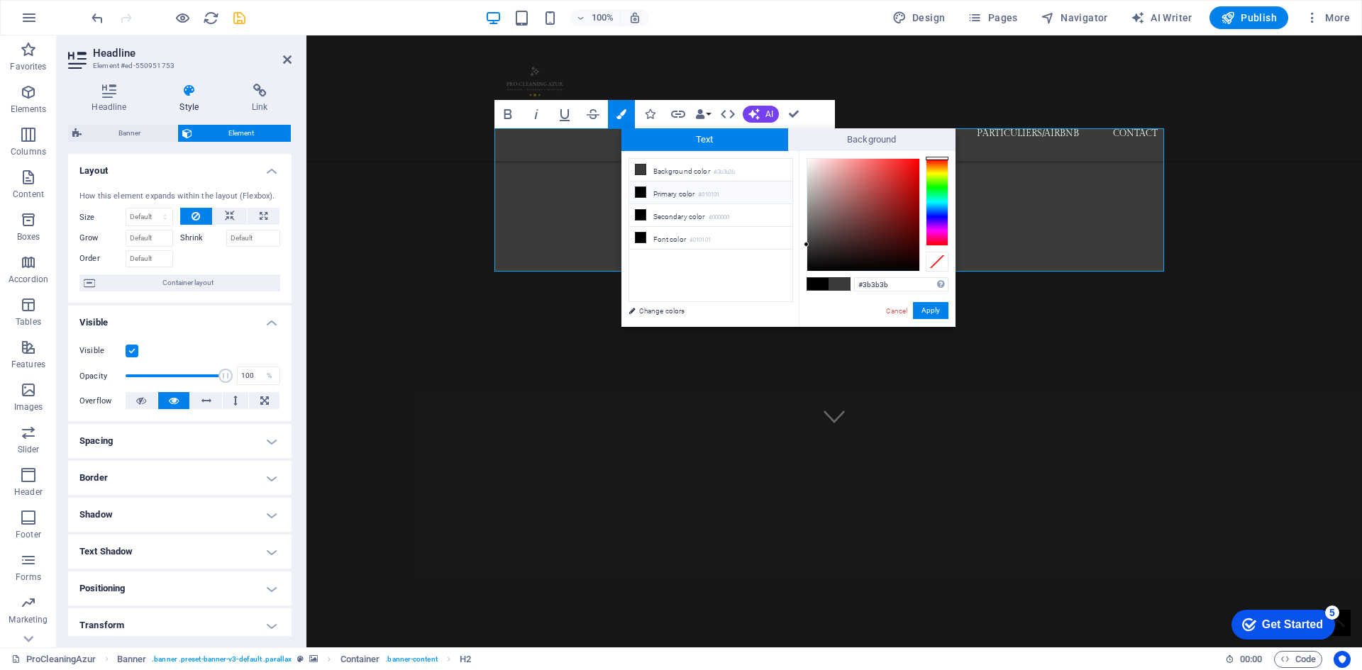
drag, startPoint x: 905, startPoint y: 287, endPoint x: 845, endPoint y: 285, distance: 60.3
click at [829, 282] on div "#3b3b3b Supported formats #0852ed rgb(8, 82, 237) rgba(8, 82, 237, 90%) hsv(221…" at bounding box center [877, 342] width 157 height 382
type input "#ecf8f6"
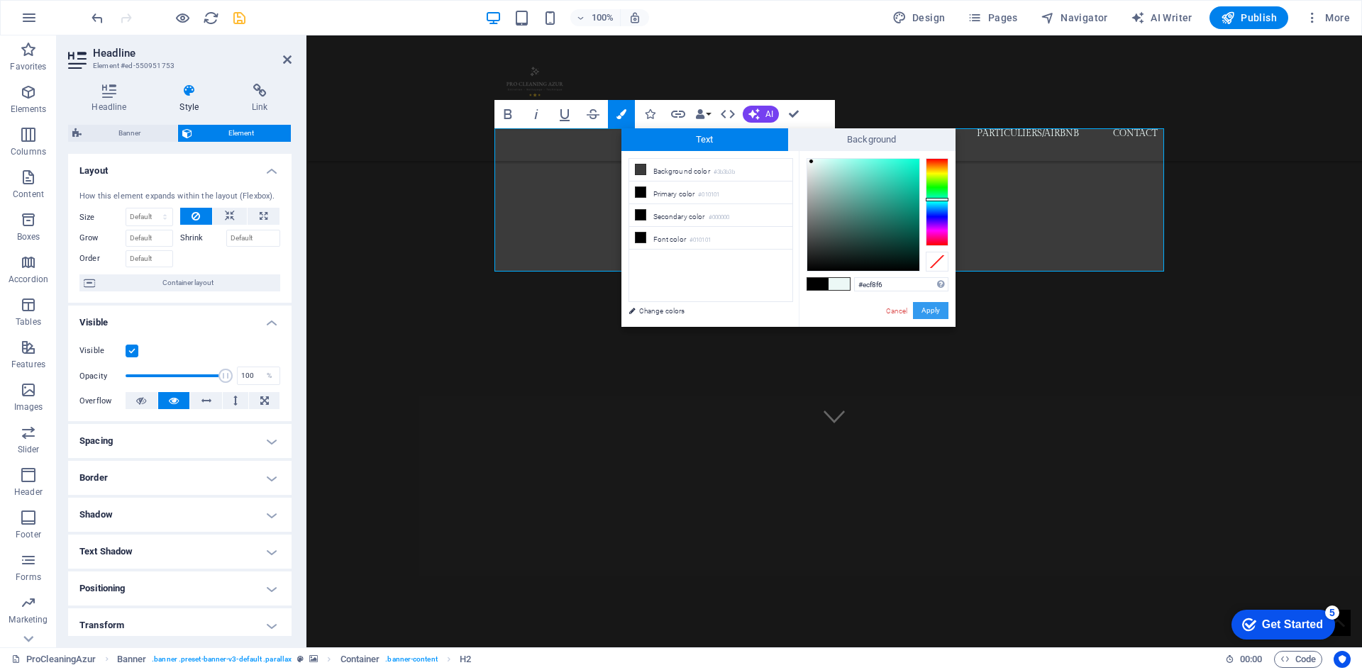
click at [930, 313] on button "Apply" at bounding box center [930, 310] width 35 height 17
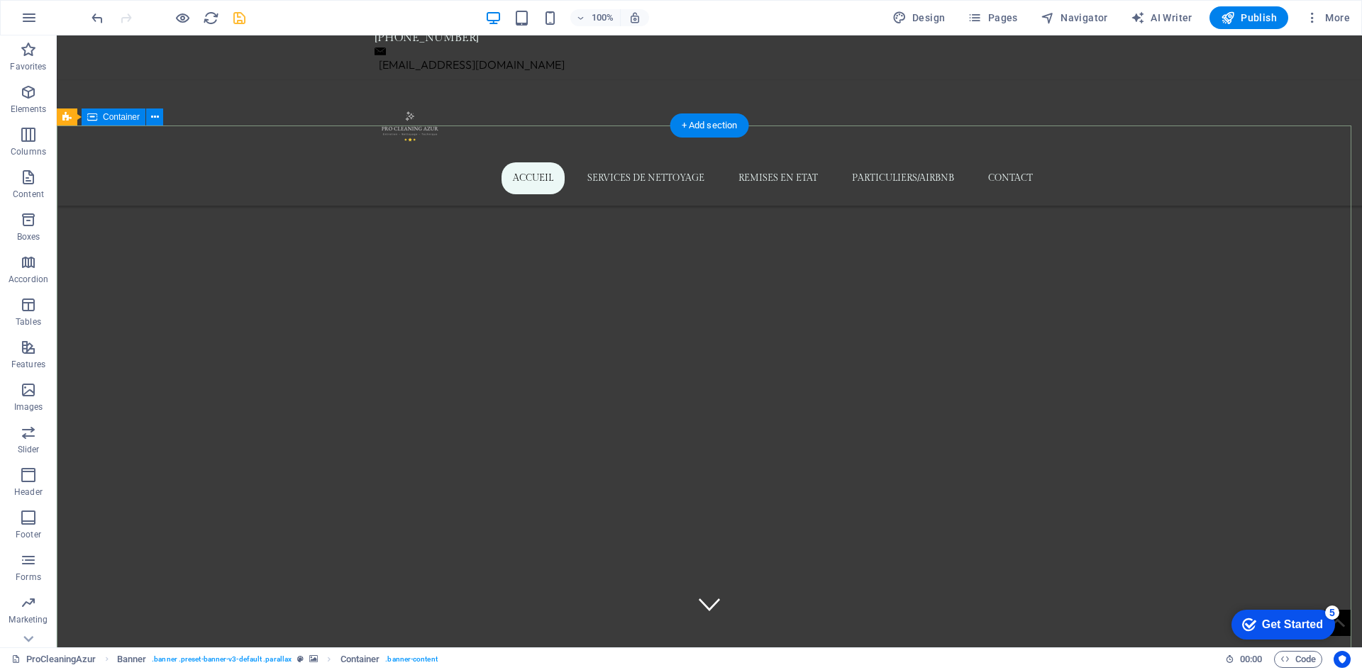
scroll to position [0, 0]
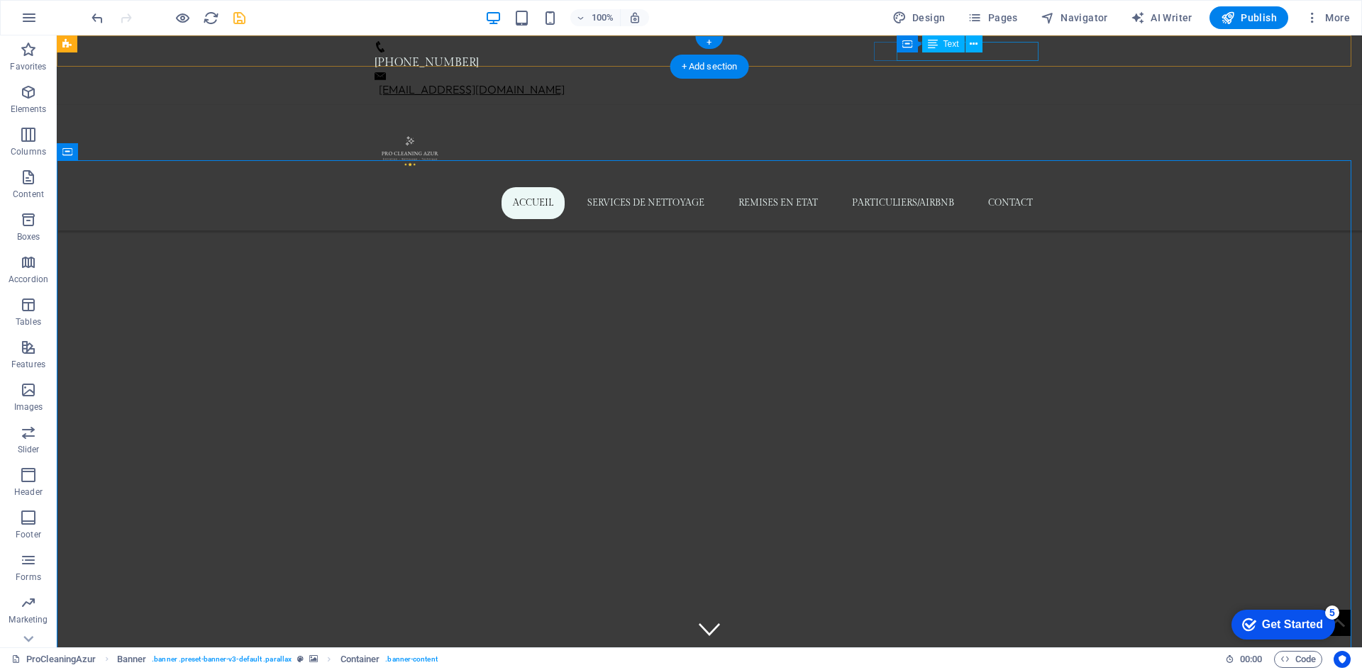
click at [564, 82] on link "[EMAIL_ADDRESS][DOMAIN_NAME]" at bounding box center [472, 89] width 186 height 14
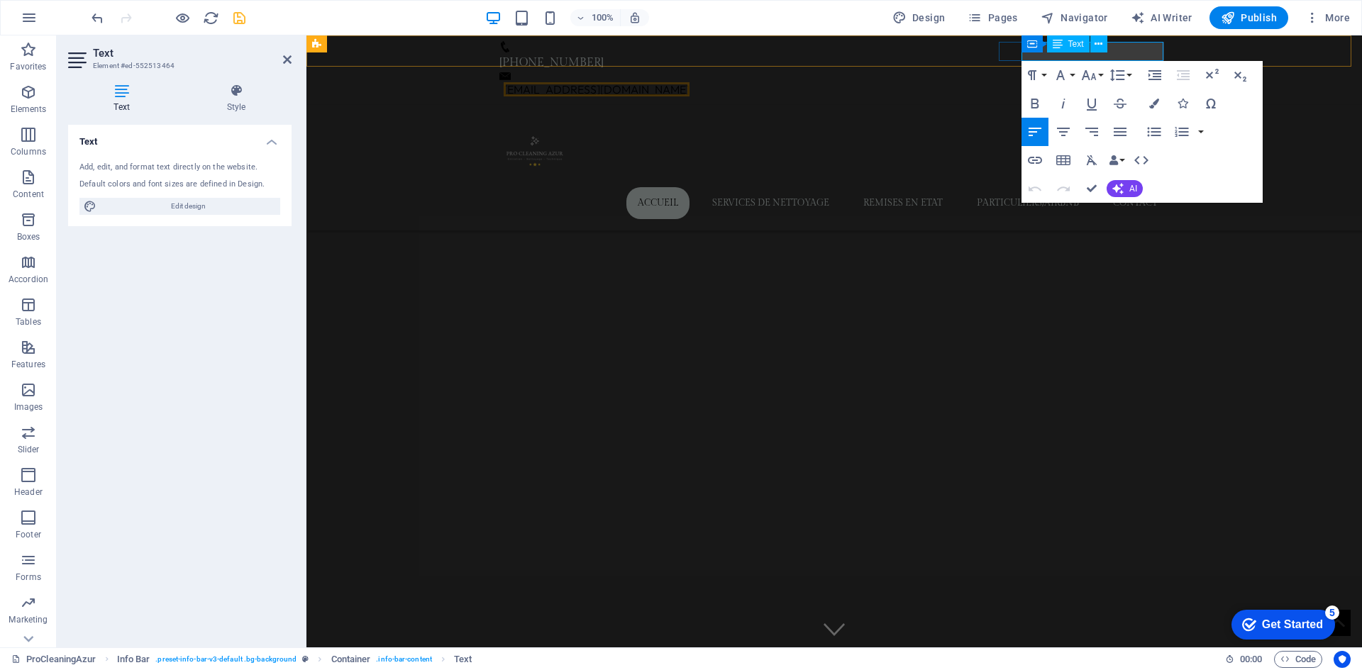
click at [689, 82] on link "[EMAIL_ADDRESS][DOMAIN_NAME]" at bounding box center [597, 89] width 186 height 14
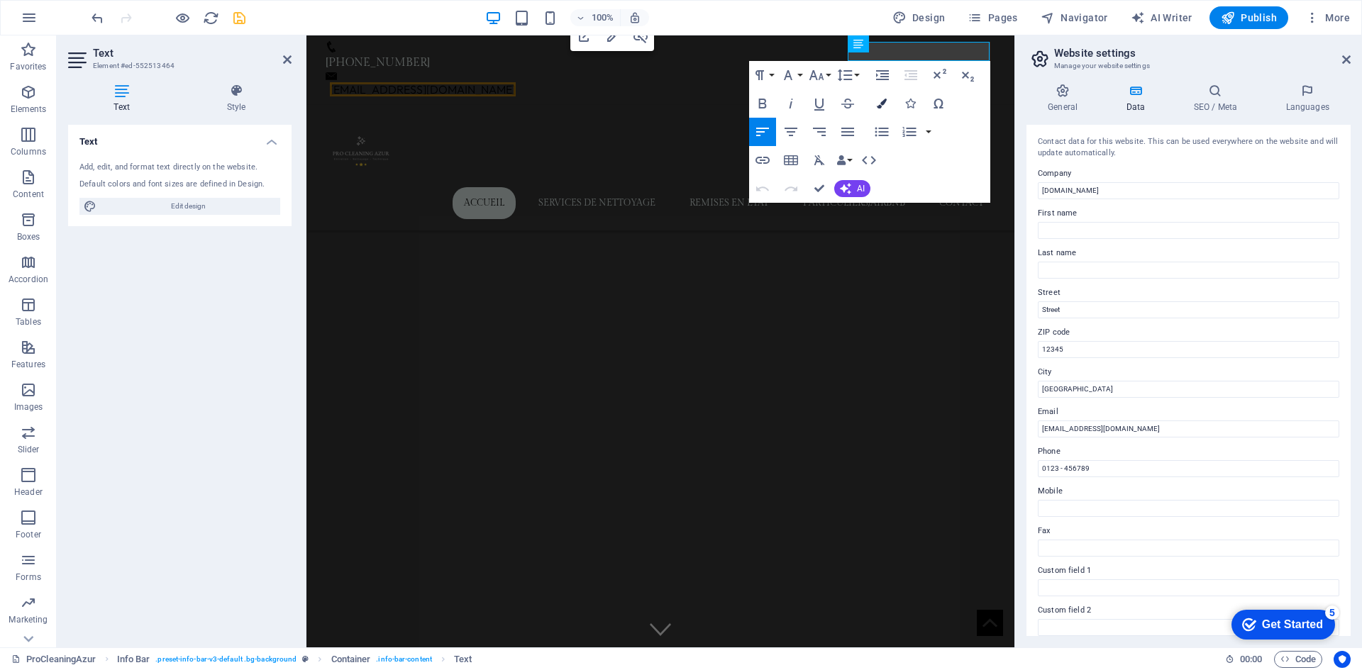
click at [873, 101] on button "Colors" at bounding box center [881, 103] width 27 height 28
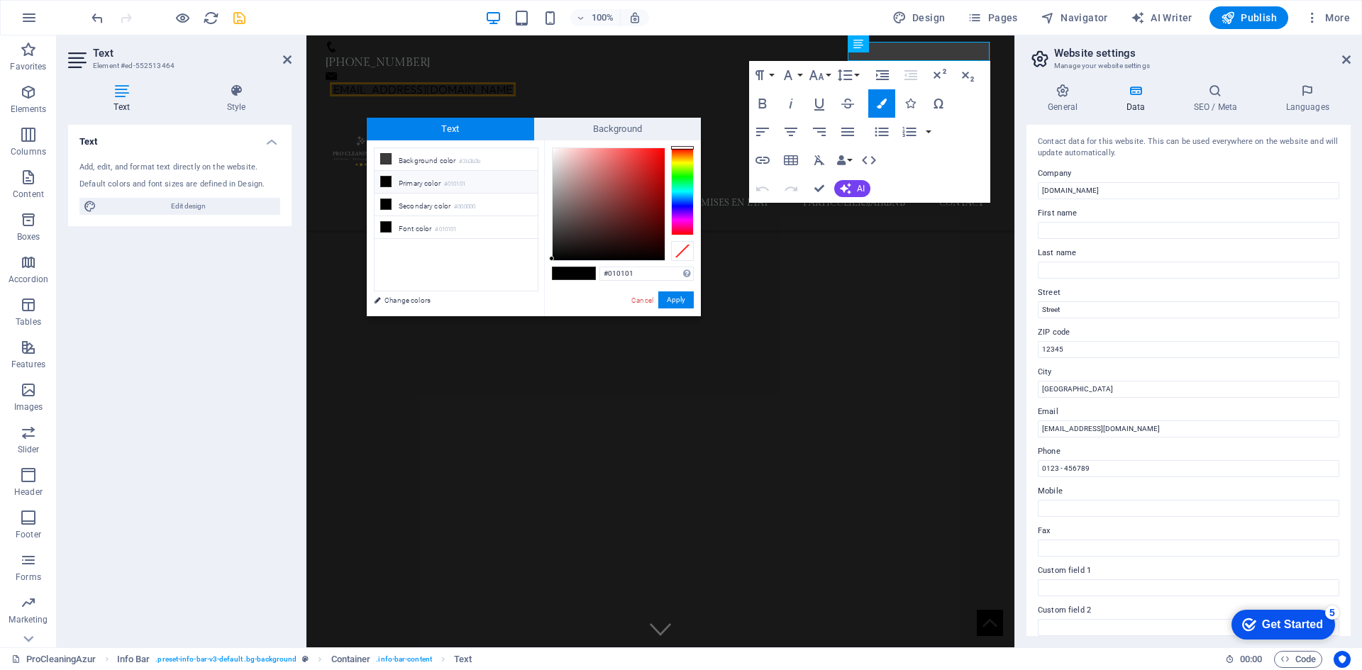
drag, startPoint x: 627, startPoint y: 276, endPoint x: 591, endPoint y: 278, distance: 36.2
click at [550, 271] on div "#010101 Supported formats #0852ed rgb(8, 82, 237) rgba(8, 82, 237, 90%) hsv(221…" at bounding box center [622, 331] width 157 height 382
type input "#ecf8f6"
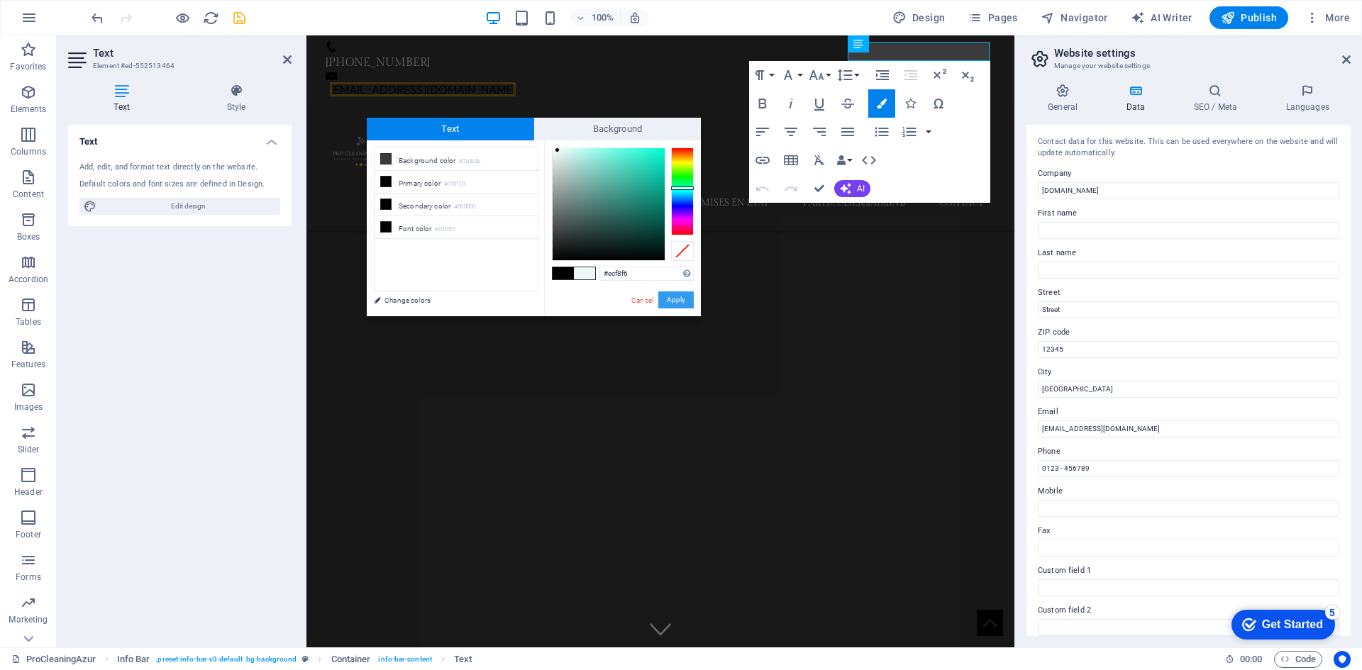
click at [686, 299] on button "Apply" at bounding box center [675, 299] width 35 height 17
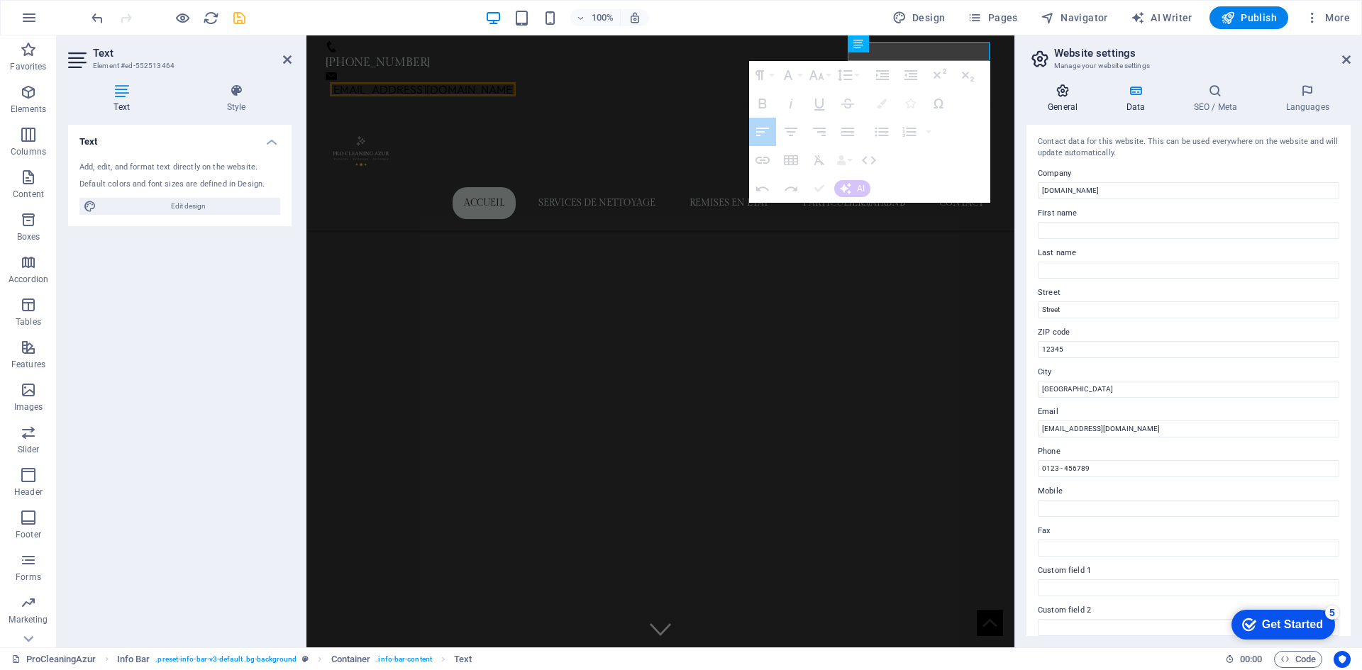
click at [1087, 97] on icon at bounding box center [1062, 91] width 72 height 14
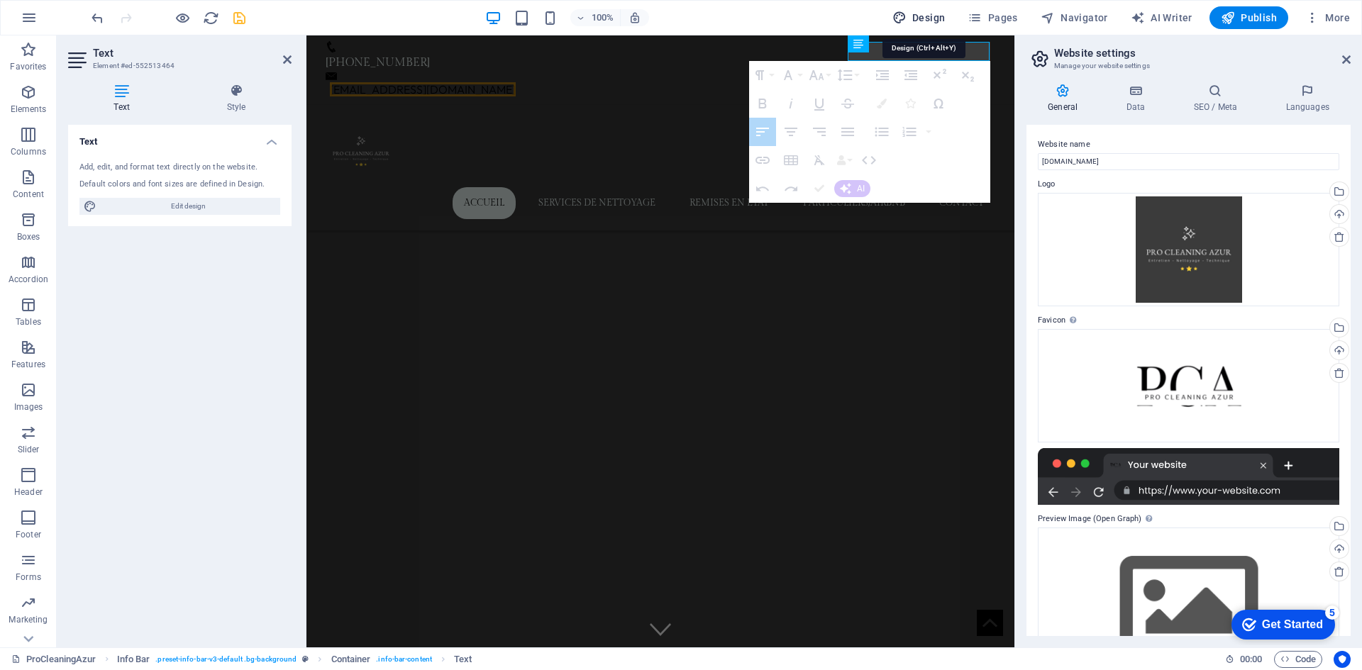
click at [925, 9] on button "Design" at bounding box center [918, 17] width 65 height 23
select select "ease-in-out"
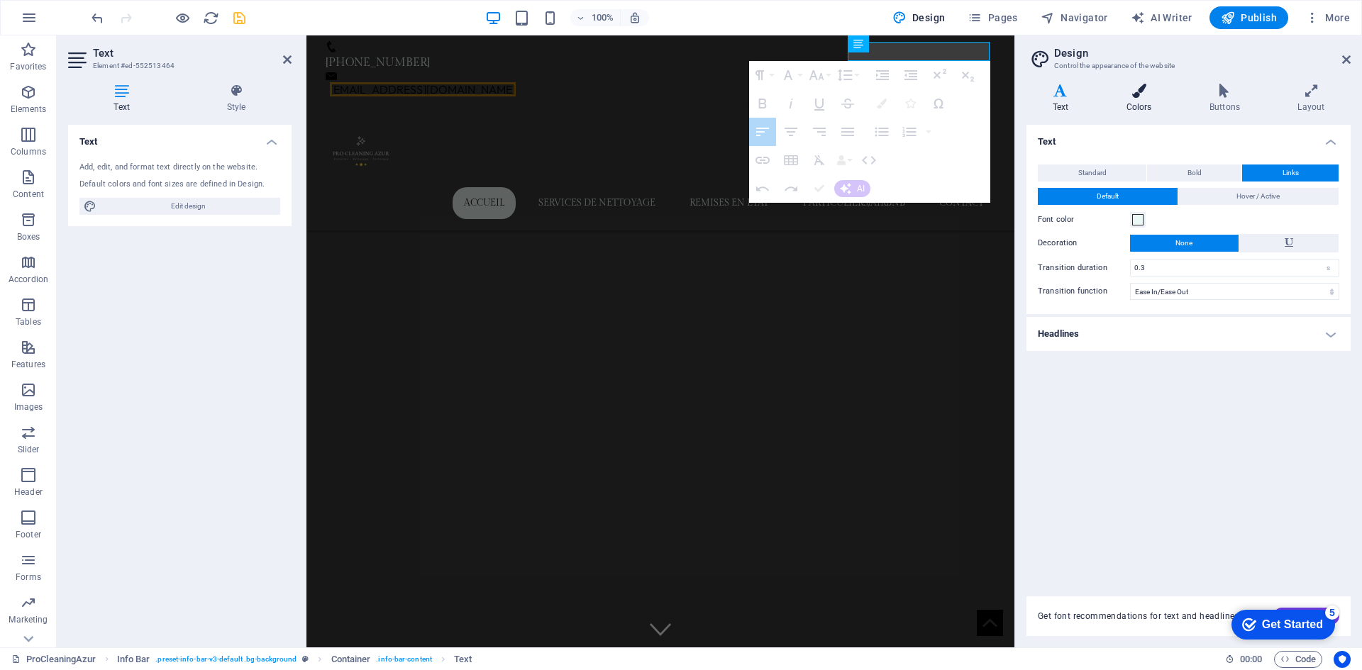
click at [1130, 99] on h4 "Colors" at bounding box center [1141, 99] width 83 height 30
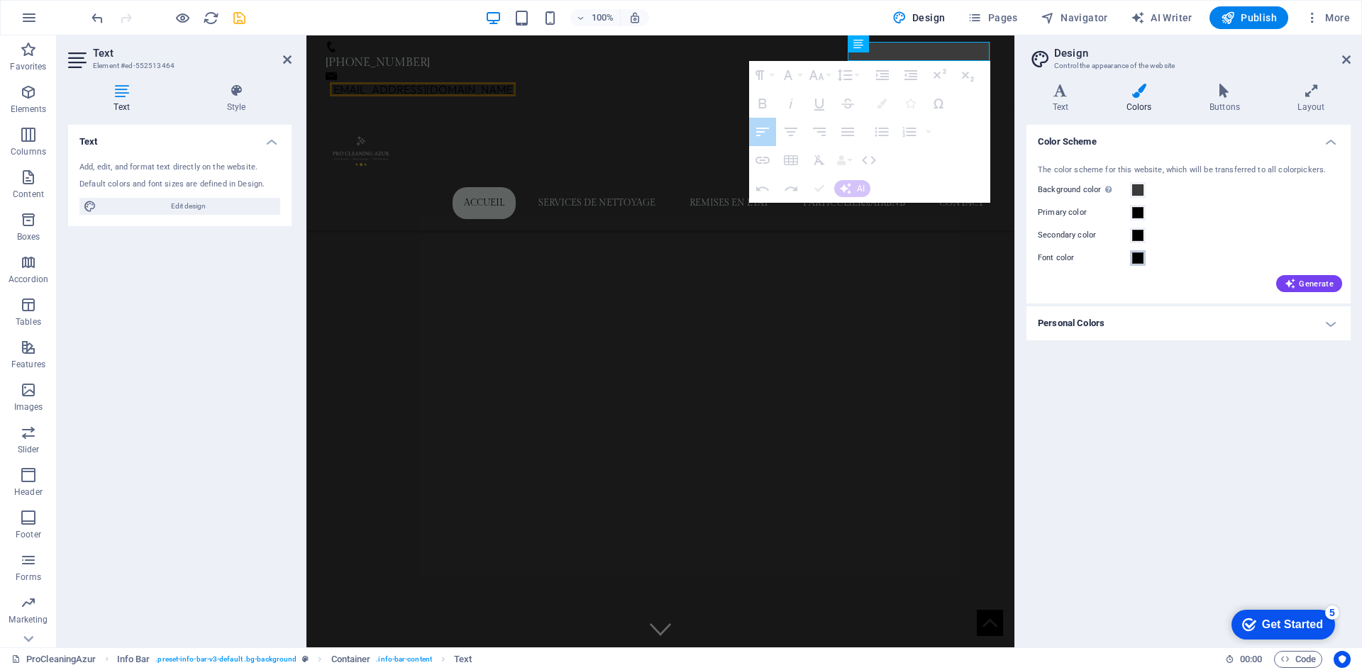
click at [1136, 256] on span at bounding box center [1137, 257] width 11 height 11
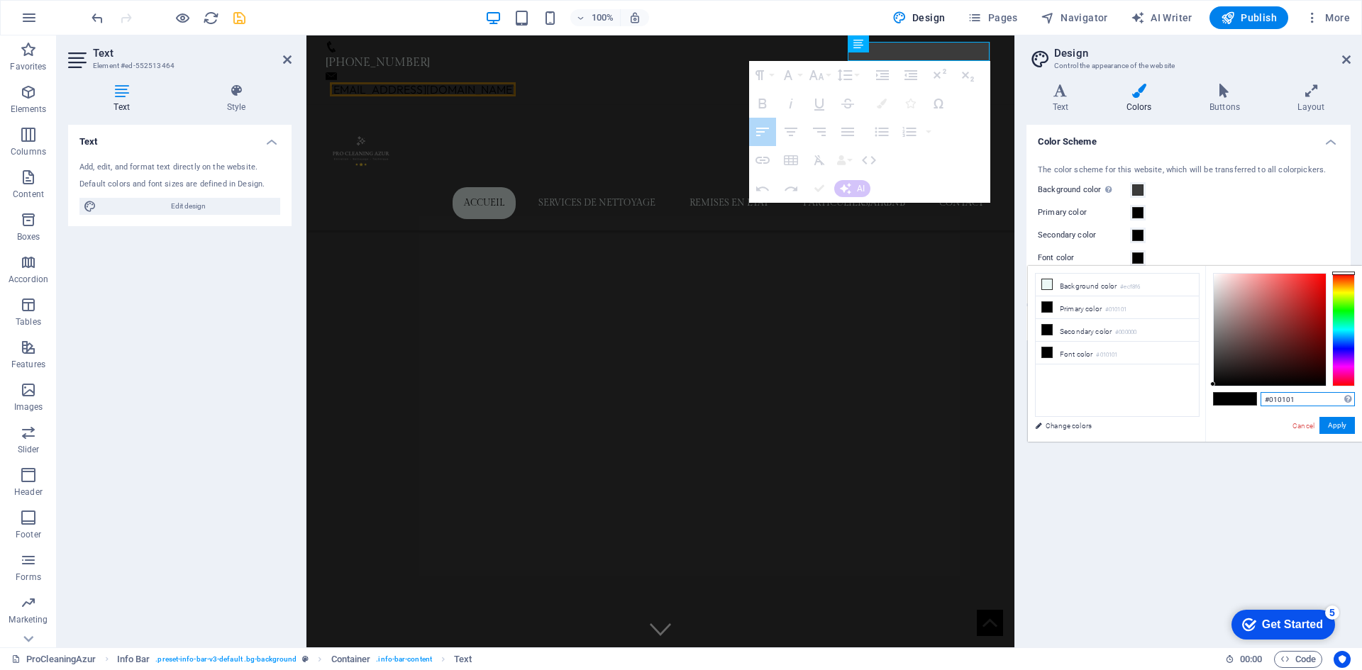
drag, startPoint x: 1306, startPoint y: 404, endPoint x: 1206, endPoint y: 396, distance: 99.6
click at [1207, 396] on div "#010101 Supported formats #0852ed rgb(8, 82, 237) rgba(8, 82, 237, 90%) hsv(221…" at bounding box center [1283, 457] width 157 height 382
paste input "ecf8f6"
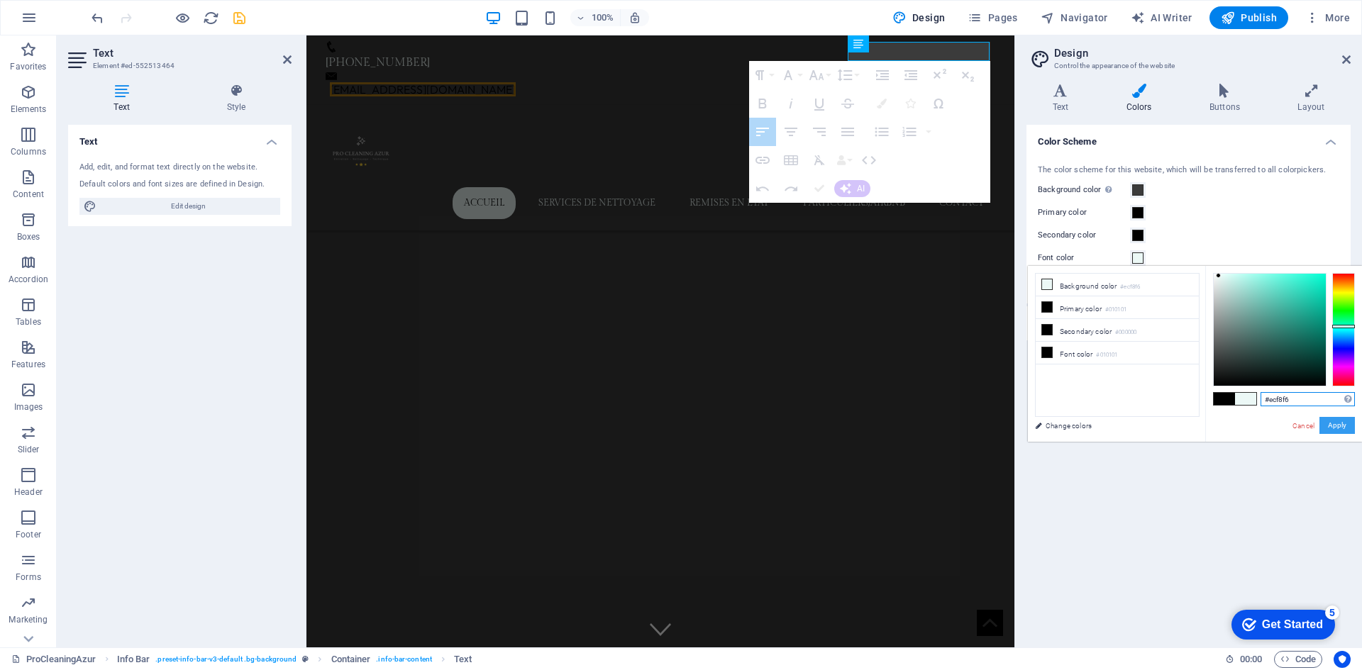
type input "#ecf8f6"
click at [1340, 429] on button "Apply" at bounding box center [1336, 425] width 35 height 17
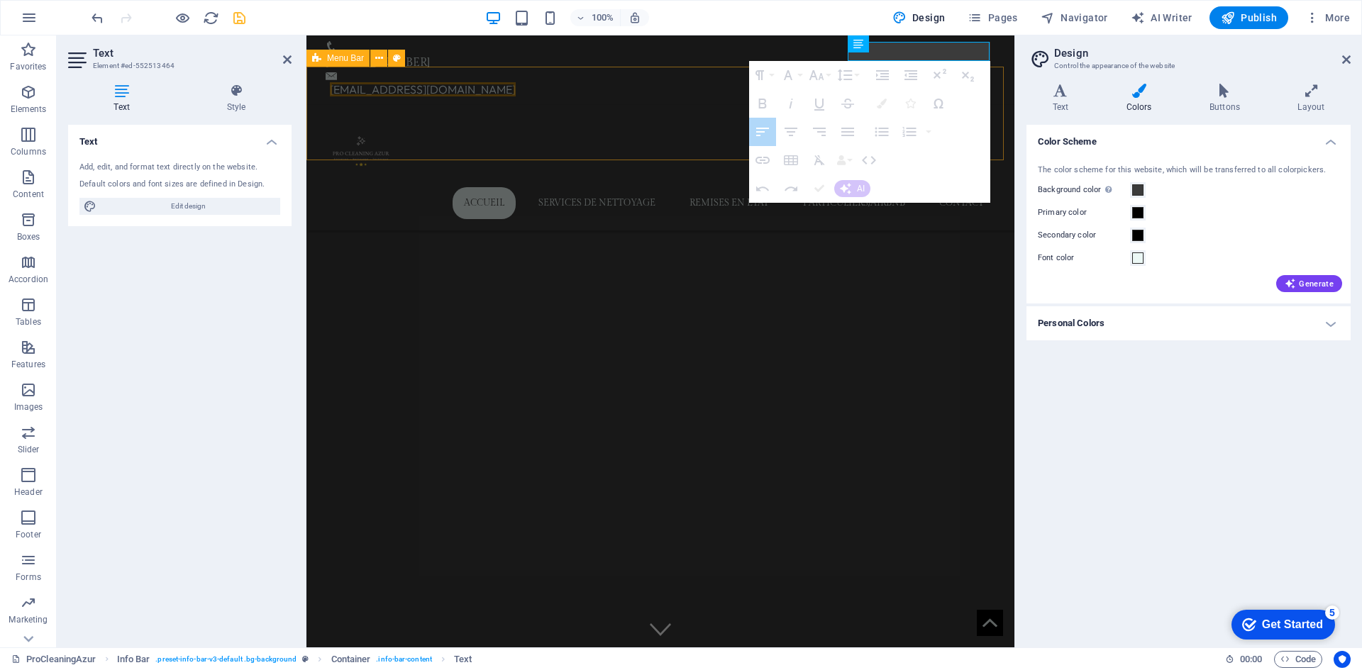
click at [712, 105] on div "Accueil services de nettoyage remises en etat particuliers/airbnb contact" at bounding box center [660, 168] width 708 height 126
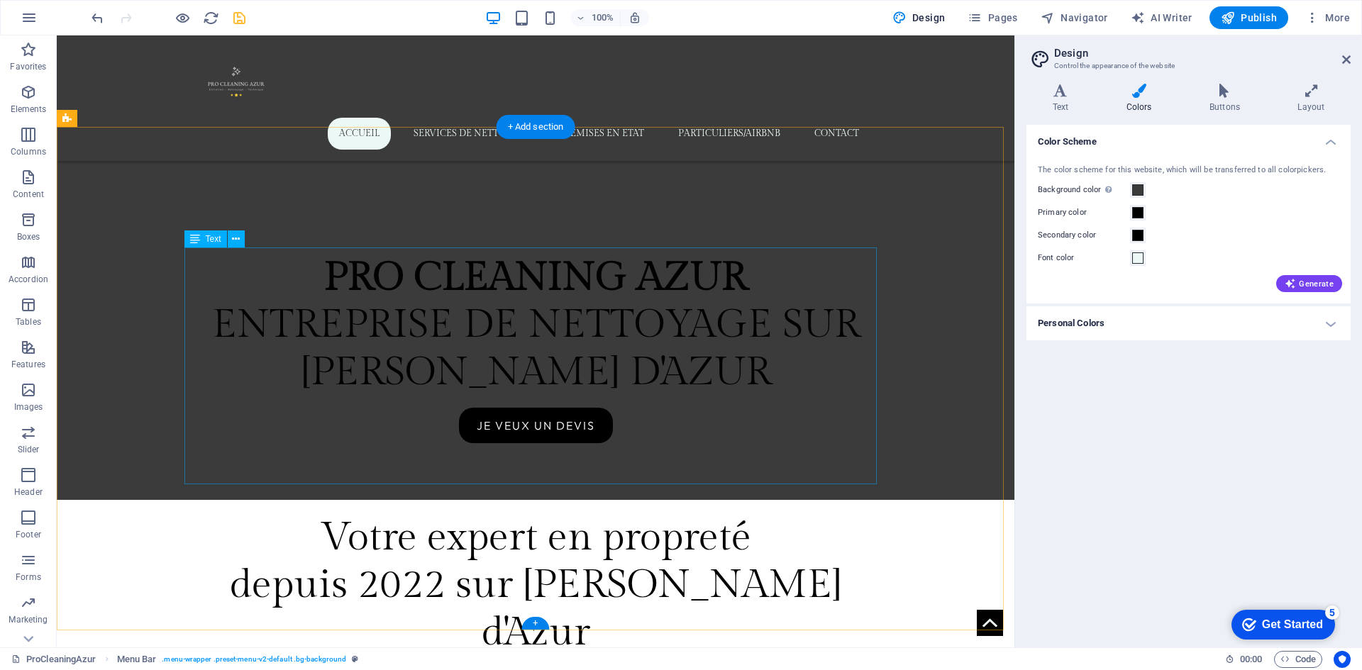
scroll to position [638, 0]
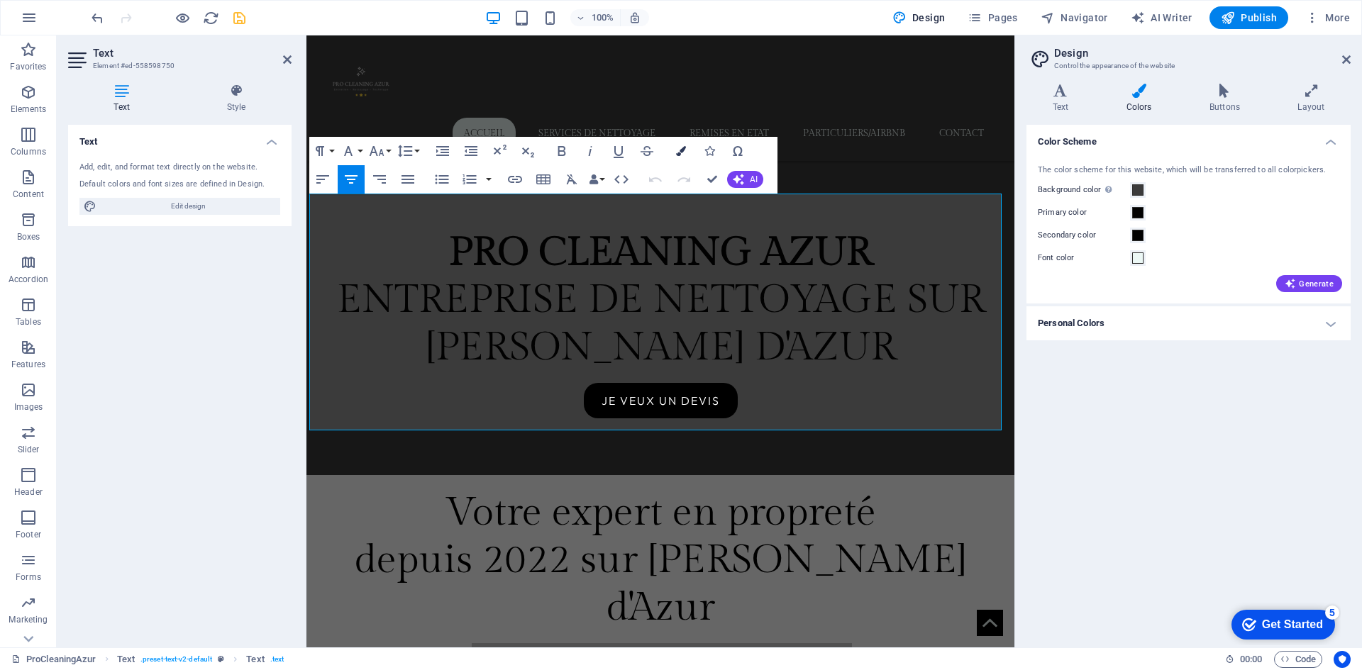
click at [686, 153] on button "Colors" at bounding box center [680, 151] width 27 height 28
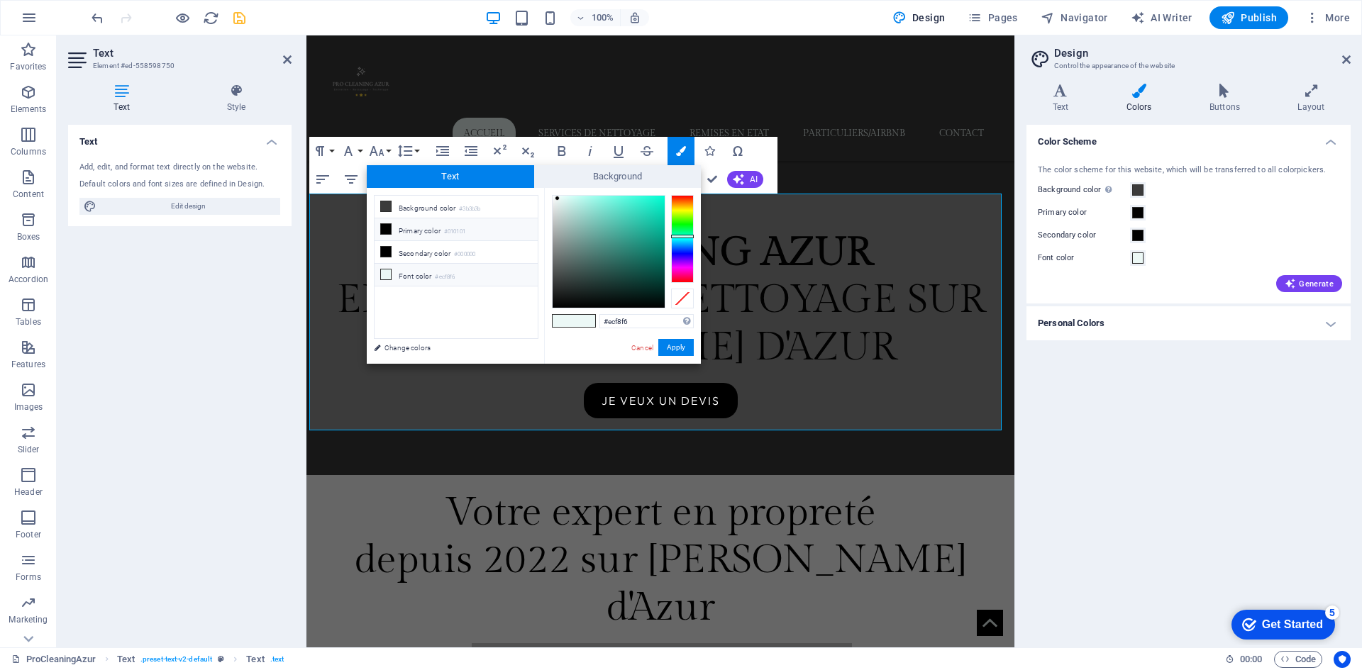
click at [423, 227] on li "Primary color #010101" at bounding box center [455, 229] width 163 height 23
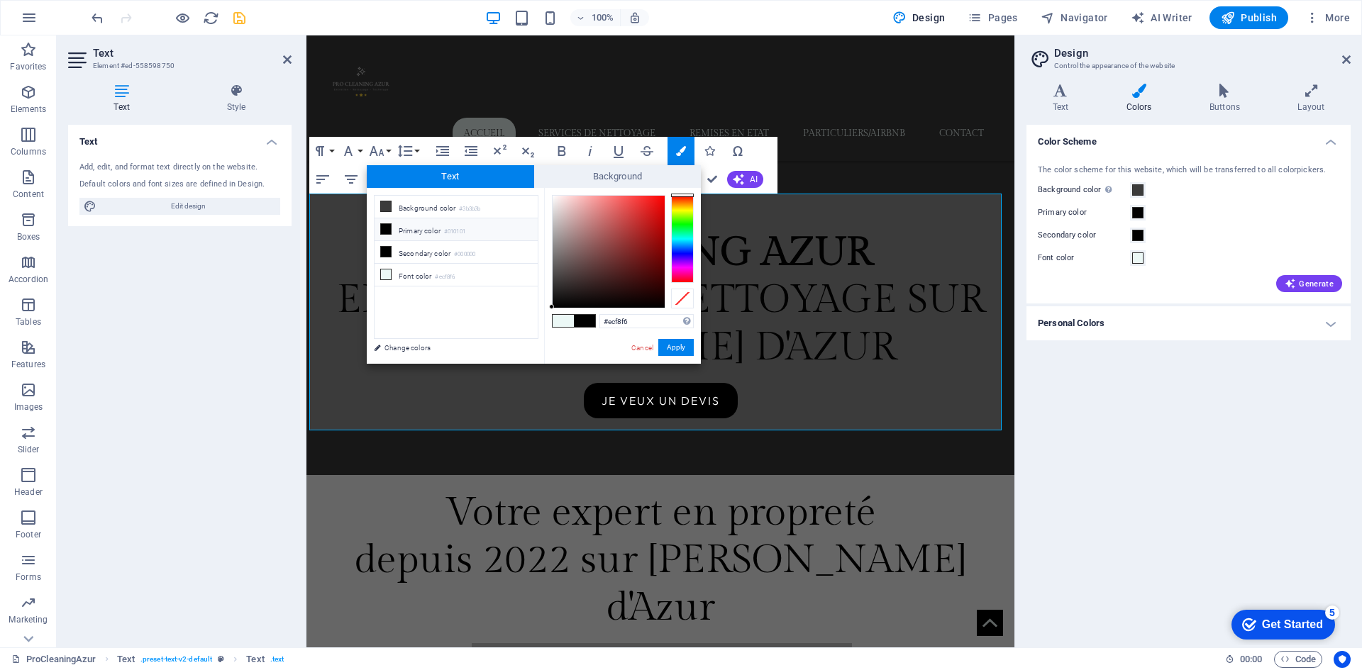
type input "#010101"
click at [668, 347] on button "Apply" at bounding box center [675, 347] width 35 height 17
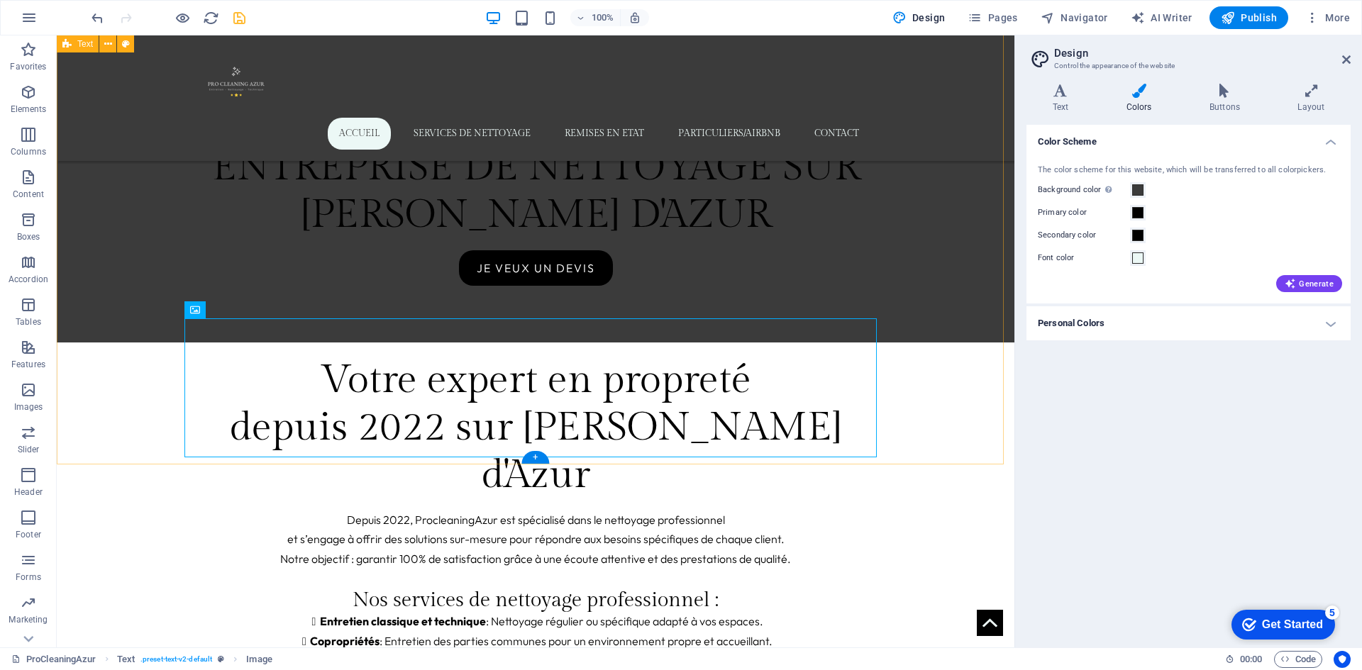
scroll to position [780, 0]
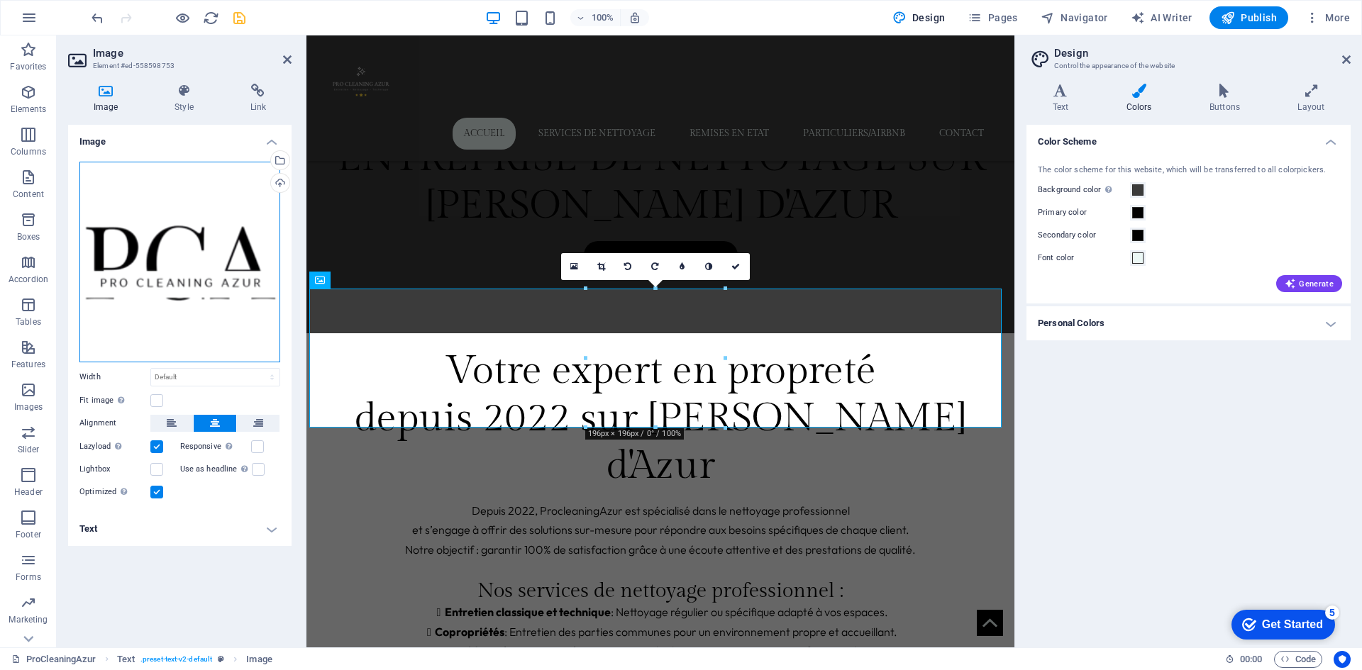
click at [172, 187] on div "Drag files here, click to choose files or select files from Files or our free s…" at bounding box center [179, 262] width 201 height 201
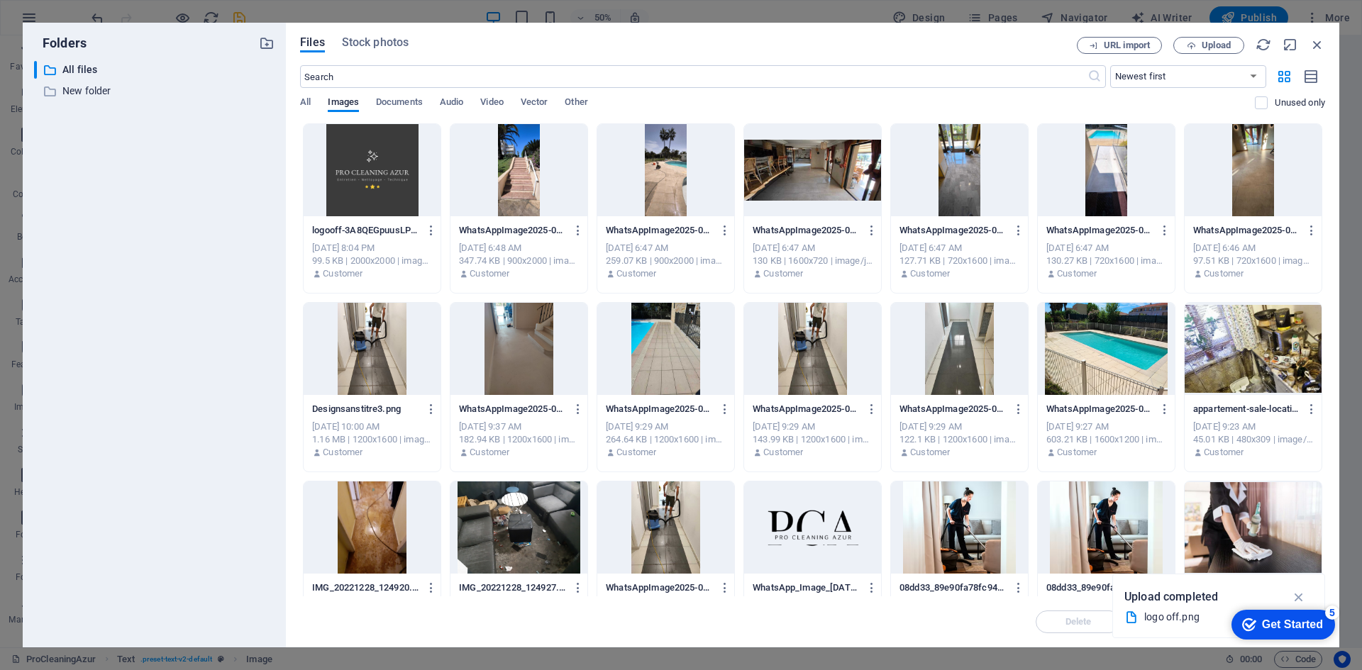
click at [384, 184] on div at bounding box center [372, 170] width 137 height 92
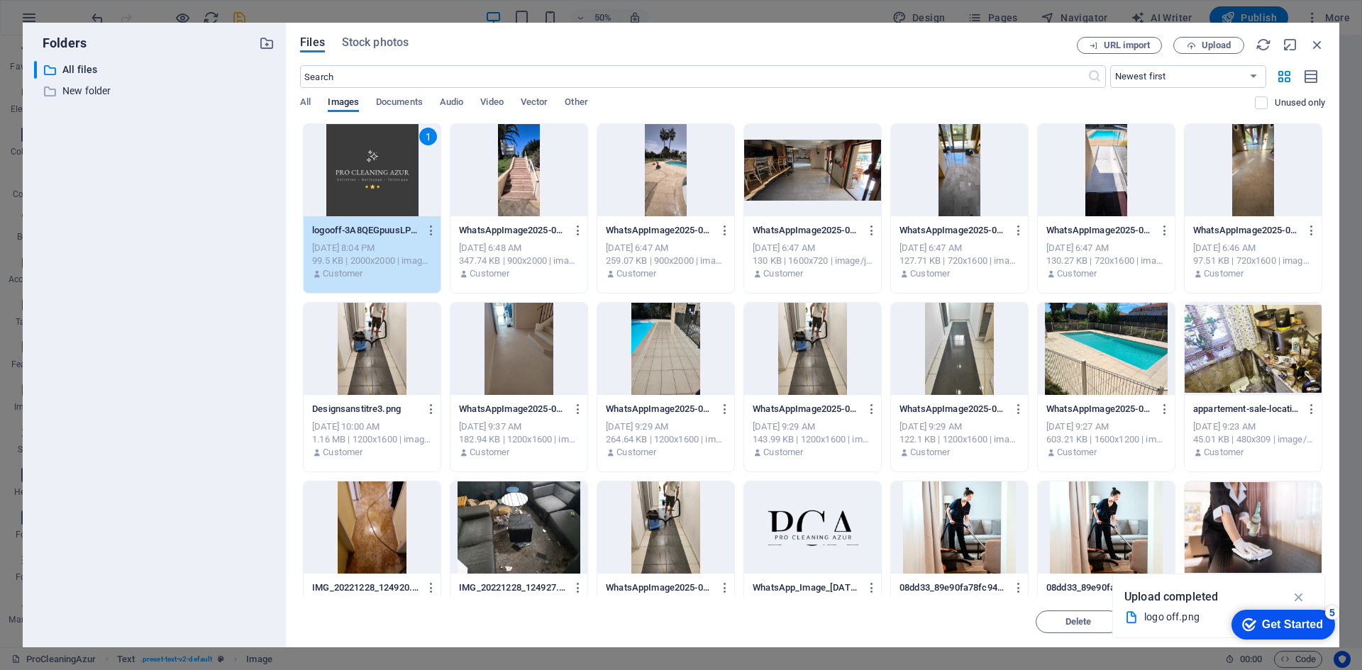
click at [384, 184] on div "1" at bounding box center [372, 170] width 137 height 92
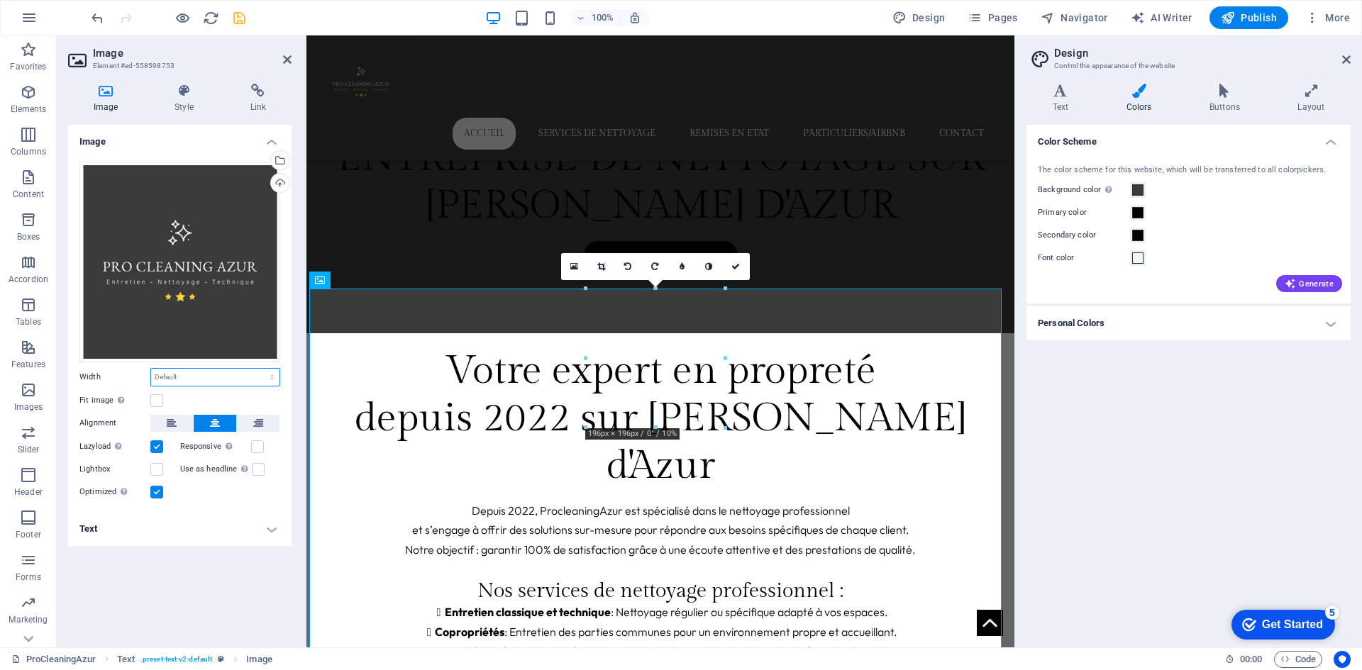
drag, startPoint x: 190, startPoint y: 372, endPoint x: 191, endPoint y: 384, distance: 11.4
click at [190, 372] on select "Default auto px rem % em vh vw" at bounding box center [215, 377] width 128 height 17
click at [151, 369] on select "Default auto px rem % em vh vw" at bounding box center [215, 377] width 128 height 17
click at [191, 376] on select "Default auto px rem % em vh vw" at bounding box center [215, 377] width 128 height 17
select select "px"
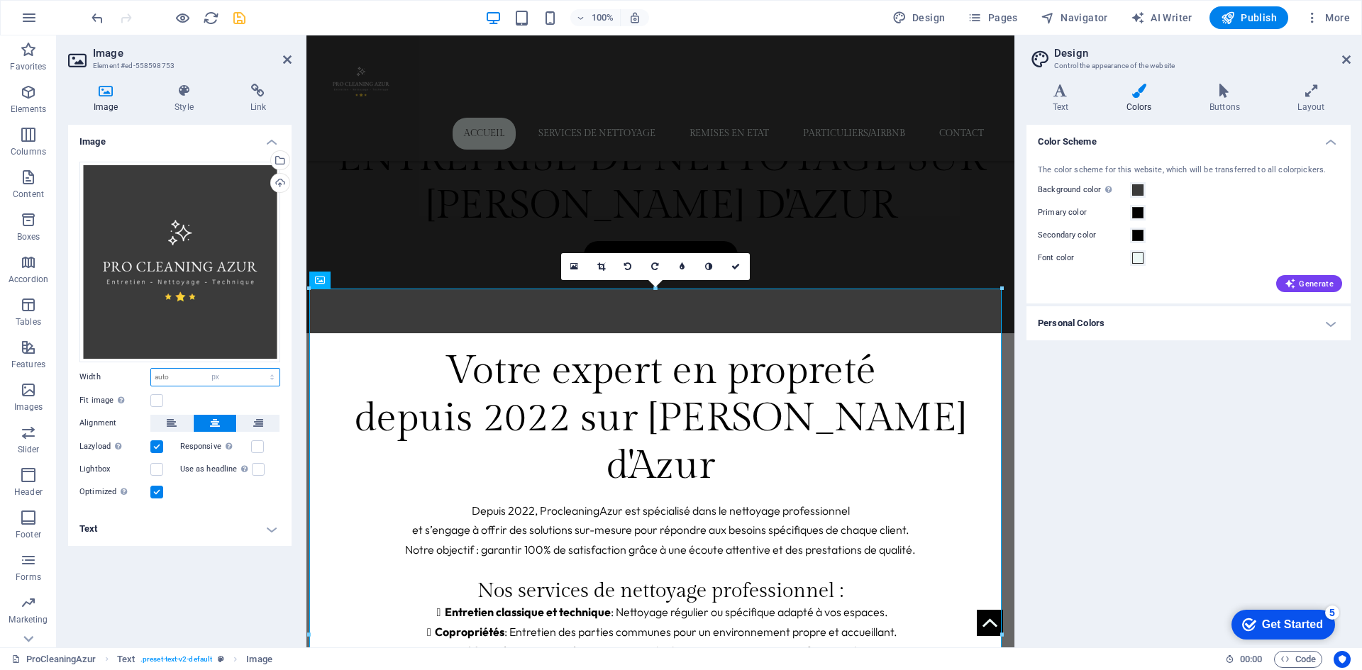
click at [260, 369] on select "Default auto px rem % em vh vw" at bounding box center [215, 377] width 128 height 17
type input "150"
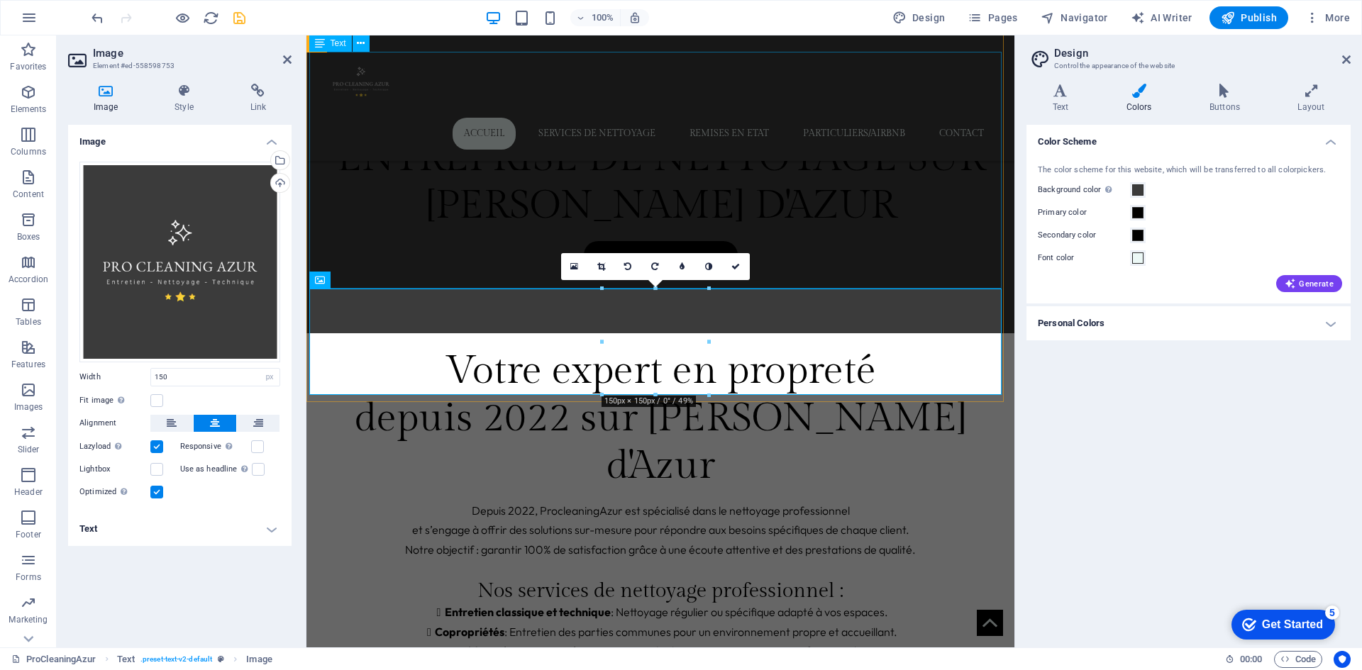
click at [777, 501] on div "Depuis 2022, ProcleaningAzur est spécialisé dans le nettoyage professionnel et …" at bounding box center [660, 619] width 692 height 237
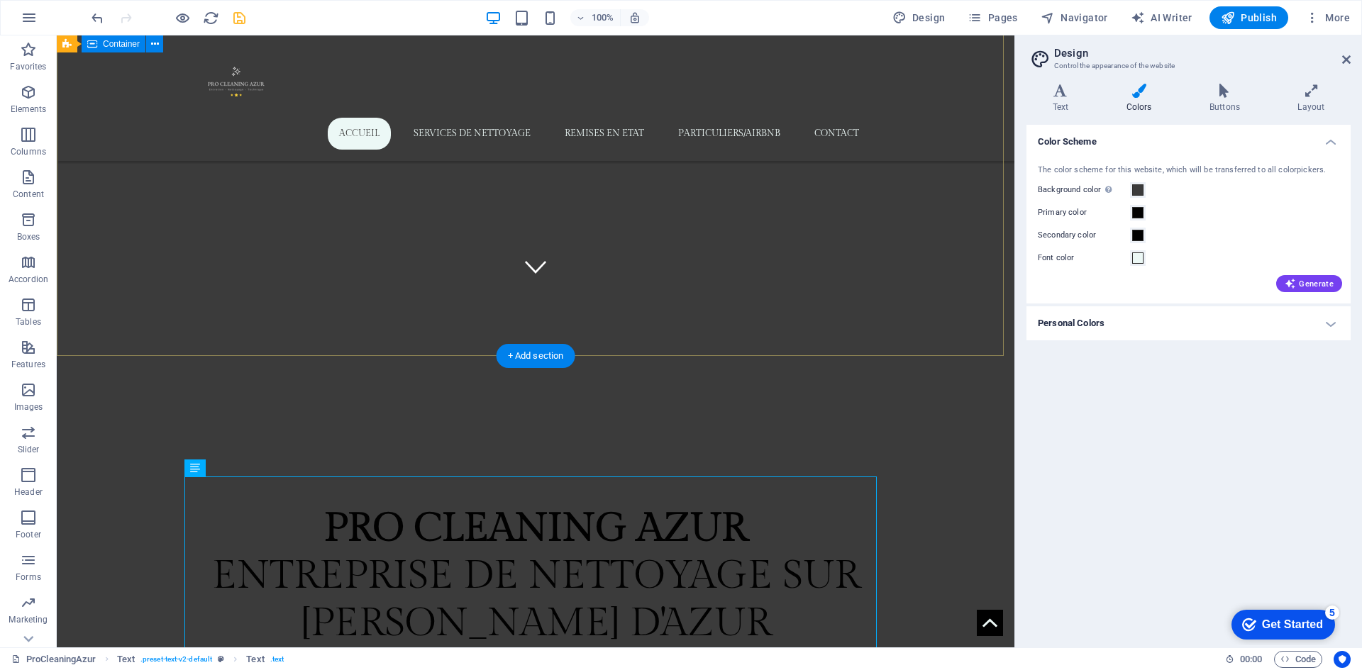
scroll to position [638, 0]
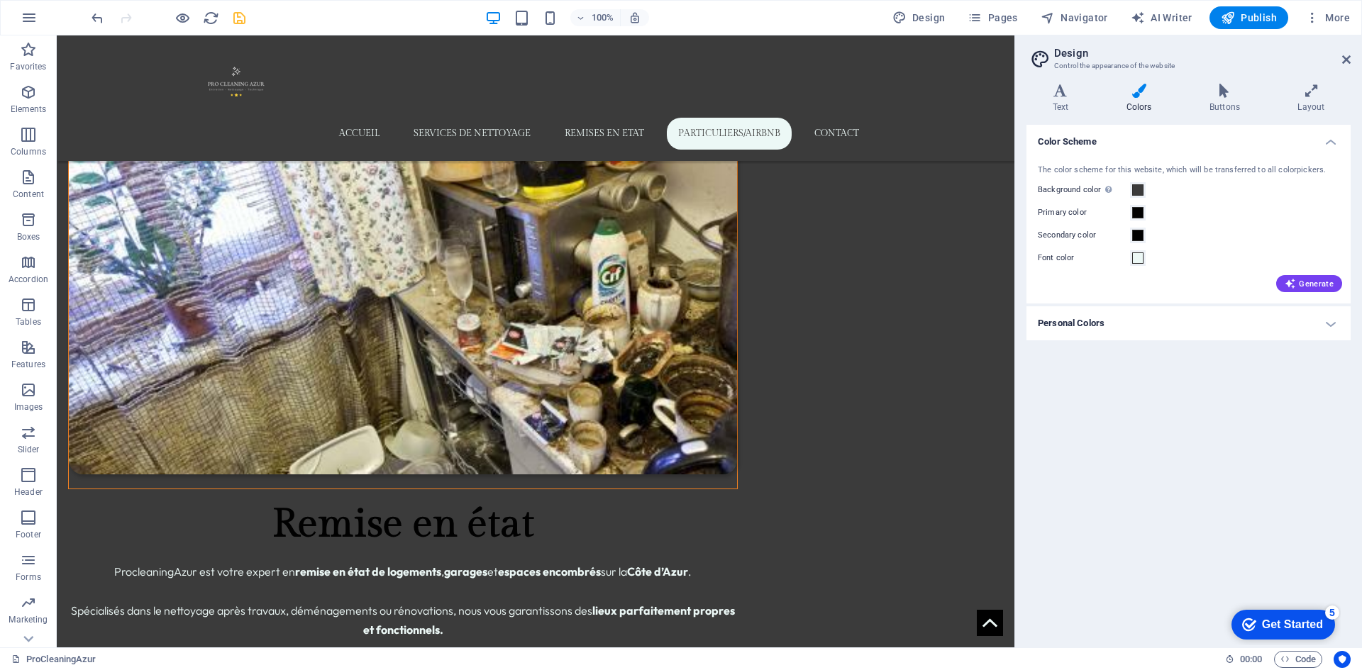
scroll to position [2920, 0]
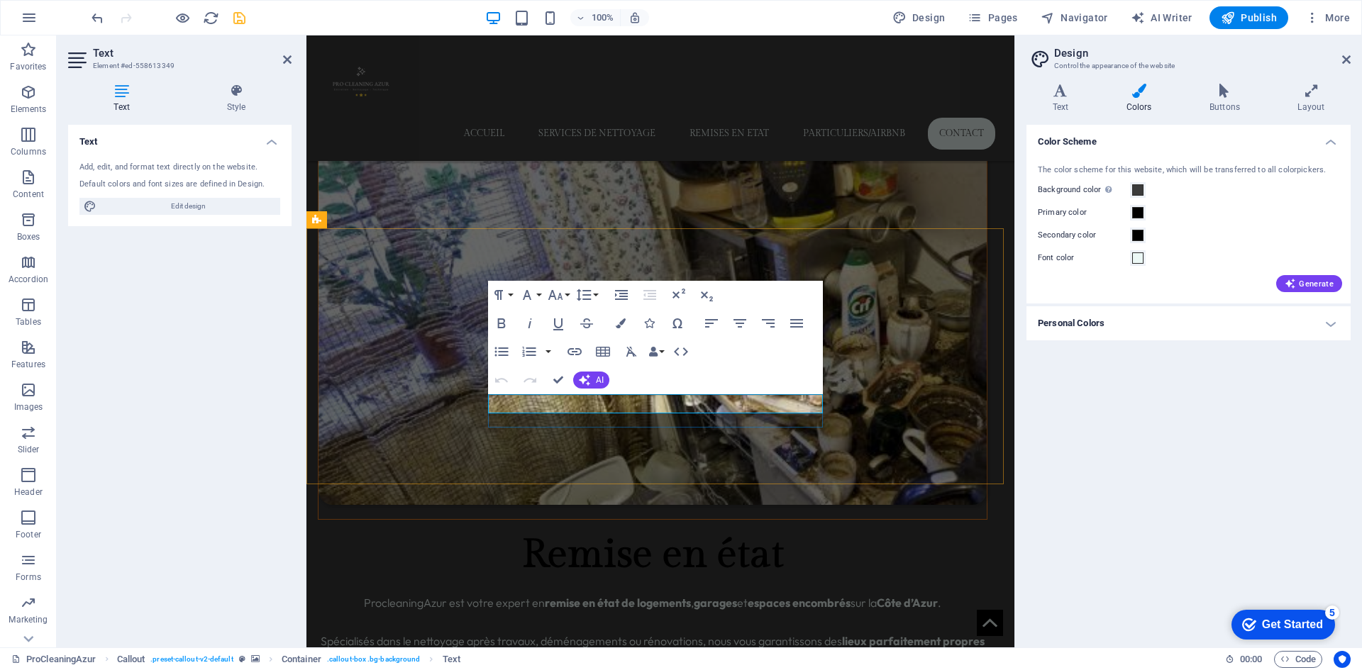
drag, startPoint x: 528, startPoint y: 400, endPoint x: 797, endPoint y: 407, distance: 268.9
click at [622, 326] on icon "button" at bounding box center [621, 323] width 10 height 10
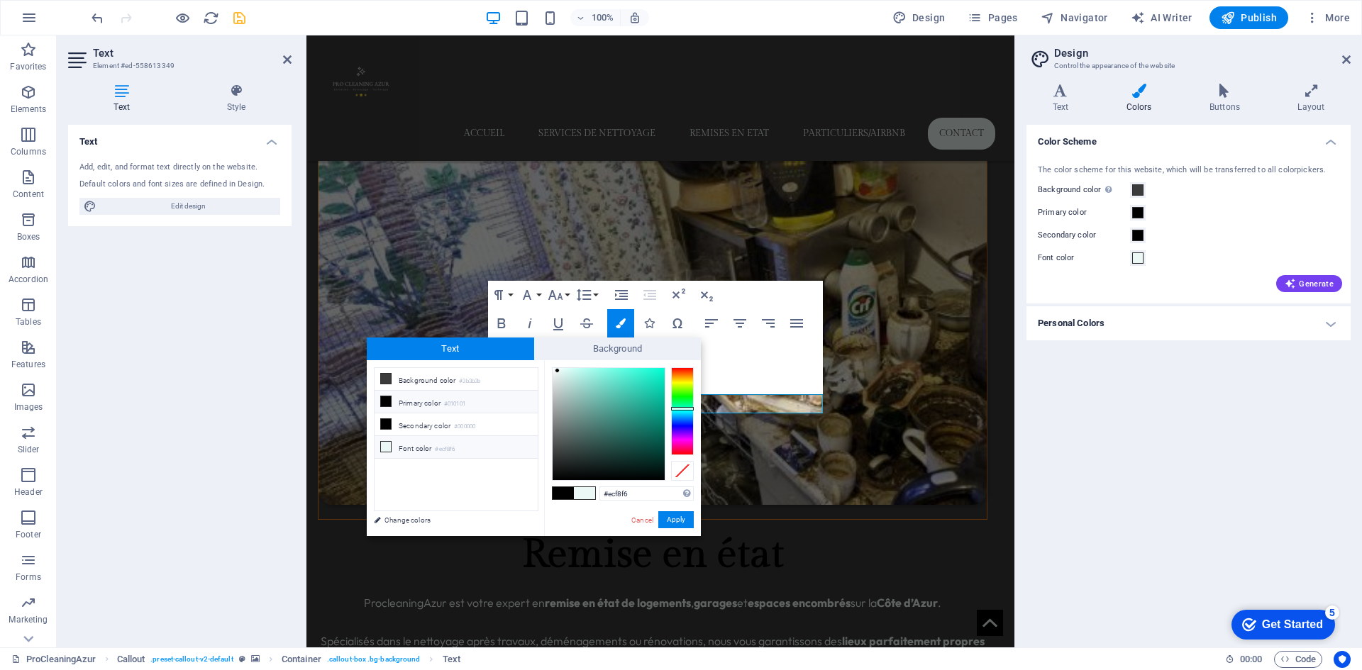
click at [422, 446] on li "Font color #ecf8f6" at bounding box center [455, 447] width 163 height 23
drag, startPoint x: 678, startPoint y: 519, endPoint x: 395, endPoint y: 484, distance: 285.2
click at [678, 519] on button "Apply" at bounding box center [675, 519] width 35 height 17
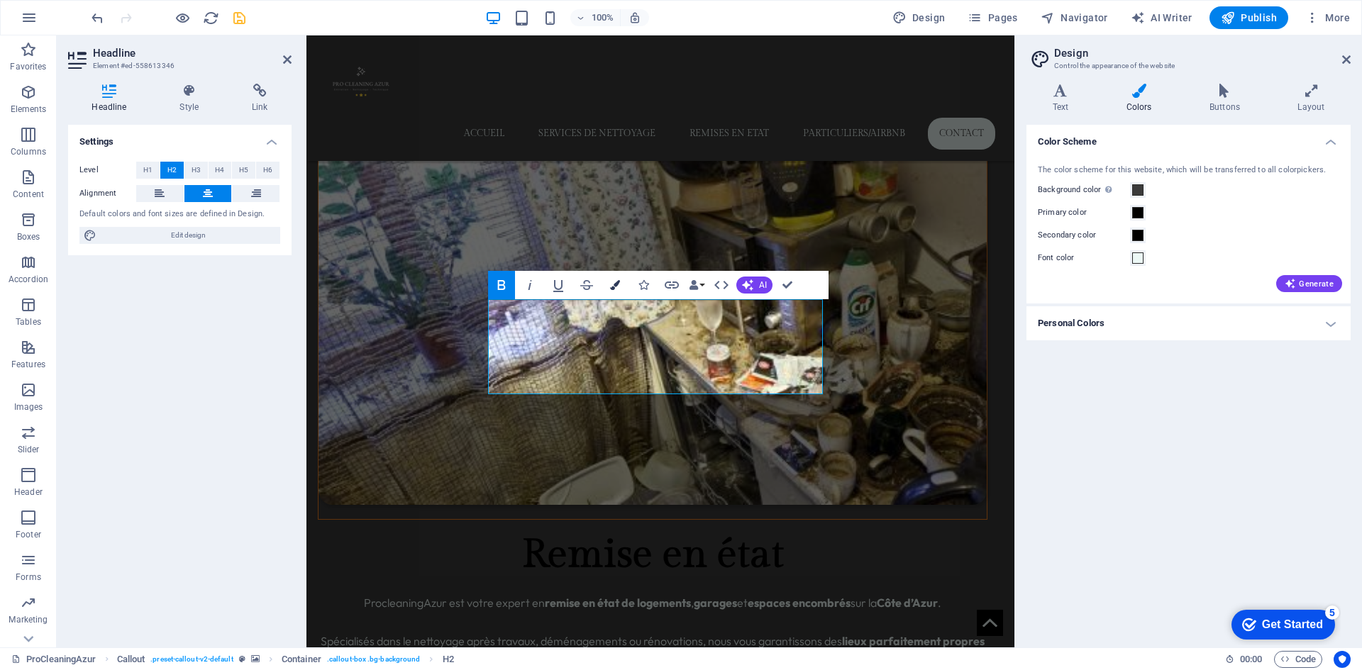
click at [616, 279] on button "Colors" at bounding box center [614, 285] width 27 height 28
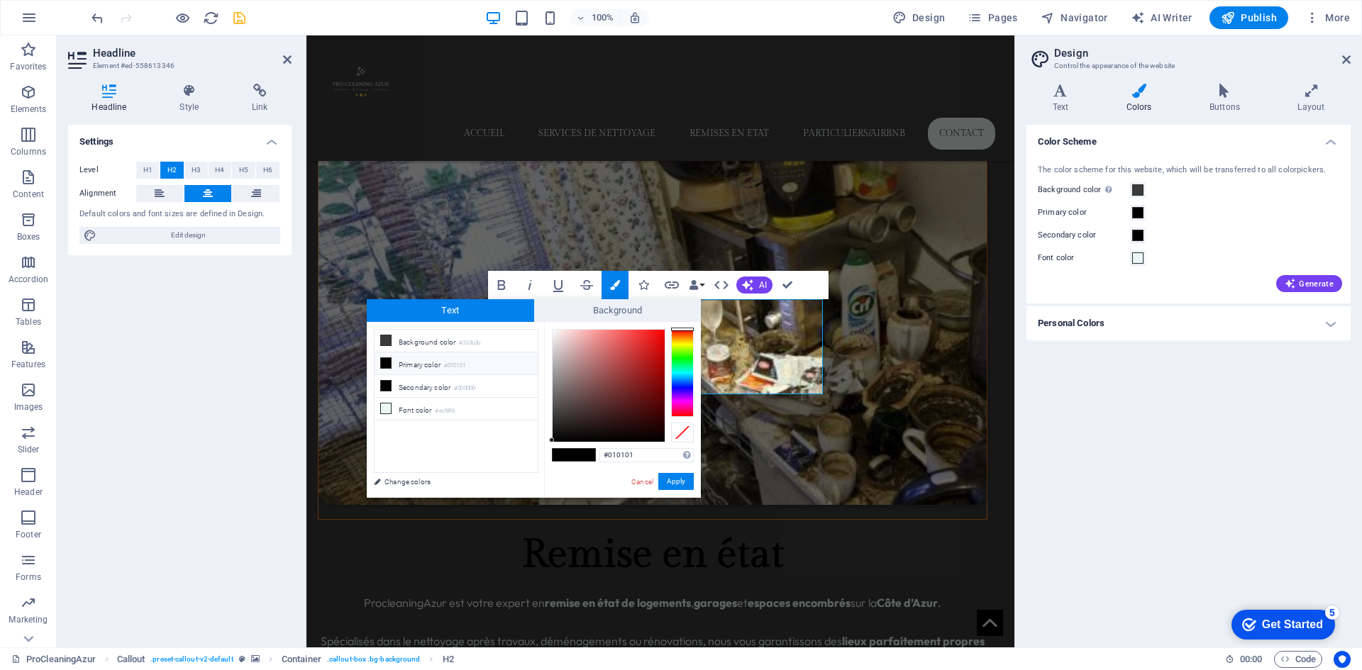
click at [434, 407] on li "Font color #ecf8f6" at bounding box center [455, 409] width 163 height 23
type input "#ecf8f6"
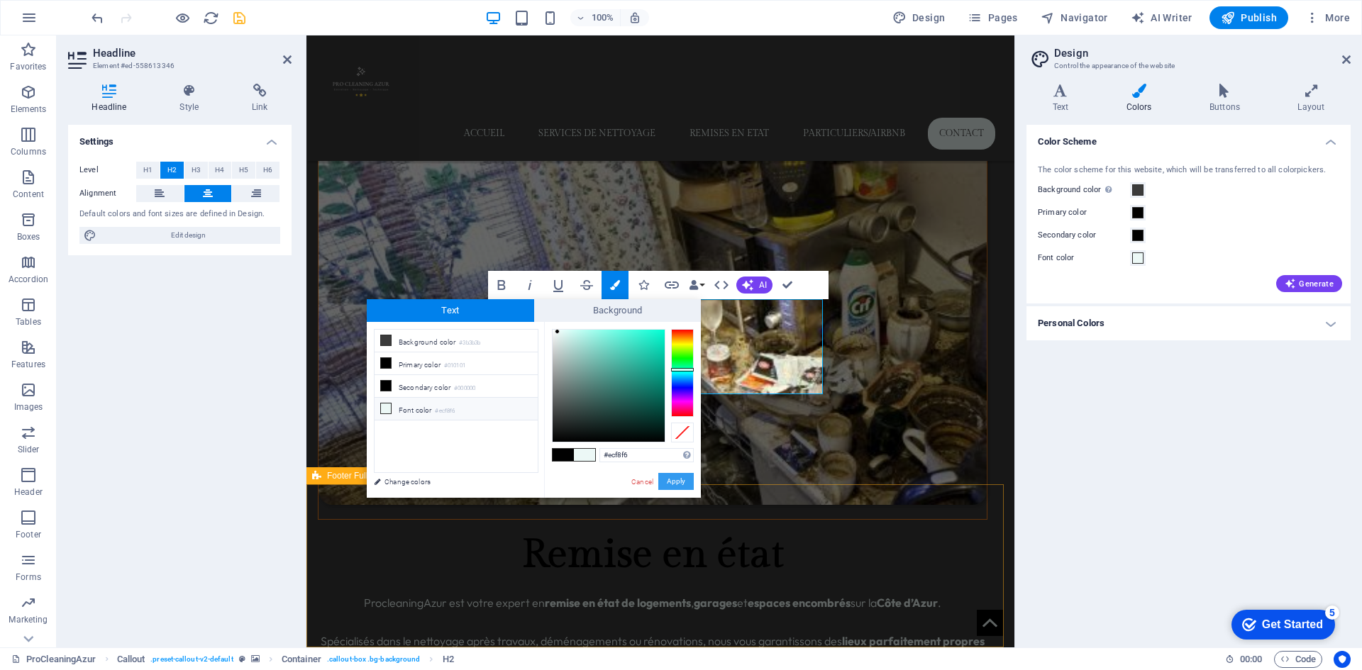
click at [678, 482] on button "Apply" at bounding box center [675, 481] width 35 height 17
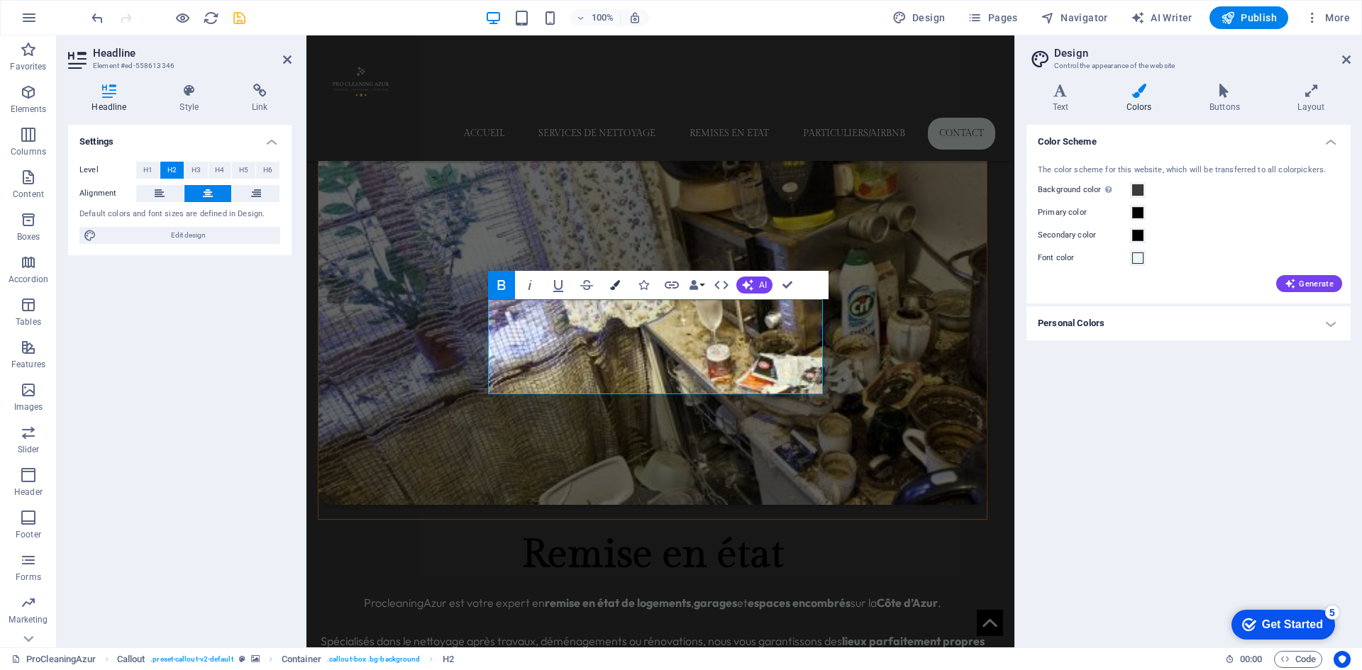
click at [611, 284] on icon "button" at bounding box center [615, 285] width 10 height 10
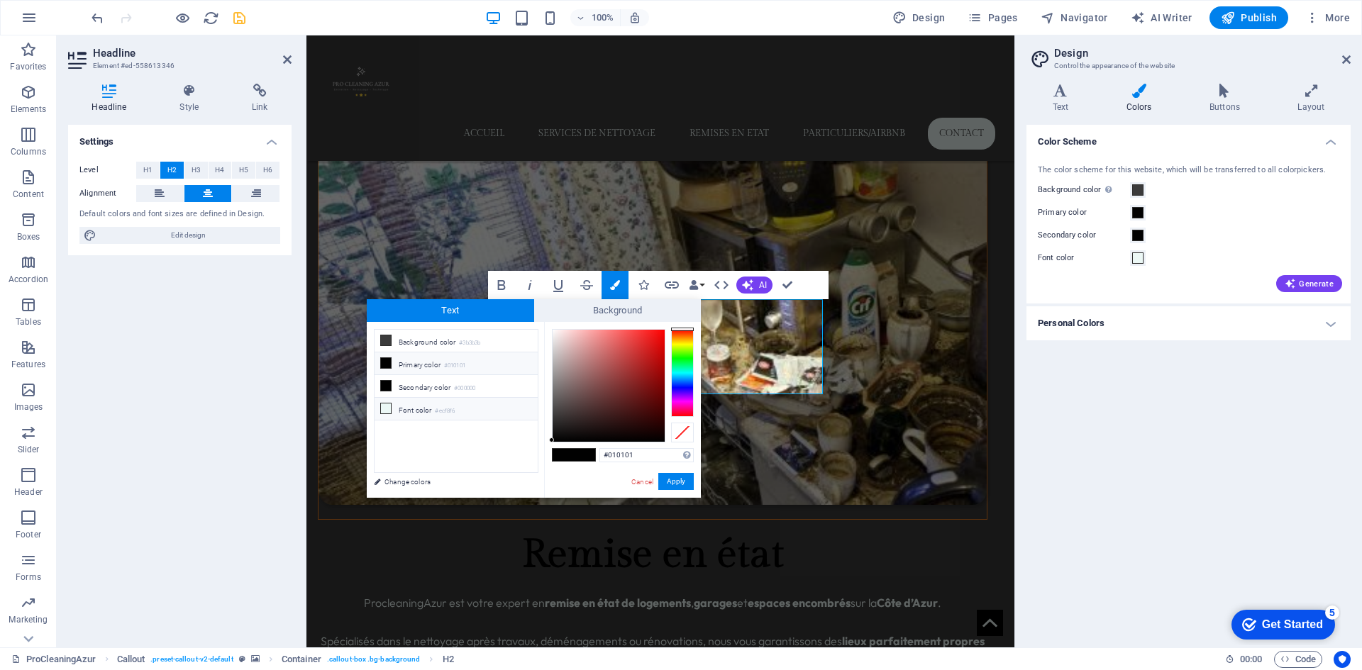
click at [418, 404] on li "Font color #ecf8f6" at bounding box center [455, 409] width 163 height 23
type input "#ecf8f6"
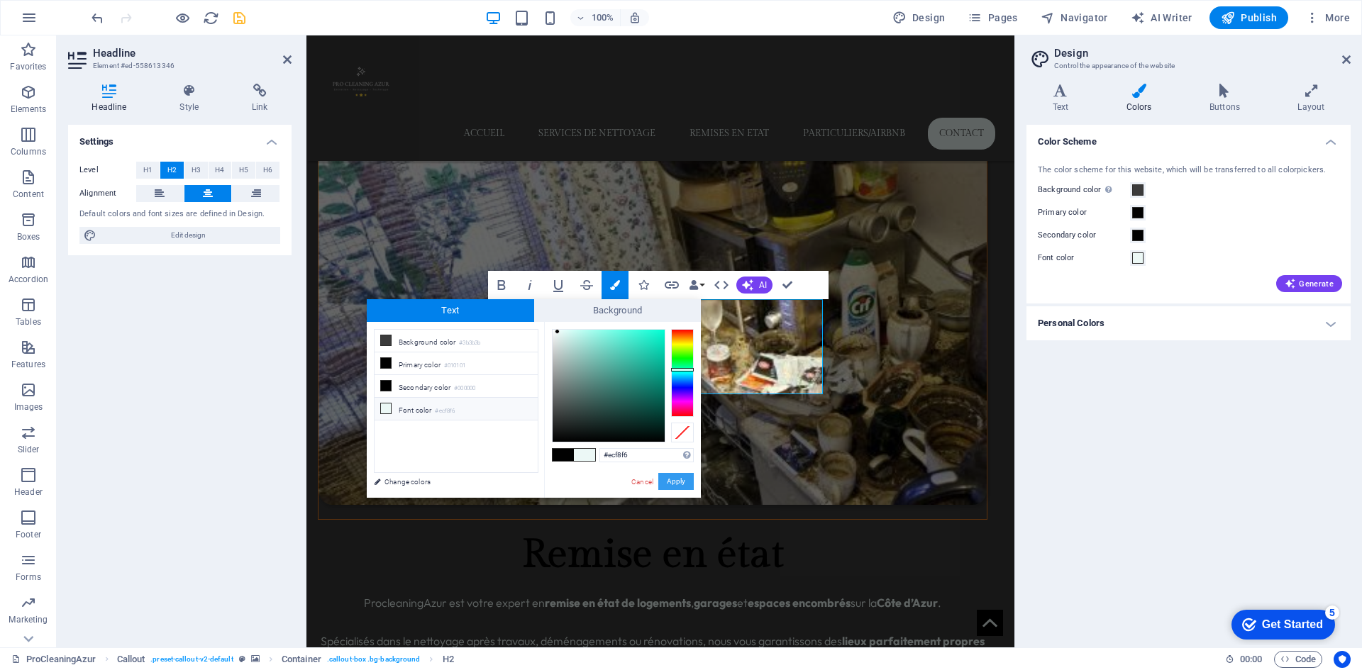
click at [670, 476] on button "Apply" at bounding box center [675, 481] width 35 height 17
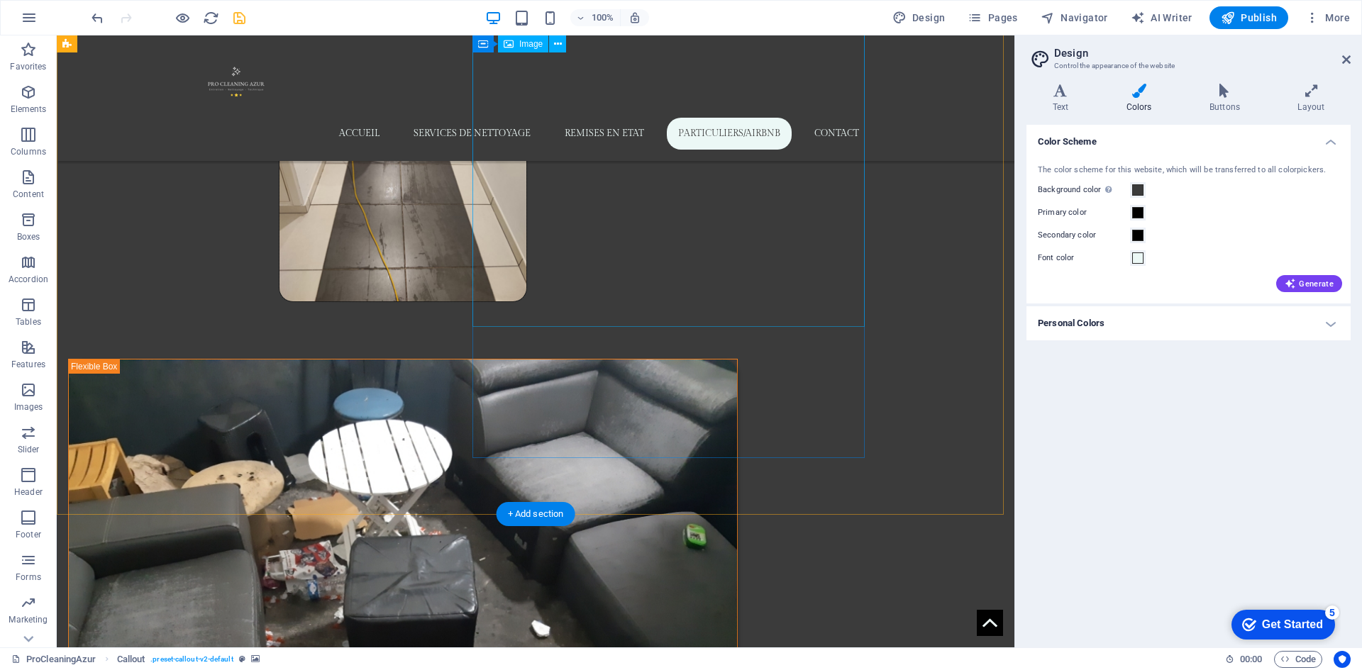
scroll to position [2069, 0]
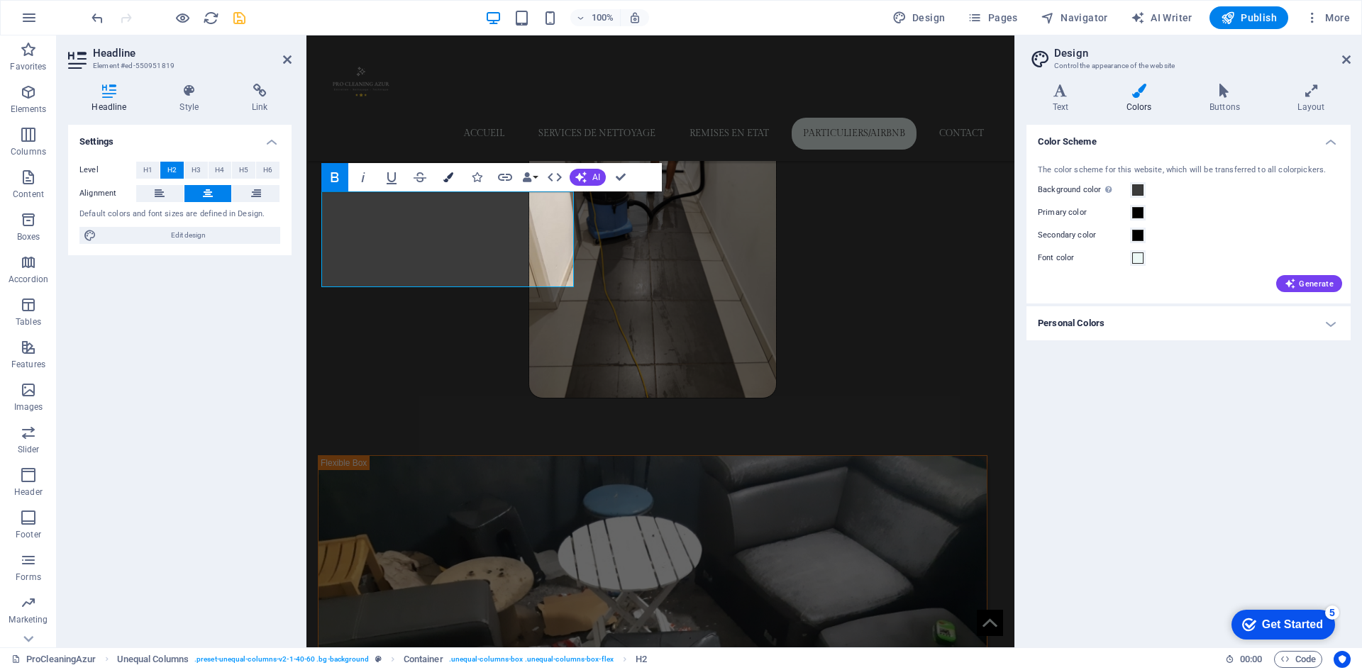
click at [445, 176] on icon "button" at bounding box center [448, 177] width 10 height 10
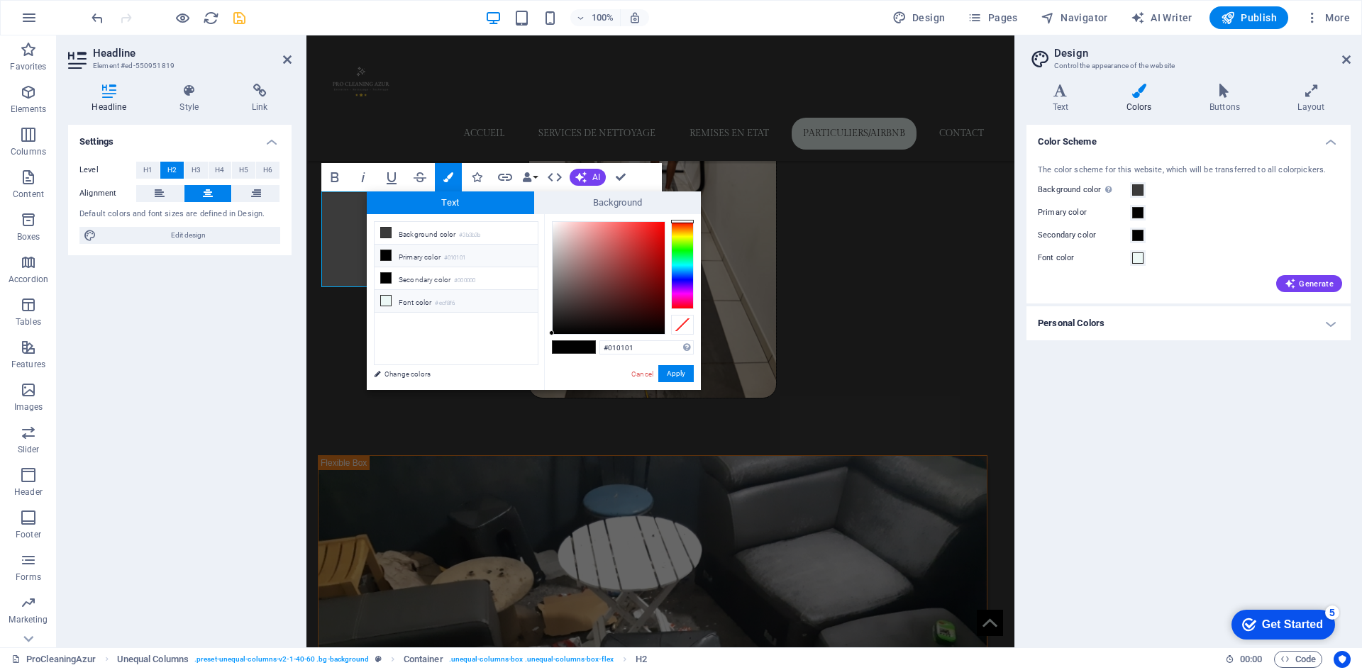
click at [405, 298] on li "Font color #ecf8f6" at bounding box center [455, 301] width 163 height 23
type input "#ecf8f6"
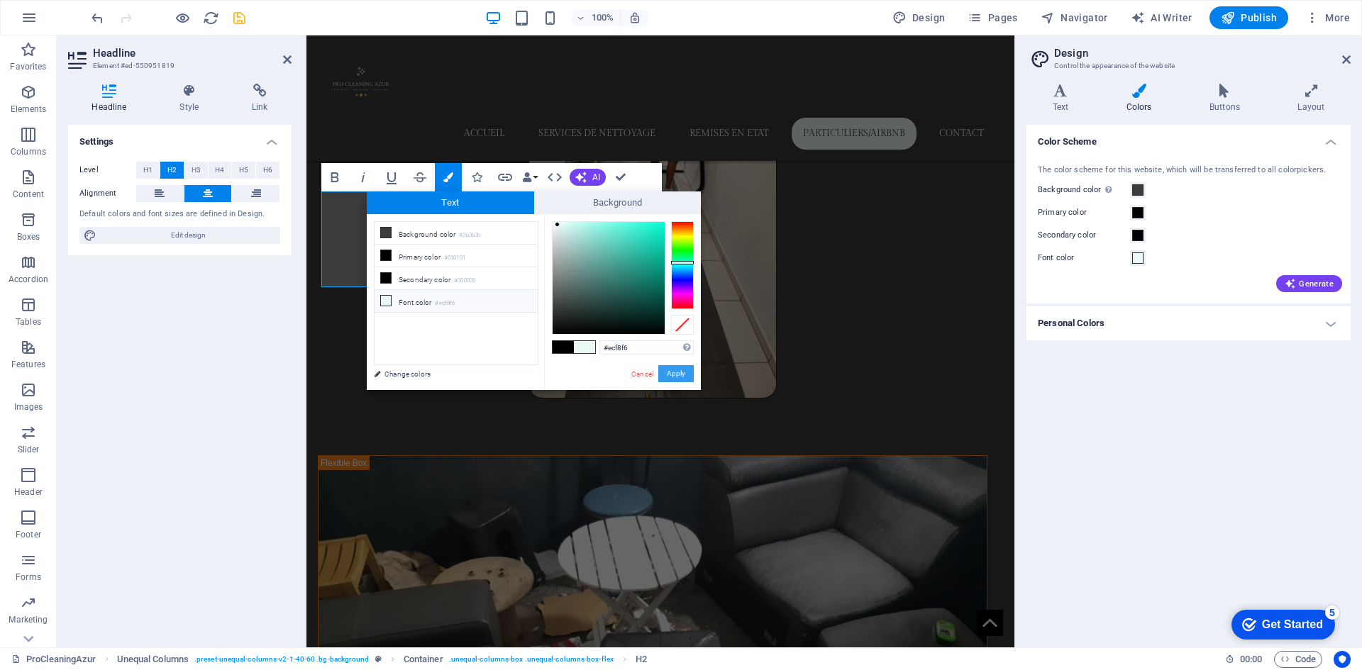
click at [683, 373] on button "Apply" at bounding box center [675, 373] width 35 height 17
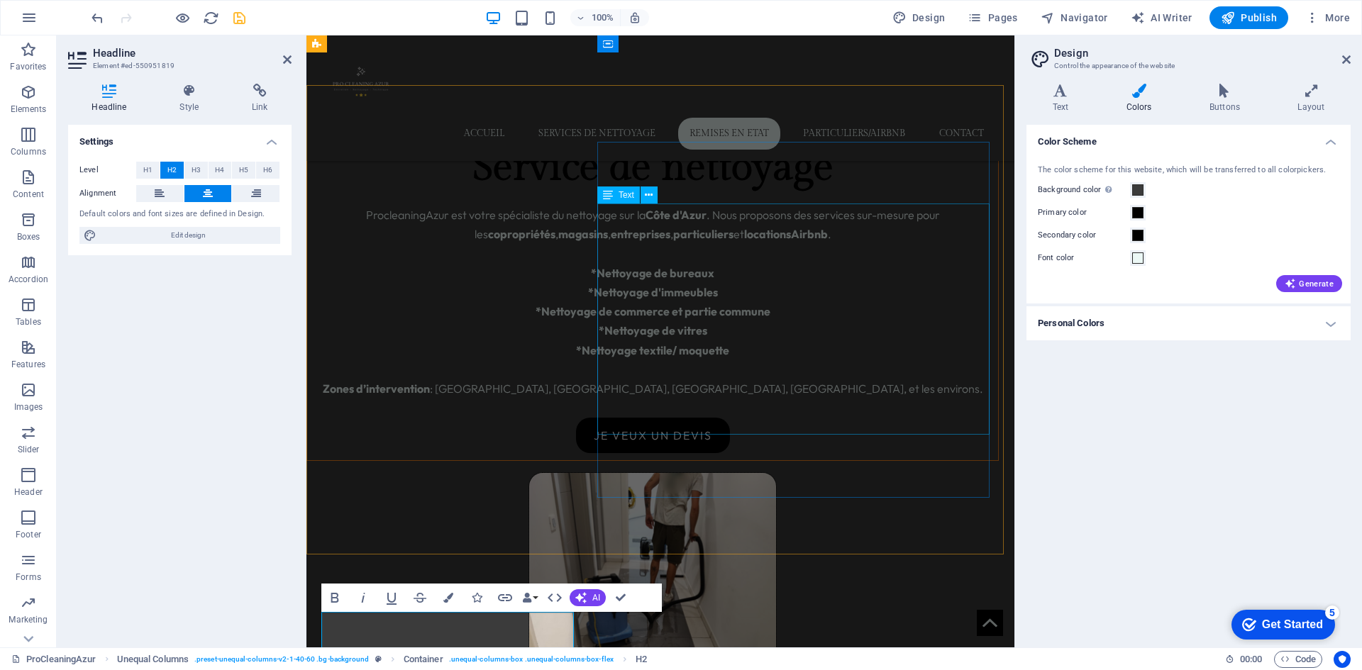
scroll to position [1643, 0]
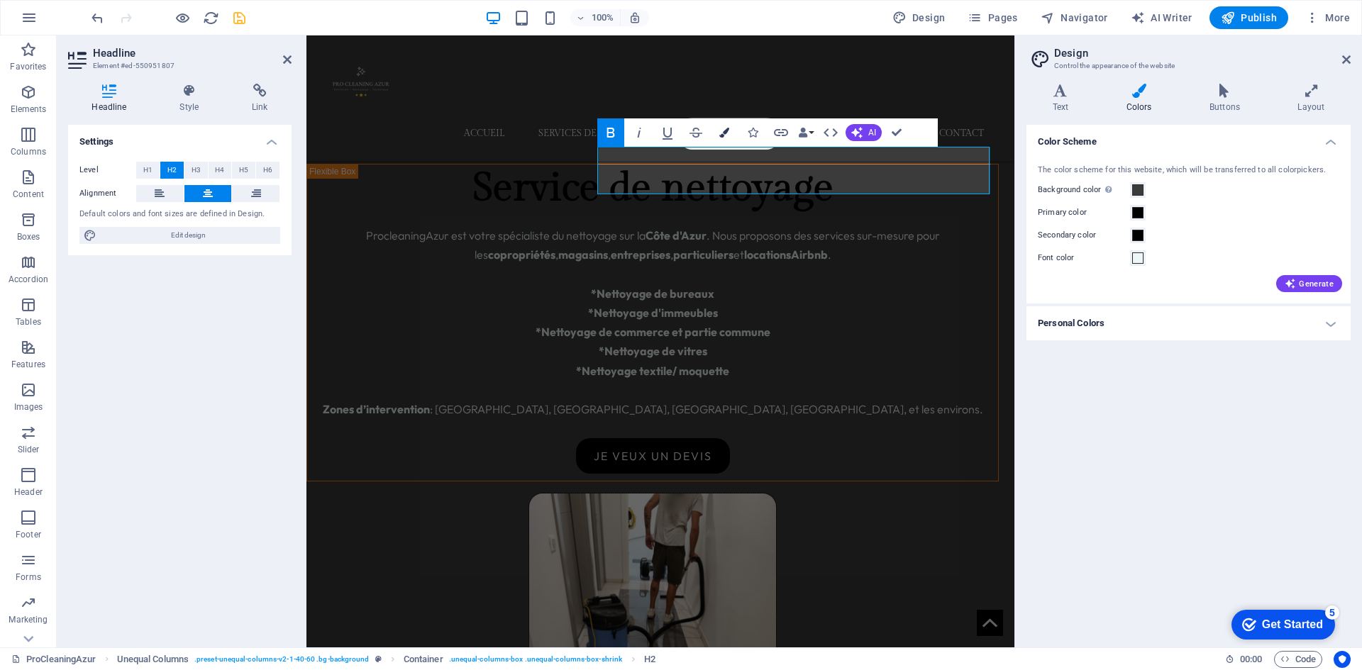
click at [725, 132] on icon "button" at bounding box center [724, 133] width 10 height 10
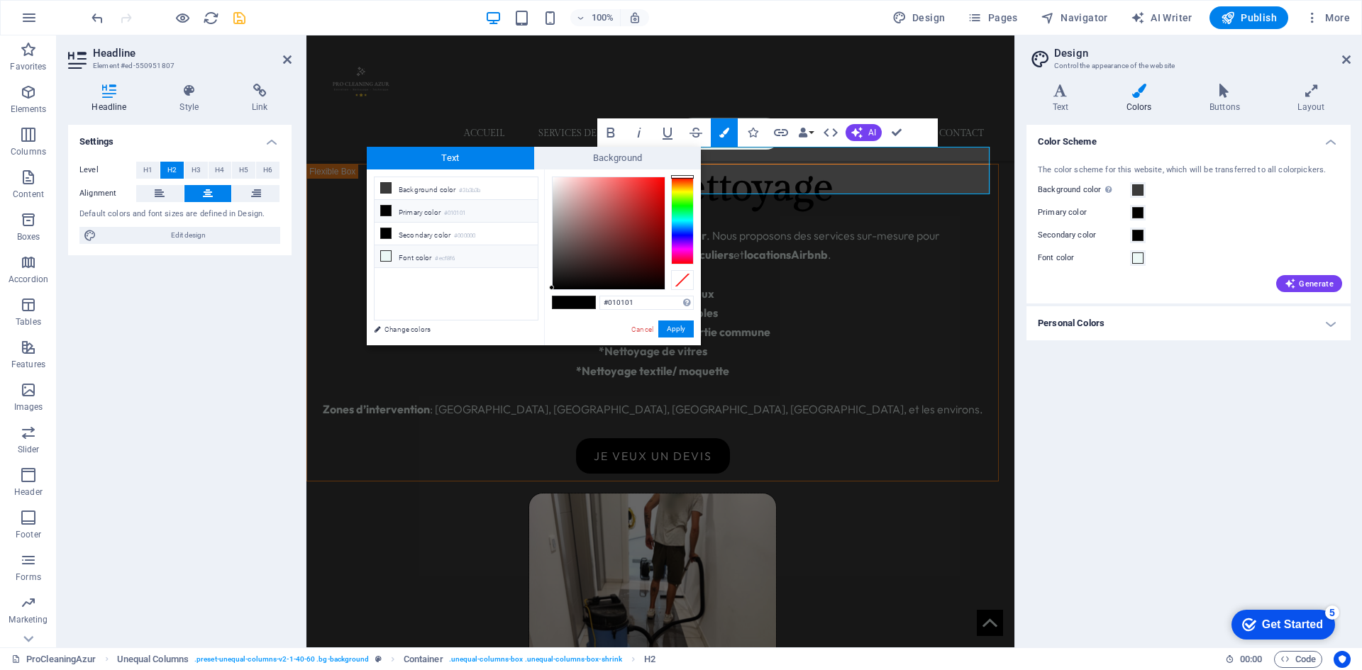
click at [405, 253] on li "Font color #ecf8f6" at bounding box center [455, 256] width 163 height 23
type input "#ecf8f6"
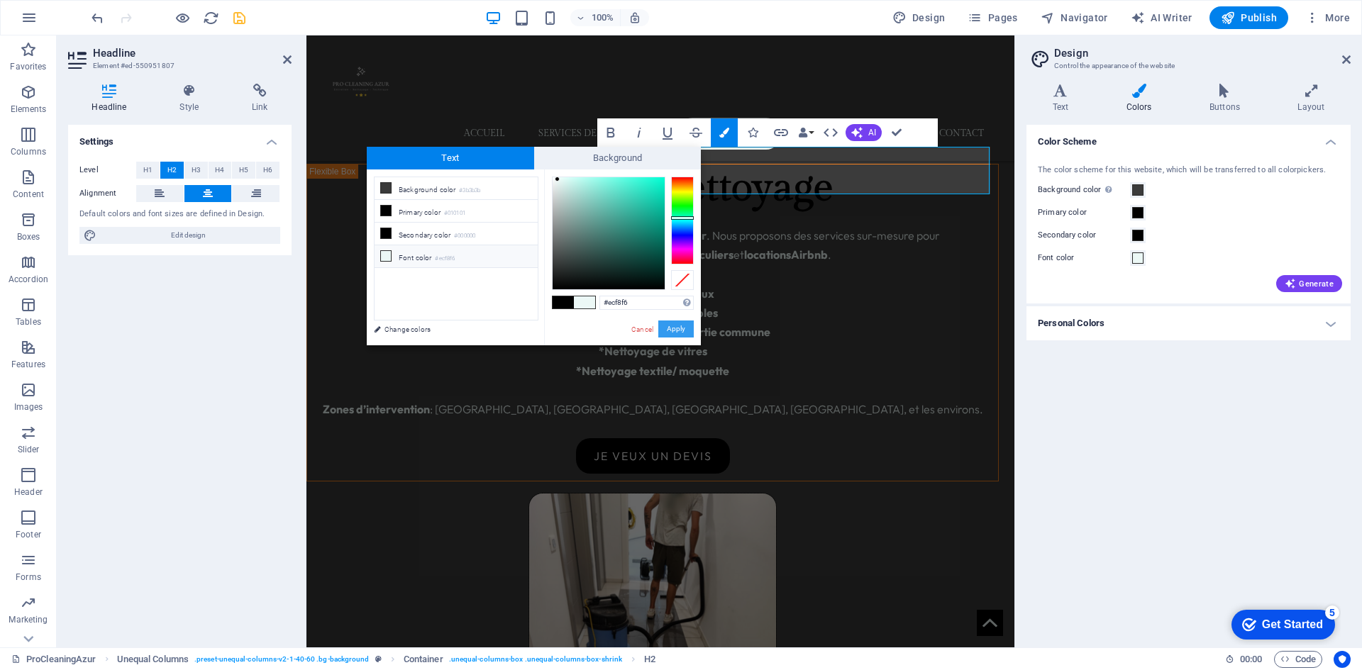
click at [674, 326] on button "Apply" at bounding box center [675, 329] width 35 height 17
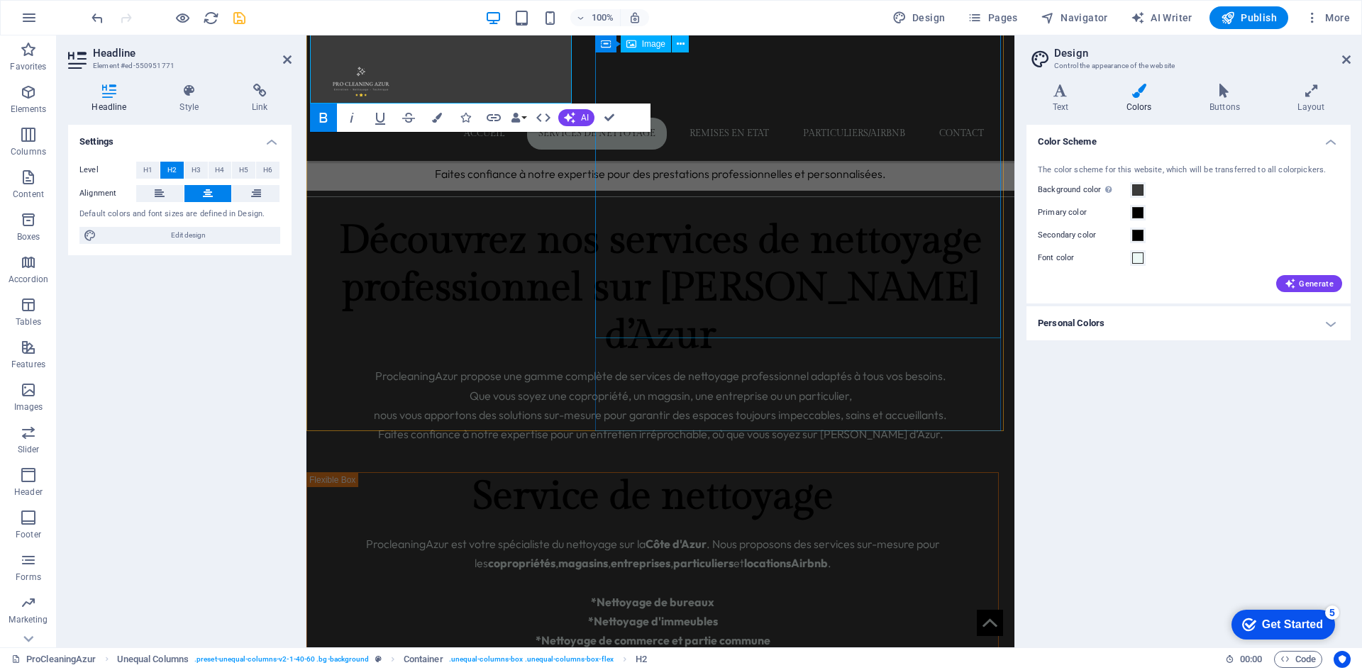
scroll to position [1047, 0]
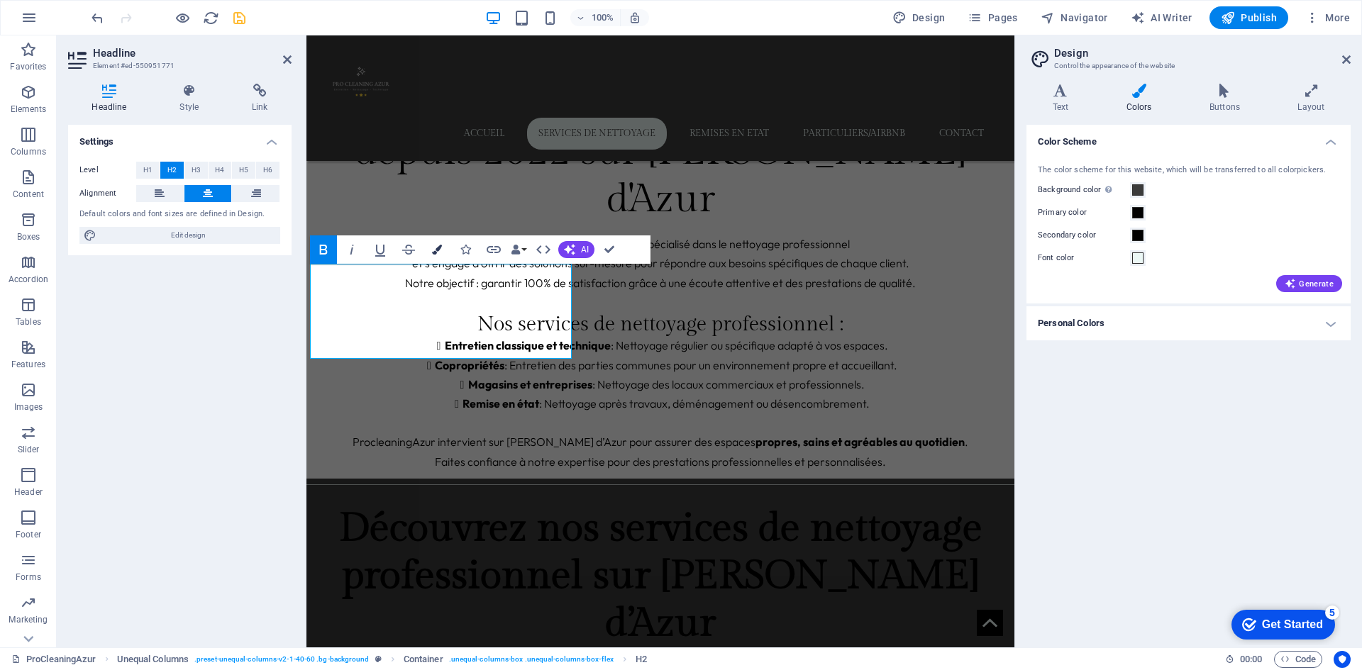
click at [433, 253] on icon "button" at bounding box center [437, 250] width 10 height 10
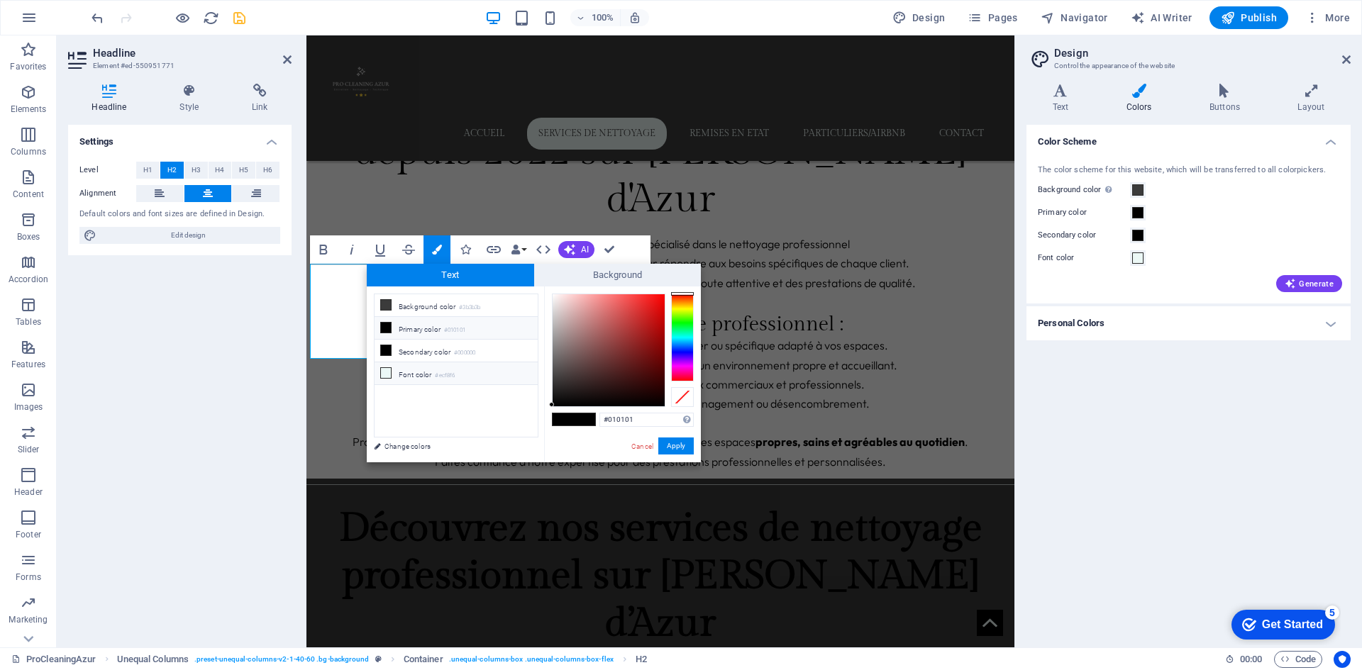
click at [418, 375] on li "Font color #ecf8f6" at bounding box center [455, 373] width 163 height 23
type input "#ecf8f6"
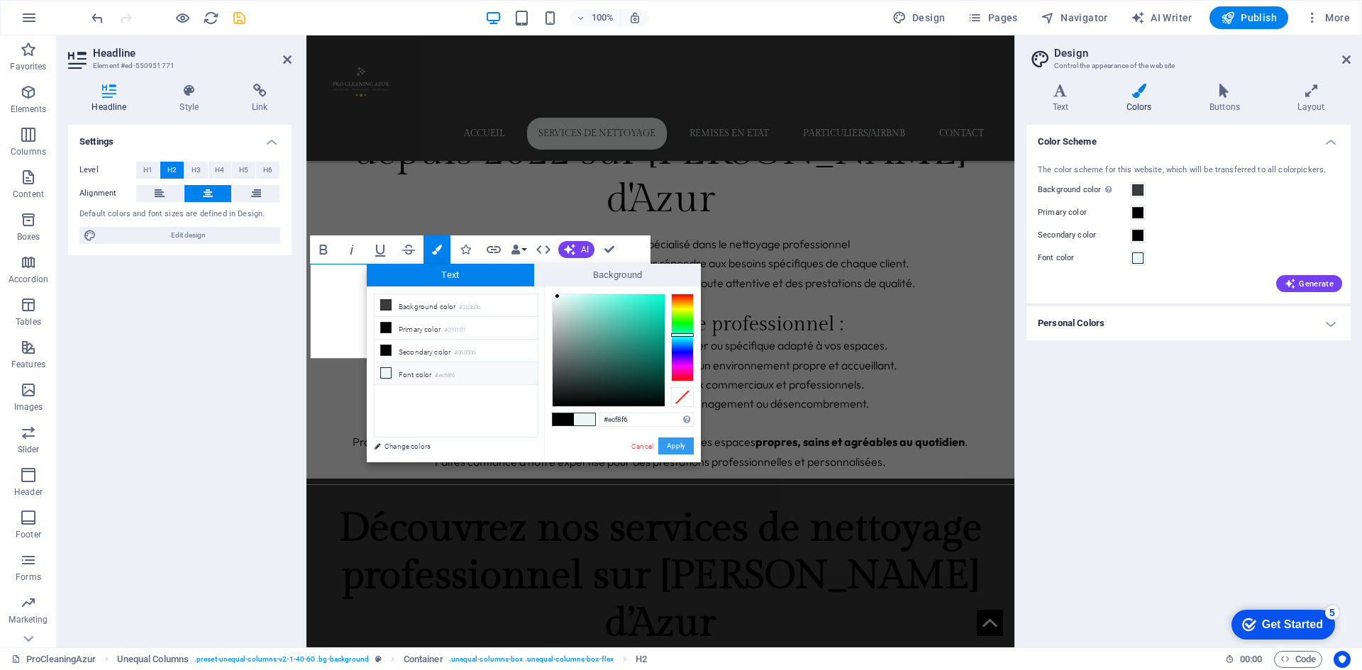
click at [687, 447] on button "Apply" at bounding box center [675, 446] width 35 height 17
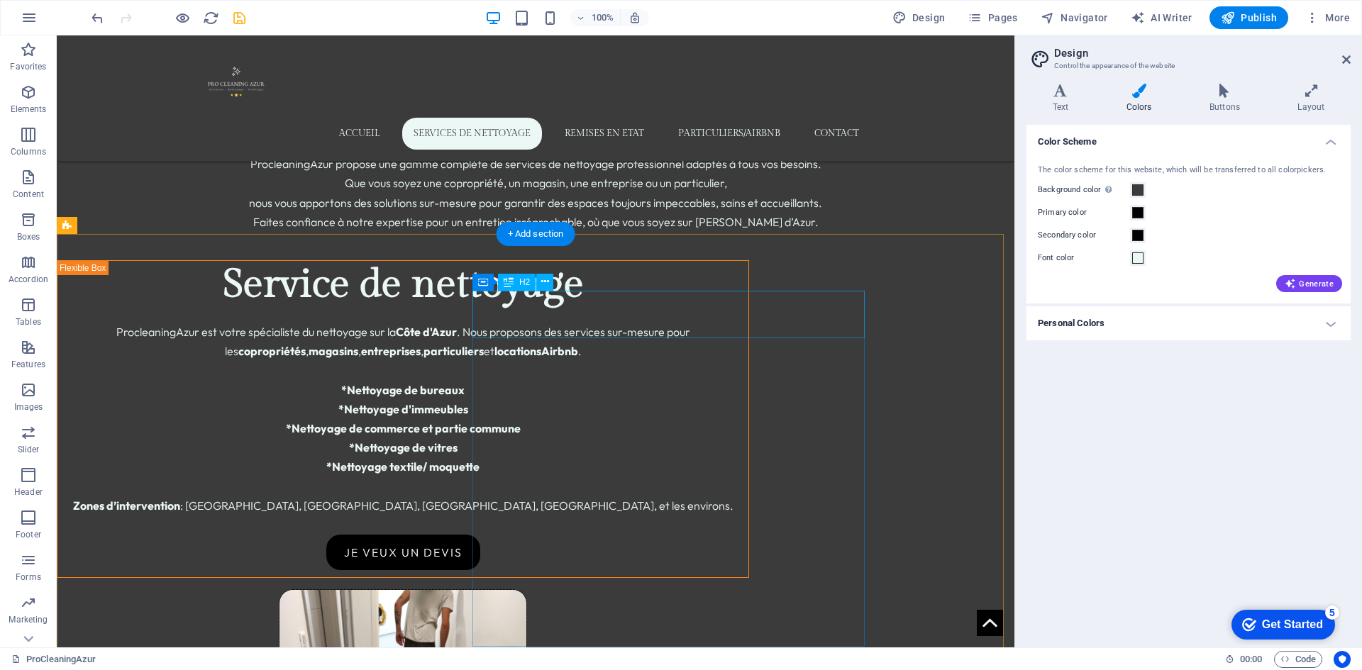
scroll to position [1472, 0]
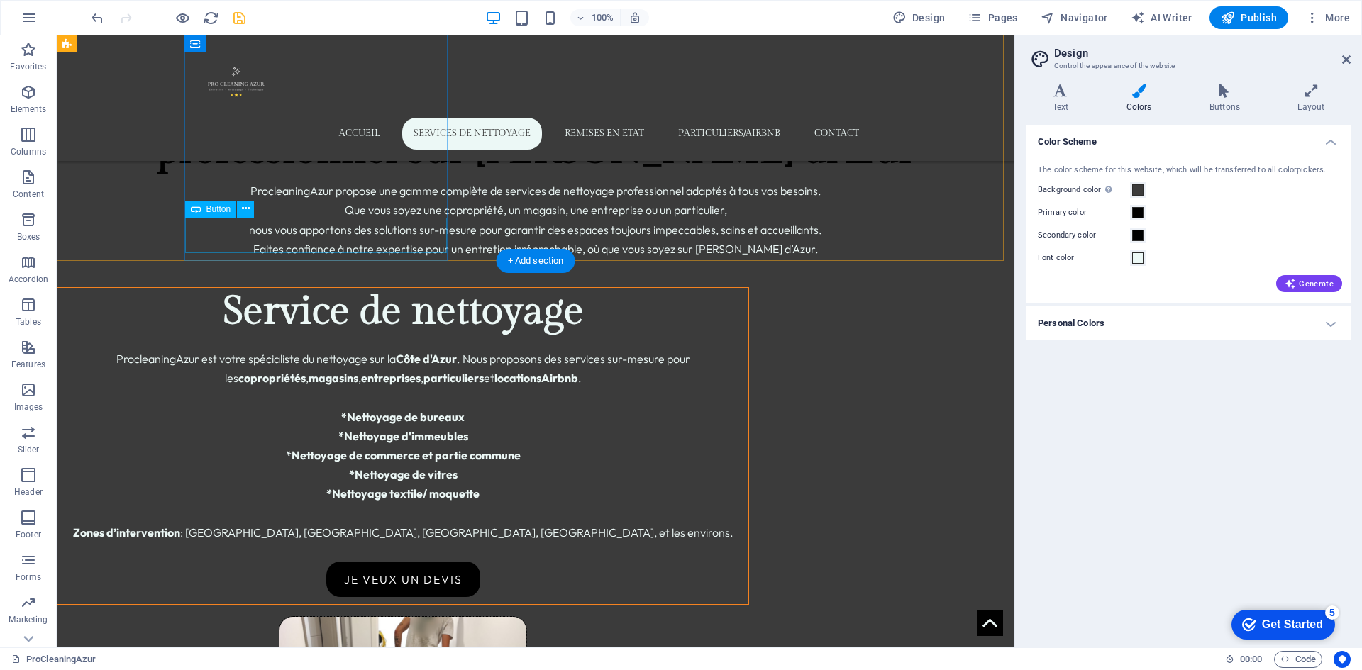
click at [316, 562] on div "je veux un devis" at bounding box center [402, 579] width 691 height 35
click at [315, 562] on div "je veux un devis" at bounding box center [402, 579] width 691 height 35
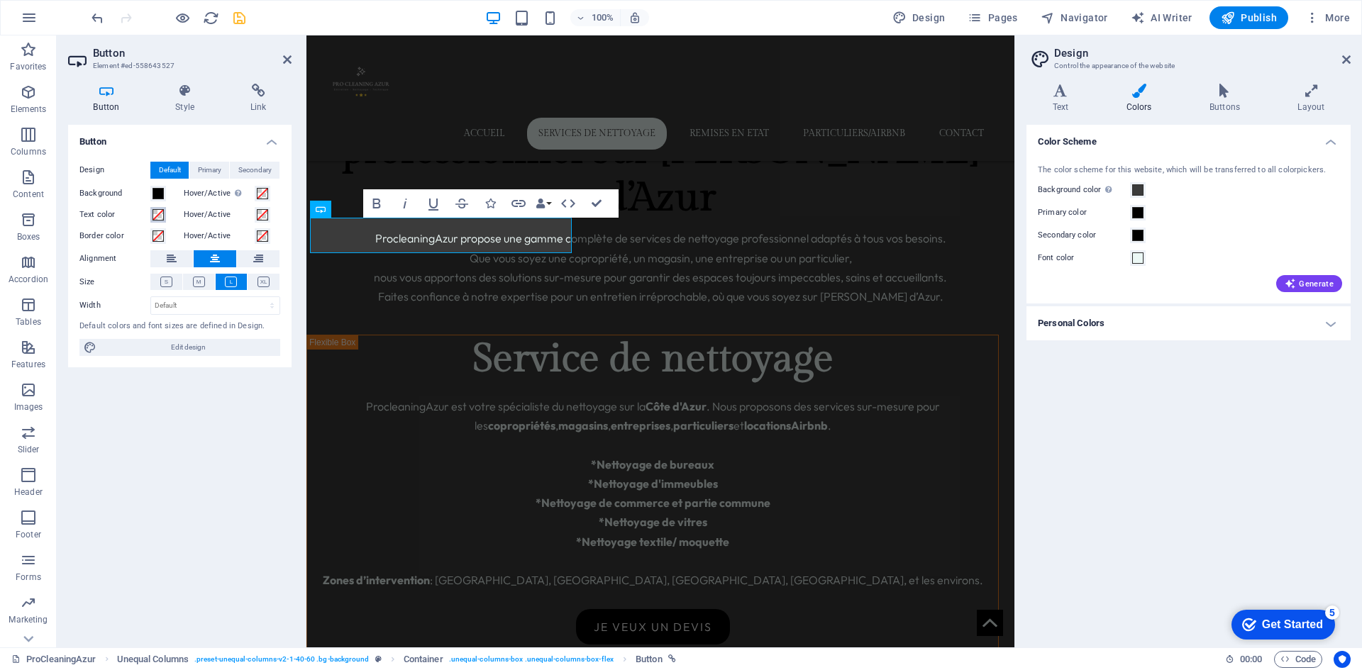
click at [159, 213] on span at bounding box center [157, 214] width 11 height 11
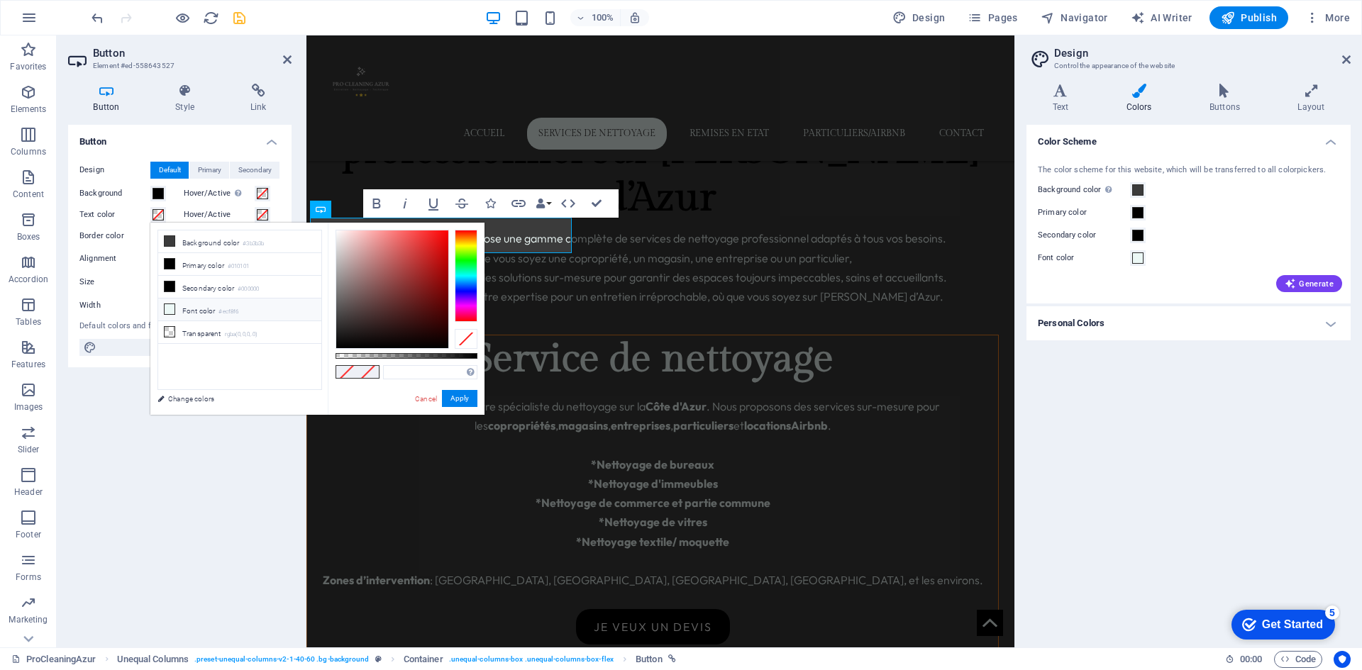
click at [205, 303] on li "Font color #ecf8f6" at bounding box center [239, 310] width 163 height 23
type input "#ecf8f6"
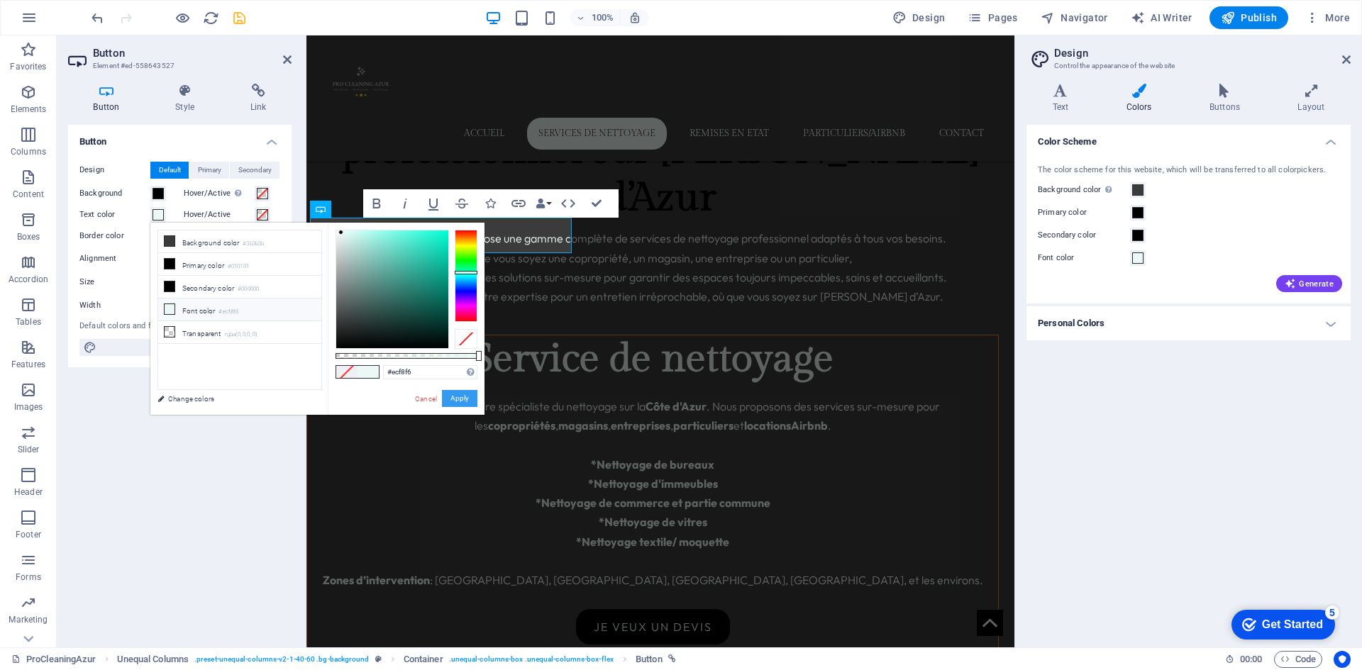
click at [456, 396] on button "Apply" at bounding box center [459, 398] width 35 height 17
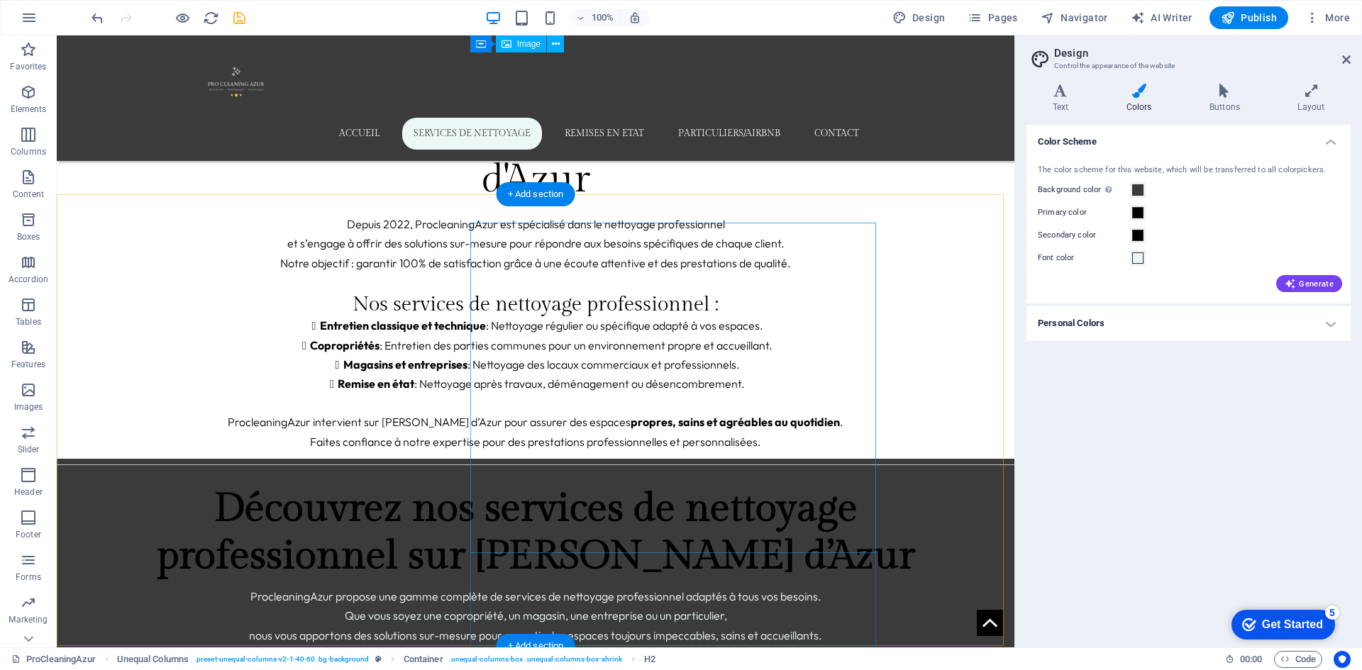
scroll to position [1047, 0]
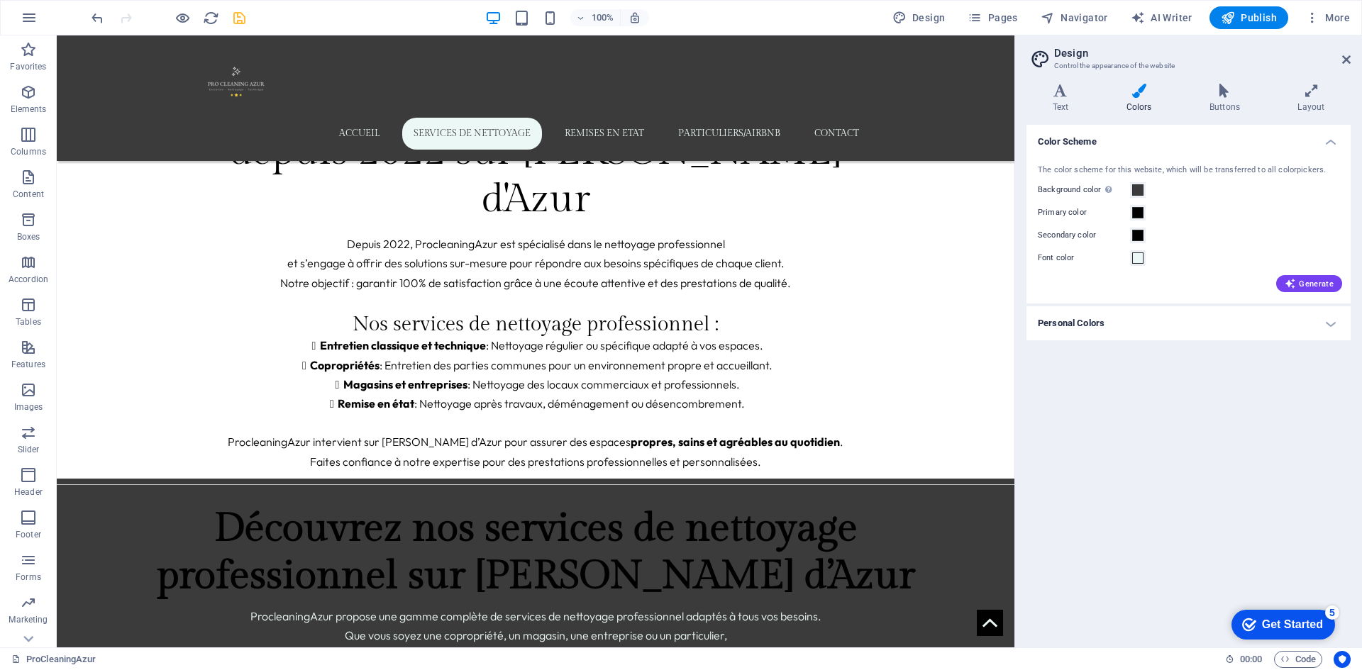
click at [240, 16] on icon "save" at bounding box center [239, 18] width 16 height 16
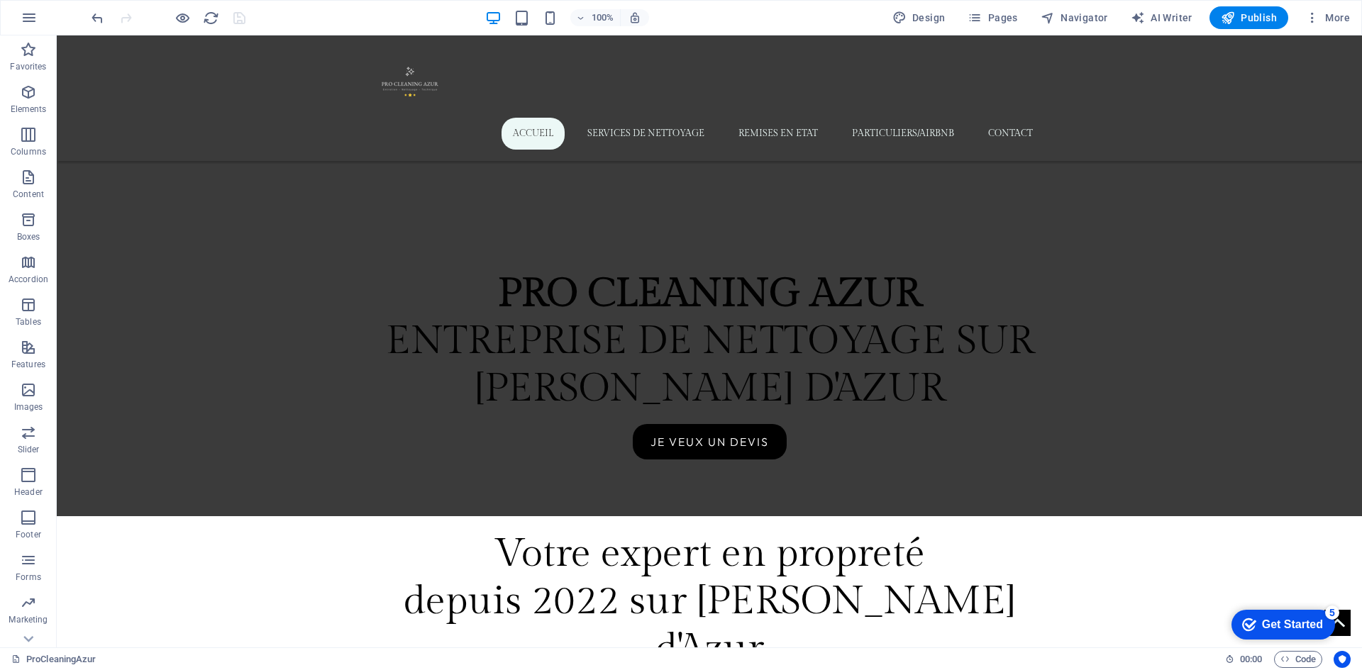
scroll to position [610, 0]
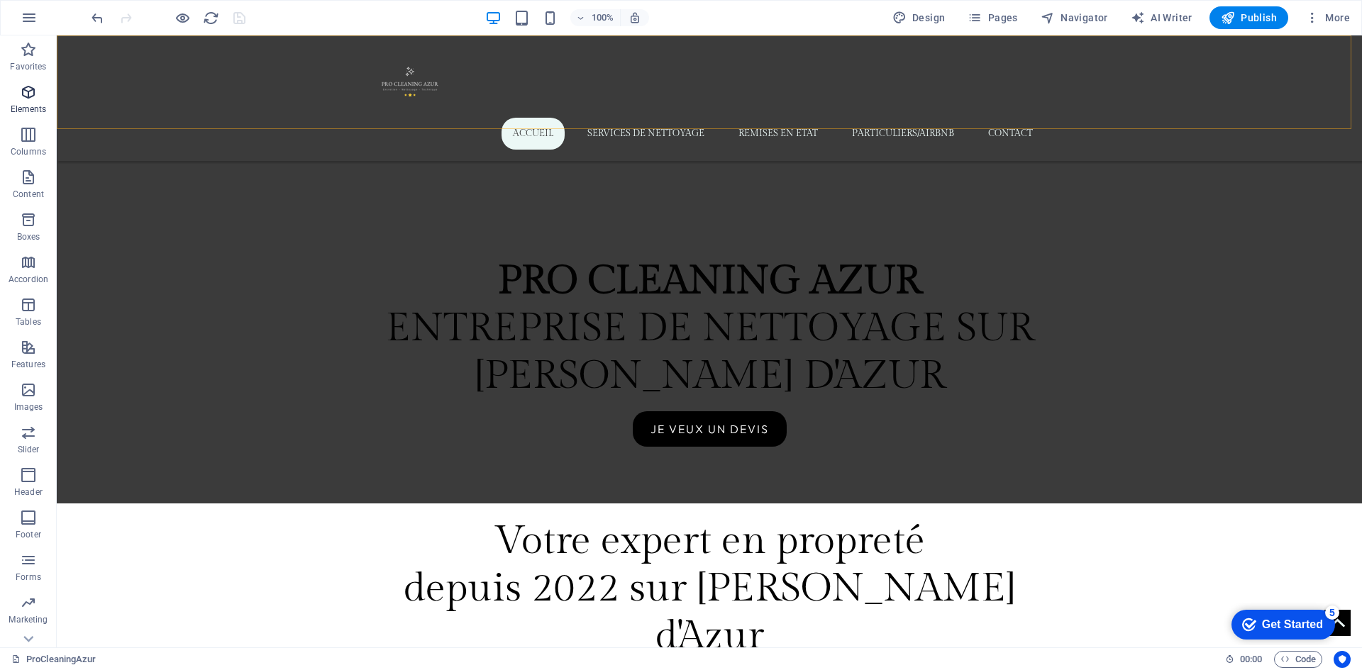
click at [33, 91] on icon "button" at bounding box center [28, 92] width 17 height 17
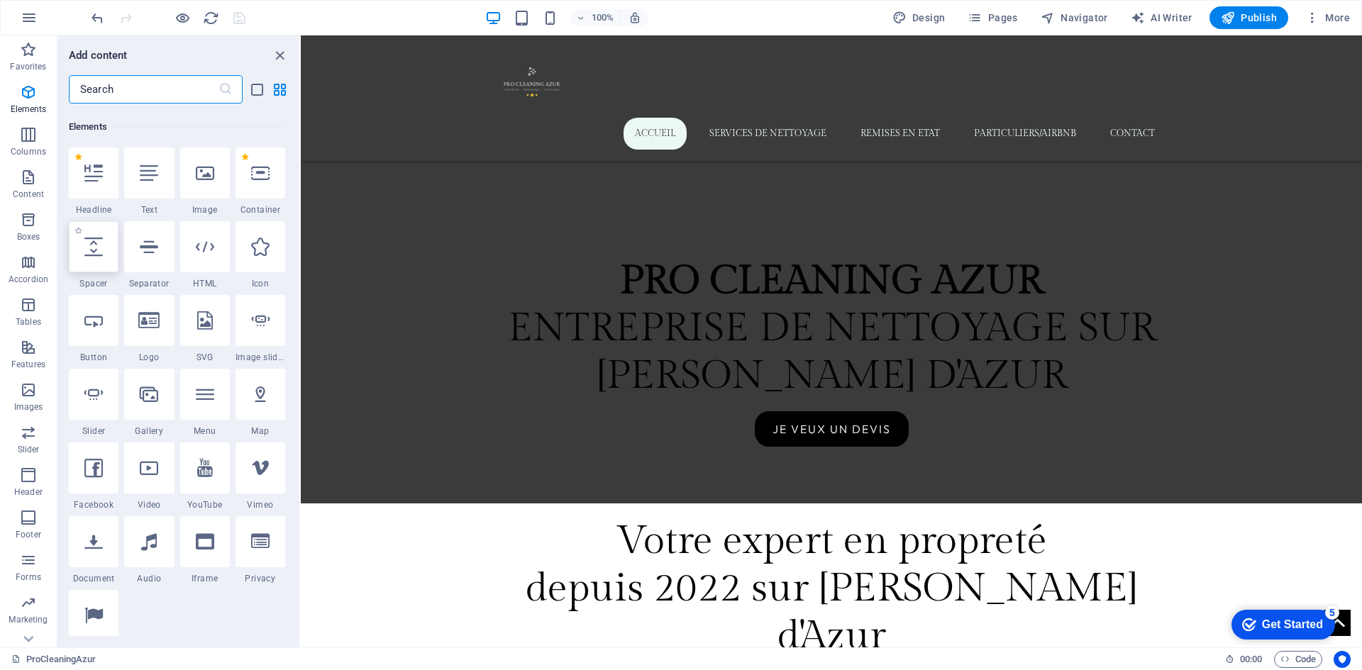
scroll to position [151, 0]
select select "px"
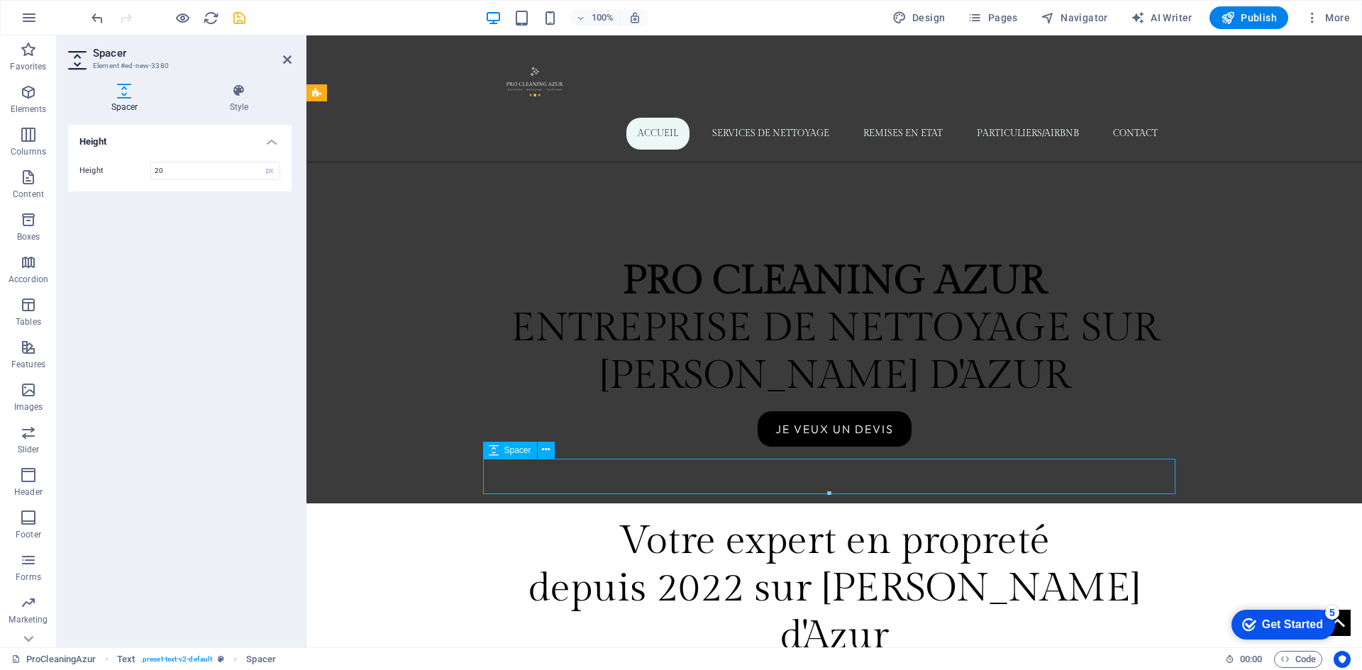
type input "20"
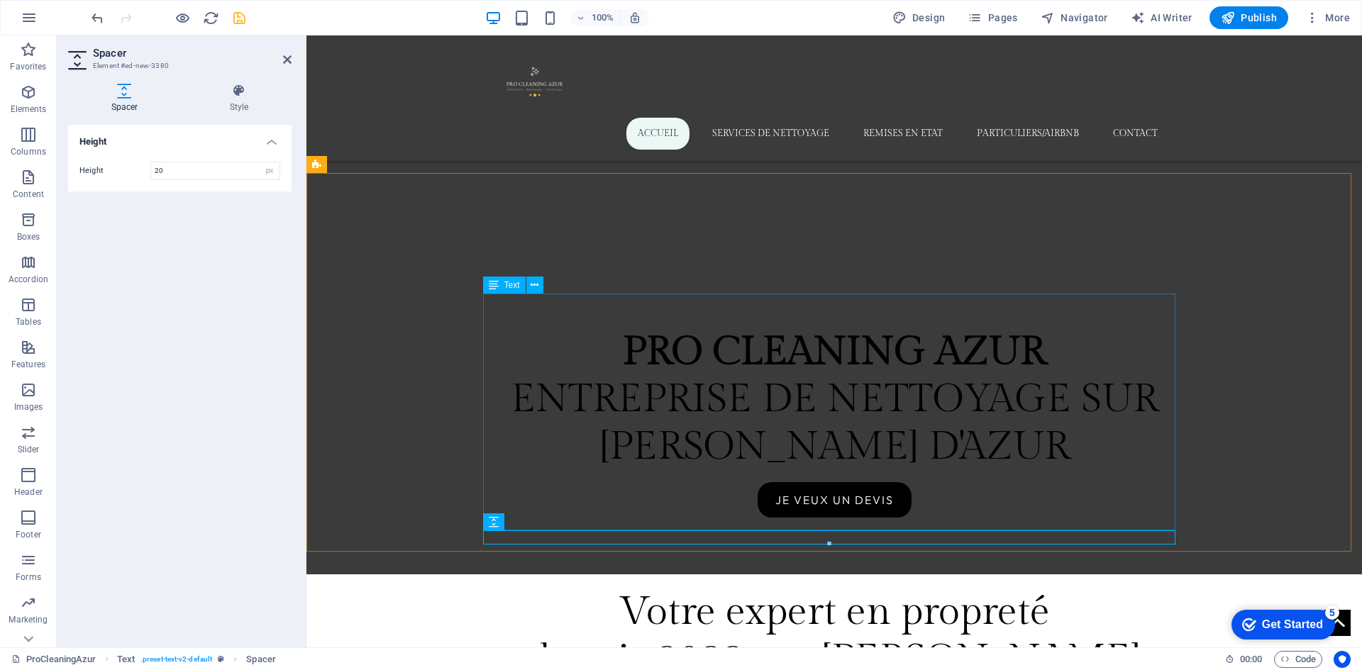
scroll to position [468, 0]
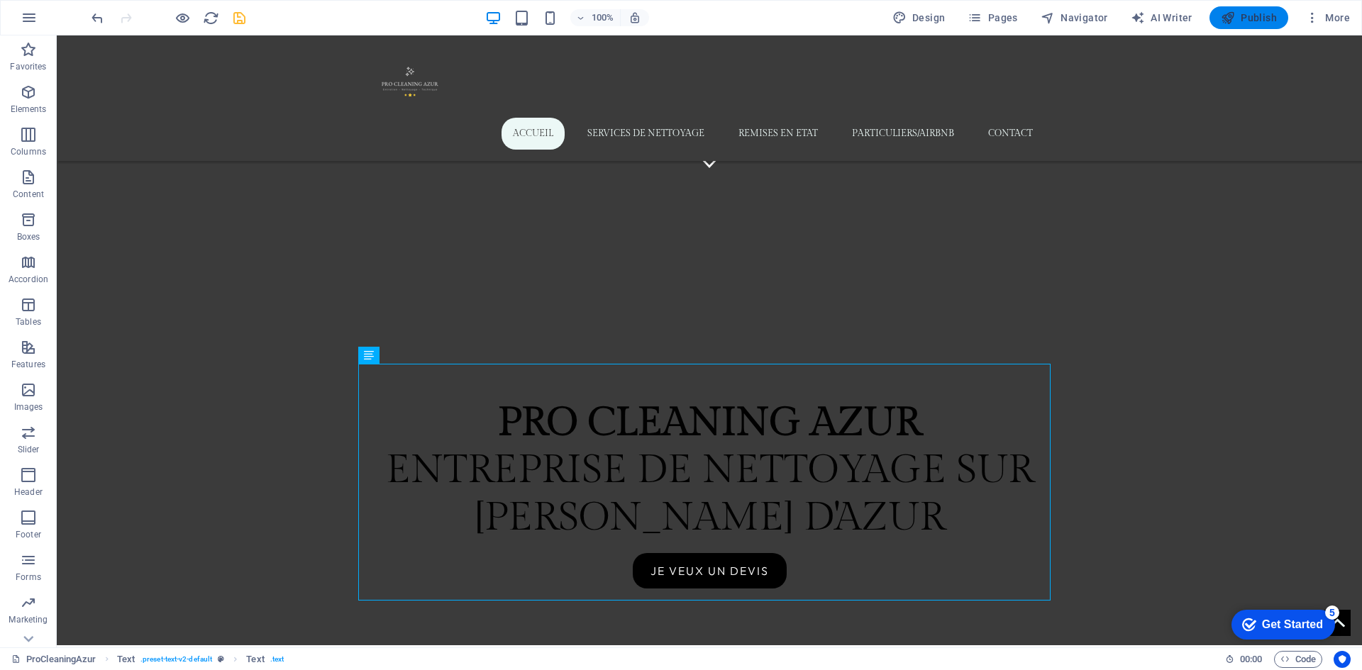
click at [1234, 18] on icon "button" at bounding box center [1227, 18] width 14 height 14
